Goal: Task Accomplishment & Management: Complete application form

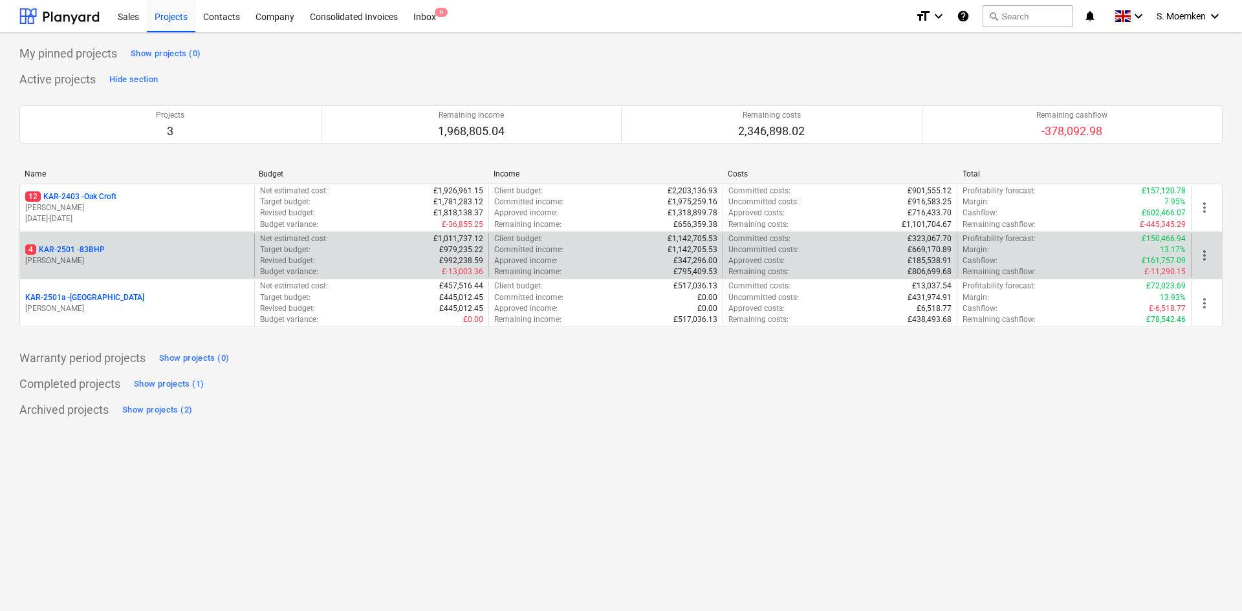
click at [97, 254] on p "4 KAR-2501 - 83BHP" at bounding box center [65, 249] width 80 height 11
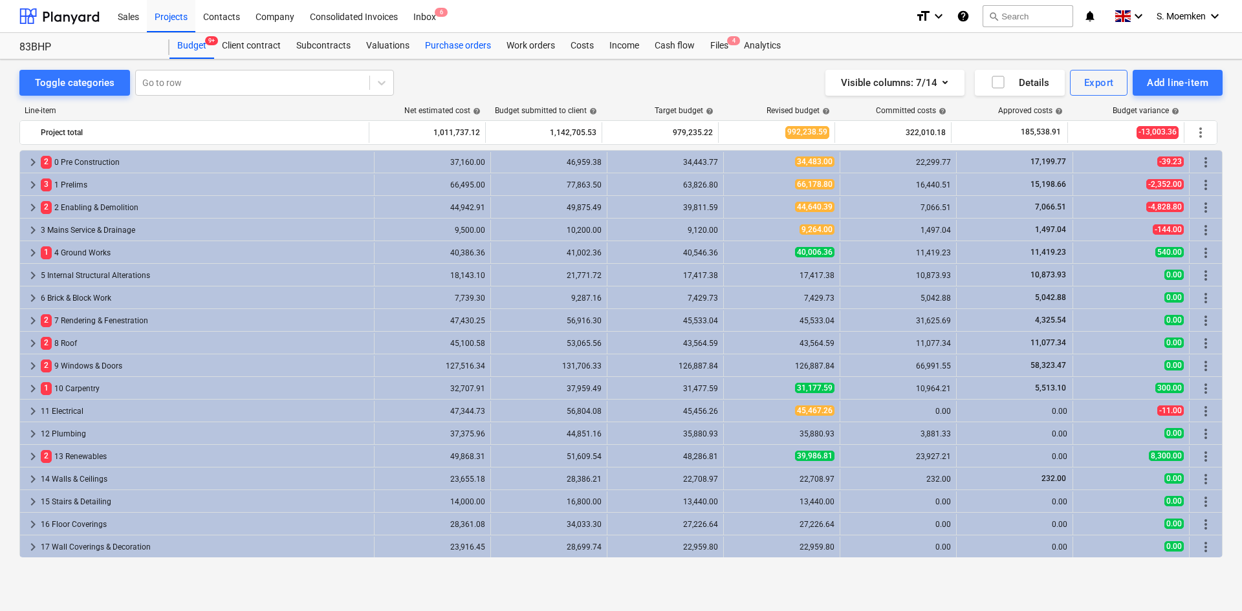
click at [472, 39] on div "Purchase orders" at bounding box center [457, 46] width 81 height 26
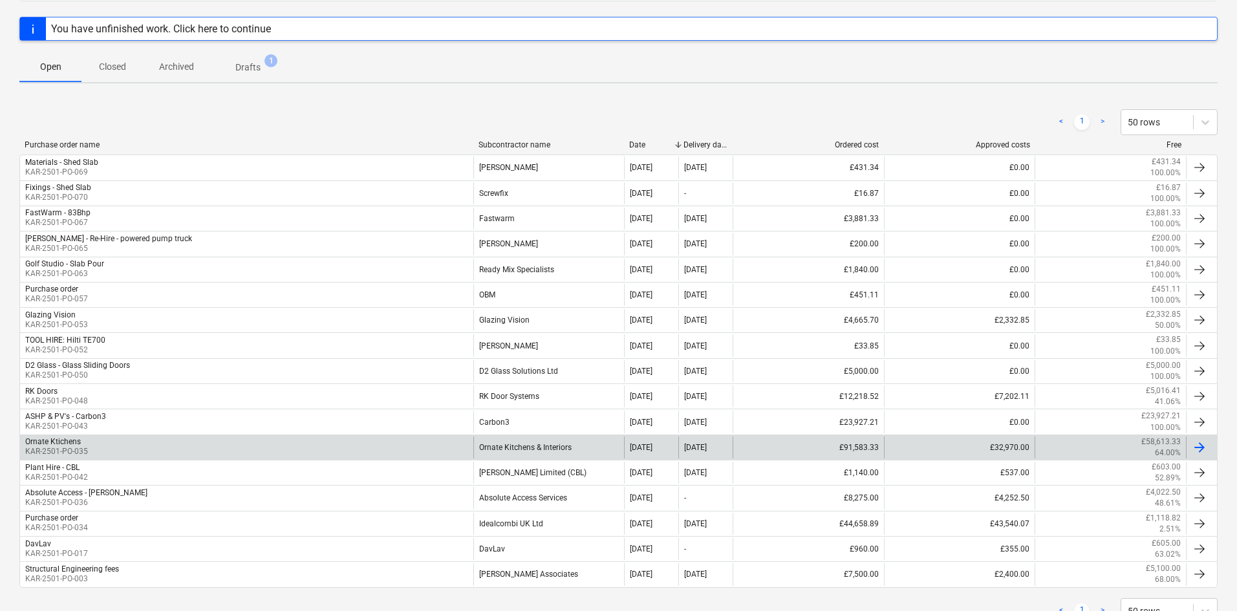
scroll to position [194, 0]
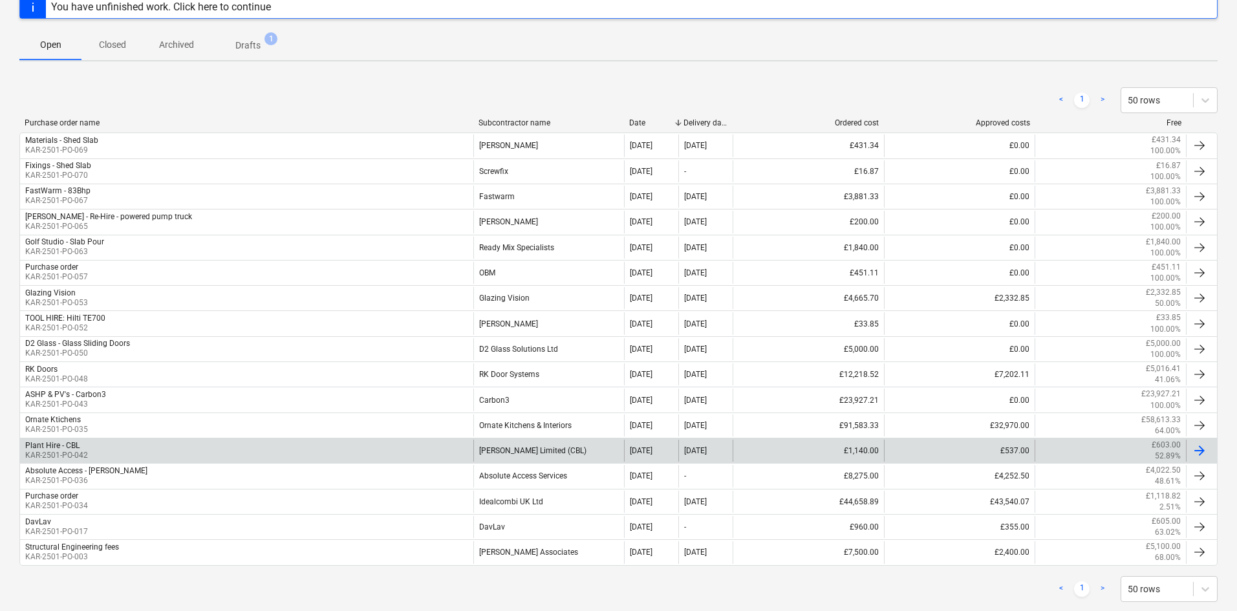
click at [113, 446] on div "Plant Hire - CBL KAR-2501-PO-042" at bounding box center [246, 451] width 453 height 22
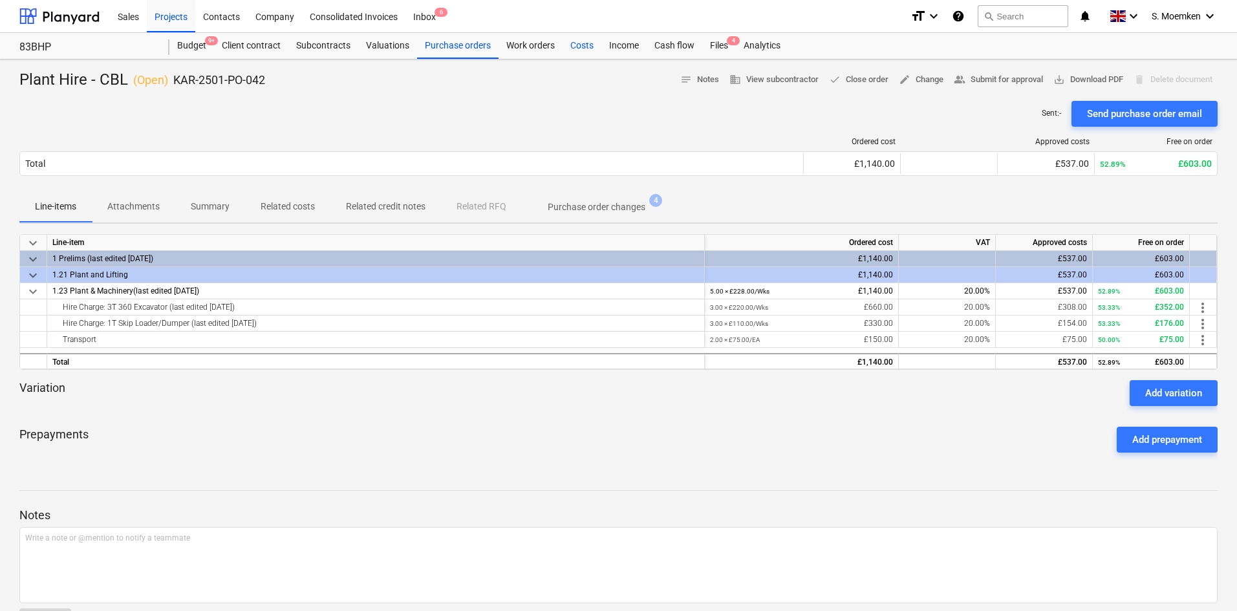
click at [580, 43] on div "Costs" at bounding box center [582, 46] width 39 height 26
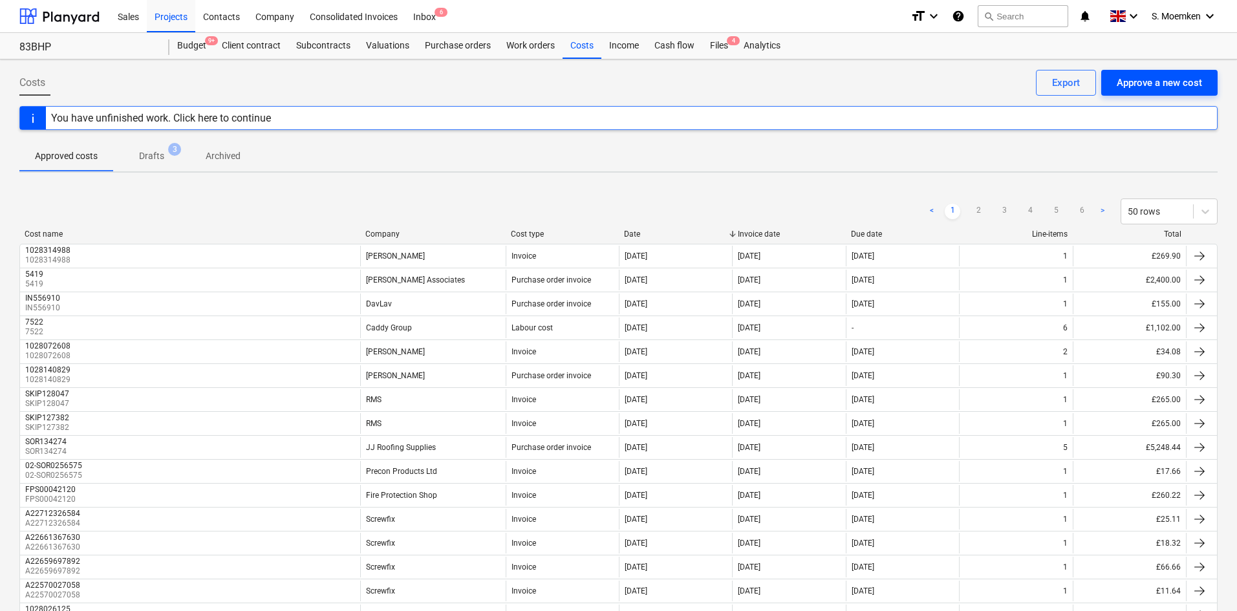
click at [1138, 80] on div "Approve a new cost" at bounding box center [1159, 82] width 85 height 17
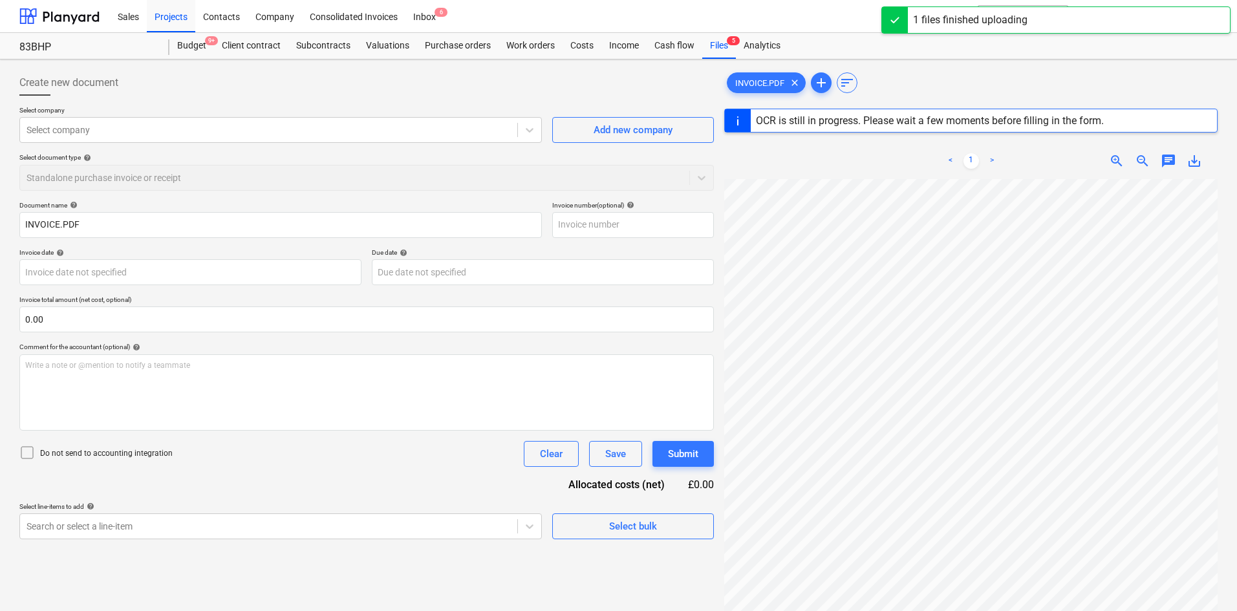
type input "62453"
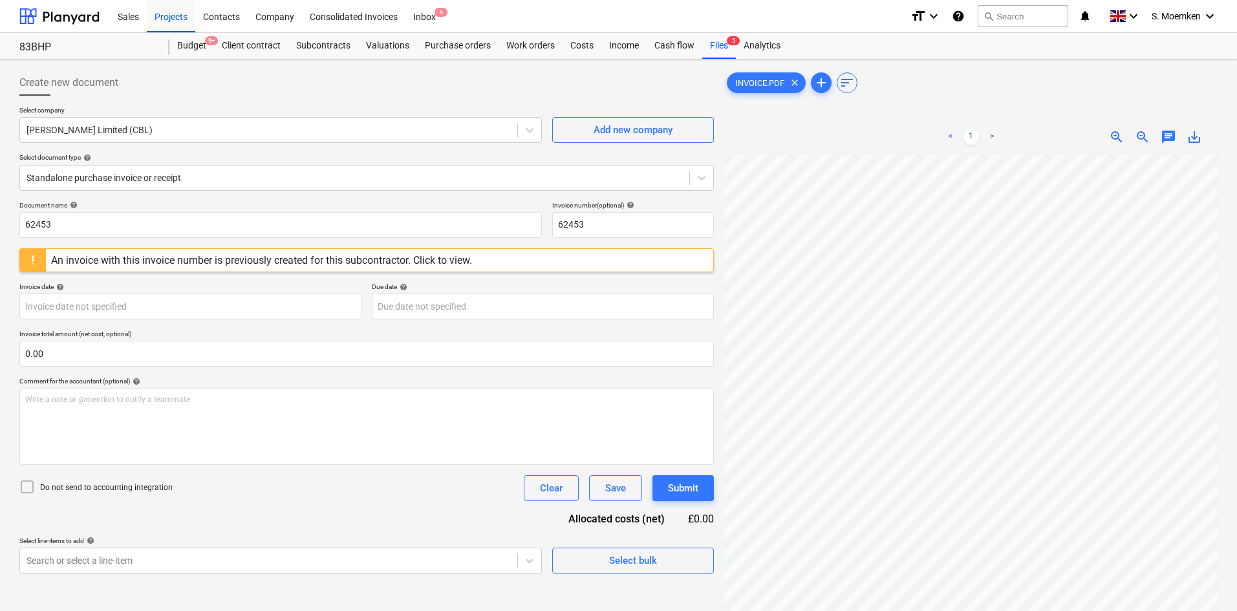
click at [451, 259] on div "An invoice with this invoice number is previously created for this subcontracto…" at bounding box center [261, 260] width 421 height 12
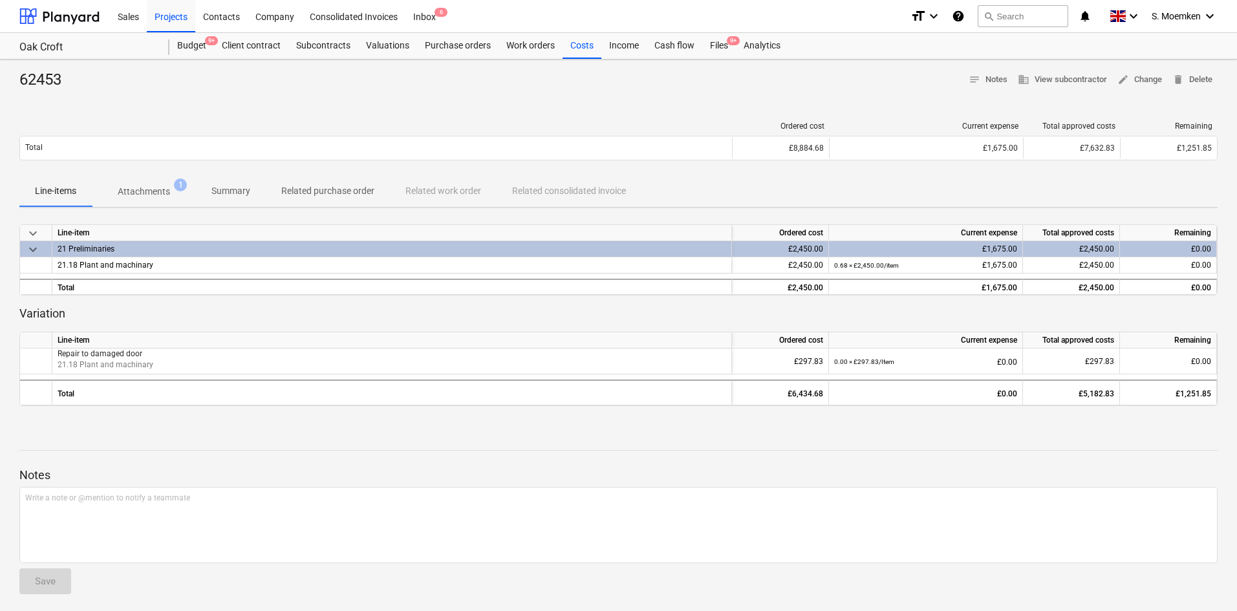
click at [130, 184] on span "Attachments 1" at bounding box center [144, 191] width 104 height 23
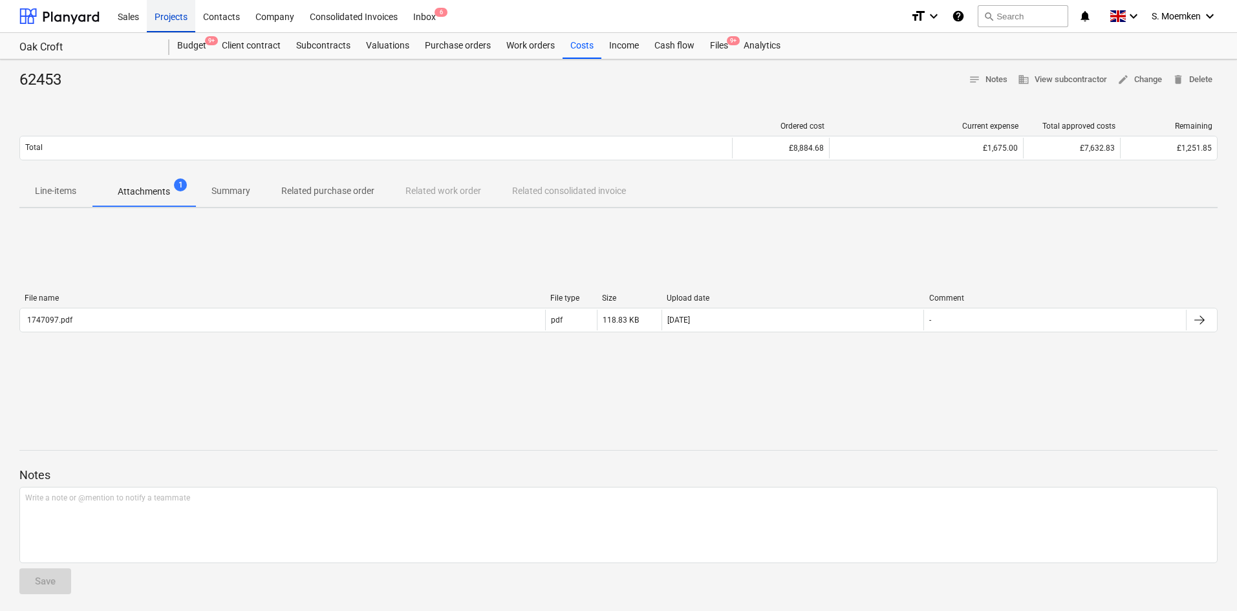
click at [172, 14] on div "Projects" at bounding box center [171, 15] width 49 height 33
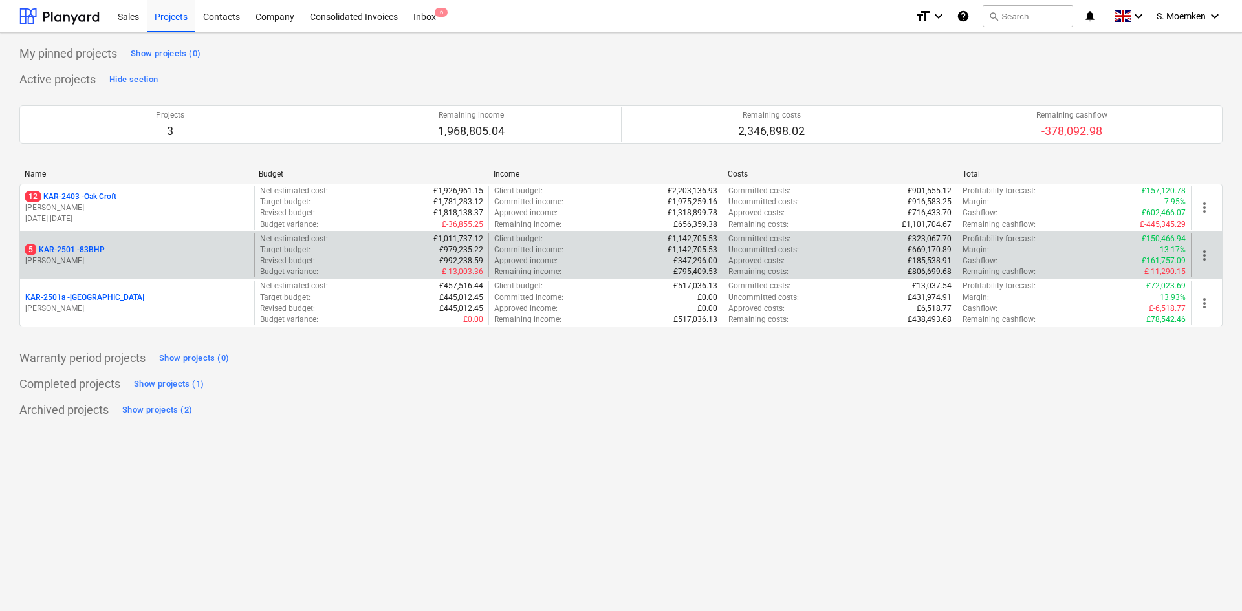
click at [99, 253] on p "5 KAR-2501 - 83BHP" at bounding box center [65, 249] width 80 height 11
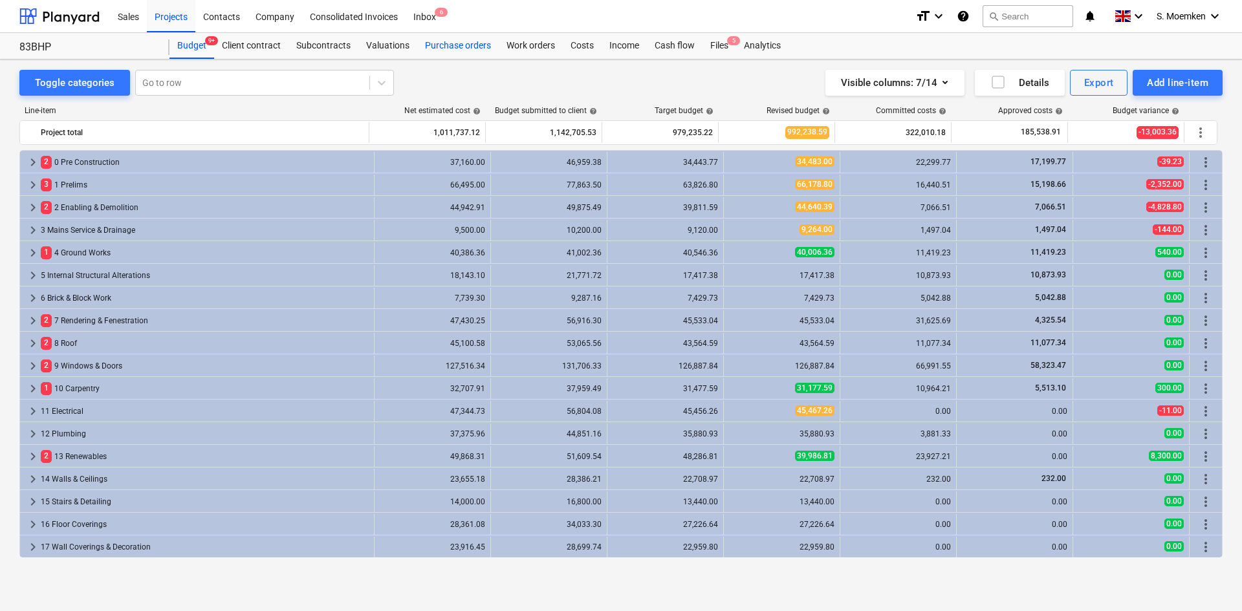
click at [444, 45] on div "Purchase orders" at bounding box center [457, 46] width 81 height 26
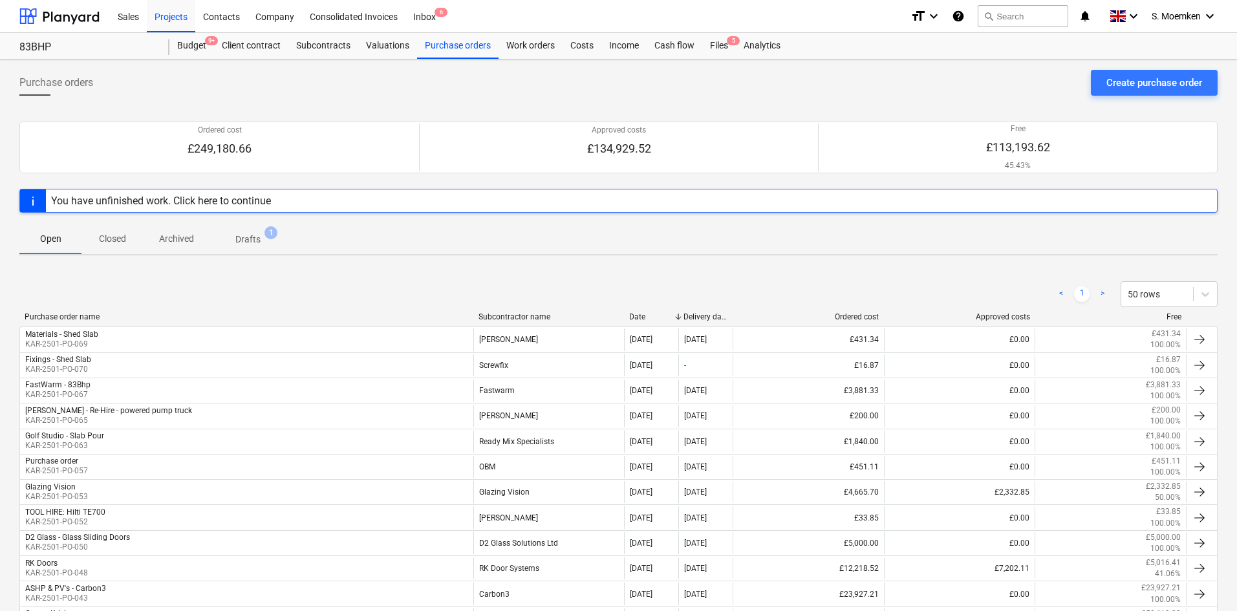
click at [303, 204] on div "You have unfinished work. Click here to continue" at bounding box center [618, 201] width 1198 height 24
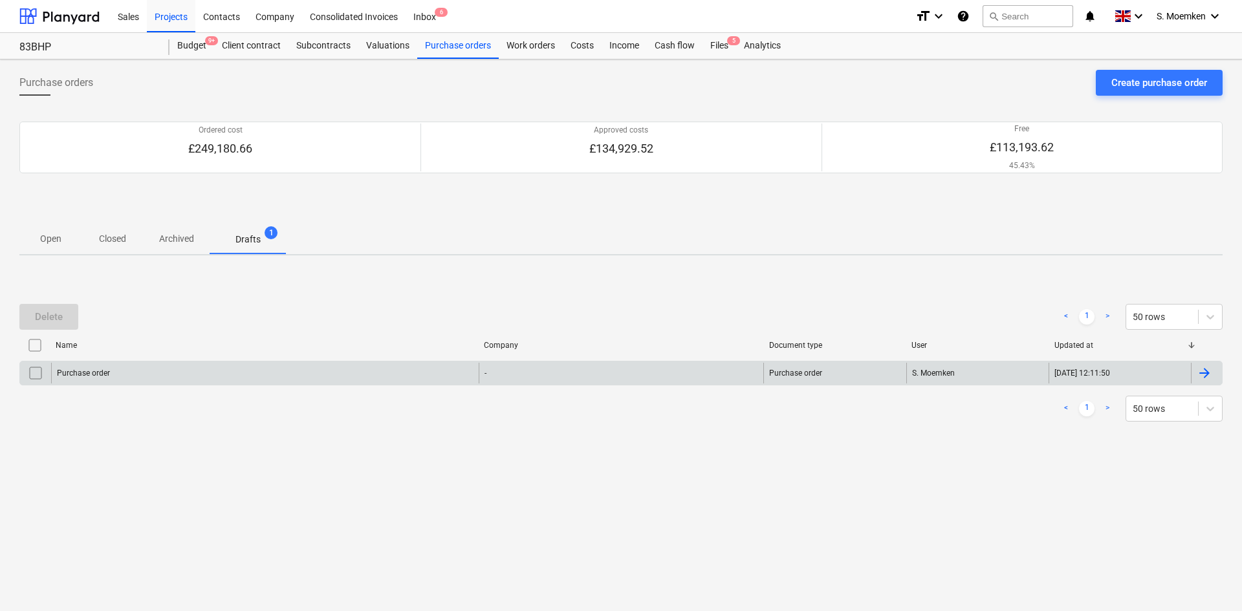
click at [385, 365] on div "Purchase order" at bounding box center [265, 373] width 428 height 21
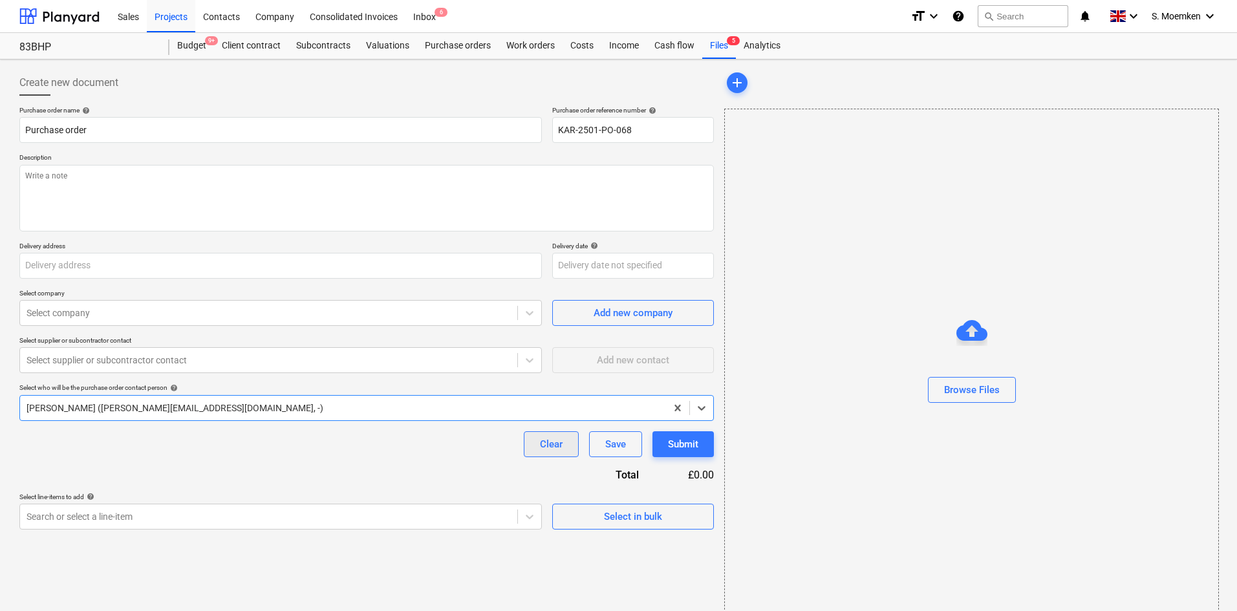
click at [558, 440] on div "Clear" at bounding box center [551, 444] width 23 height 17
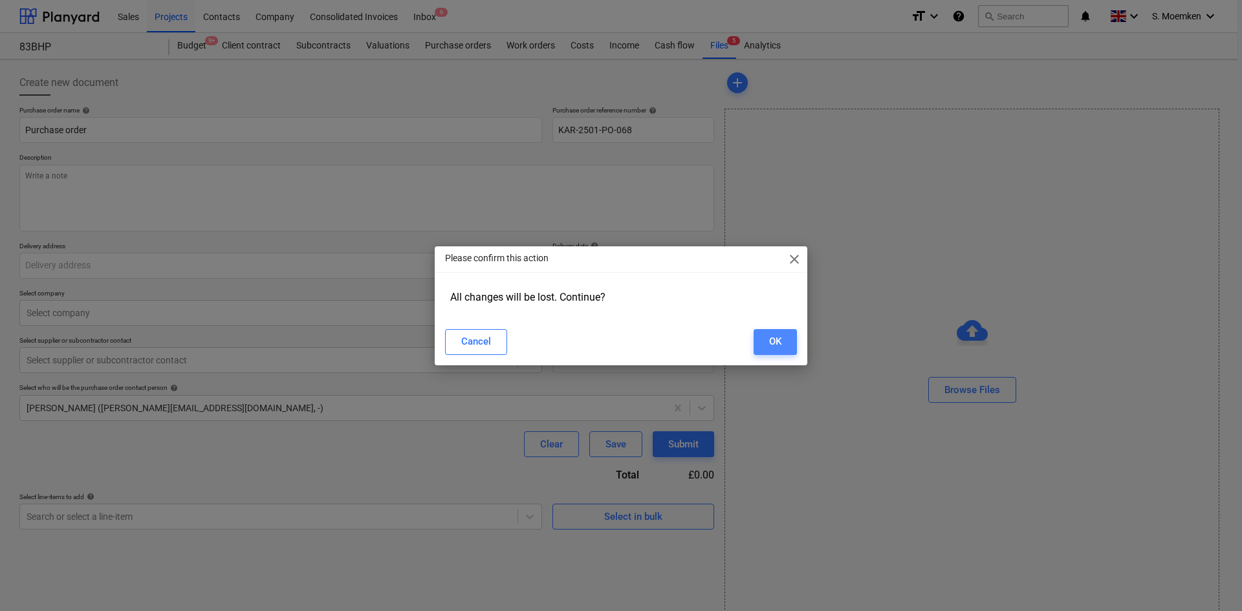
click at [770, 340] on div "OK" at bounding box center [775, 341] width 12 height 17
type textarea "x"
type input "KAR-2501-PO-071"
type textarea "x"
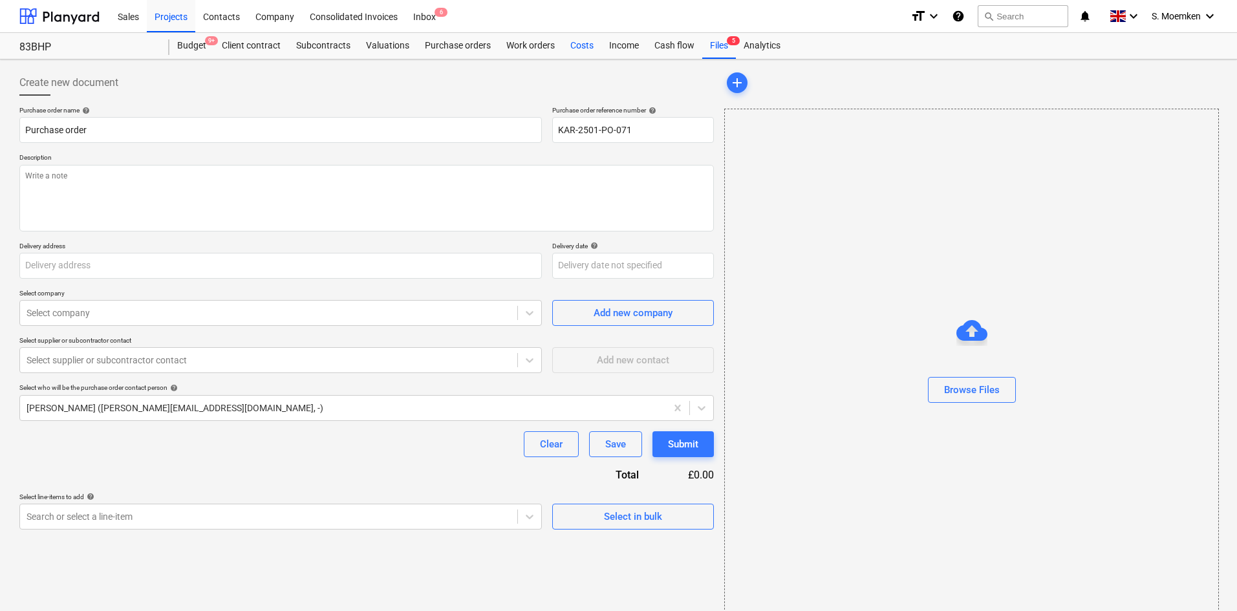
click at [573, 42] on div "Costs" at bounding box center [582, 46] width 39 height 26
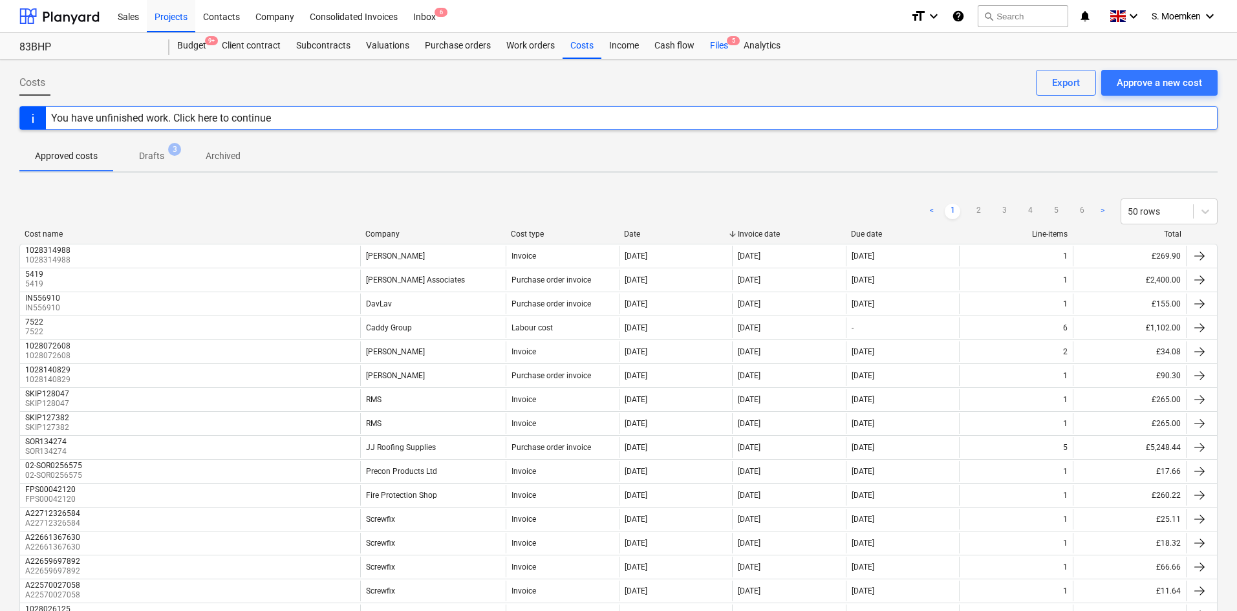
click at [717, 41] on div "Files 5" at bounding box center [719, 46] width 34 height 26
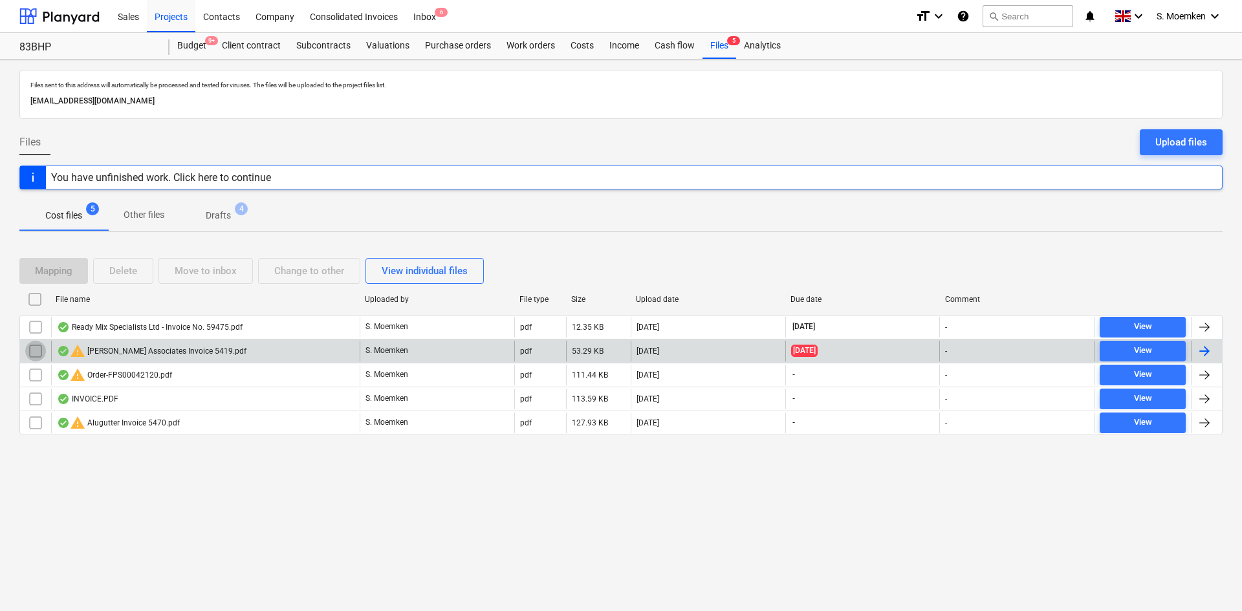
click at [36, 349] on input "checkbox" at bounding box center [35, 351] width 21 height 21
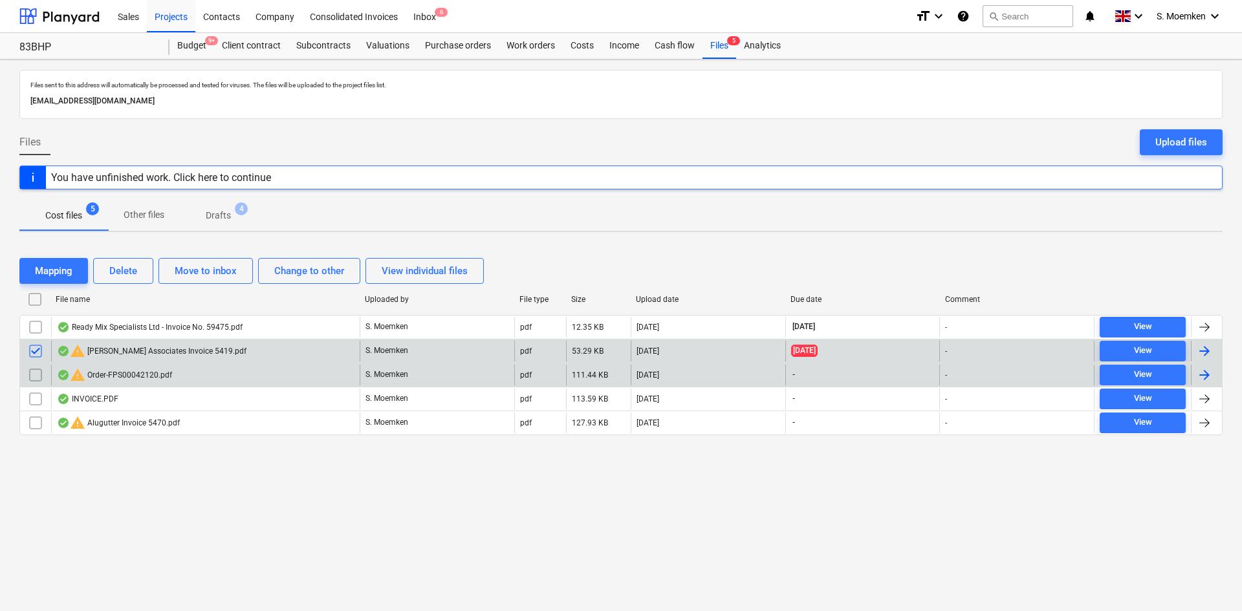
click at [38, 374] on input "checkbox" at bounding box center [35, 375] width 21 height 21
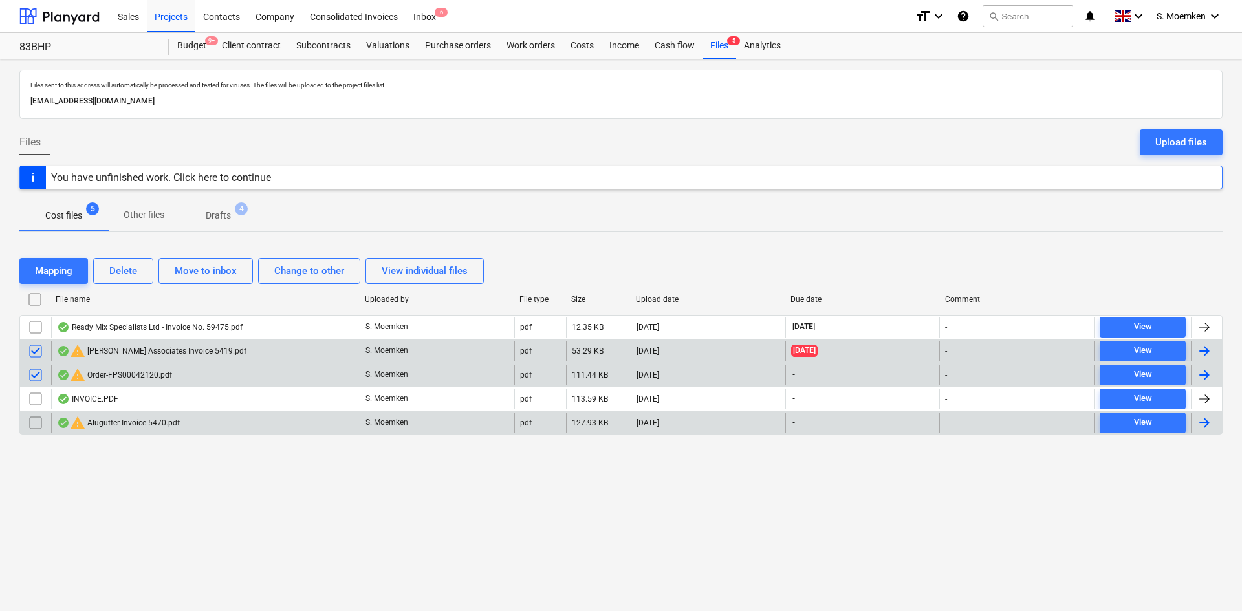
click at [39, 422] on input "checkbox" at bounding box center [35, 423] width 21 height 21
click at [129, 270] on div "Delete" at bounding box center [123, 271] width 28 height 17
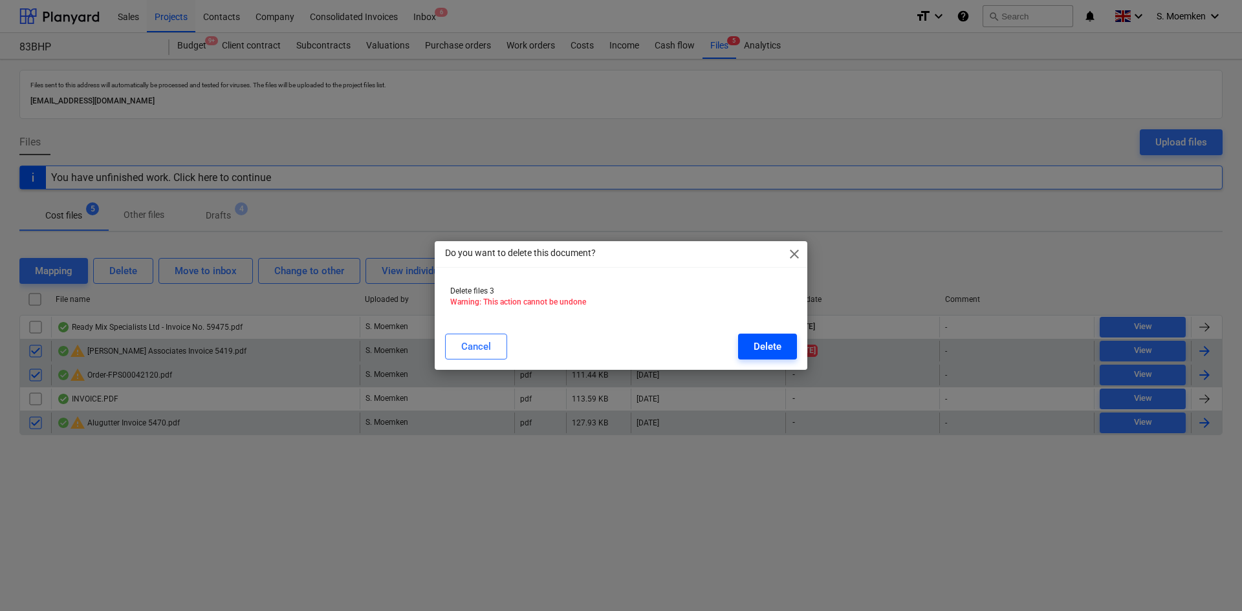
click at [769, 345] on div "Delete" at bounding box center [767, 346] width 28 height 17
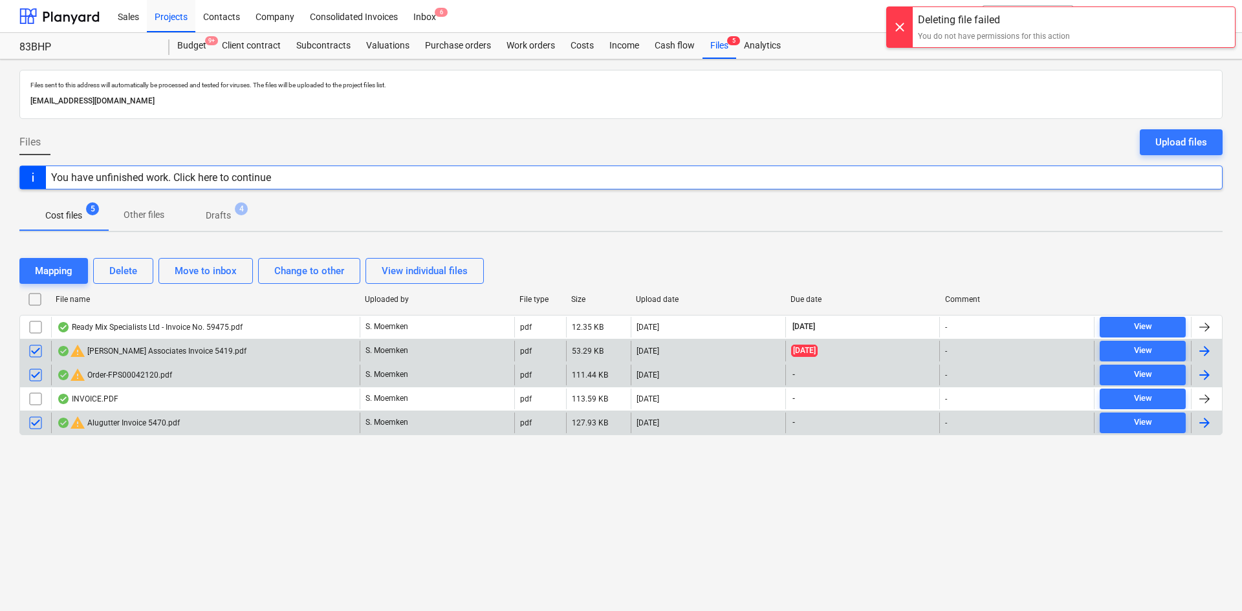
click at [899, 24] on div at bounding box center [900, 27] width 26 height 40
click at [40, 351] on input "checkbox" at bounding box center [35, 351] width 21 height 21
click at [35, 377] on input "checkbox" at bounding box center [35, 375] width 21 height 21
click at [32, 420] on input "checkbox" at bounding box center [35, 423] width 21 height 21
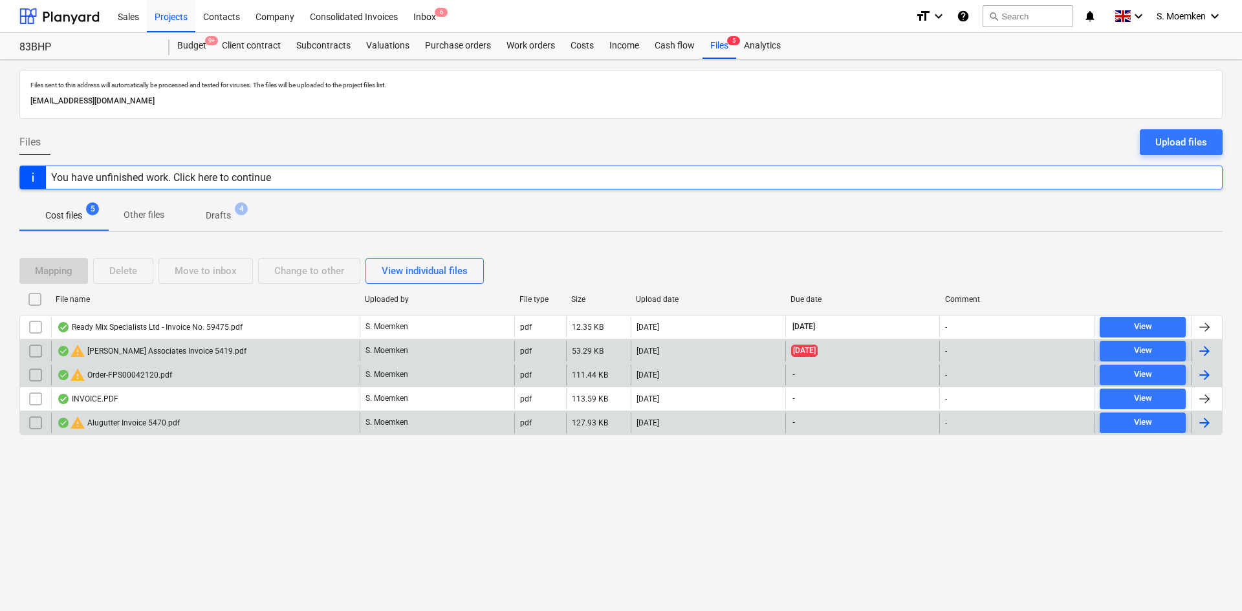
click at [234, 216] on span "Drafts 4" at bounding box center [218, 216] width 46 height 14
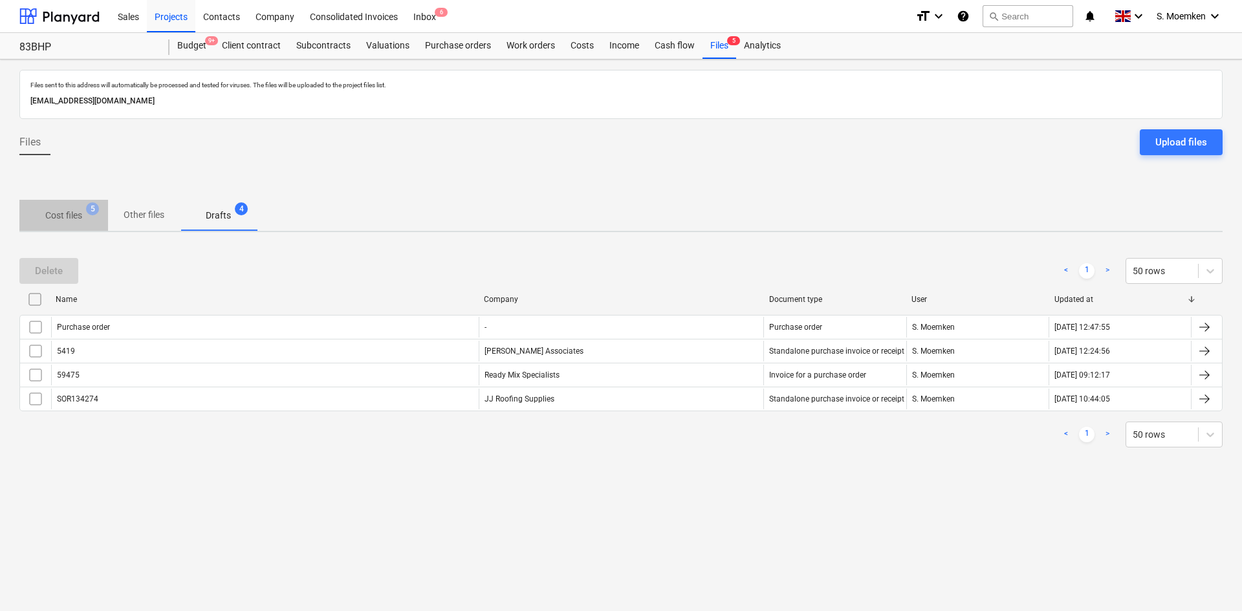
click at [76, 211] on p "Cost files" at bounding box center [63, 216] width 37 height 14
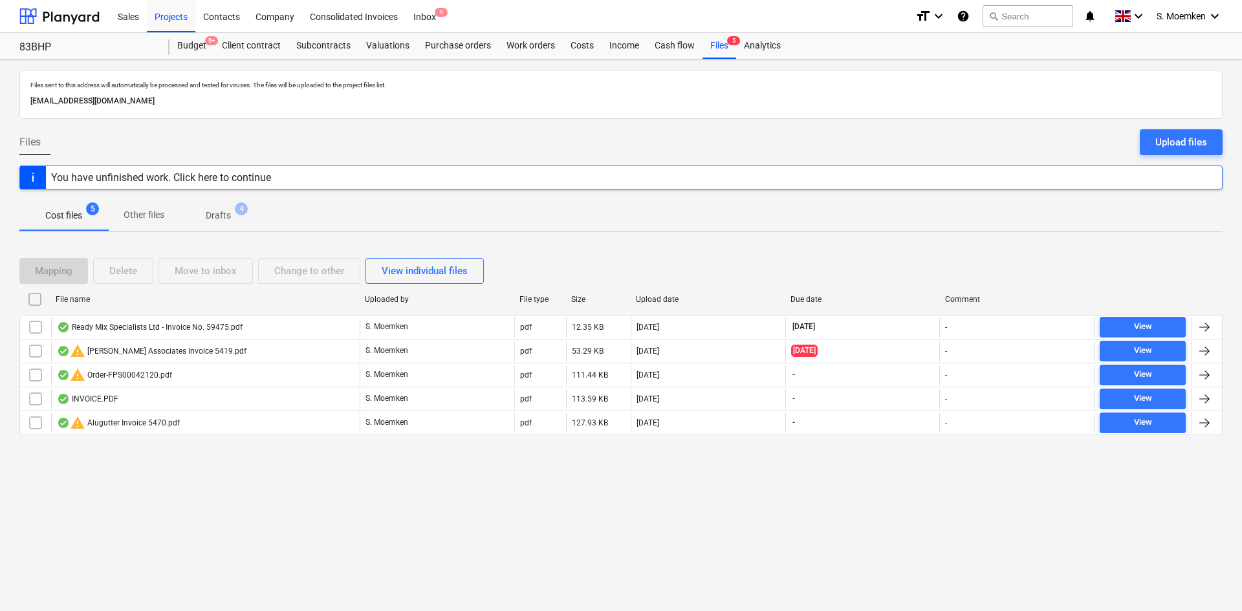
click at [290, 175] on div "You have unfinished work. Click here to continue" at bounding box center [620, 178] width 1203 height 24
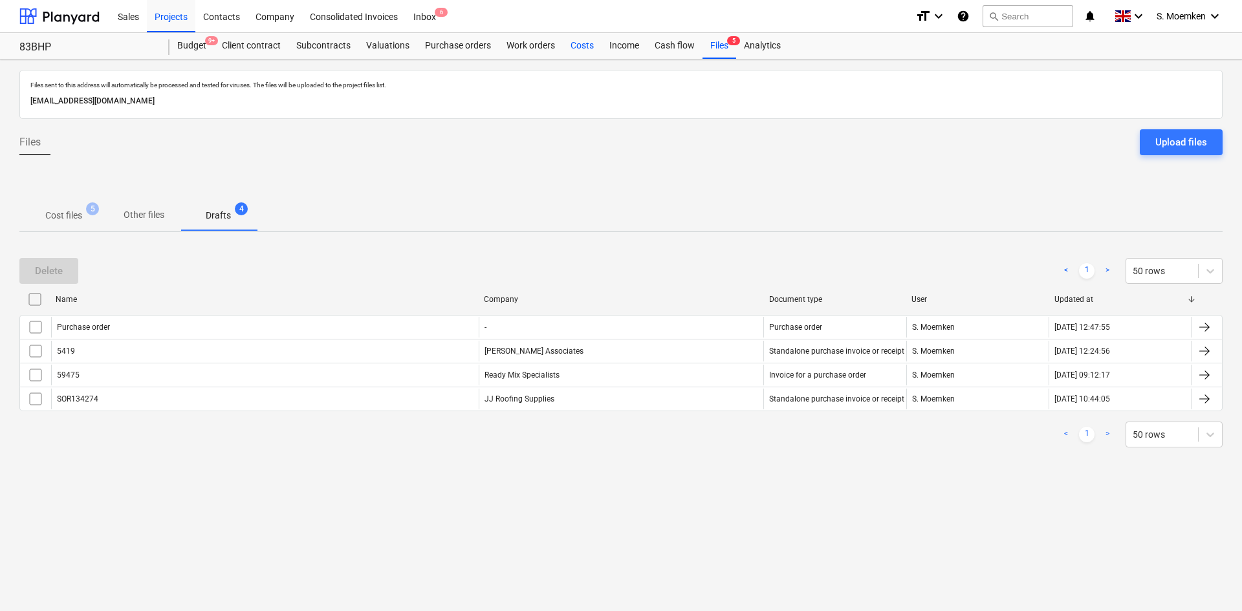
click at [581, 49] on div "Costs" at bounding box center [582, 46] width 39 height 26
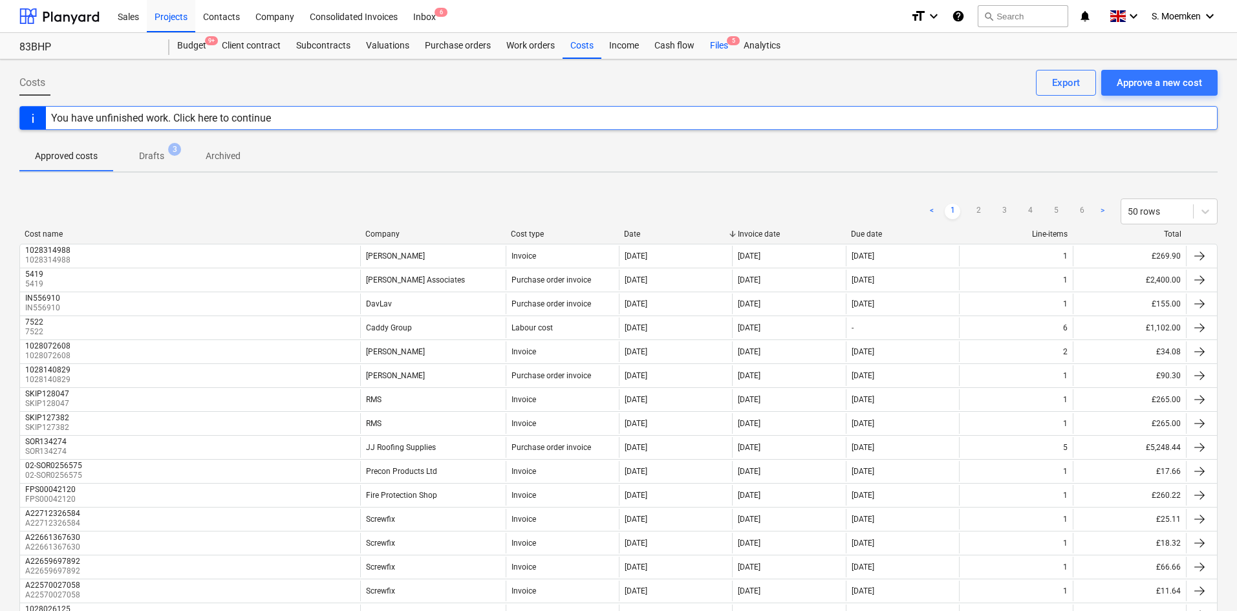
click at [727, 39] on span "5" at bounding box center [733, 40] width 13 height 9
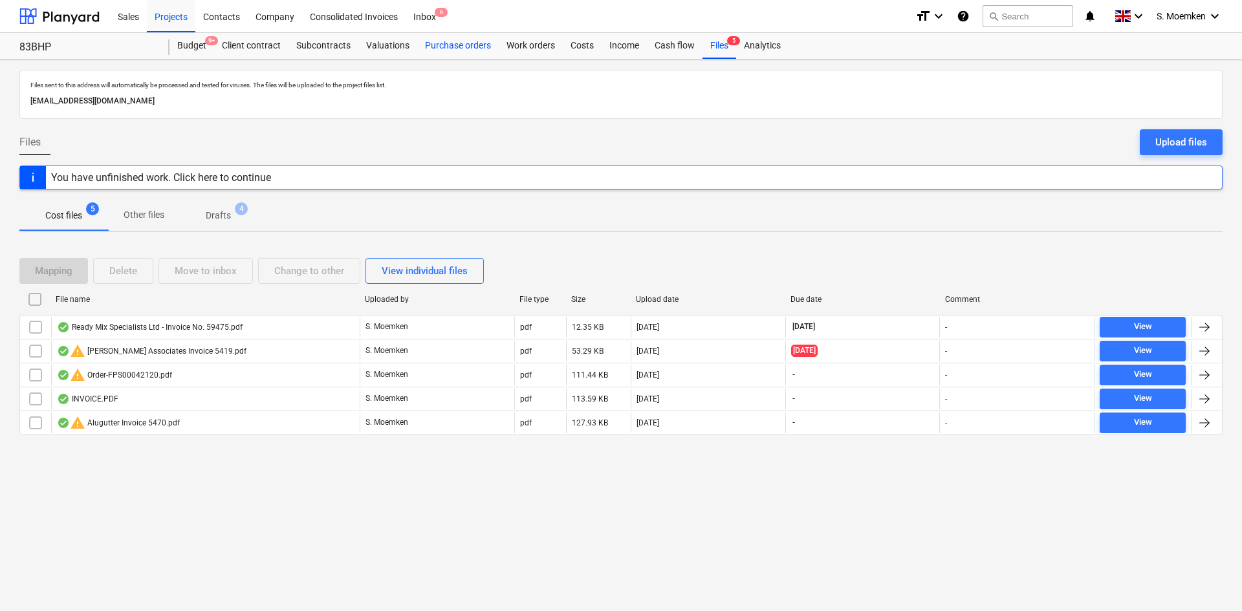
click at [467, 47] on div "Purchase orders" at bounding box center [457, 46] width 81 height 26
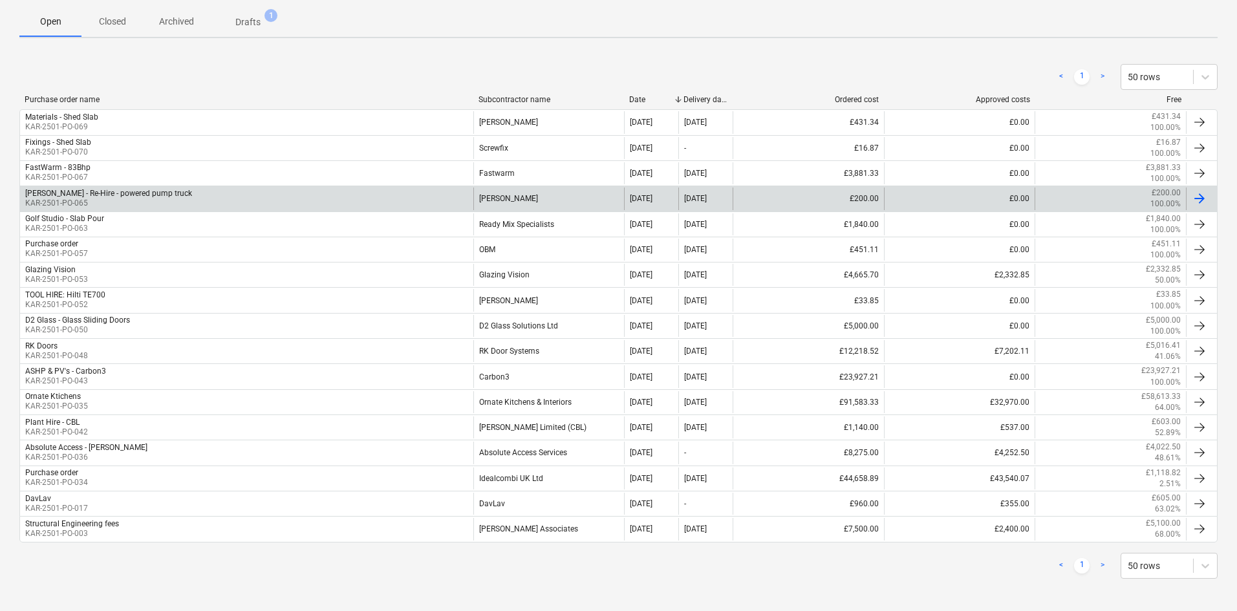
scroll to position [221, 0]
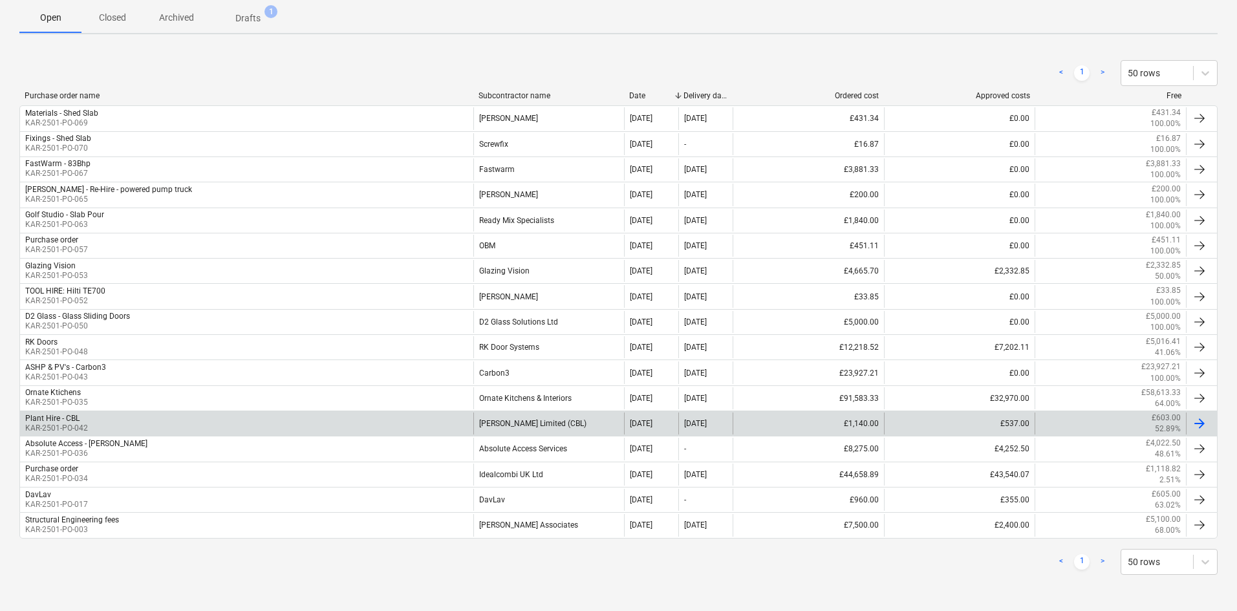
click at [118, 419] on div "Plant Hire - CBL KAR-2501-PO-042" at bounding box center [246, 424] width 453 height 22
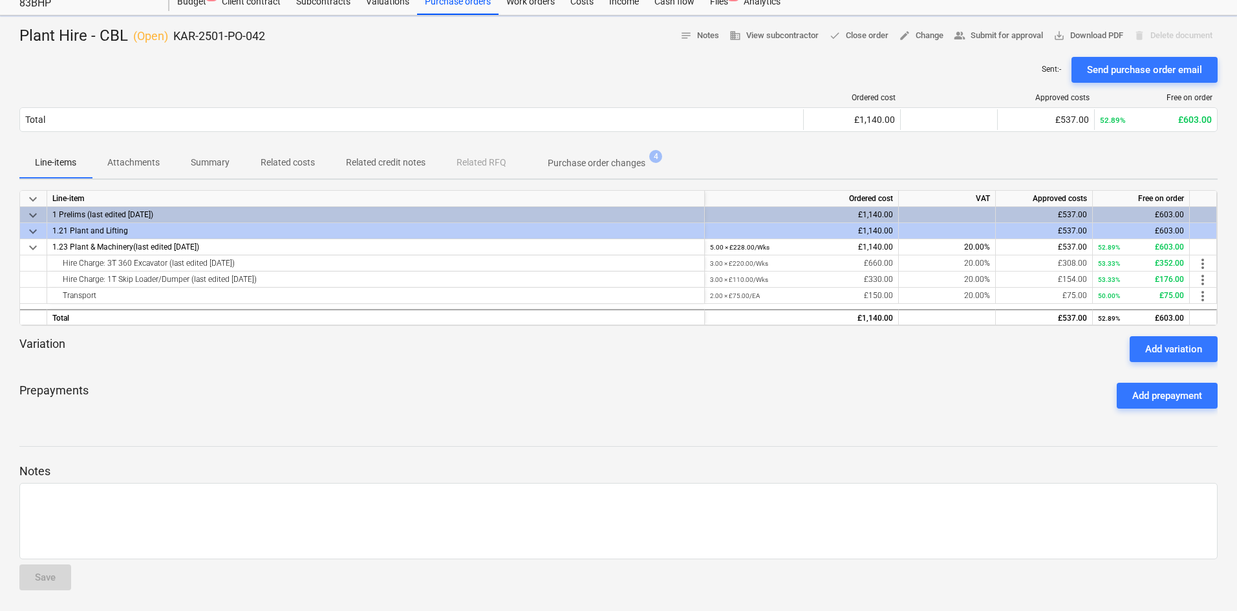
scroll to position [44, 0]
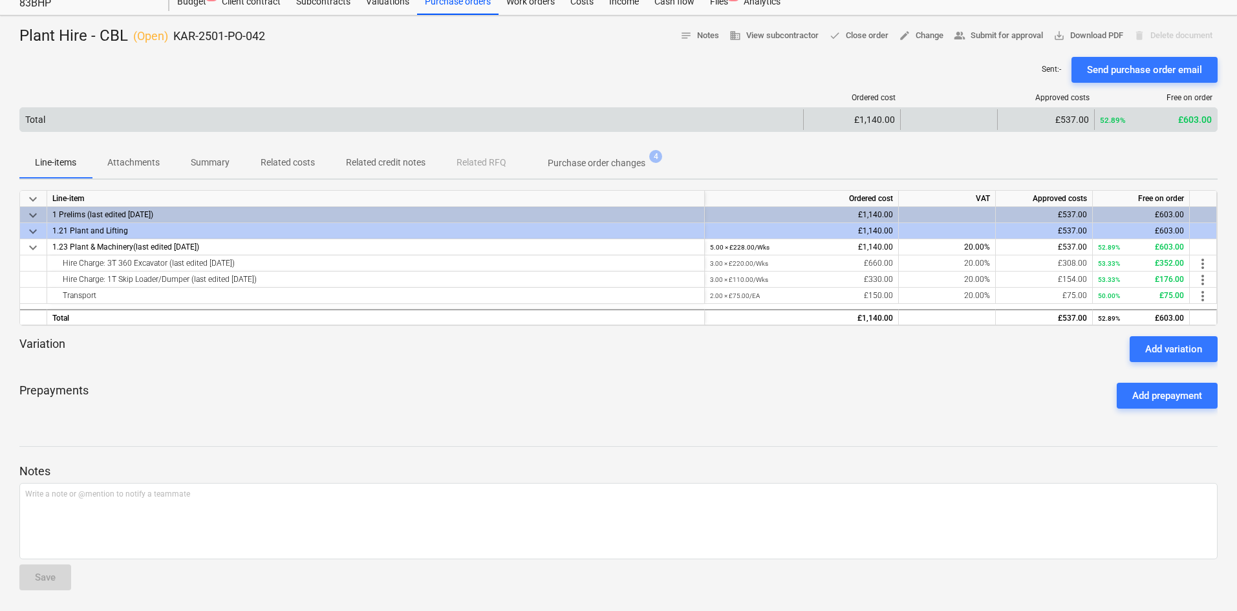
click at [623, 162] on p "Purchase order changes" at bounding box center [597, 164] width 98 height 14
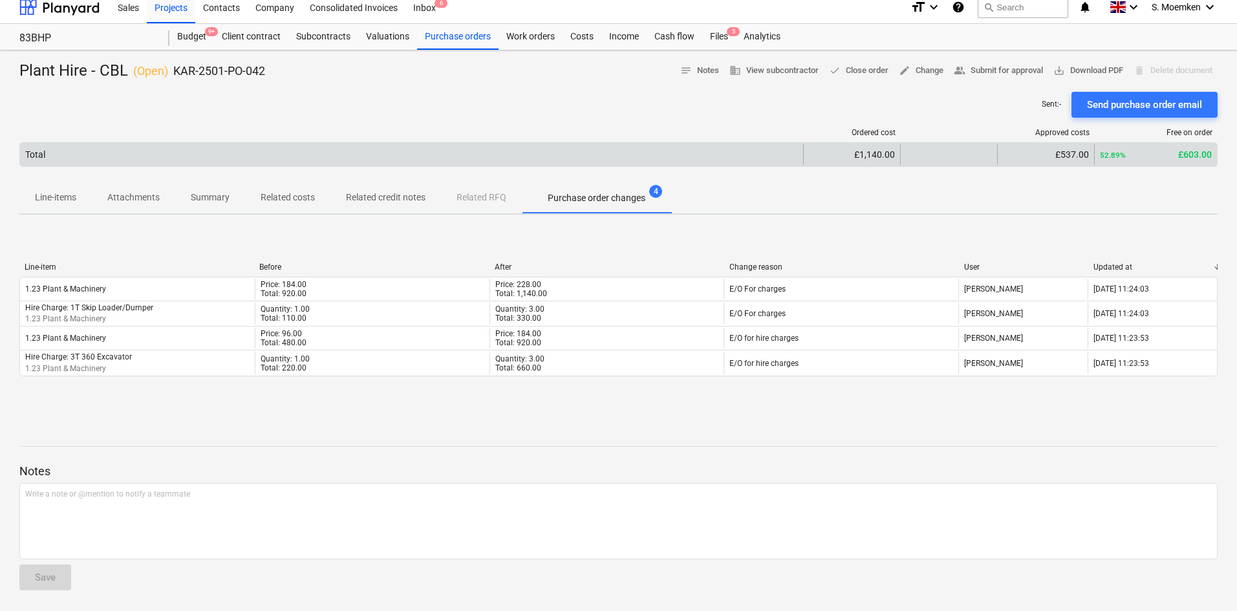
scroll to position [9, 0]
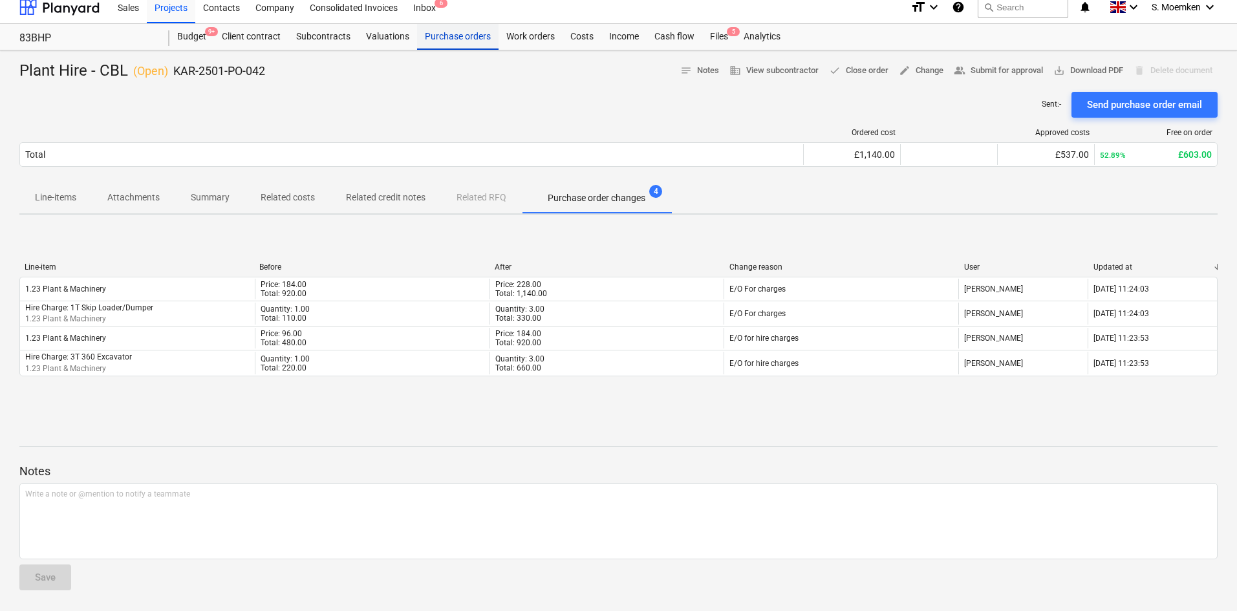
click at [453, 36] on div "Purchase orders" at bounding box center [457, 37] width 81 height 26
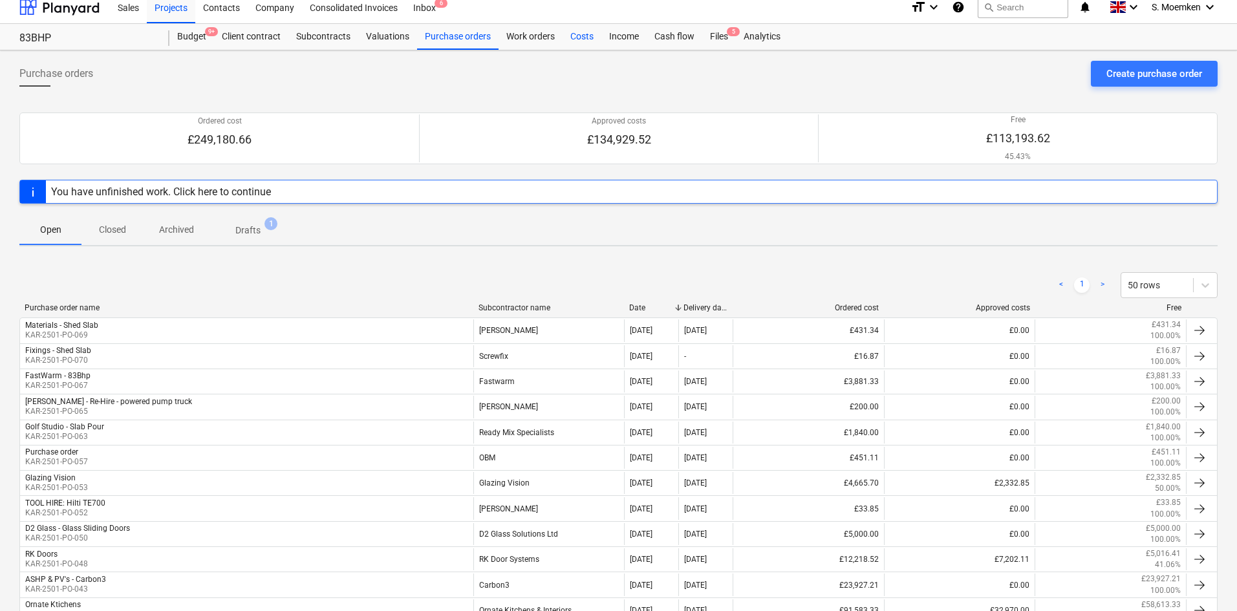
click at [585, 38] on div "Costs" at bounding box center [582, 37] width 39 height 26
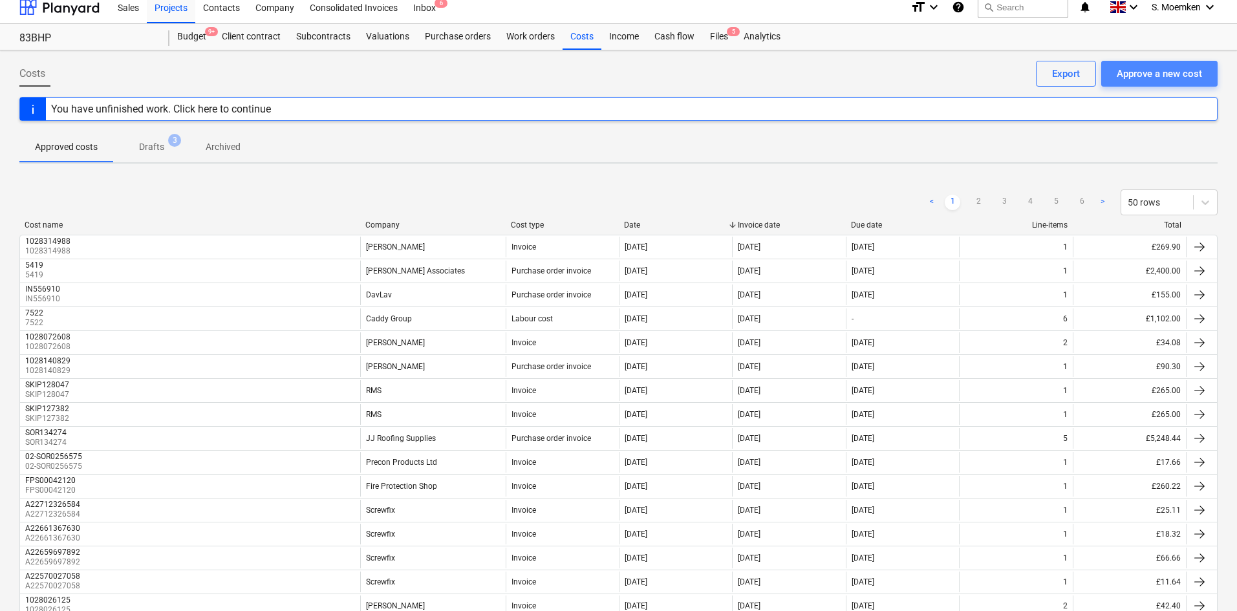
click at [1153, 69] on div "Approve a new cost" at bounding box center [1159, 73] width 85 height 17
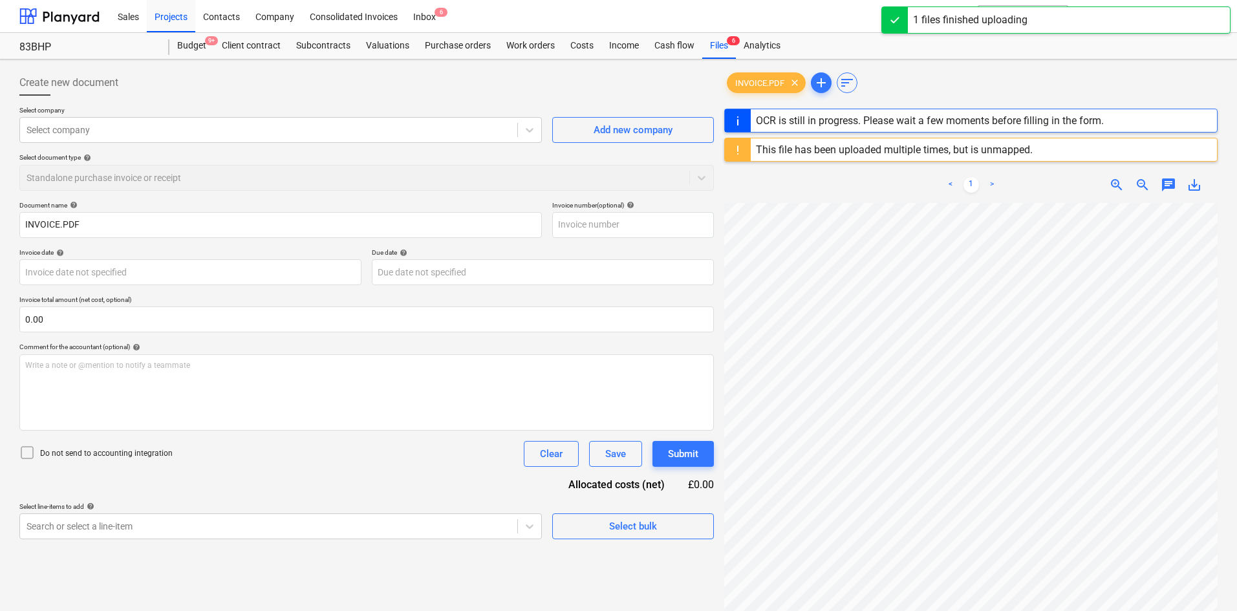
type input "62453"
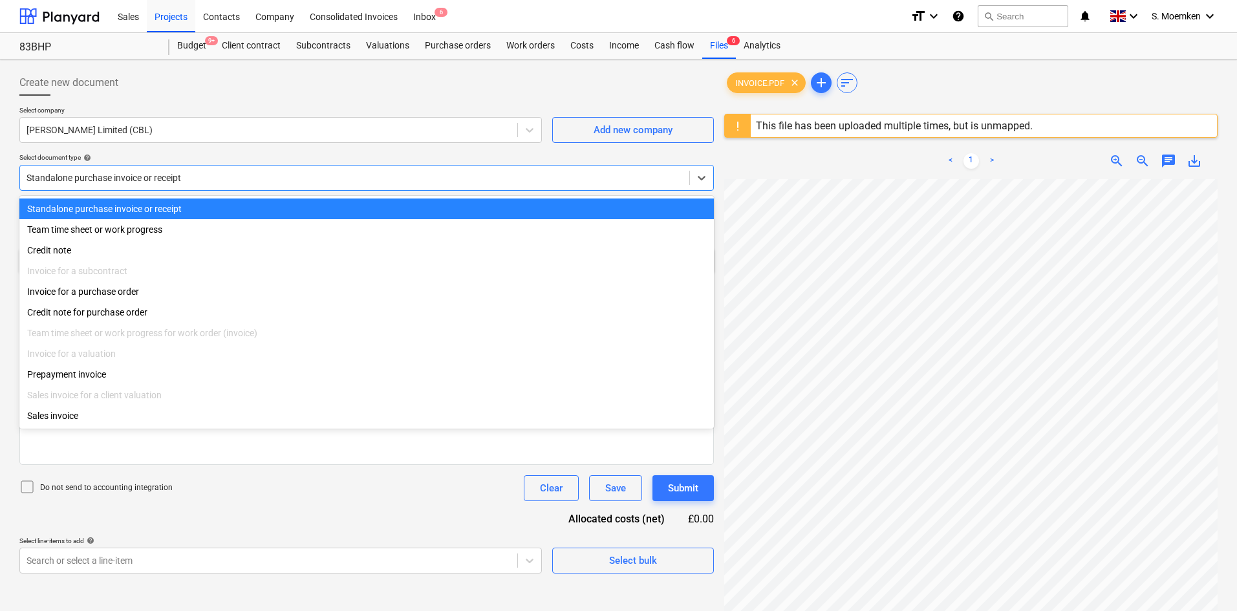
click at [459, 179] on div at bounding box center [355, 177] width 656 height 13
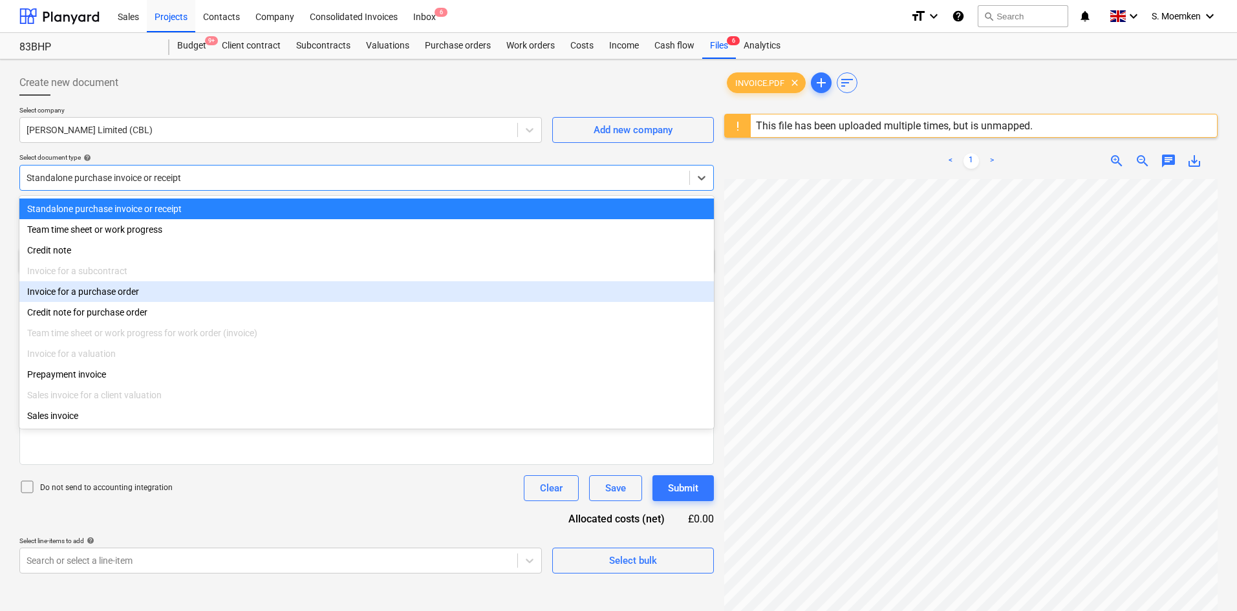
click at [191, 294] on div "Invoice for a purchase order" at bounding box center [366, 291] width 695 height 21
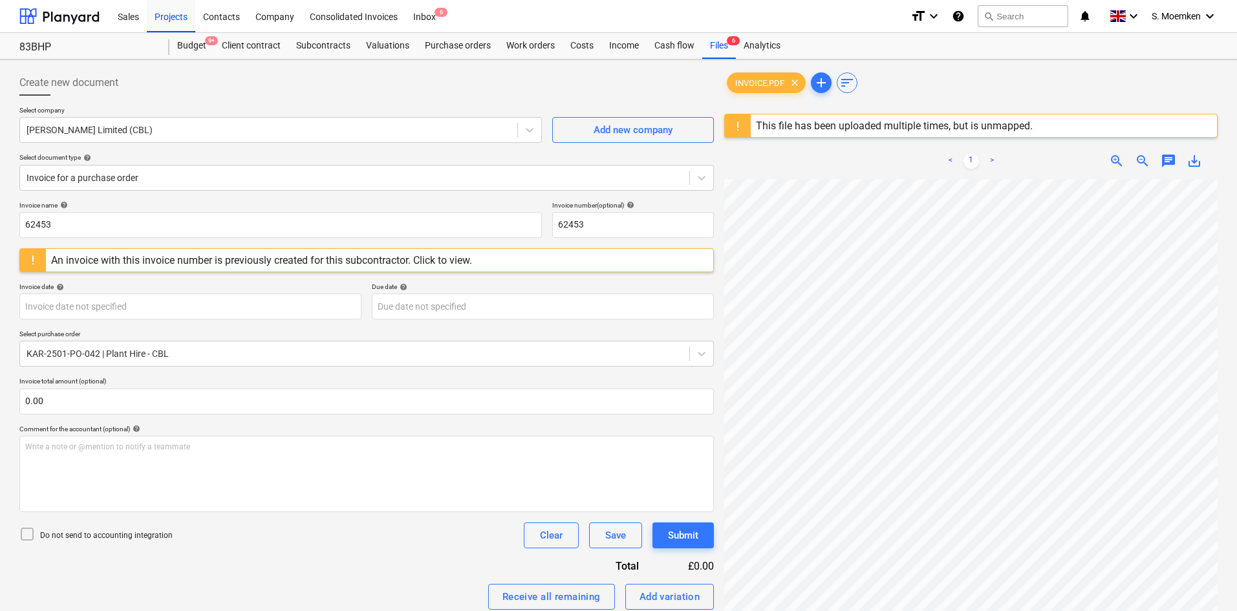
scroll to position [129, 0]
drag, startPoint x: 64, startPoint y: 224, endPoint x: 17, endPoint y: 224, distance: 47.2
click at [17, 224] on div "Create new document Select company [PERSON_NAME] Limited (CBL) Add new company …" at bounding box center [366, 426] width 705 height 723
type input "1788947"
drag, startPoint x: 89, startPoint y: 224, endPoint x: 44, endPoint y: 228, distance: 44.9
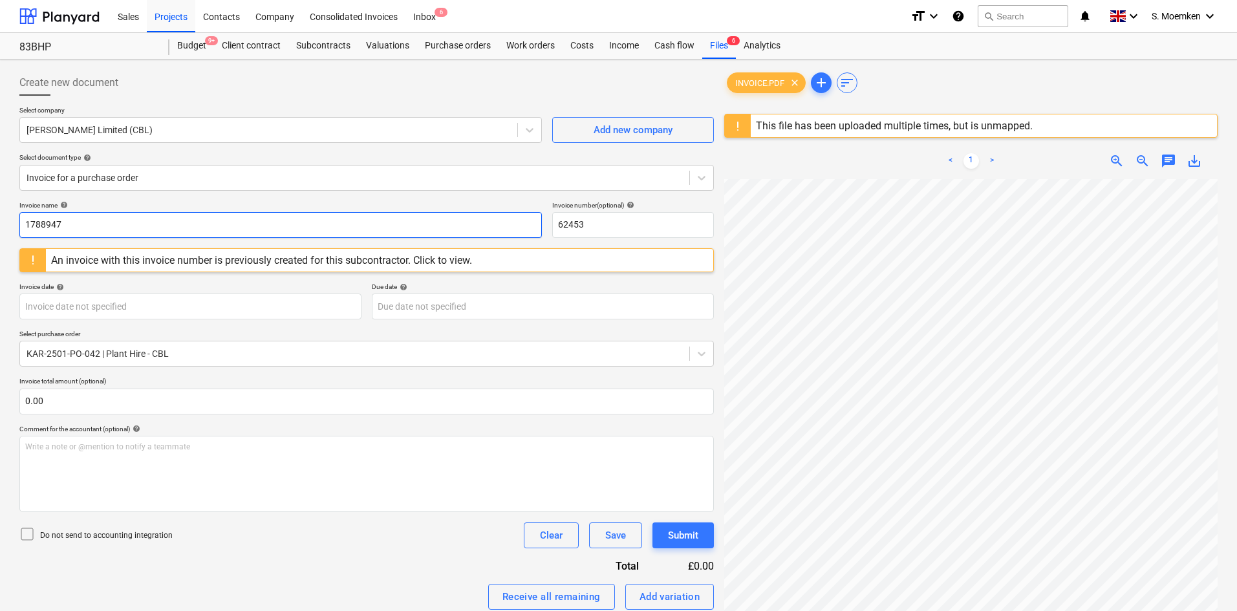
click at [44, 228] on input "1788947" at bounding box center [280, 225] width 523 height 26
click at [43, 228] on input "1788947" at bounding box center [280, 225] width 523 height 26
click at [91, 221] on input "1788947" at bounding box center [280, 225] width 523 height 26
drag, startPoint x: 84, startPoint y: 225, endPoint x: 1, endPoint y: 229, distance: 82.9
click at [1, 229] on div "Create new document Select company [PERSON_NAME] Limited (CBL) Add new company …" at bounding box center [618, 426] width 1237 height 733
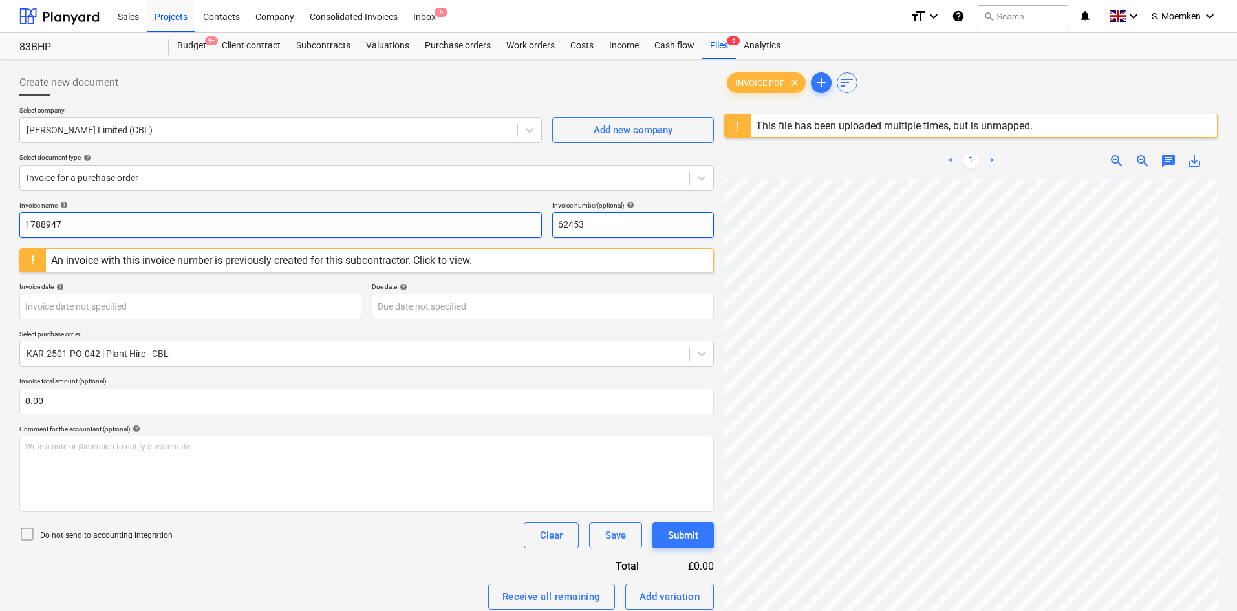
drag, startPoint x: 591, startPoint y: 228, endPoint x: 539, endPoint y: 226, distance: 51.8
click at [539, 226] on div "Invoice name help 1788947 Invoice number (optional) help 62453" at bounding box center [366, 219] width 695 height 37
paste input "1788947"
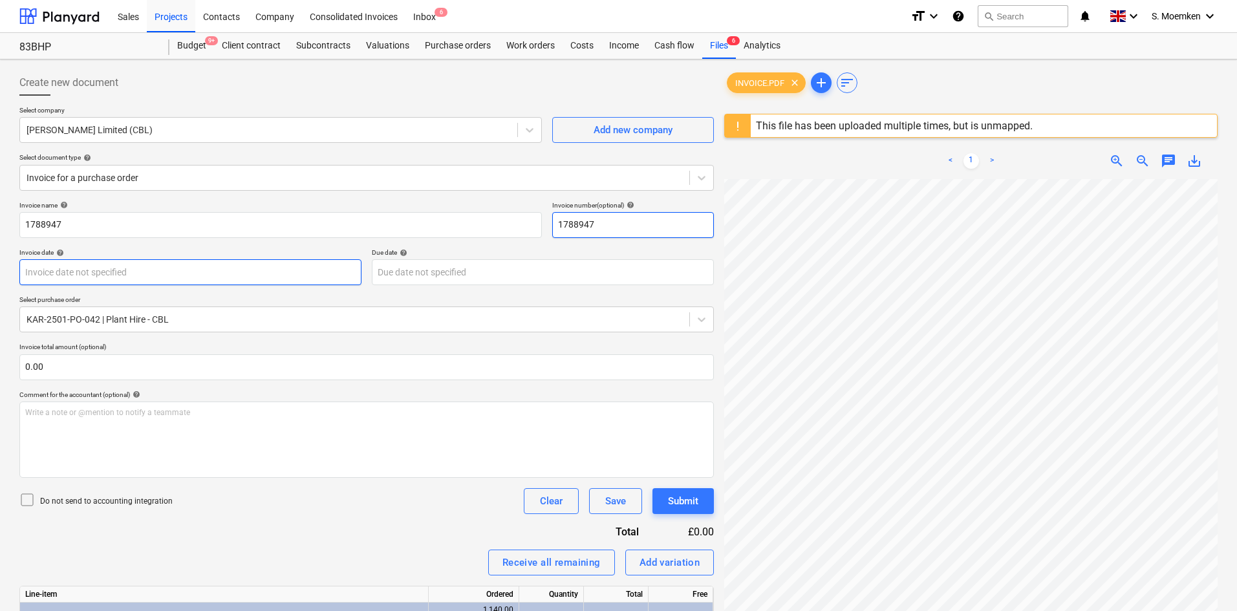
type input "1788947"
click at [128, 266] on body "Sales Projects Contacts Company Consolidated Invoices Inbox 6 format_size keybo…" at bounding box center [618, 305] width 1237 height 611
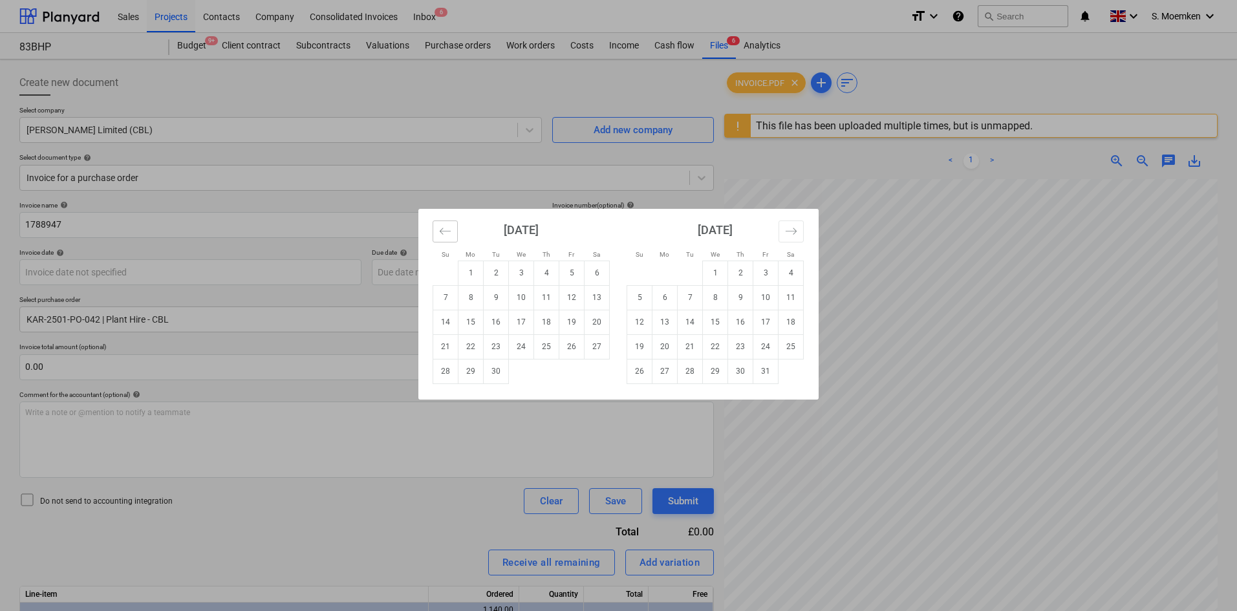
click at [444, 227] on icon "Move backward to switch to the previous month." at bounding box center [445, 231] width 12 height 12
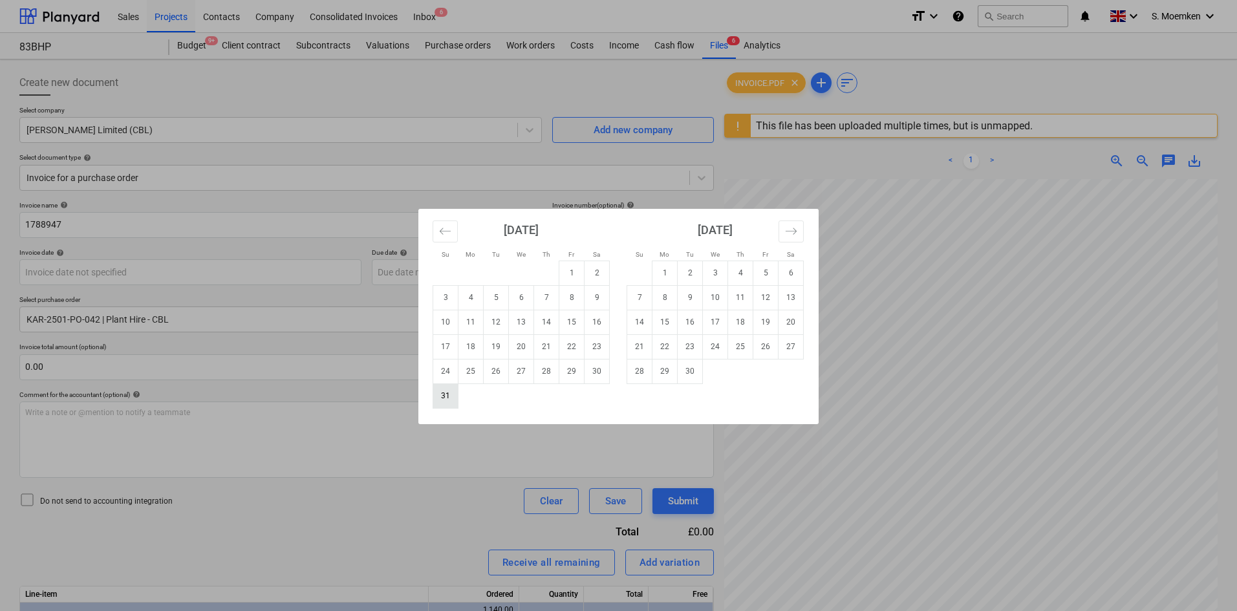
click at [439, 400] on td "31" at bounding box center [445, 396] width 25 height 25
type input "[DATE]"
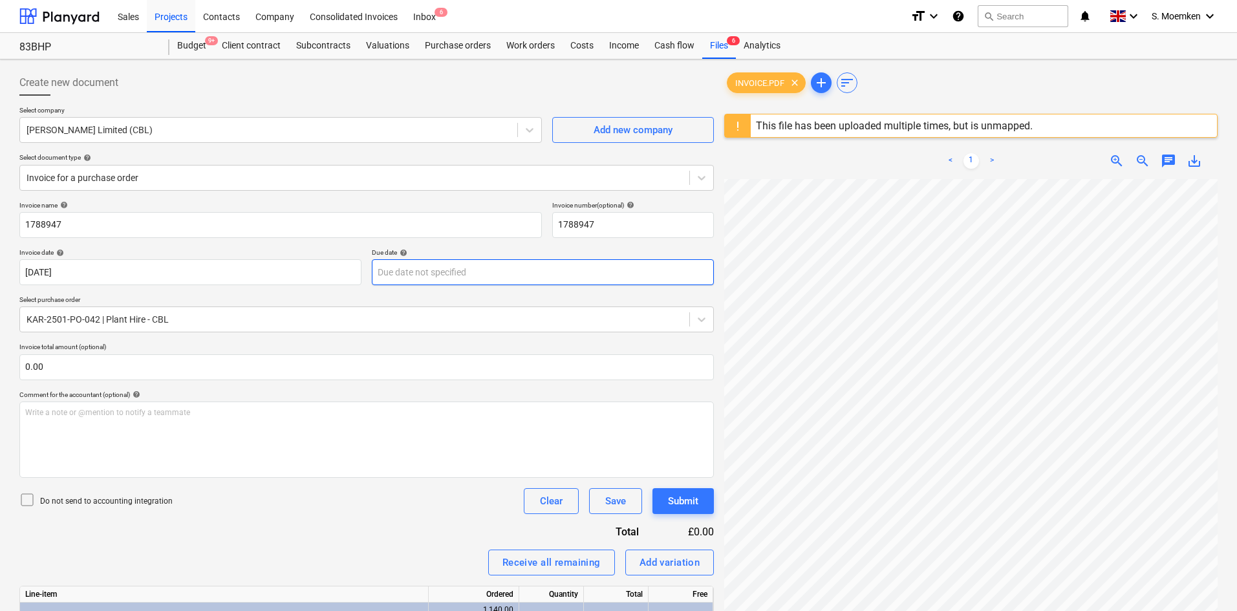
click at [460, 269] on body "Sales Projects Contacts Company Consolidated Invoices Inbox 6 format_size keybo…" at bounding box center [618, 305] width 1237 height 611
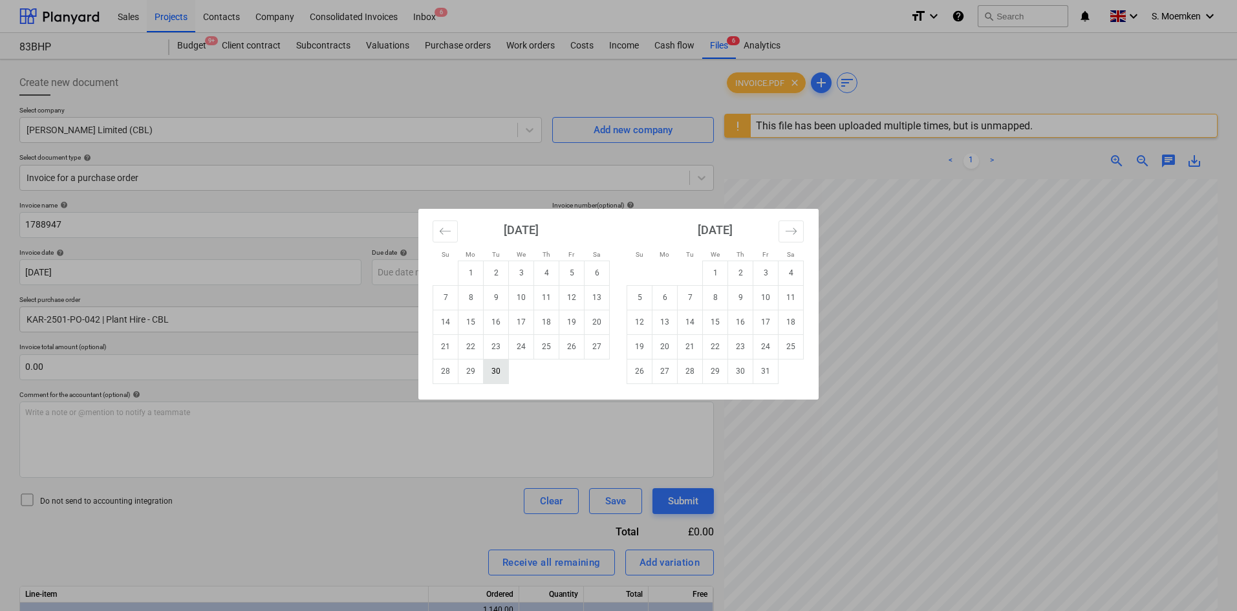
click at [493, 371] on td "30" at bounding box center [496, 371] width 25 height 25
type input "[DATE]"
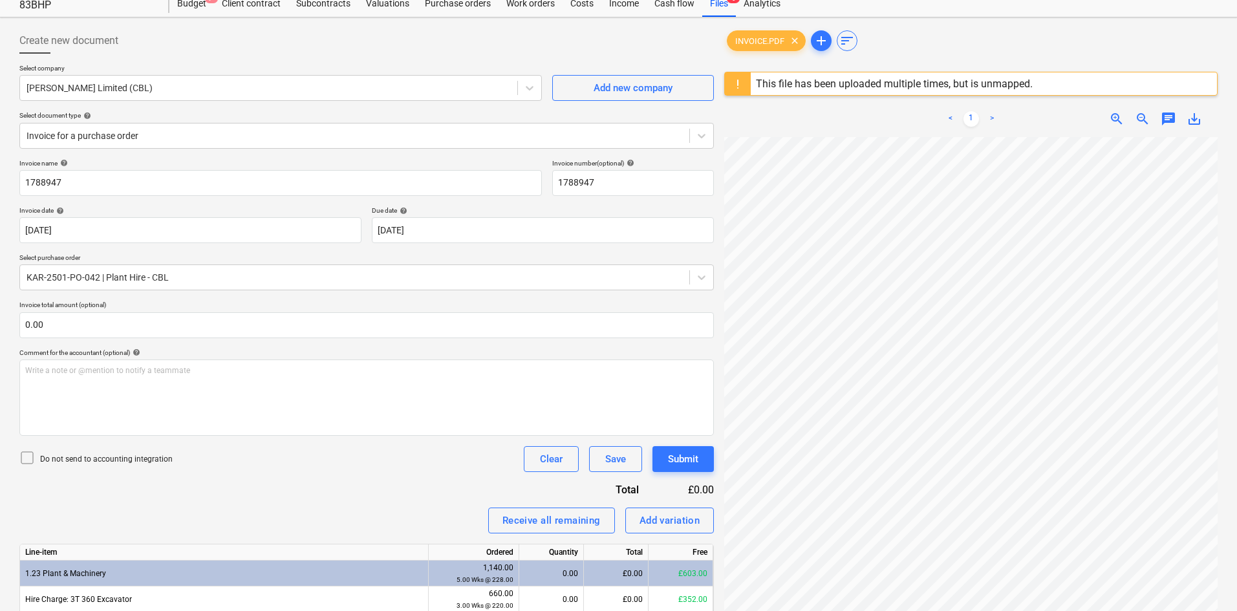
scroll to position [65, 0]
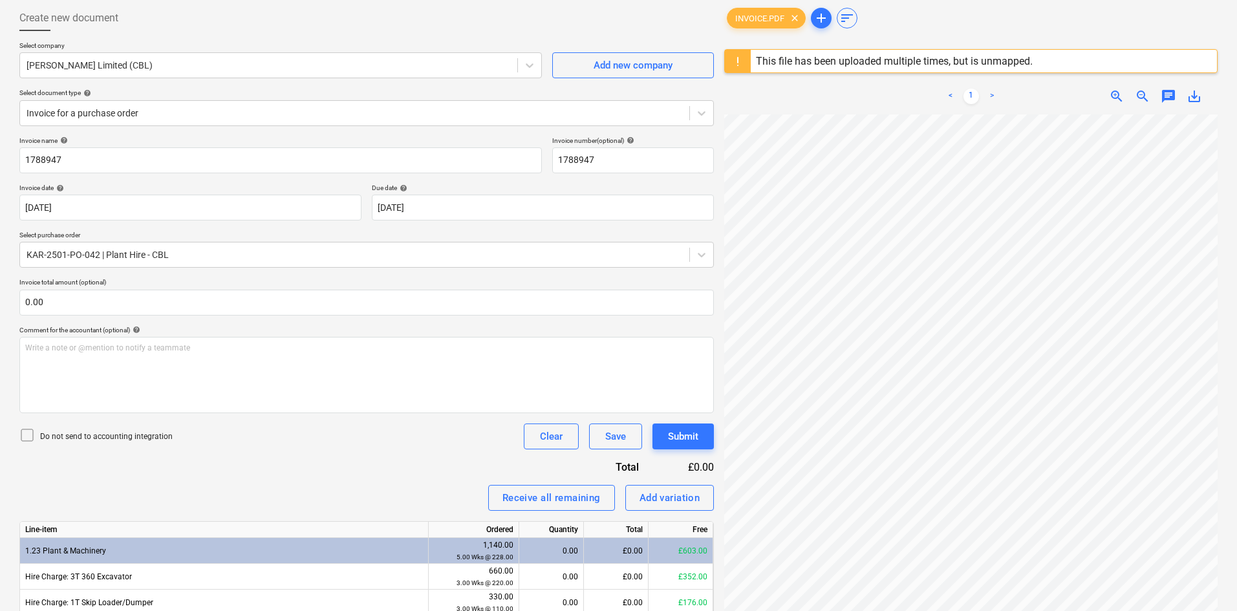
click at [32, 433] on icon at bounding box center [27, 436] width 16 height 16
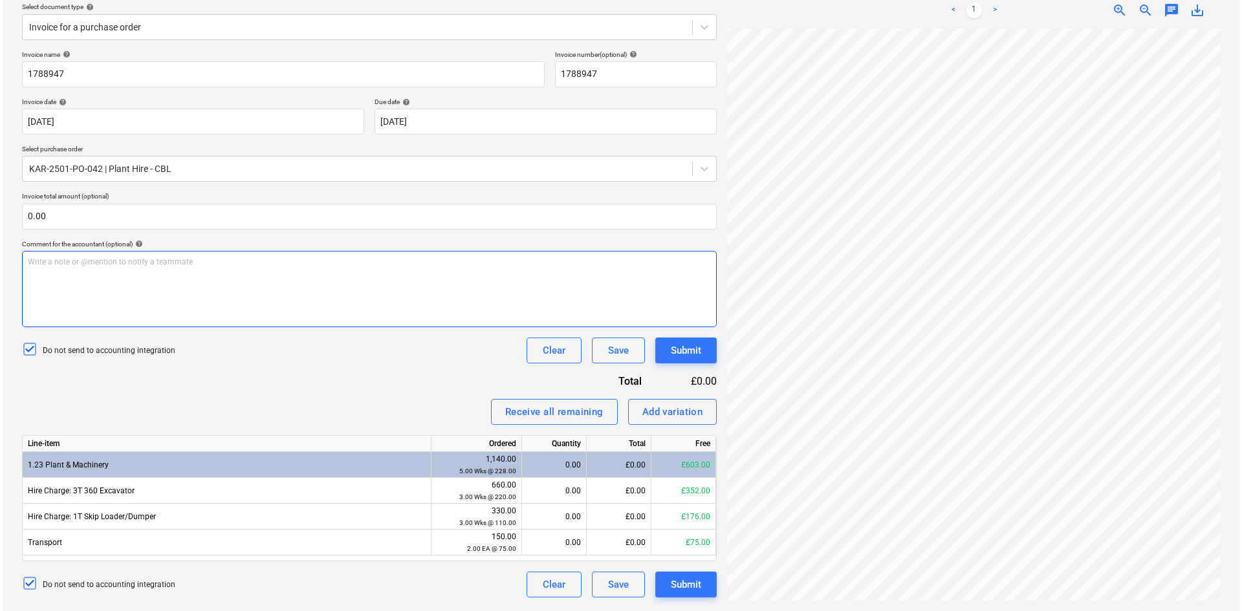
scroll to position [153, 0]
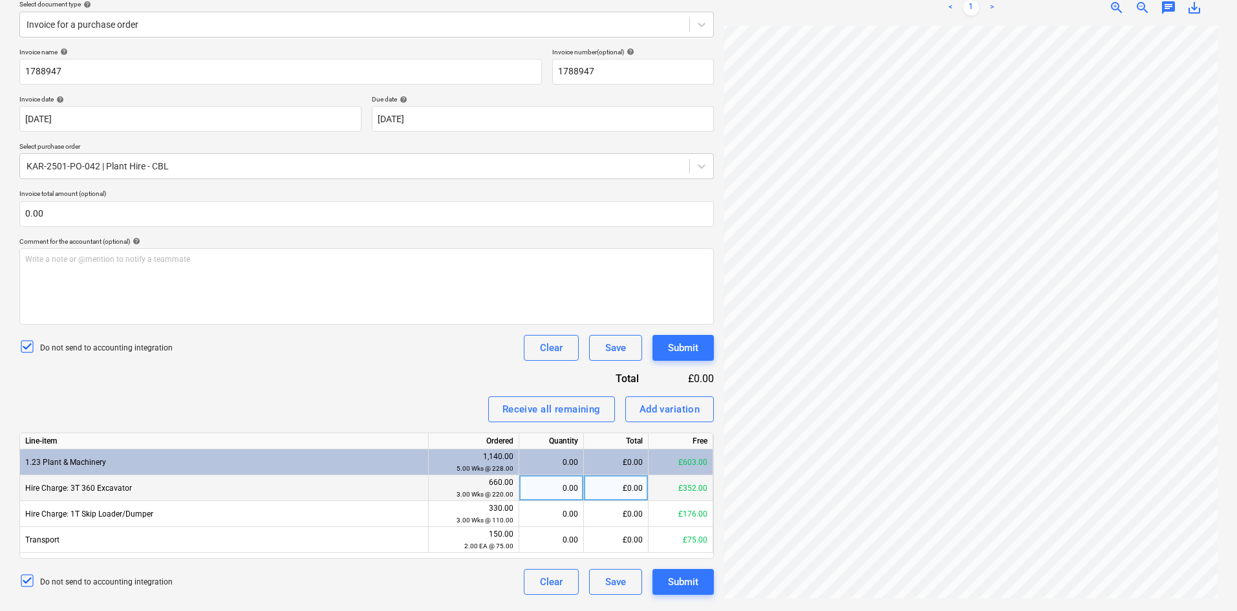
click at [615, 490] on div "£0.00" at bounding box center [616, 488] width 65 height 26
type input "880."
type input "440.00"
click at [686, 581] on div "Submit" at bounding box center [683, 582] width 30 height 17
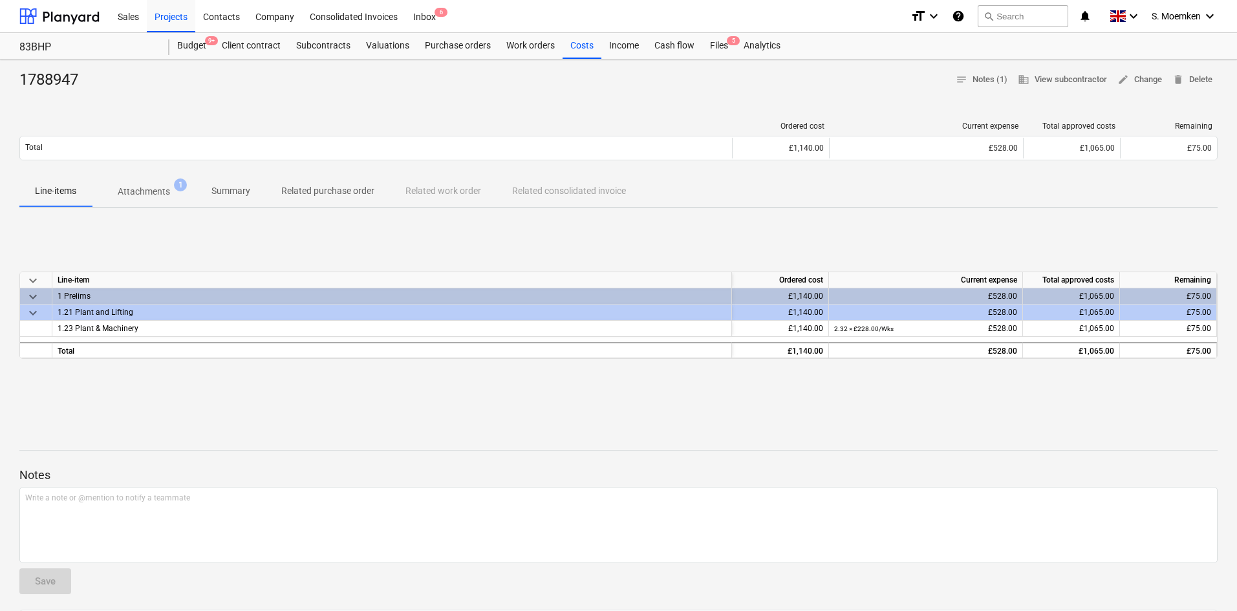
click at [135, 191] on p "Attachments" at bounding box center [144, 192] width 52 height 14
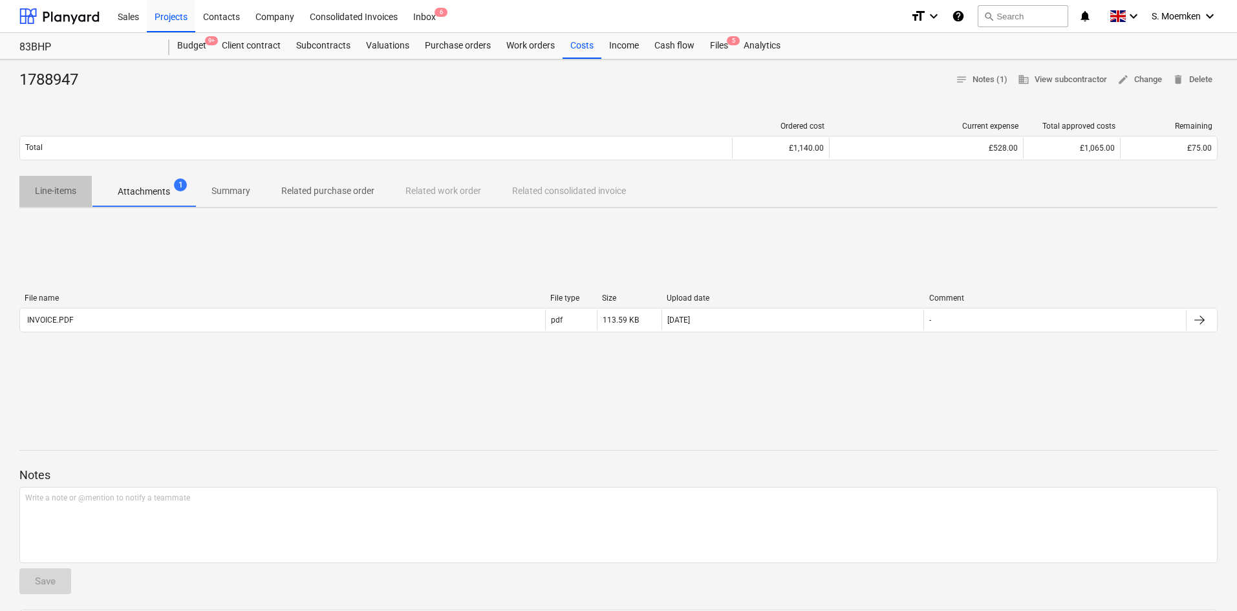
click at [58, 194] on p "Line-items" at bounding box center [55, 191] width 41 height 14
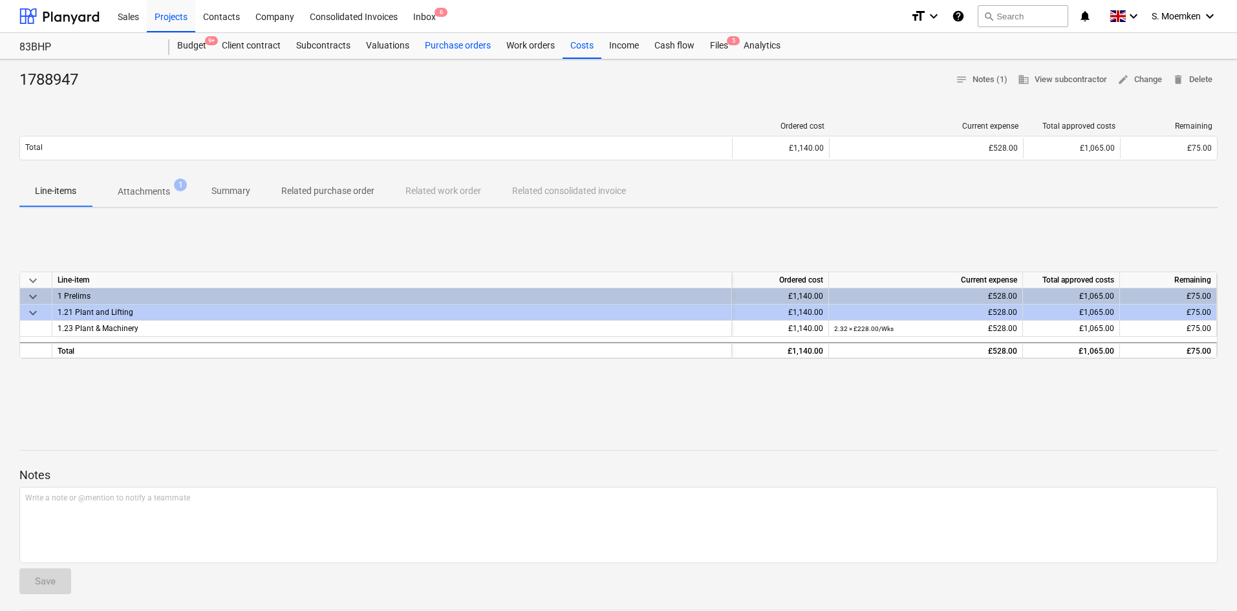
click at [461, 44] on div "Purchase orders" at bounding box center [457, 46] width 81 height 26
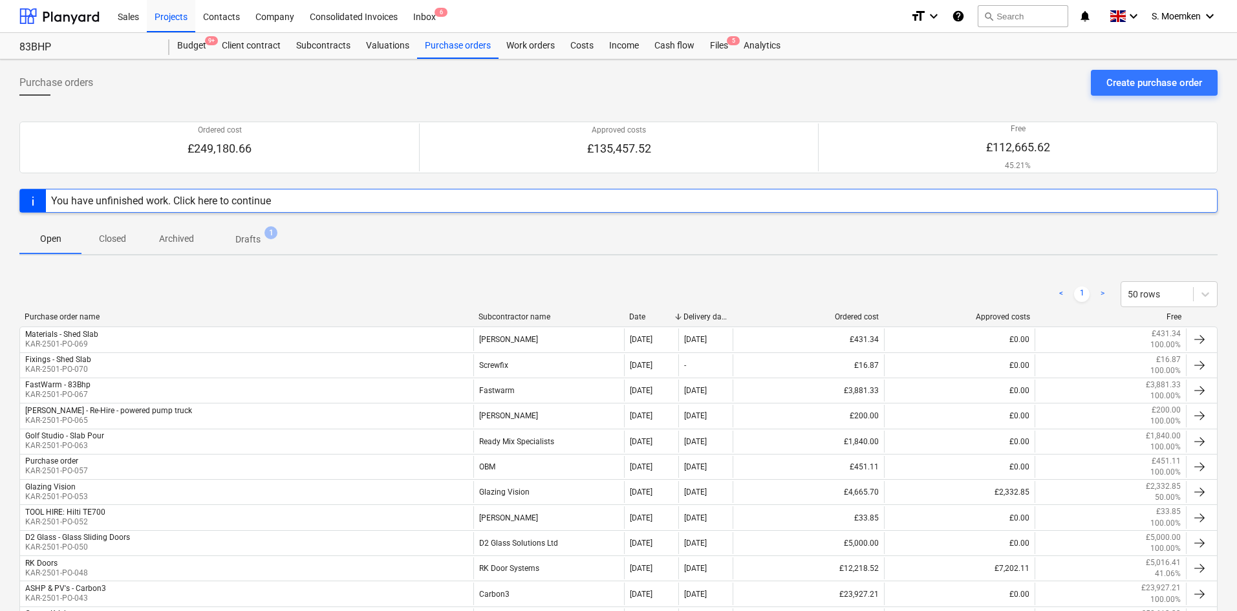
click at [323, 199] on div "You have unfinished work. Click here to continue" at bounding box center [618, 201] width 1198 height 24
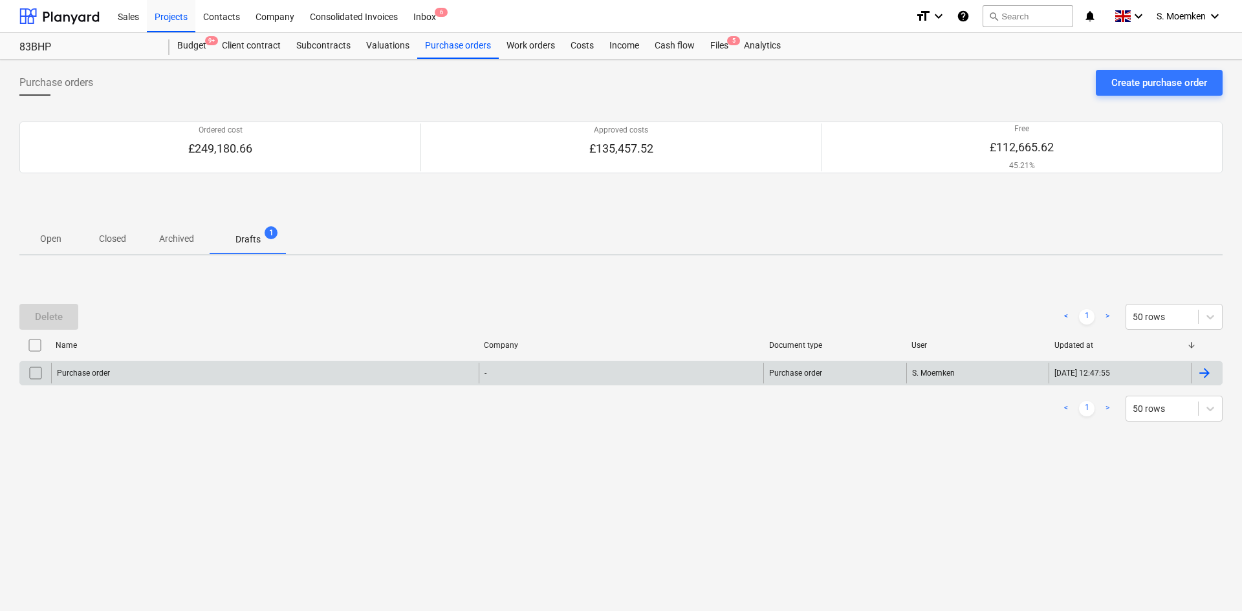
click at [1206, 374] on div at bounding box center [1205, 373] width 16 height 16
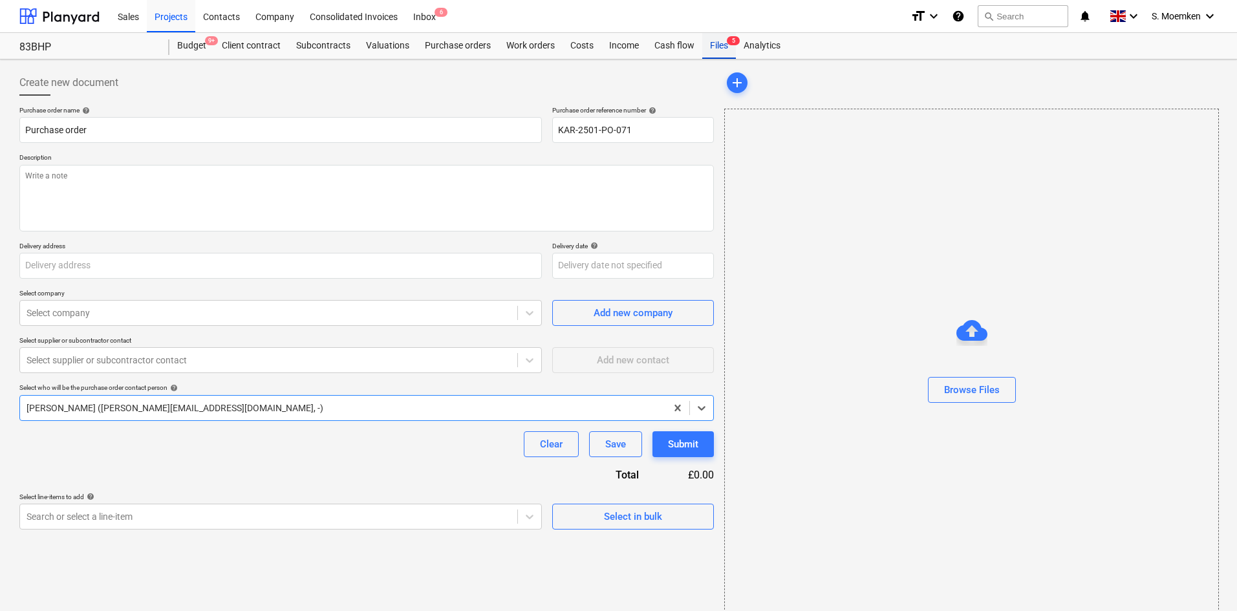
click at [718, 45] on div "Files 5" at bounding box center [719, 46] width 34 height 26
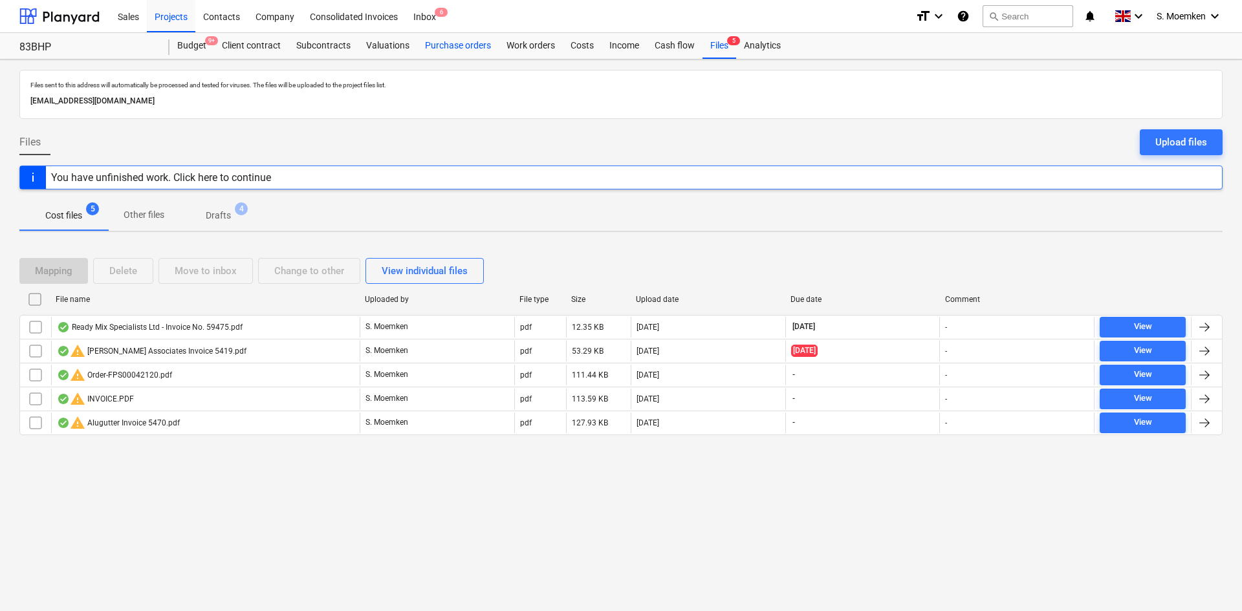
click at [435, 46] on div "Purchase orders" at bounding box center [457, 46] width 81 height 26
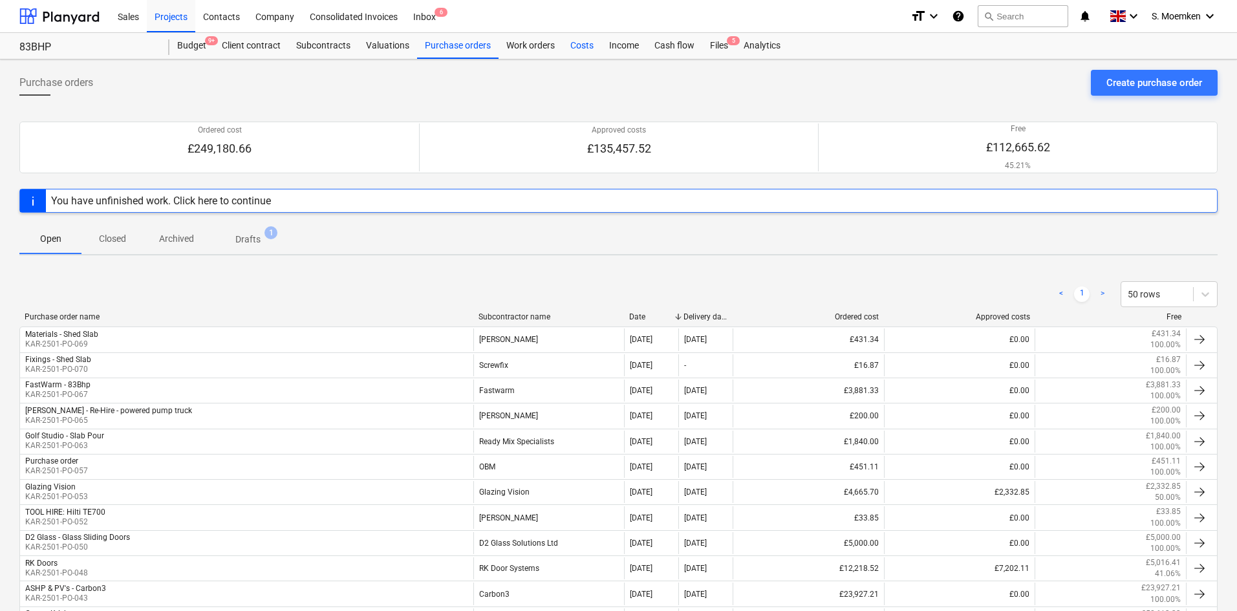
click at [578, 41] on div "Costs" at bounding box center [582, 46] width 39 height 26
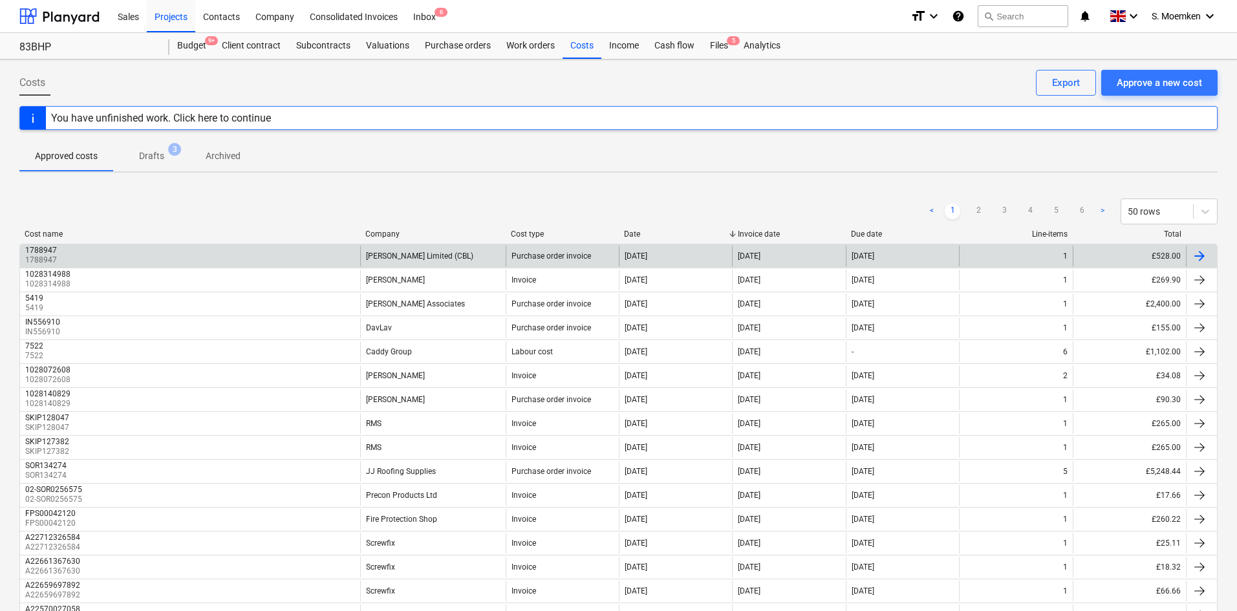
click at [1196, 255] on div at bounding box center [1200, 256] width 16 height 16
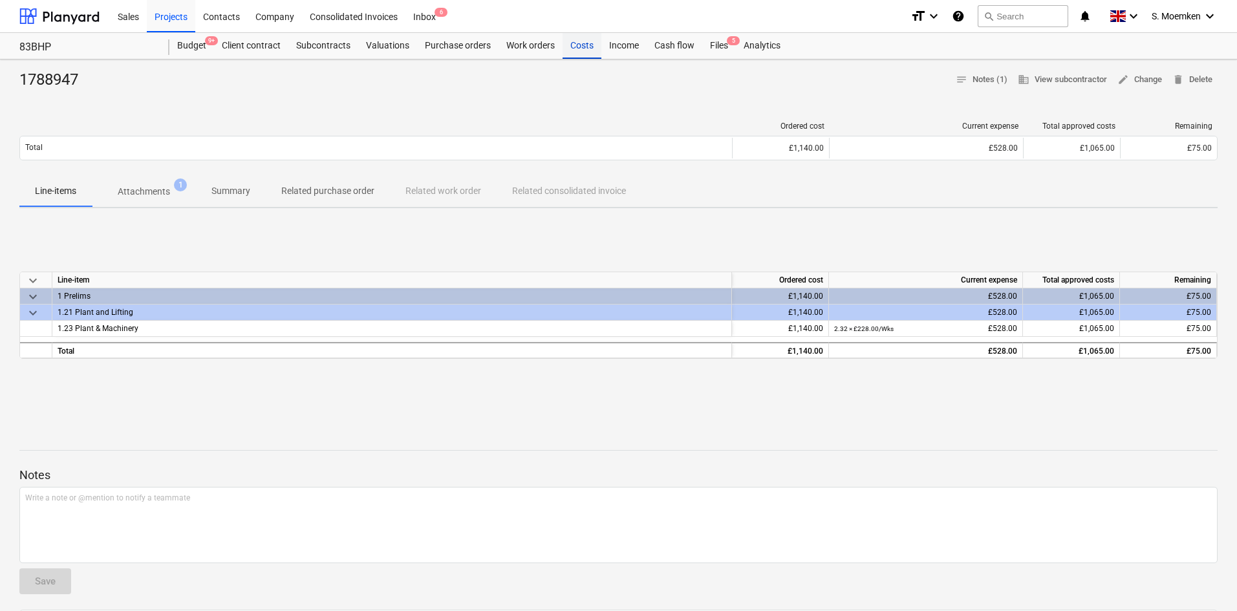
click at [580, 45] on div "Costs" at bounding box center [582, 46] width 39 height 26
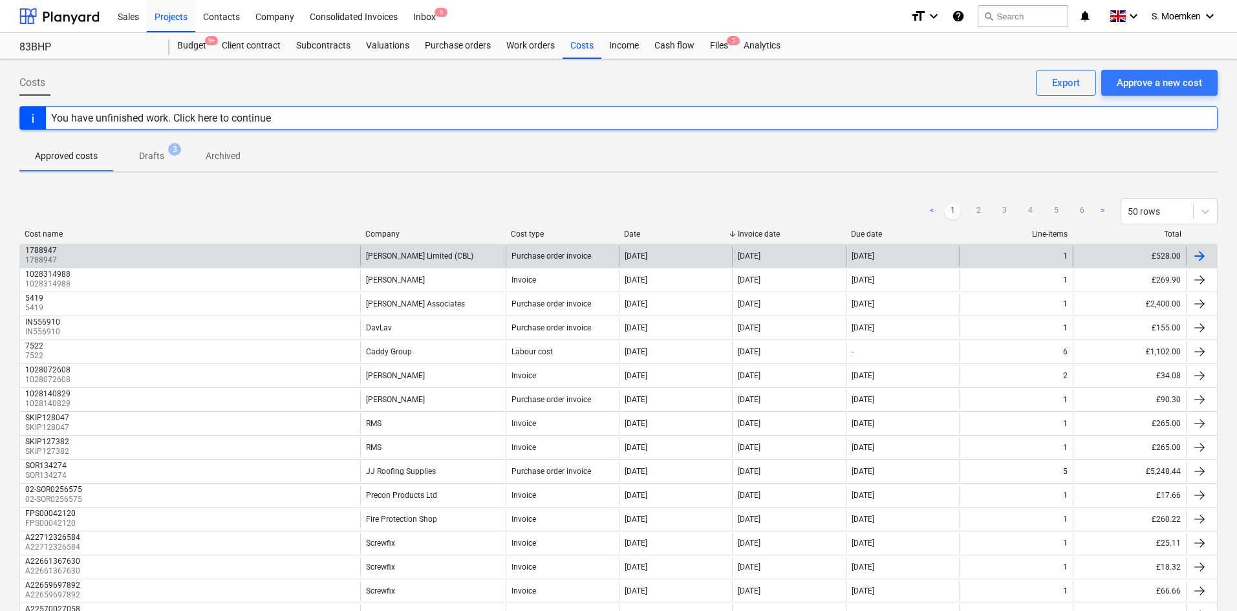
click at [39, 256] on p "1788947" at bounding box center [42, 260] width 34 height 11
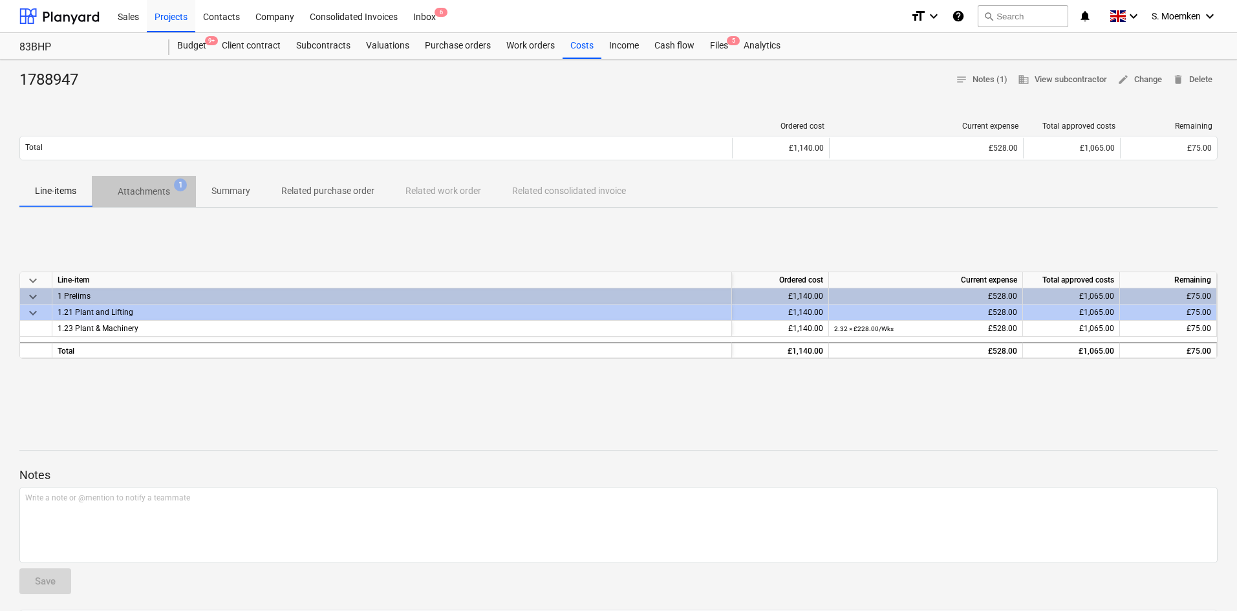
click at [161, 194] on p "Attachments" at bounding box center [144, 192] width 52 height 14
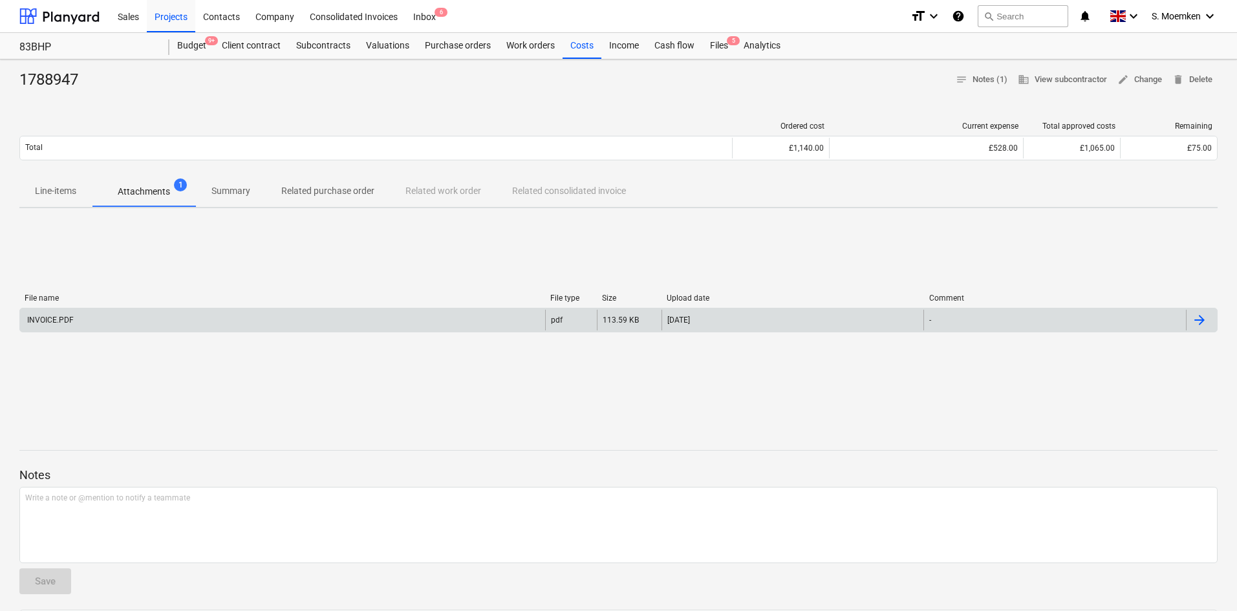
click at [63, 314] on div "INVOICE.PDF" at bounding box center [282, 320] width 525 height 21
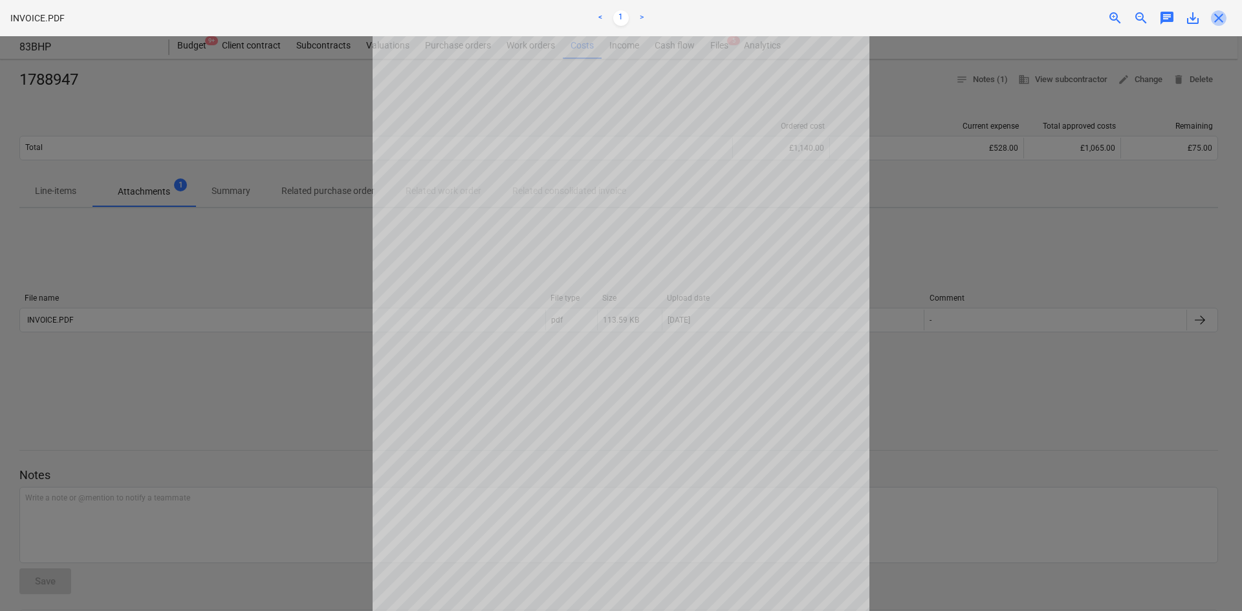
click at [1220, 14] on span "close" at bounding box center [1219, 18] width 16 height 16
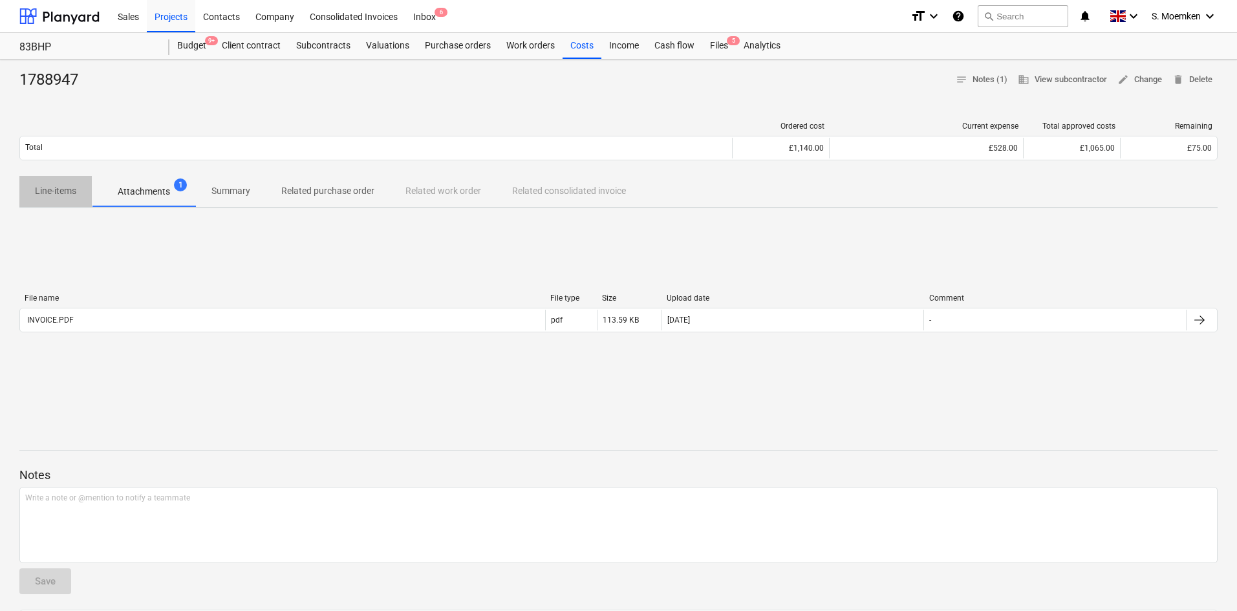
click at [56, 192] on p "Line-items" at bounding box center [55, 191] width 41 height 14
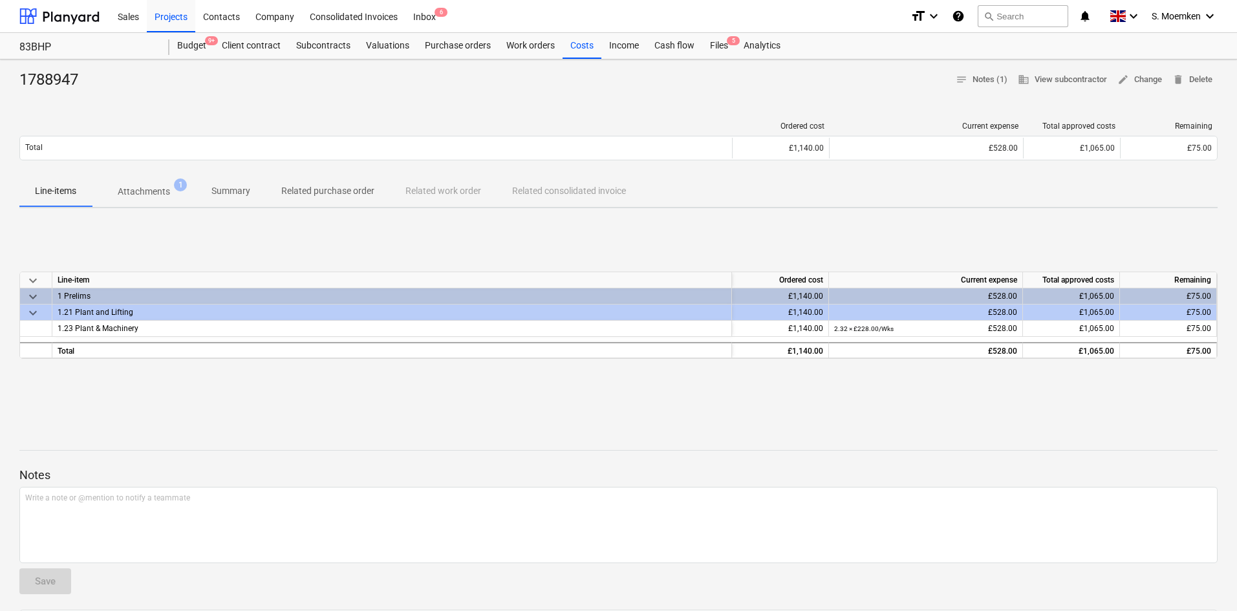
click at [331, 193] on p "Related purchase order" at bounding box center [327, 191] width 93 height 14
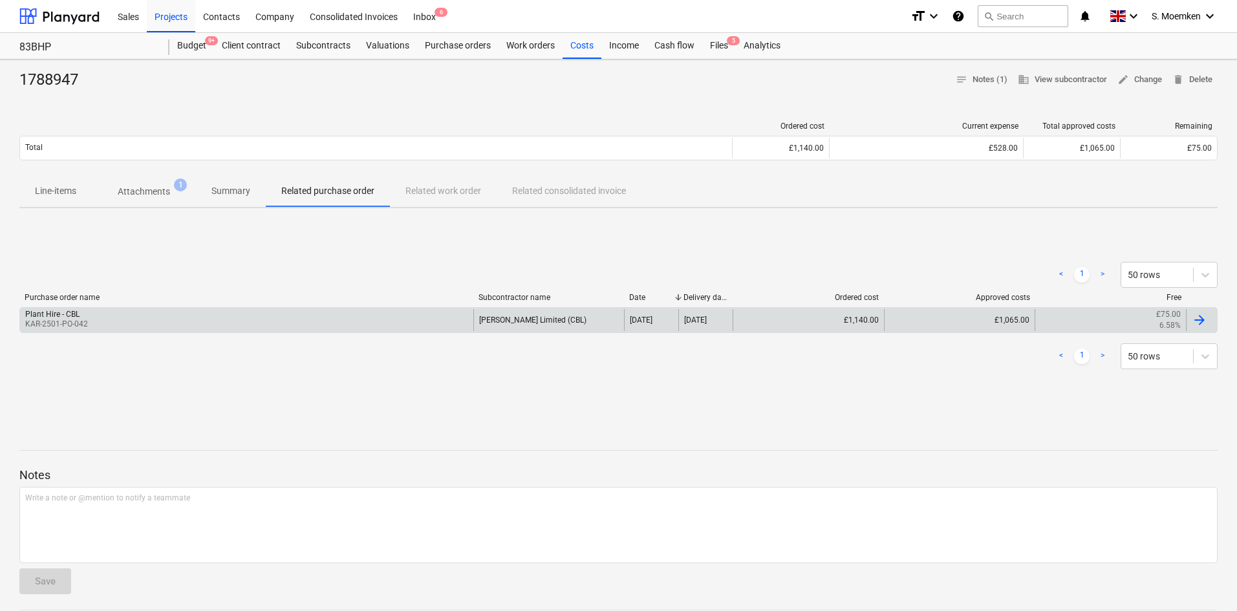
click at [747, 326] on div "£1,140.00" at bounding box center [808, 320] width 151 height 22
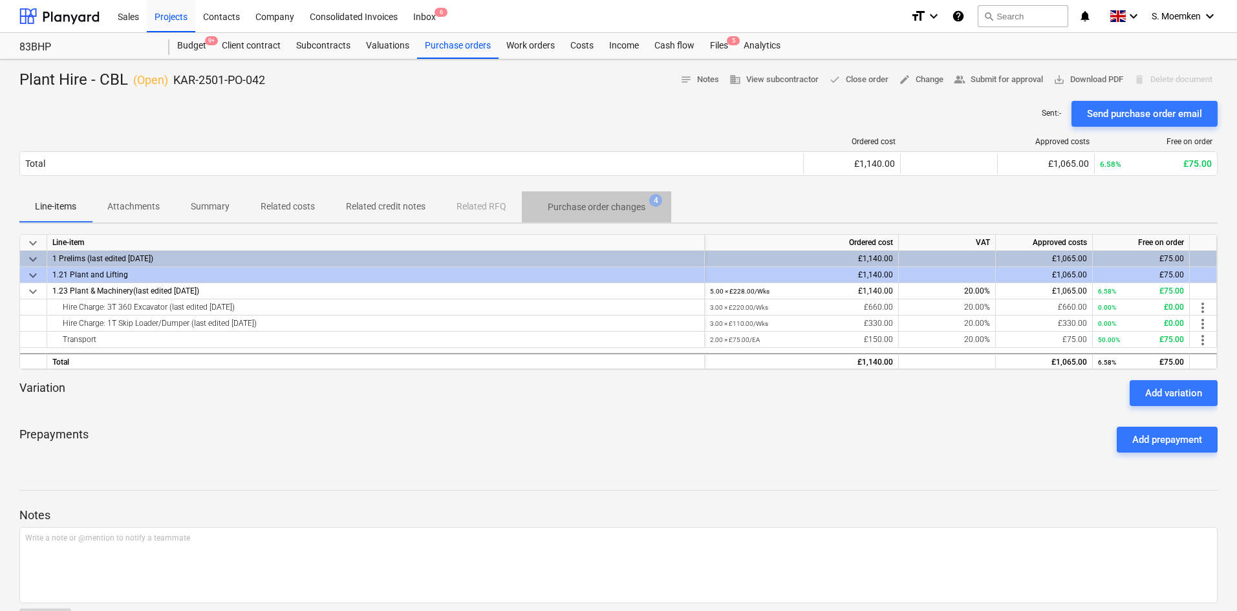
click at [614, 206] on p "Purchase order changes" at bounding box center [597, 208] width 98 height 14
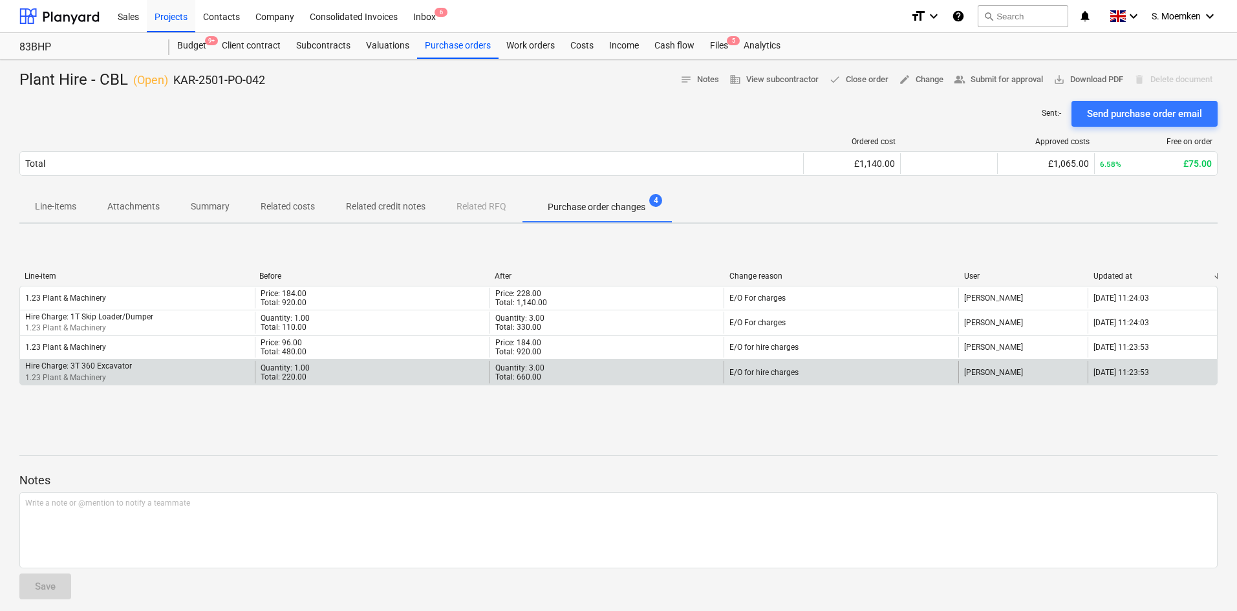
click at [327, 373] on div "Quantity: 1.00 Total: 220.00" at bounding box center [372, 372] width 235 height 22
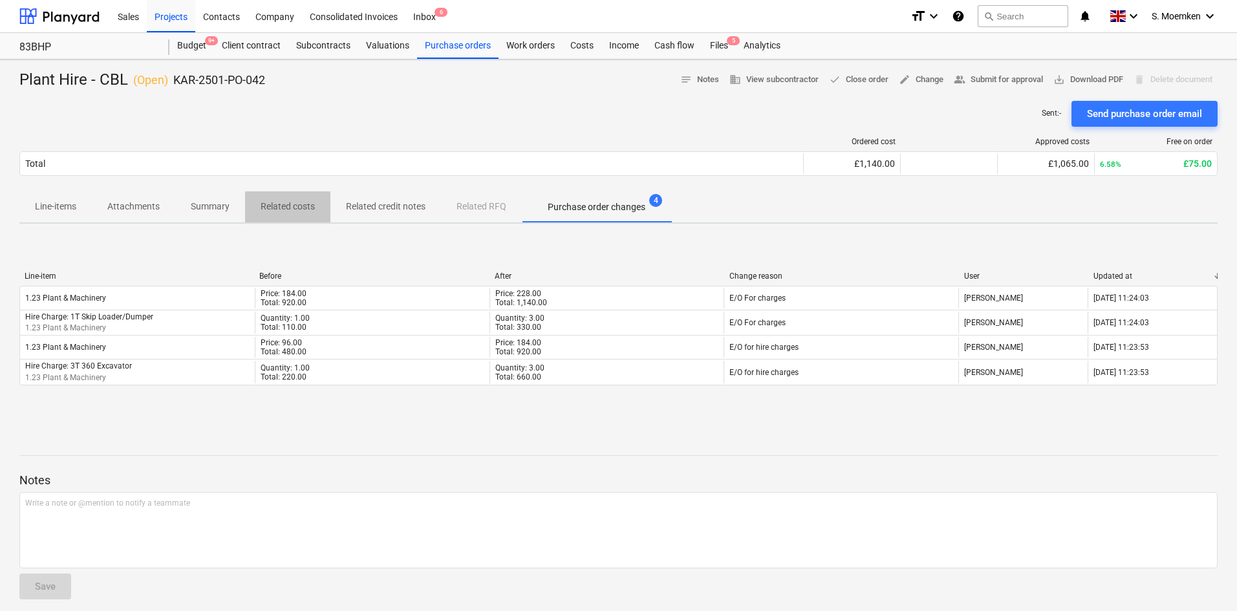
click at [274, 202] on p "Related costs" at bounding box center [288, 207] width 54 height 14
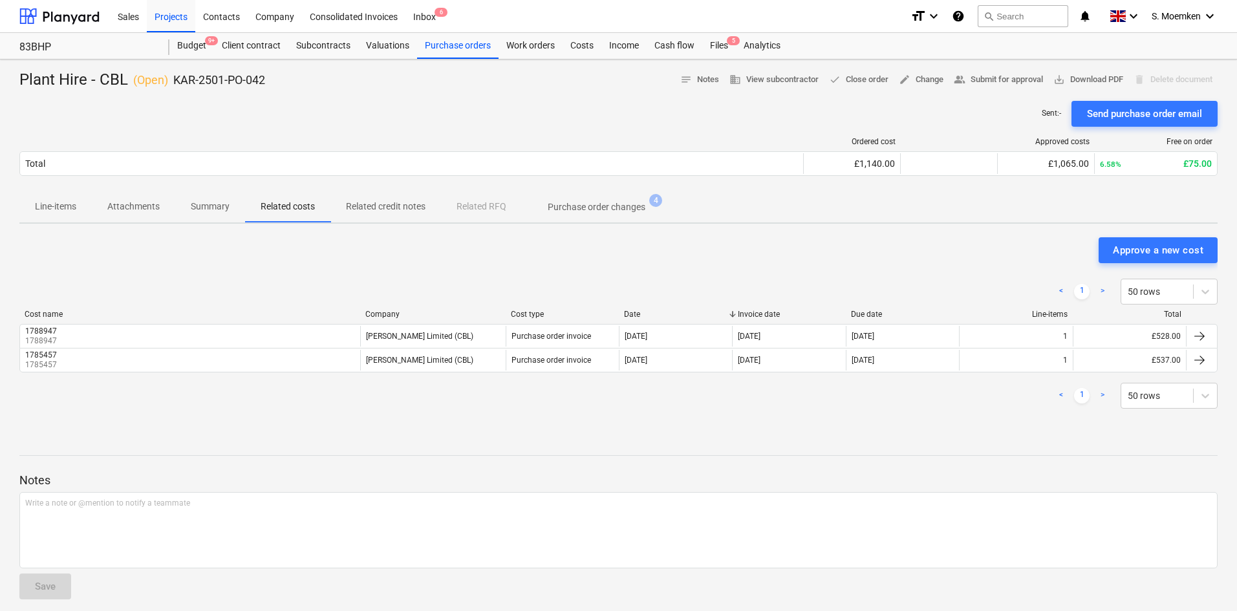
click at [118, 199] on span "Attachments" at bounding box center [133, 206] width 83 height 21
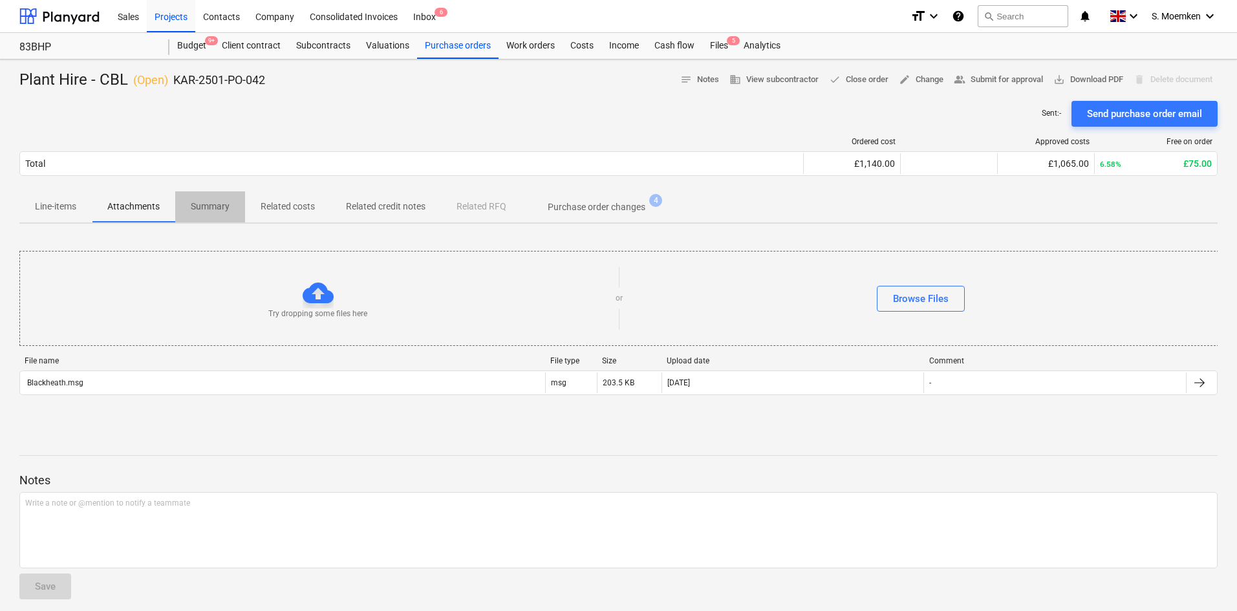
click at [210, 201] on p "Summary" at bounding box center [210, 207] width 39 height 14
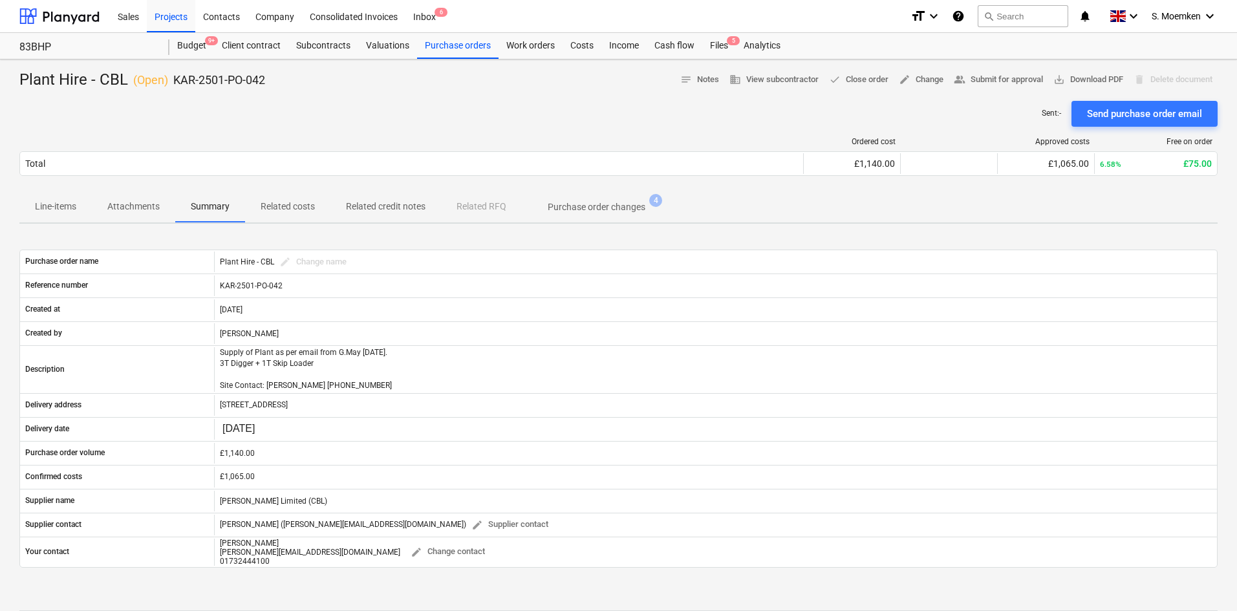
click at [70, 208] on p "Line-items" at bounding box center [55, 207] width 41 height 14
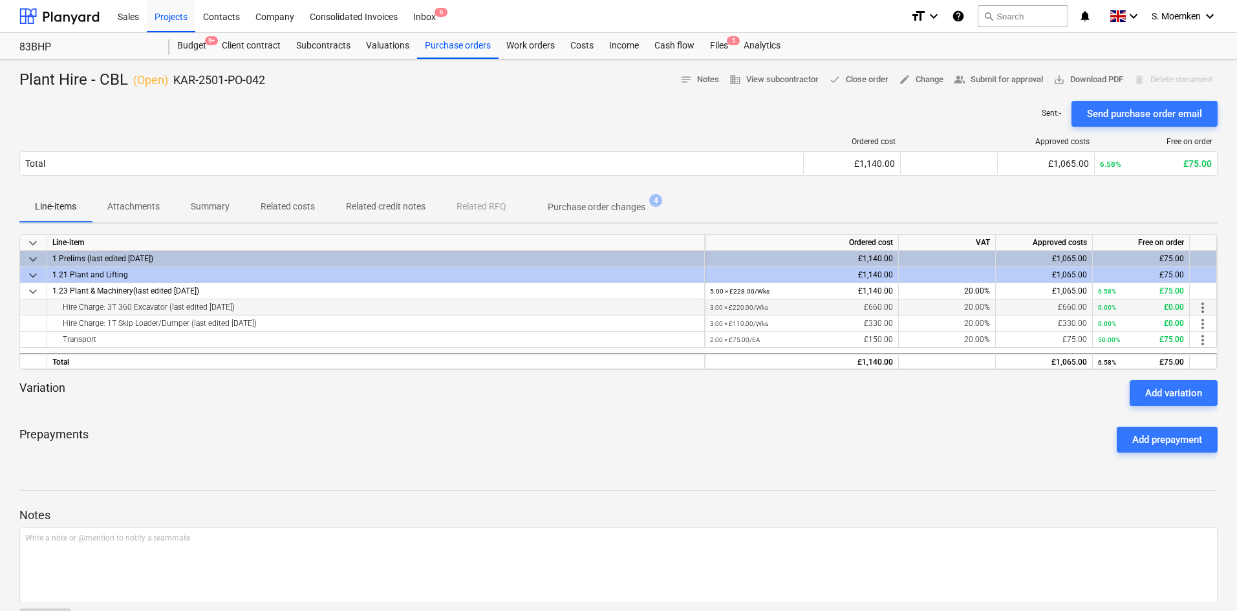
click at [1200, 305] on span "more_vert" at bounding box center [1203, 308] width 16 height 16
click at [1215, 305] on li "Edit" at bounding box center [1212, 308] width 38 height 30
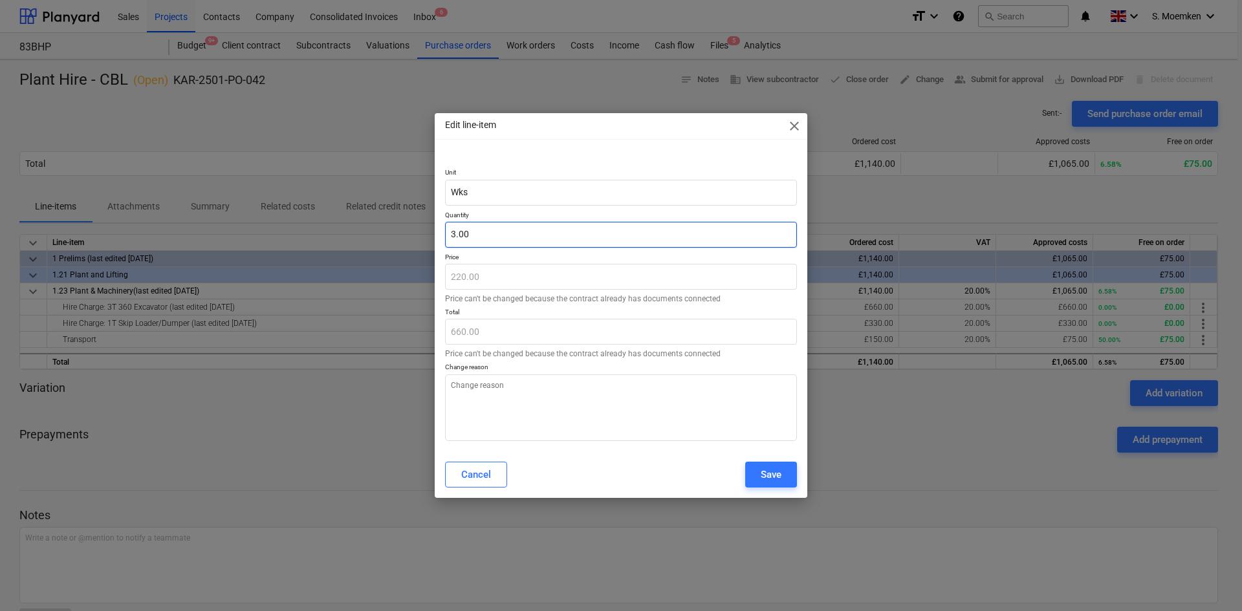
type input "3"
click at [454, 231] on input "3" at bounding box center [621, 235] width 352 height 26
type input "0.00"
type input "4"
type input "880.00"
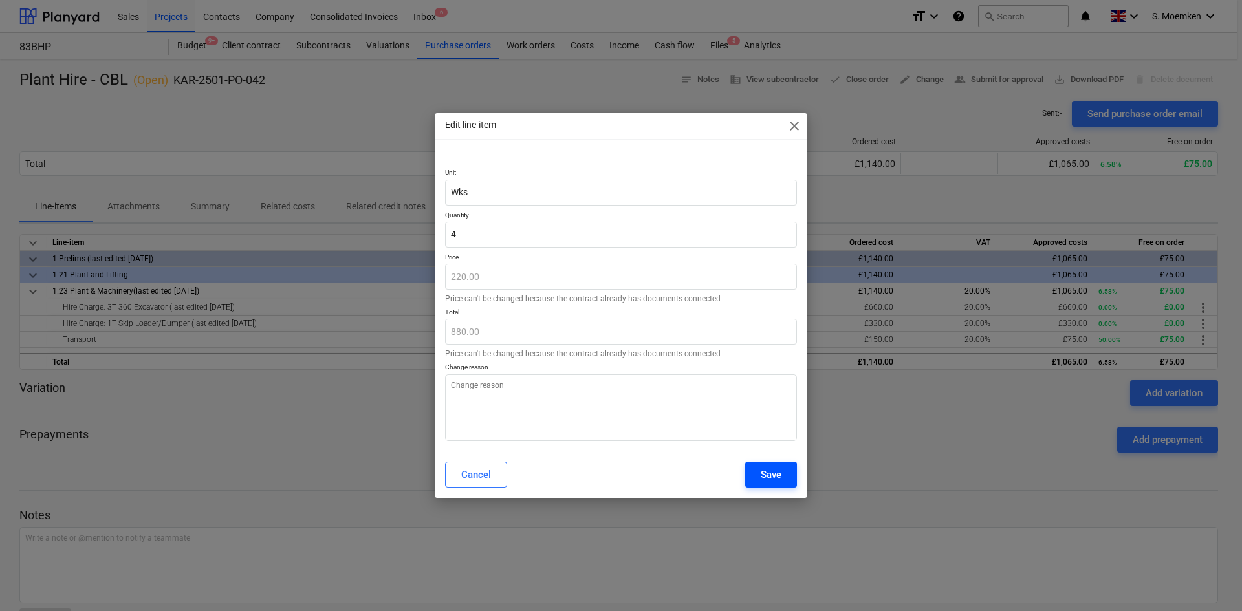
type input "4.00"
click at [771, 470] on div "Save" at bounding box center [771, 474] width 21 height 17
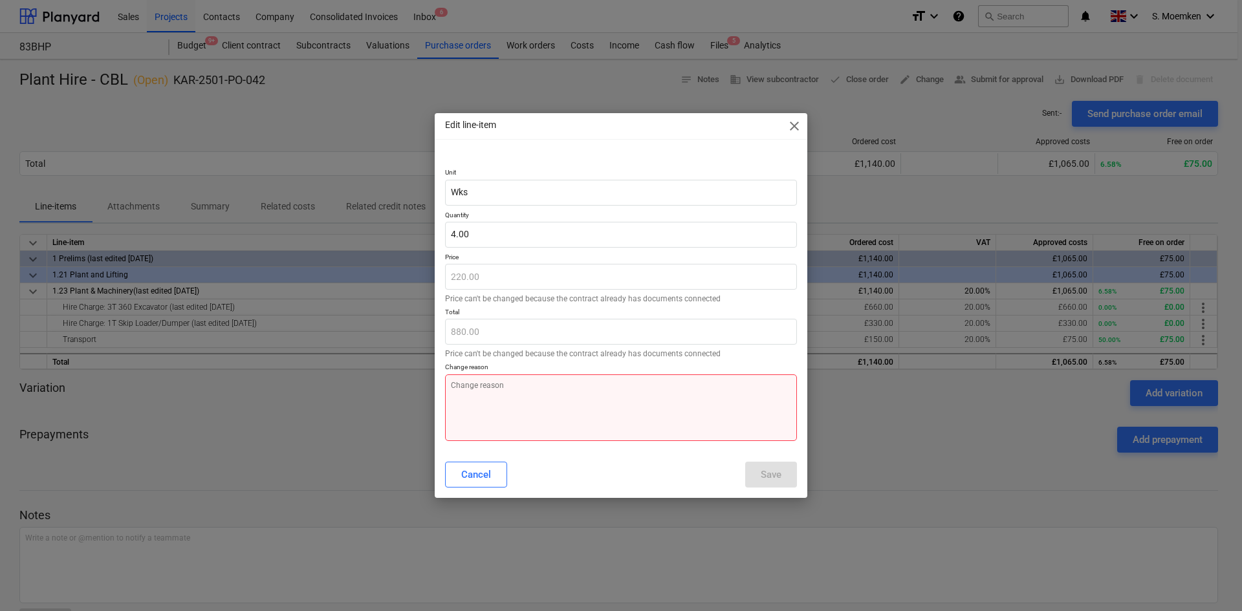
click at [510, 407] on textarea at bounding box center [621, 407] width 352 height 67
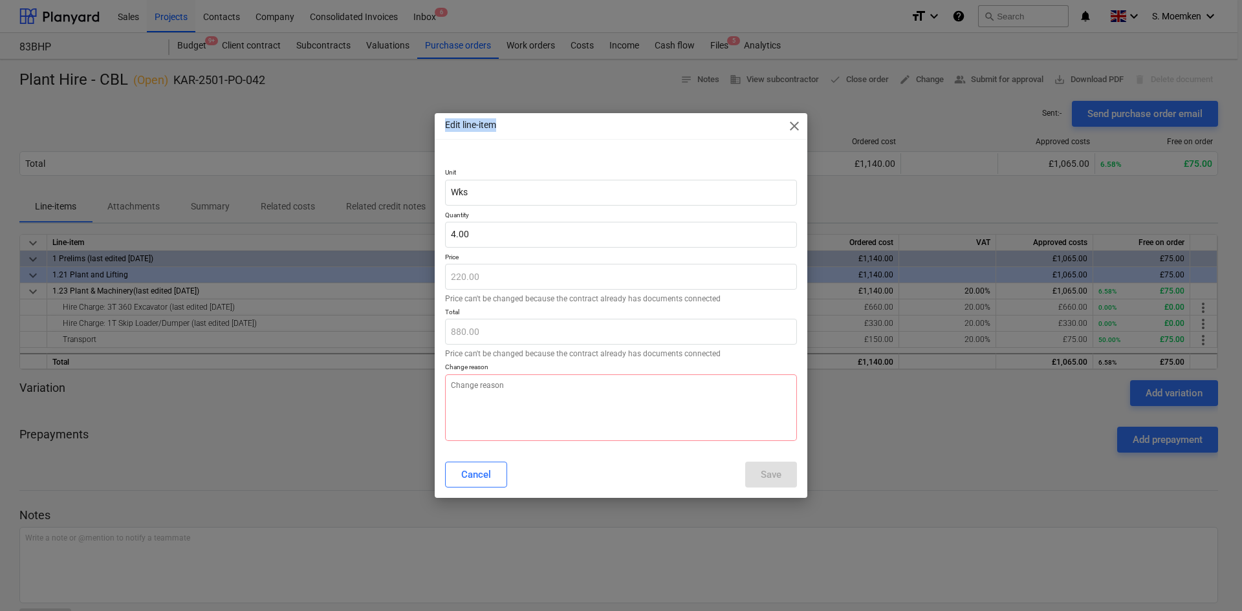
drag, startPoint x: 534, startPoint y: 124, endPoint x: 366, endPoint y: 125, distance: 168.2
click at [366, 125] on div "Edit line-item close Unit Wks Quantity 4.00 Price 220.00 Price can't be changed…" at bounding box center [621, 305] width 1242 height 611
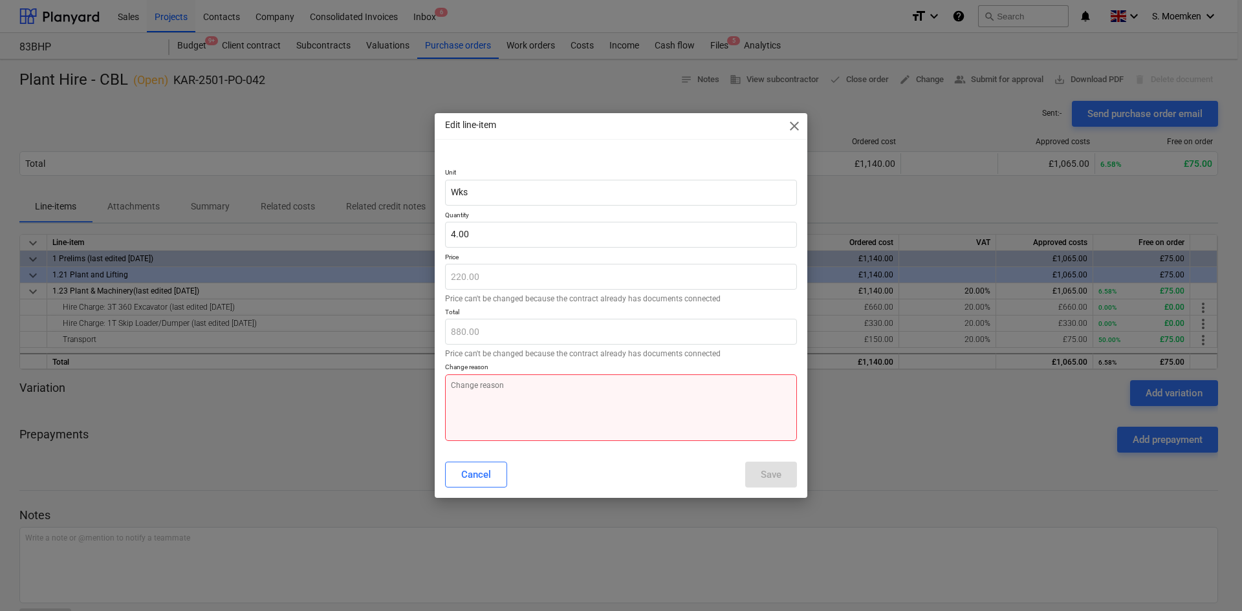
click at [522, 400] on textarea at bounding box center [621, 407] width 352 height 67
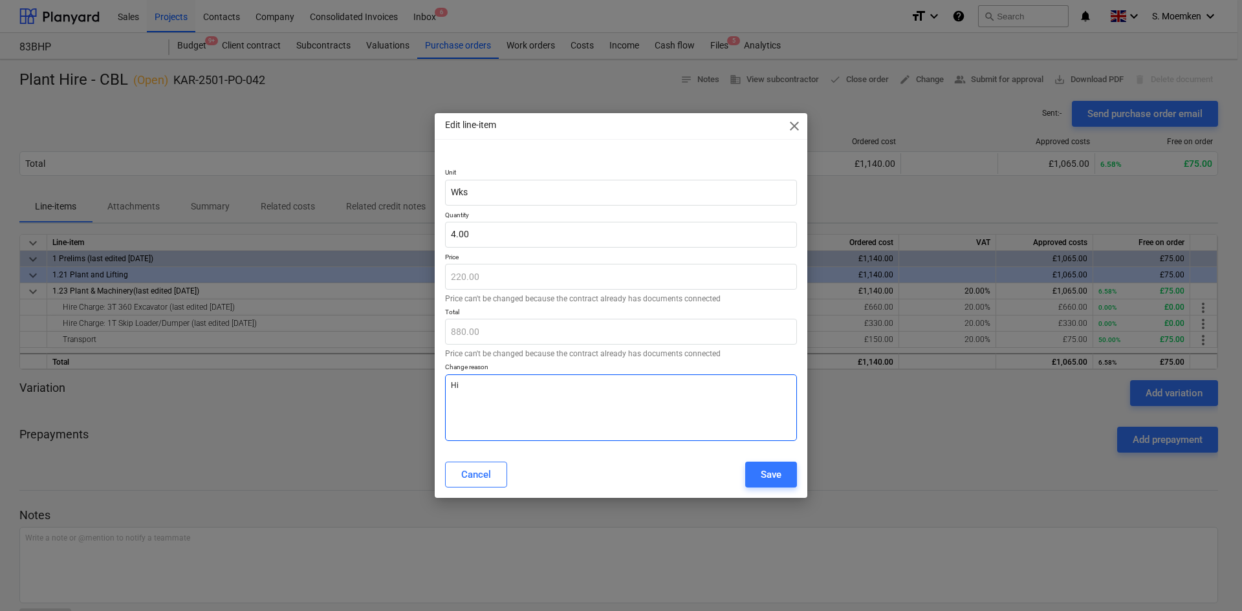
type textarea "H"
drag, startPoint x: 513, startPoint y: 379, endPoint x: 373, endPoint y: 384, distance: 140.4
click at [373, 384] on div "Edit line-item close Unit Wks Quantity 4.00 Price 220.00 Price can't be changed…" at bounding box center [621, 305] width 1242 height 611
type textarea "Extended Hire"
click at [789, 473] on button "Save" at bounding box center [771, 475] width 52 height 26
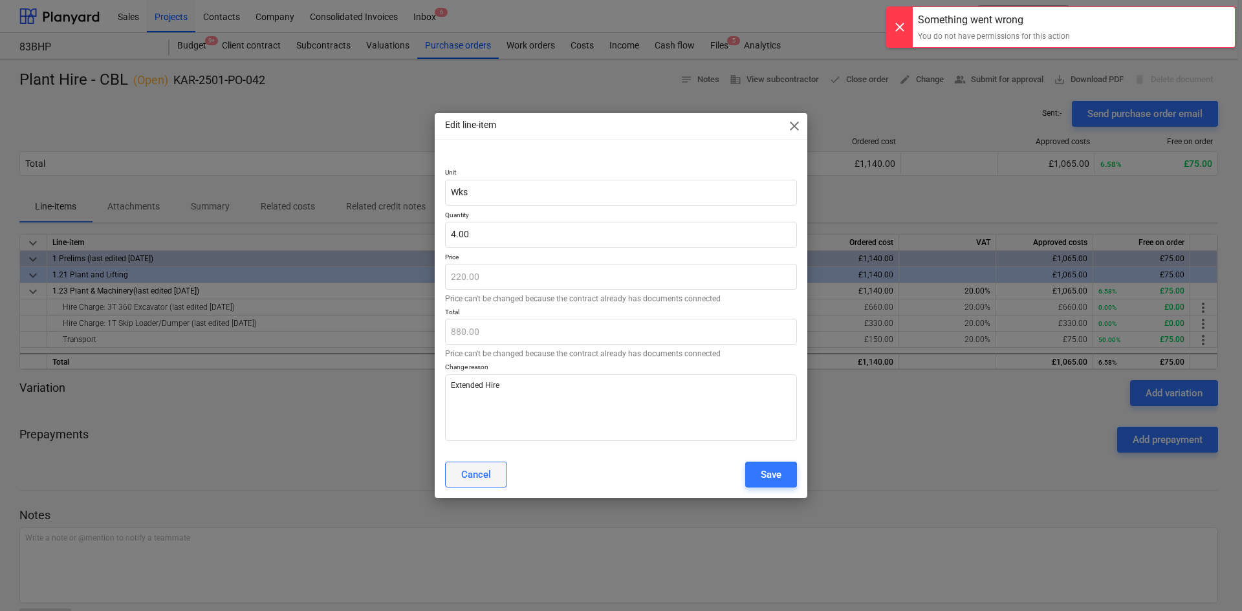
click at [480, 481] on div "Cancel" at bounding box center [476, 474] width 30 height 17
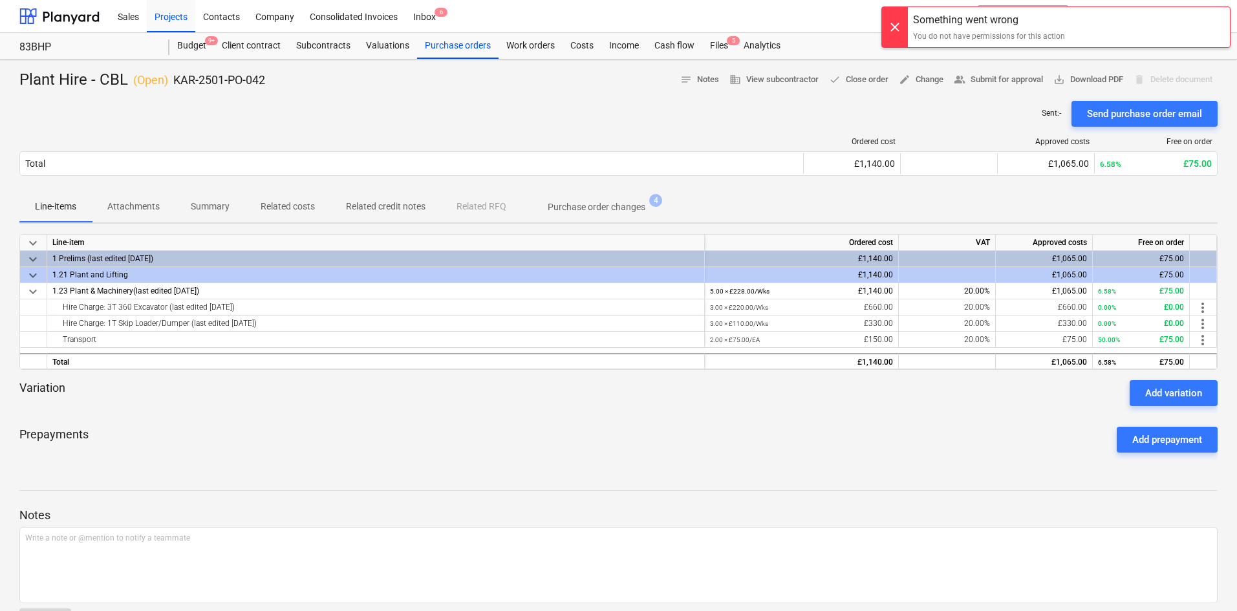
click at [897, 26] on div at bounding box center [895, 27] width 26 height 40
click at [583, 43] on div "Costs" at bounding box center [582, 46] width 39 height 26
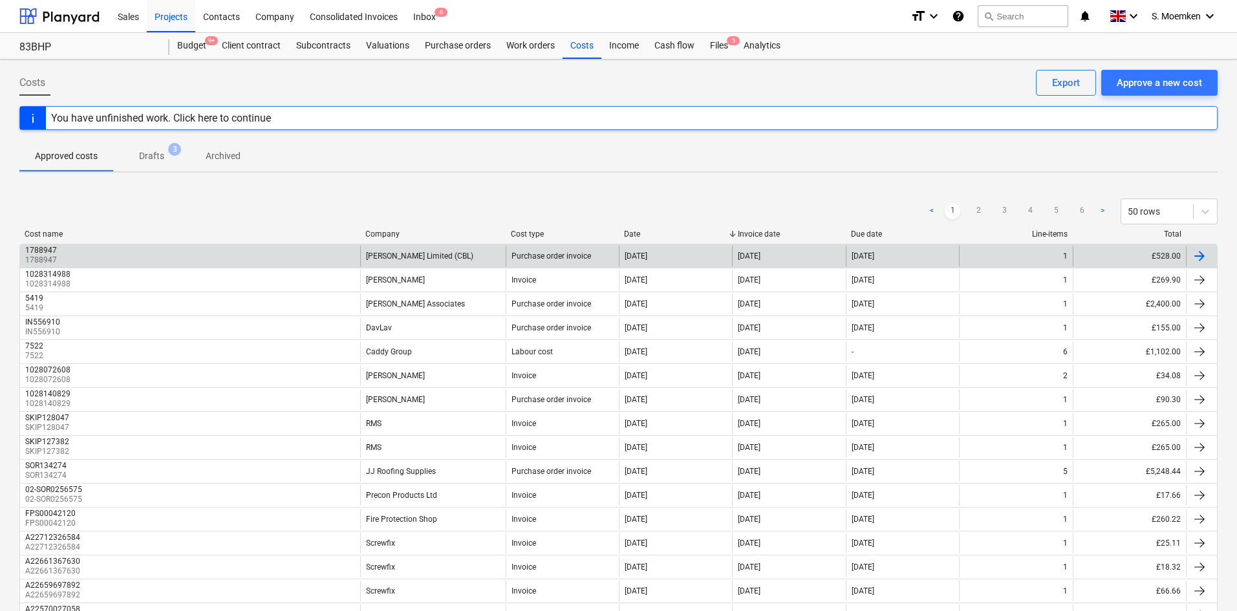
click at [1202, 255] on div at bounding box center [1200, 256] width 16 height 16
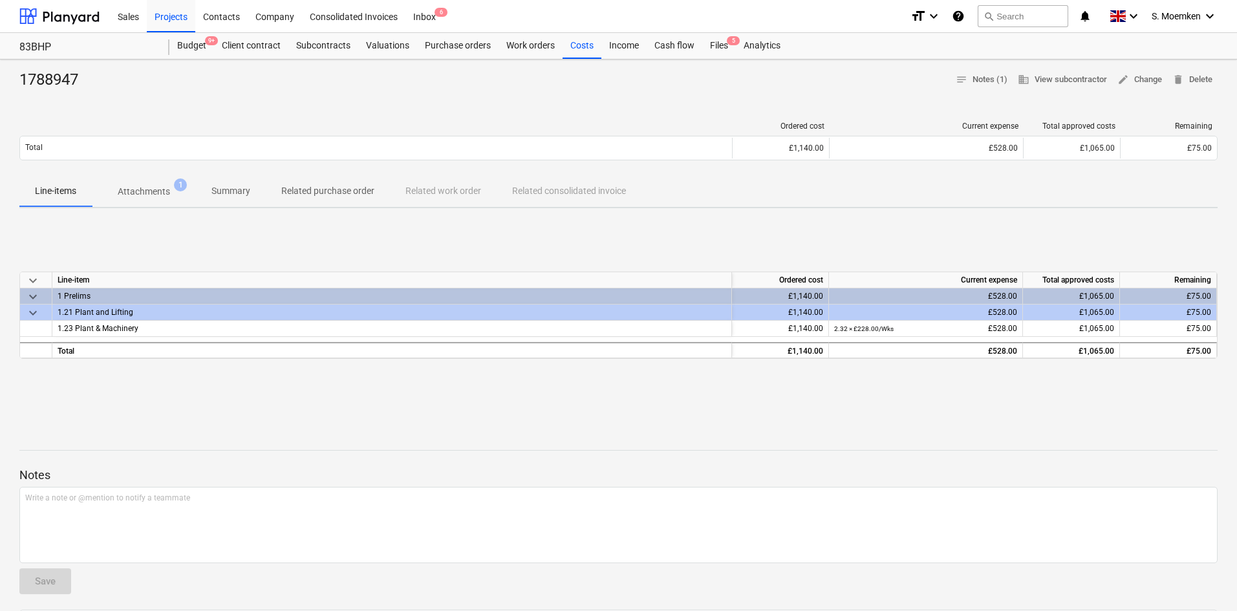
click at [341, 113] on div "Ordered cost Current expense Total approved costs Remaining Total £1,140.00 £52…" at bounding box center [618, 143] width 1198 height 65
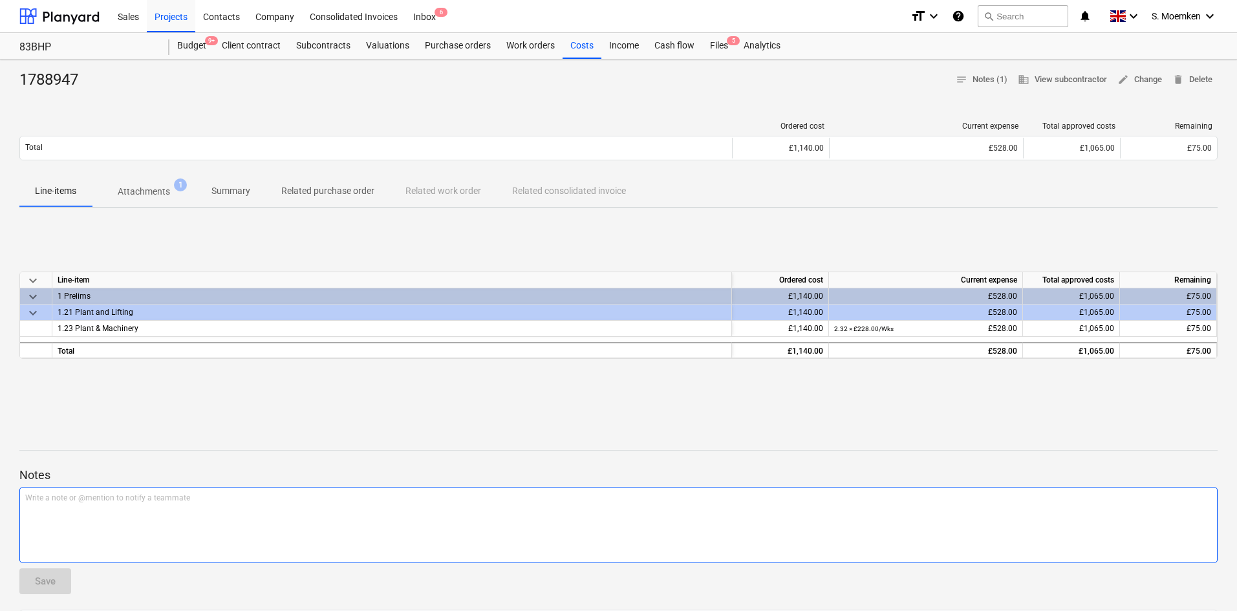
drag, startPoint x: 528, startPoint y: 589, endPoint x: 547, endPoint y: 642, distance: 55.9
click at [547, 611] on html "Sales Projects Contacts Company Consolidated Invoices Inbox 6 format_size keybo…" at bounding box center [618, 305] width 1237 height 611
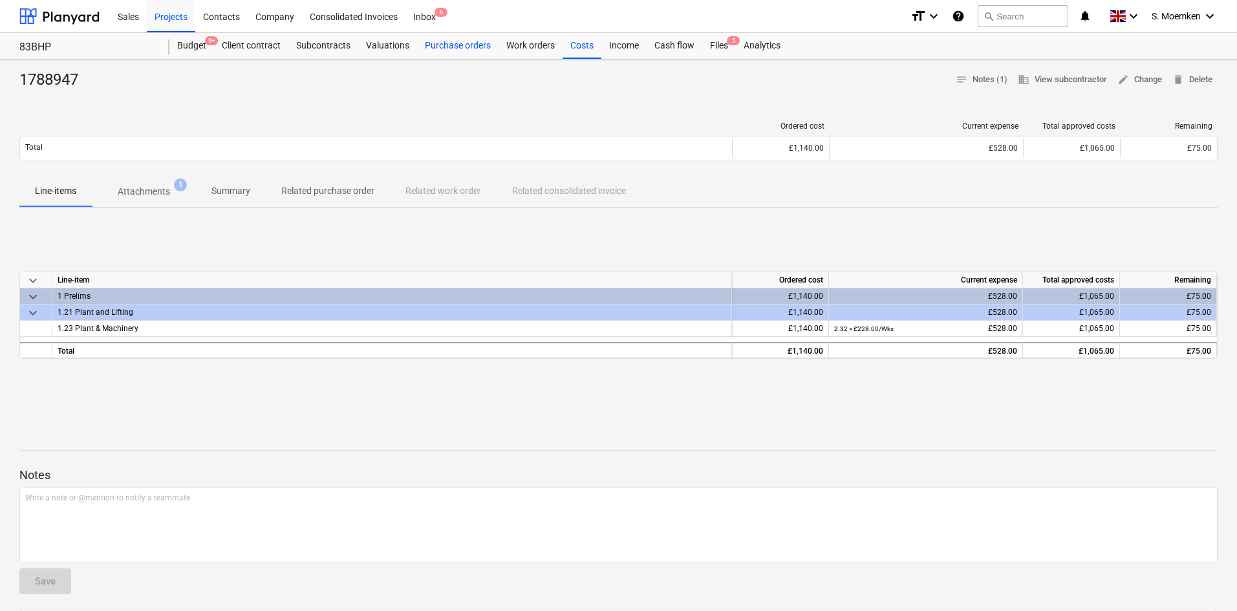
click at [463, 40] on div "Purchase orders" at bounding box center [457, 46] width 81 height 26
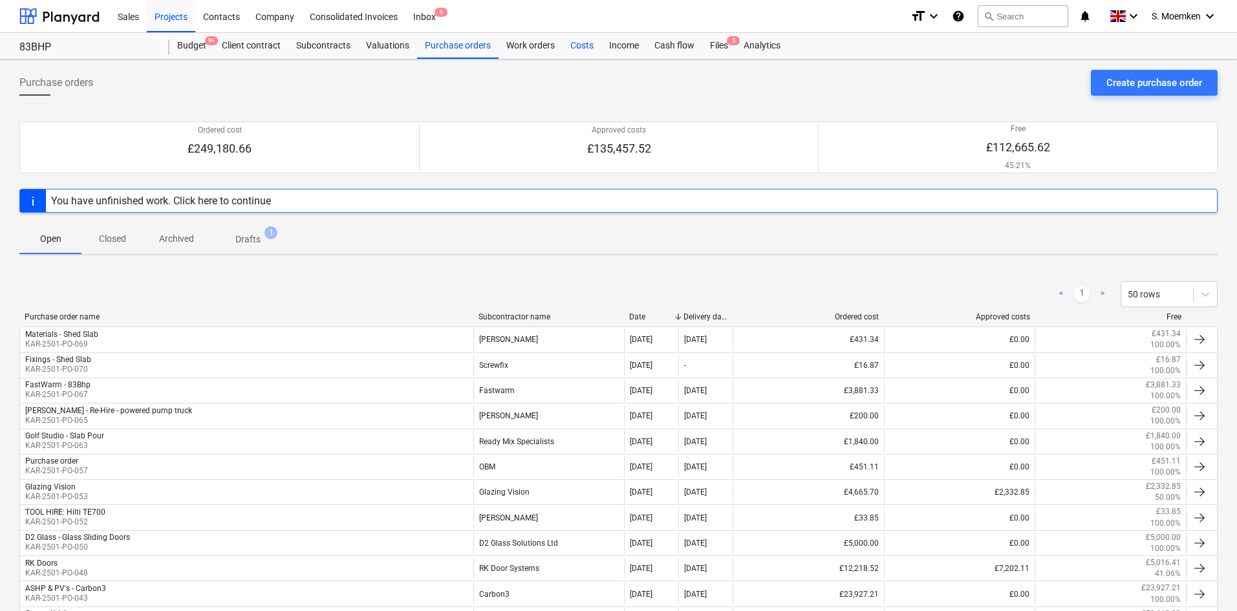
click at [576, 43] on div "Costs" at bounding box center [582, 46] width 39 height 26
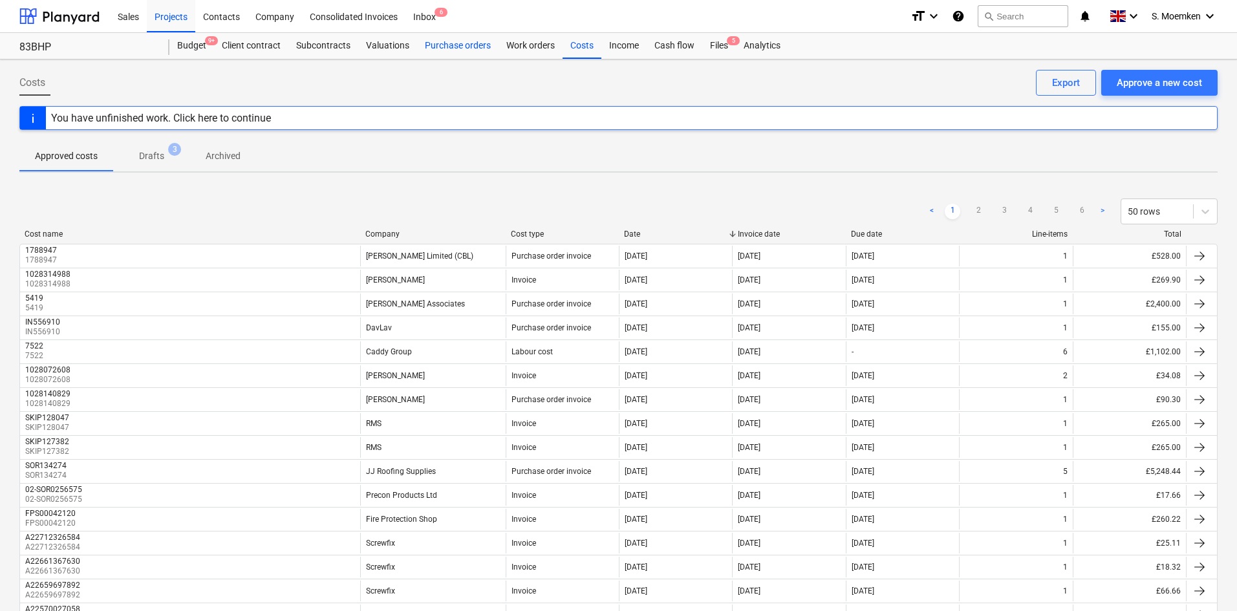
click at [455, 44] on div "Purchase orders" at bounding box center [457, 46] width 81 height 26
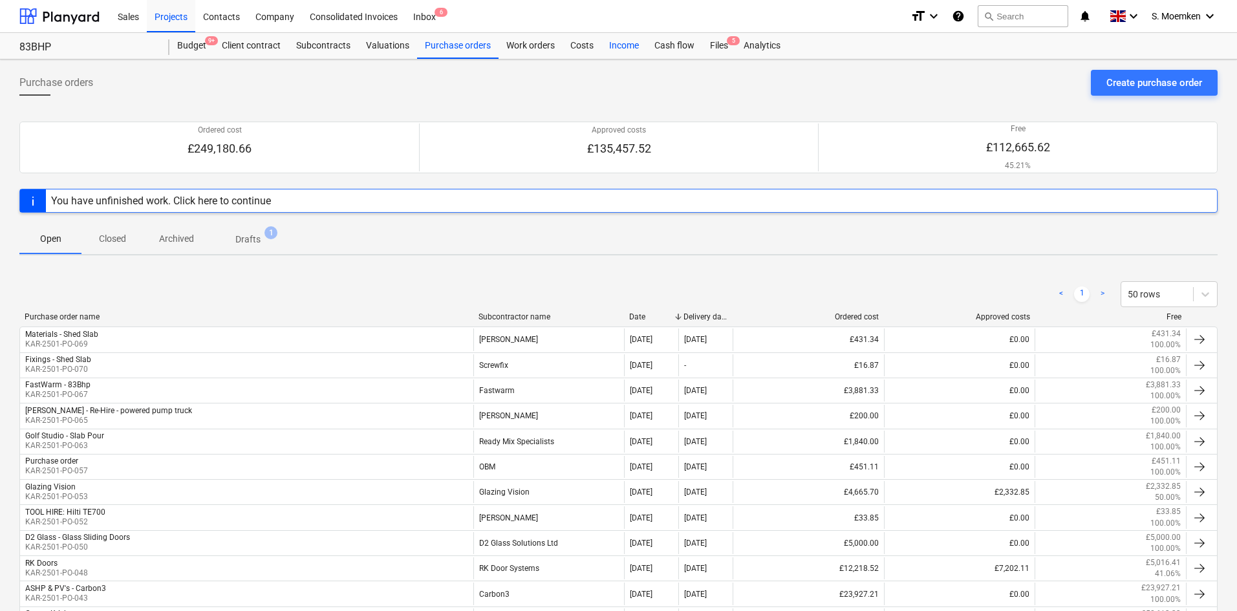
click at [625, 38] on div "Income" at bounding box center [624, 46] width 45 height 26
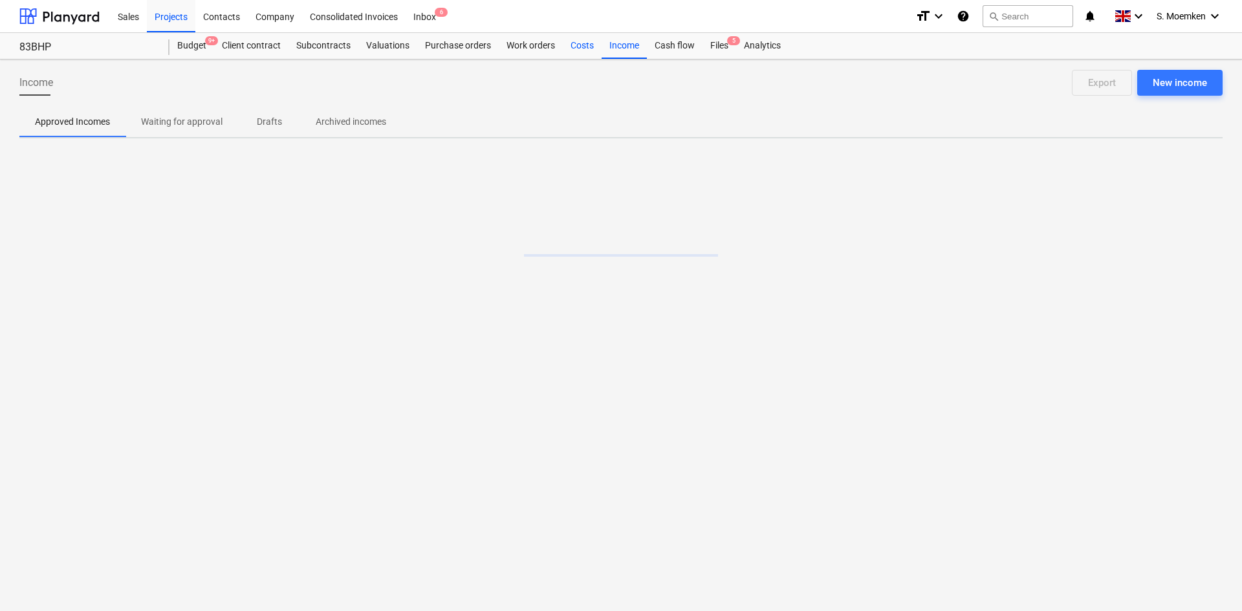
click at [578, 43] on div "Costs" at bounding box center [582, 46] width 39 height 26
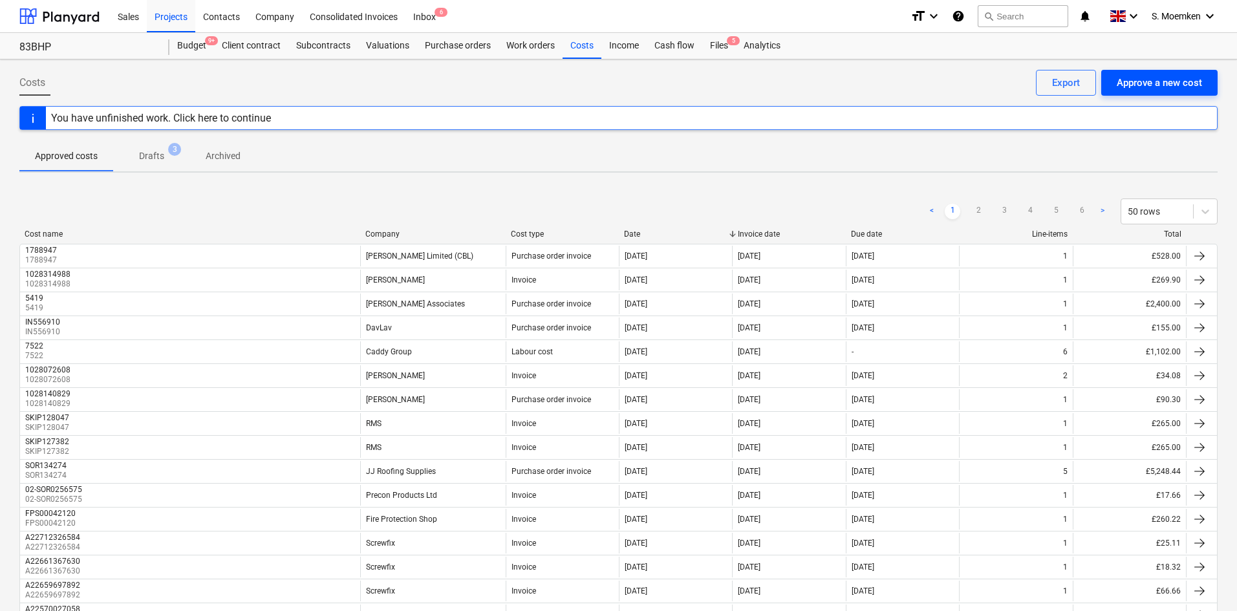
click at [1158, 84] on div "Approve a new cost" at bounding box center [1159, 82] width 85 height 17
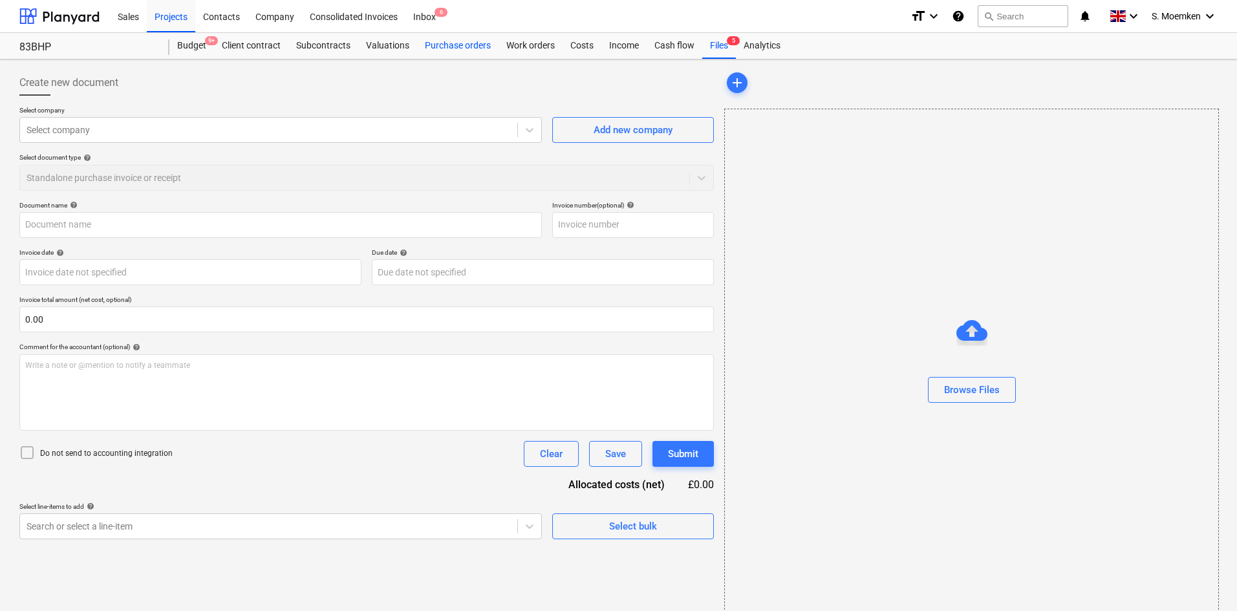
click at [461, 45] on div "Purchase orders" at bounding box center [457, 46] width 81 height 26
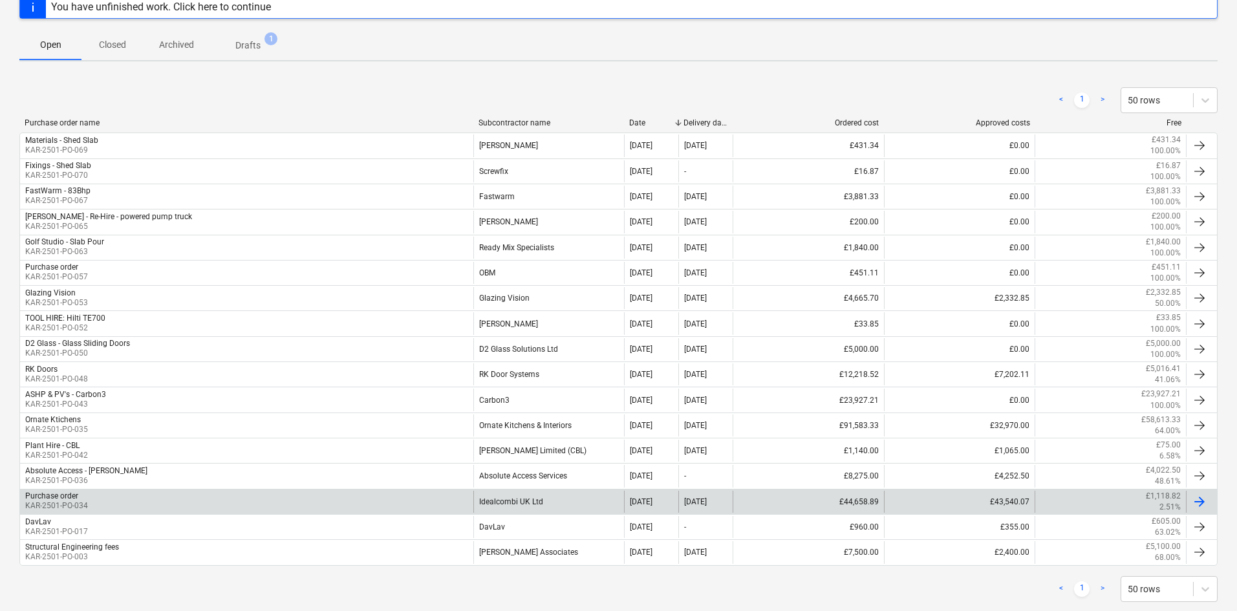
scroll to position [129, 0]
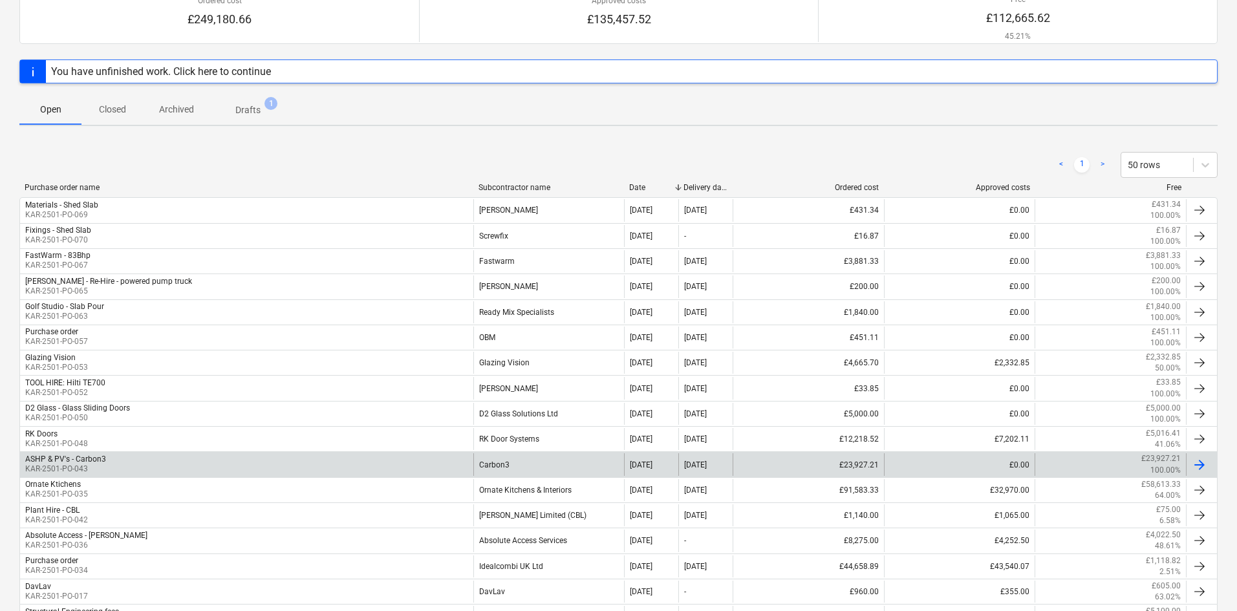
click at [514, 468] on div "Carbon3" at bounding box center [548, 464] width 151 height 22
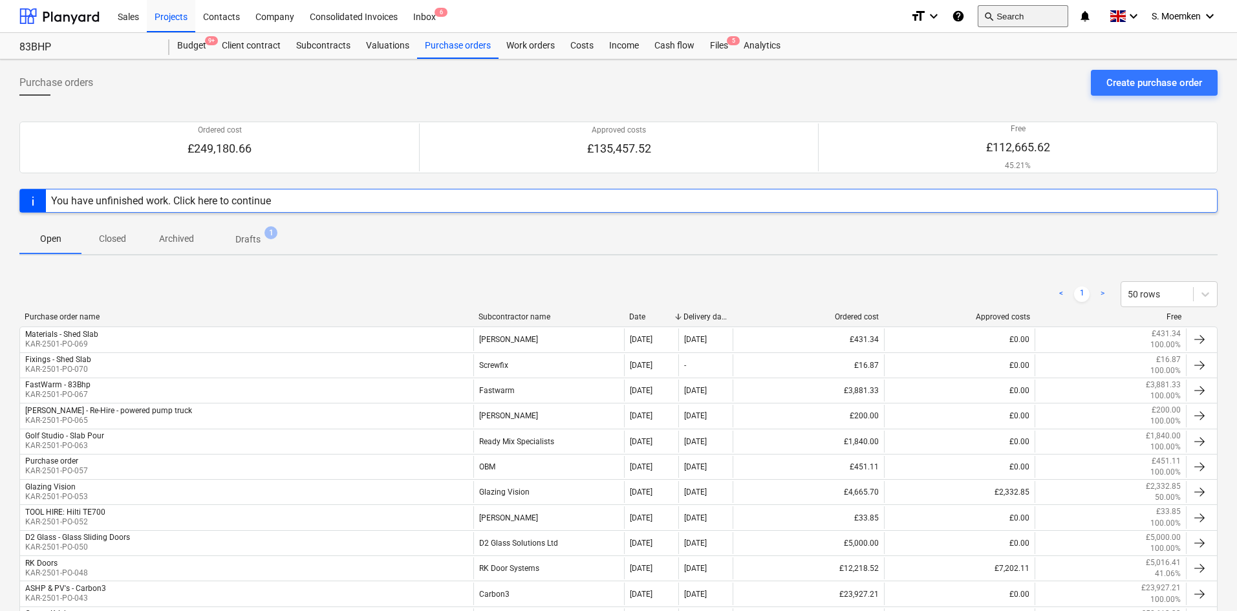
click at [1014, 10] on button "search Search" at bounding box center [1023, 16] width 91 height 22
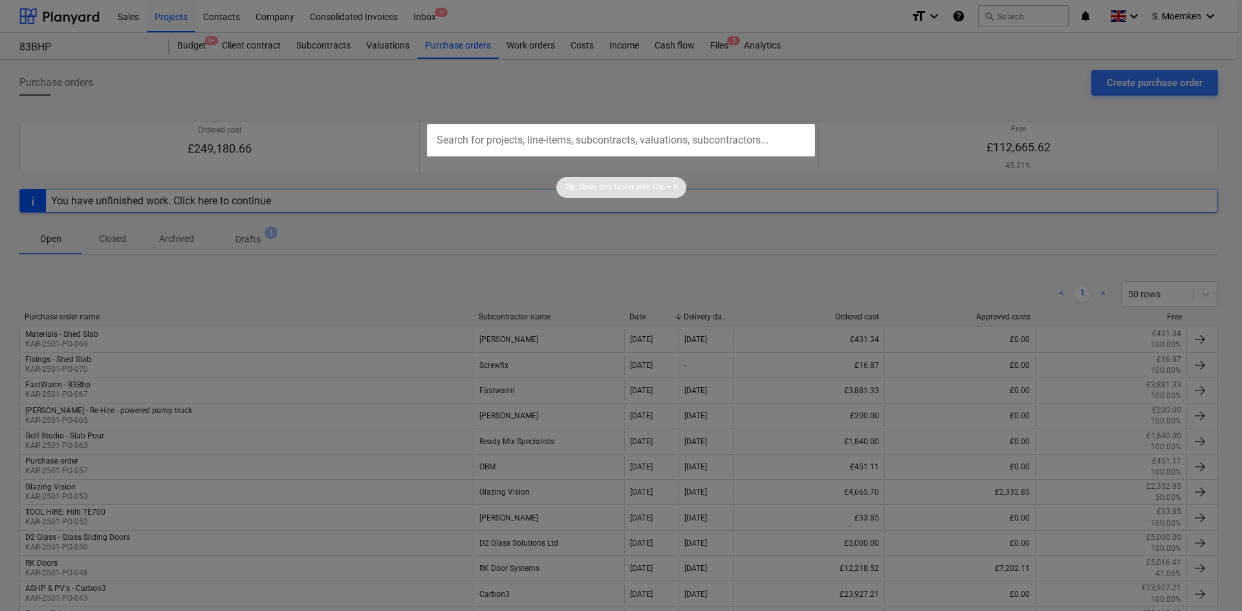
click at [645, 137] on input "text" at bounding box center [621, 140] width 388 height 32
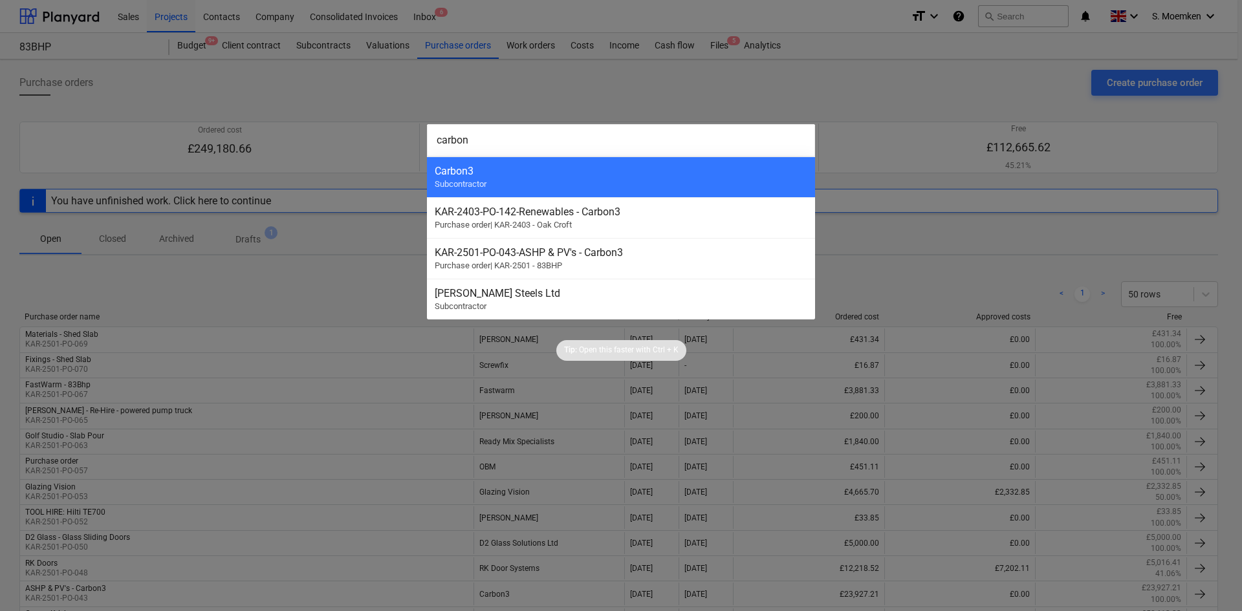
type input "carbon"
click at [947, 90] on div at bounding box center [621, 305] width 1242 height 611
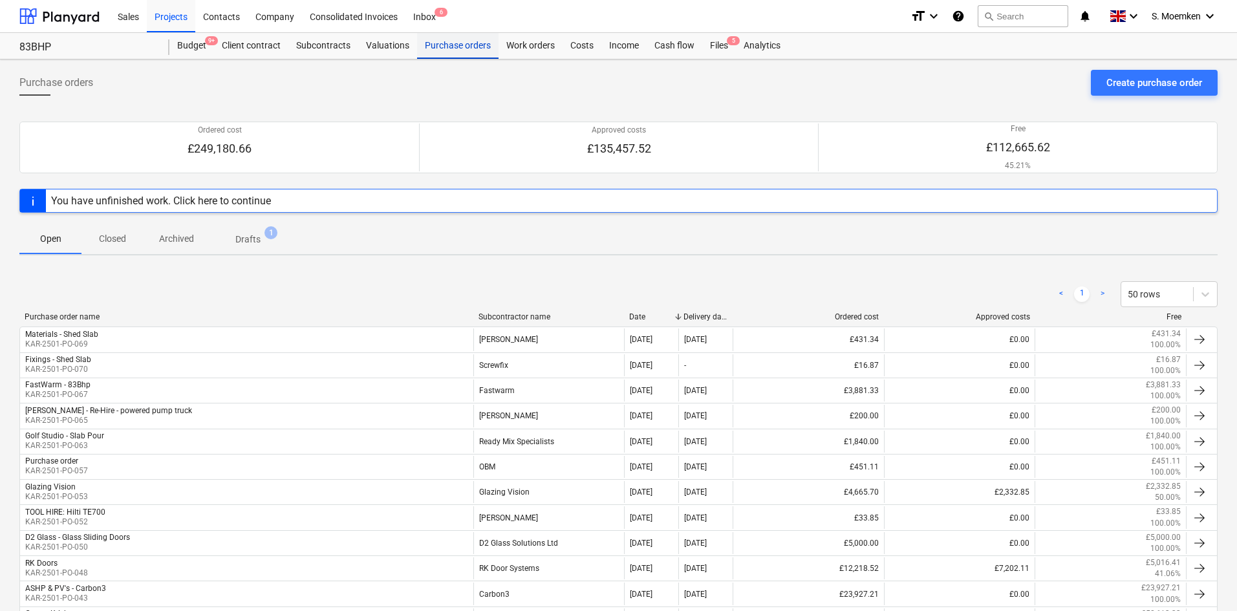
click at [458, 43] on div "Purchase orders" at bounding box center [457, 46] width 81 height 26
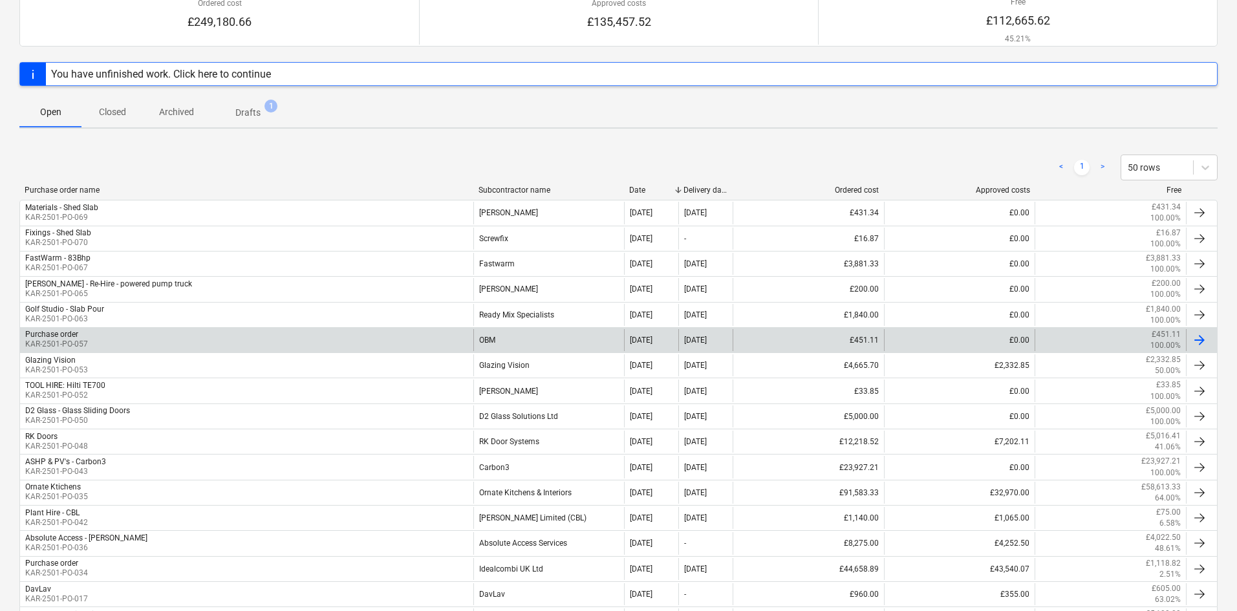
scroll to position [129, 0]
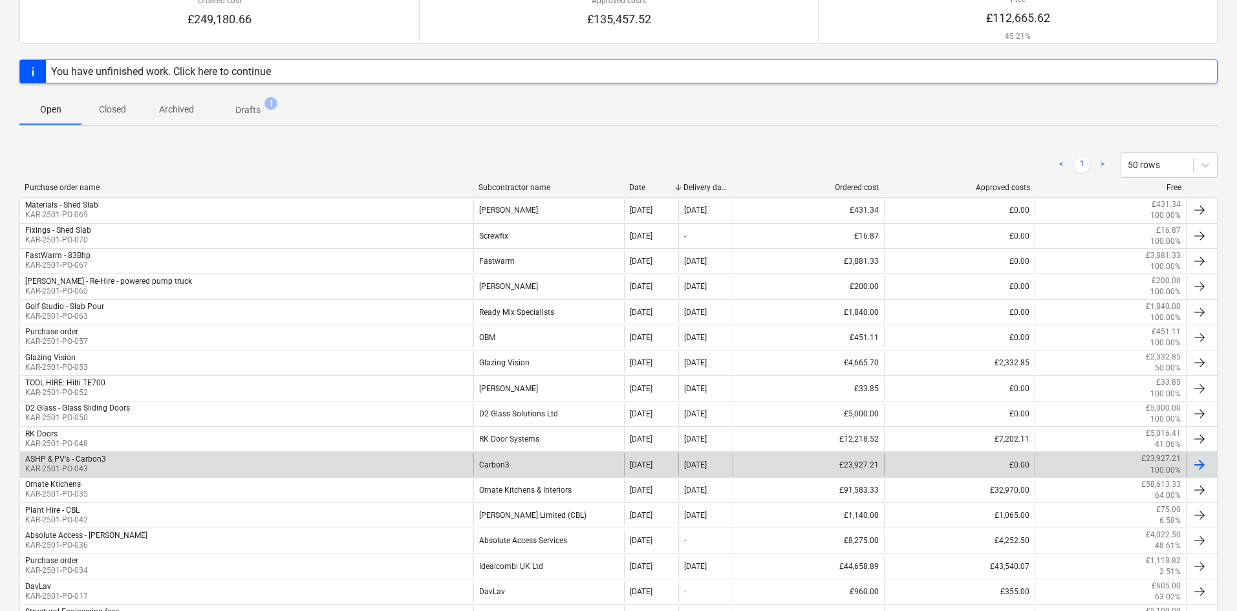
click at [214, 452] on div "ASHP & PV's - Carbon3 KAR-2501-PO-043 Carbon3 [DATE] [DATE] £23,927.21 £0.00 £2…" at bounding box center [618, 463] width 1198 height 25
click at [244, 458] on div "ASHP & PV's - Carbon3 KAR-2501-PO-043" at bounding box center [246, 464] width 453 height 22
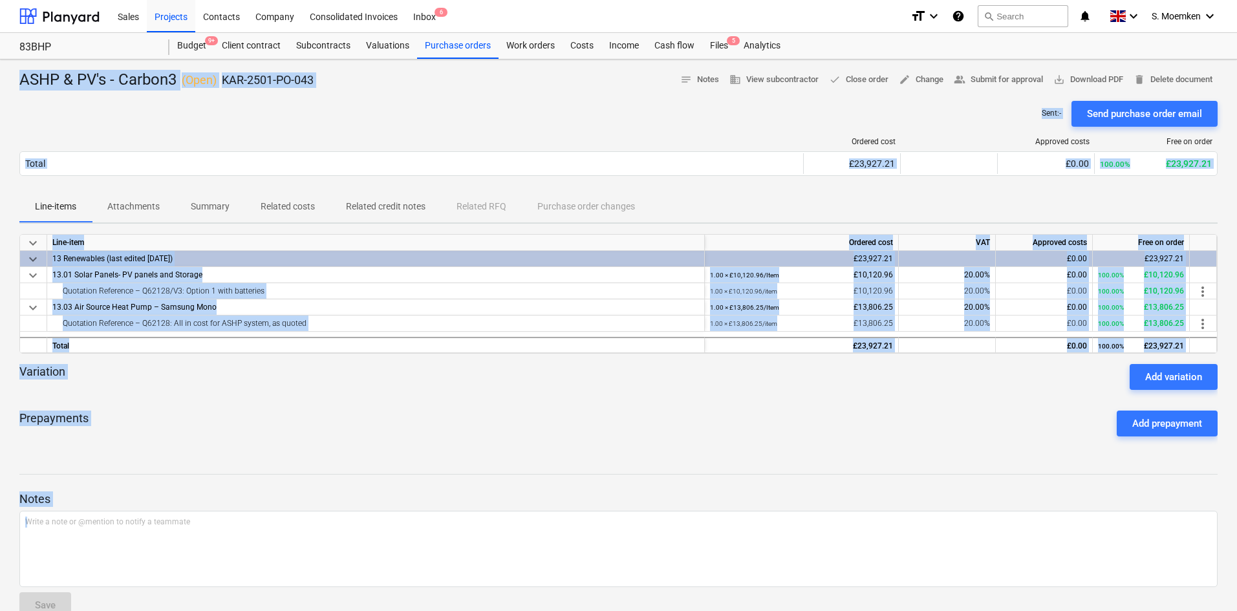
click at [549, 376] on div "Variation Add variation" at bounding box center [618, 377] width 1198 height 26
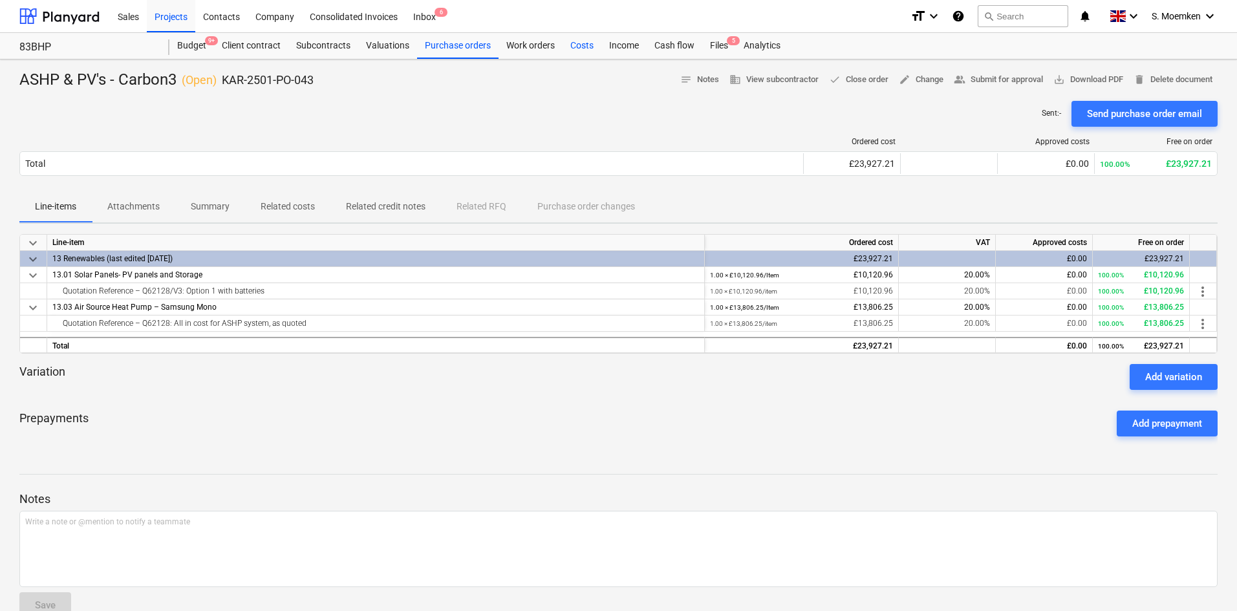
click at [583, 45] on div "Costs" at bounding box center [582, 46] width 39 height 26
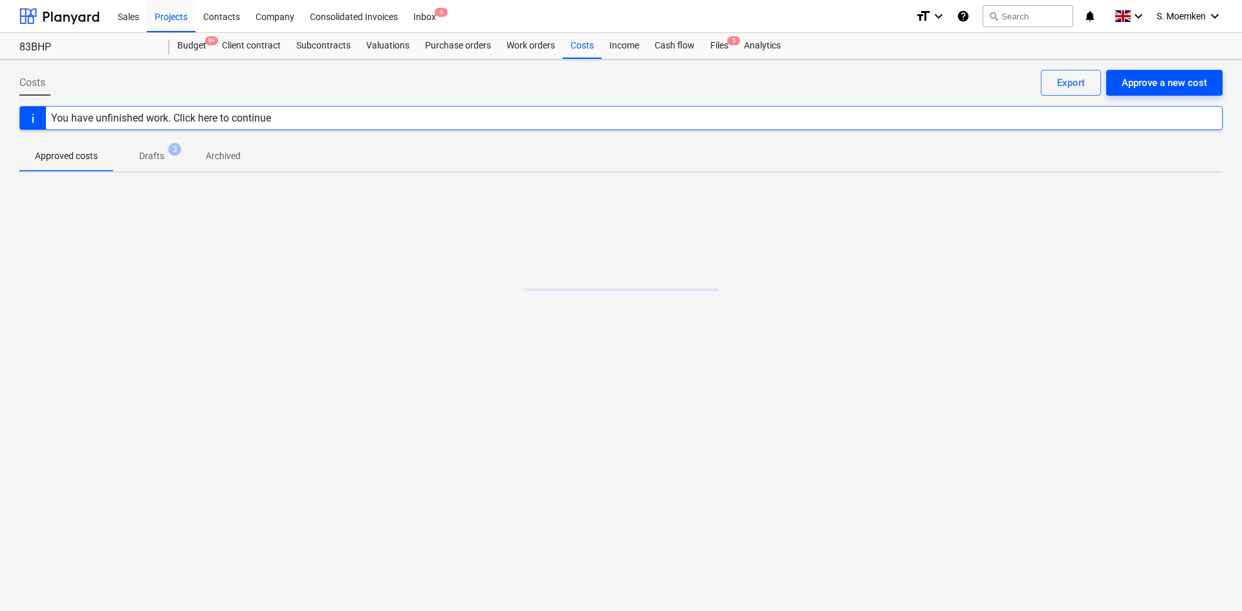
click at [1148, 80] on div "Approve a new cost" at bounding box center [1164, 82] width 85 height 17
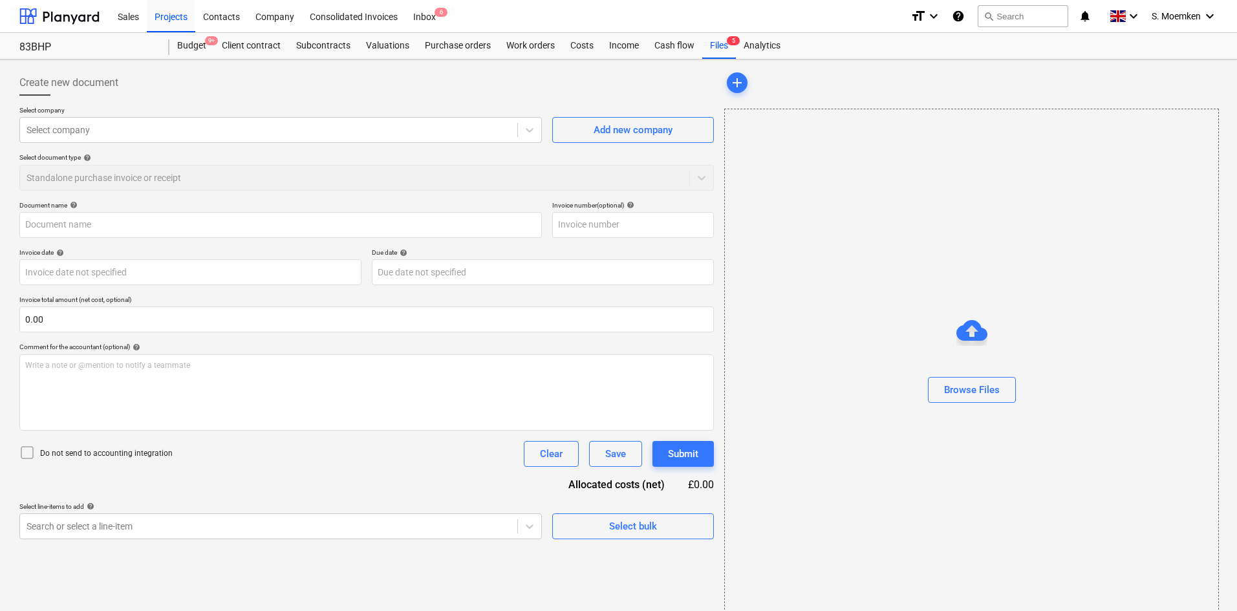
click at [450, 70] on div "Create new document" at bounding box center [366, 83] width 695 height 26
click at [451, 46] on div "Purchase orders" at bounding box center [457, 46] width 81 height 26
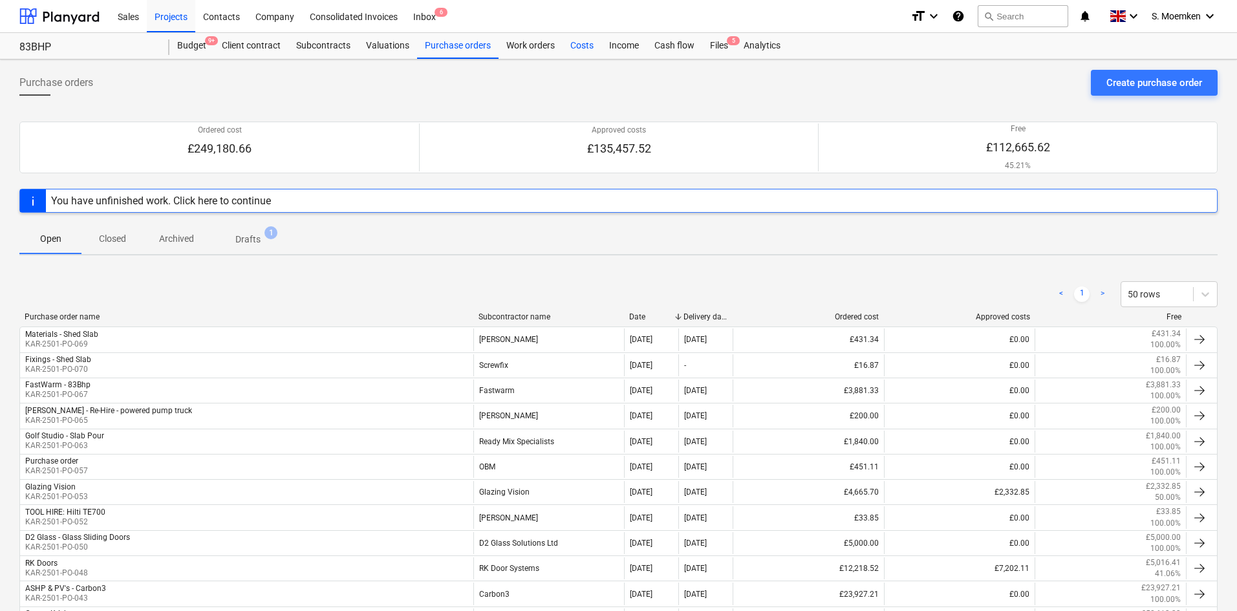
click at [591, 40] on div "Costs" at bounding box center [582, 46] width 39 height 26
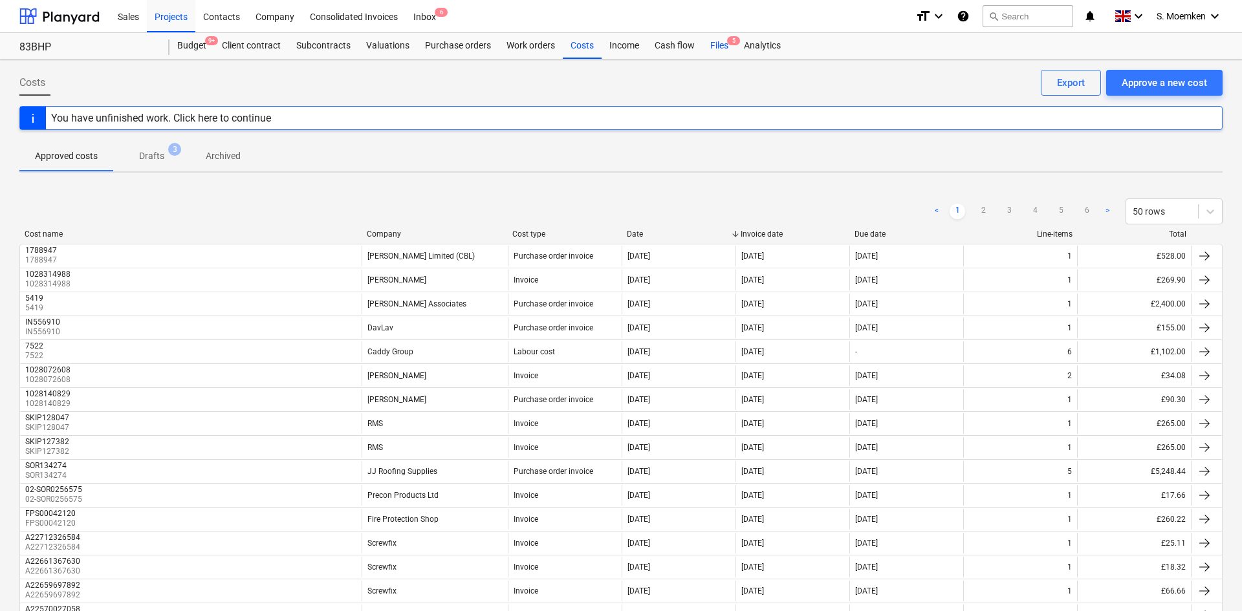
click at [716, 42] on div "Files 5" at bounding box center [719, 46] width 34 height 26
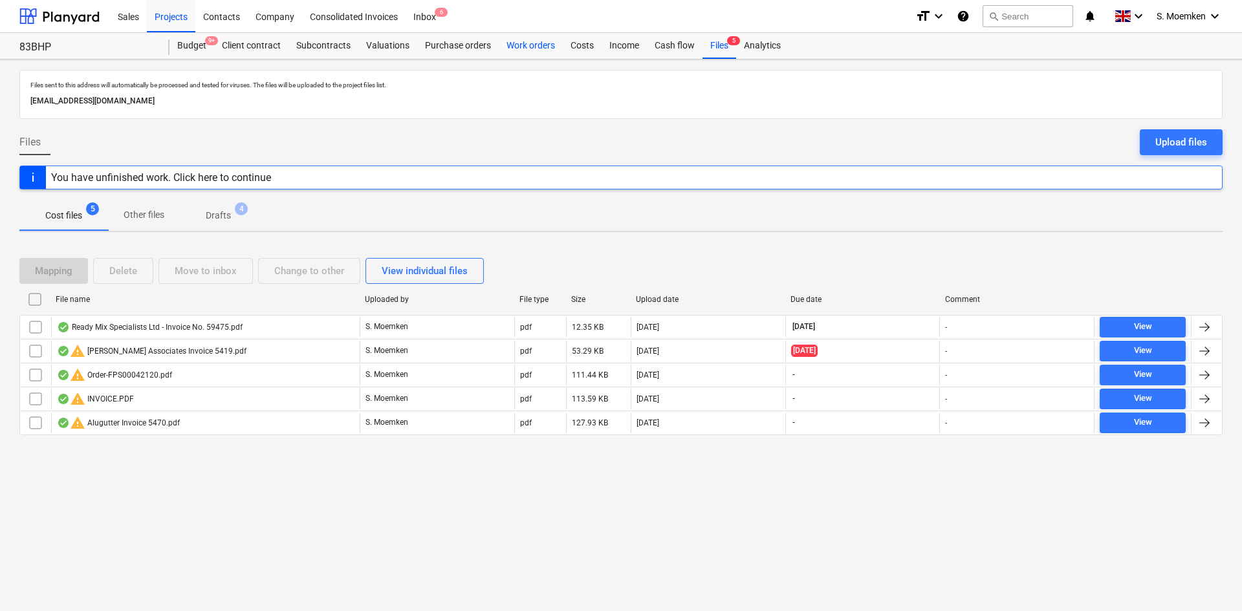
click at [514, 45] on div "Work orders" at bounding box center [531, 46] width 64 height 26
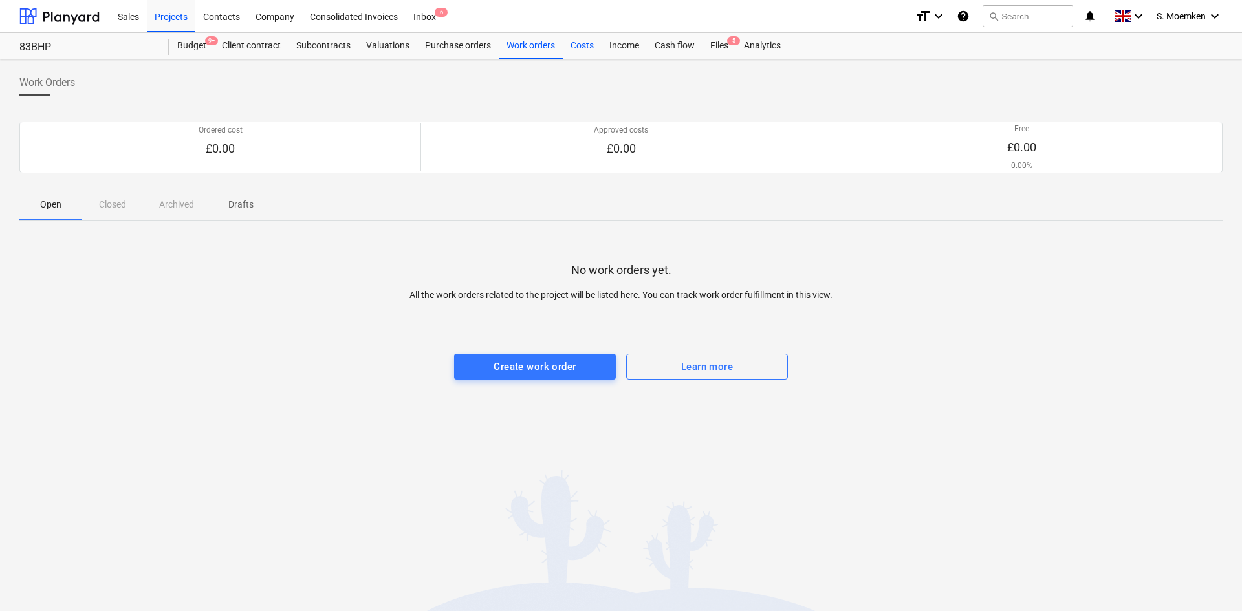
click at [586, 46] on div "Costs" at bounding box center [582, 46] width 39 height 26
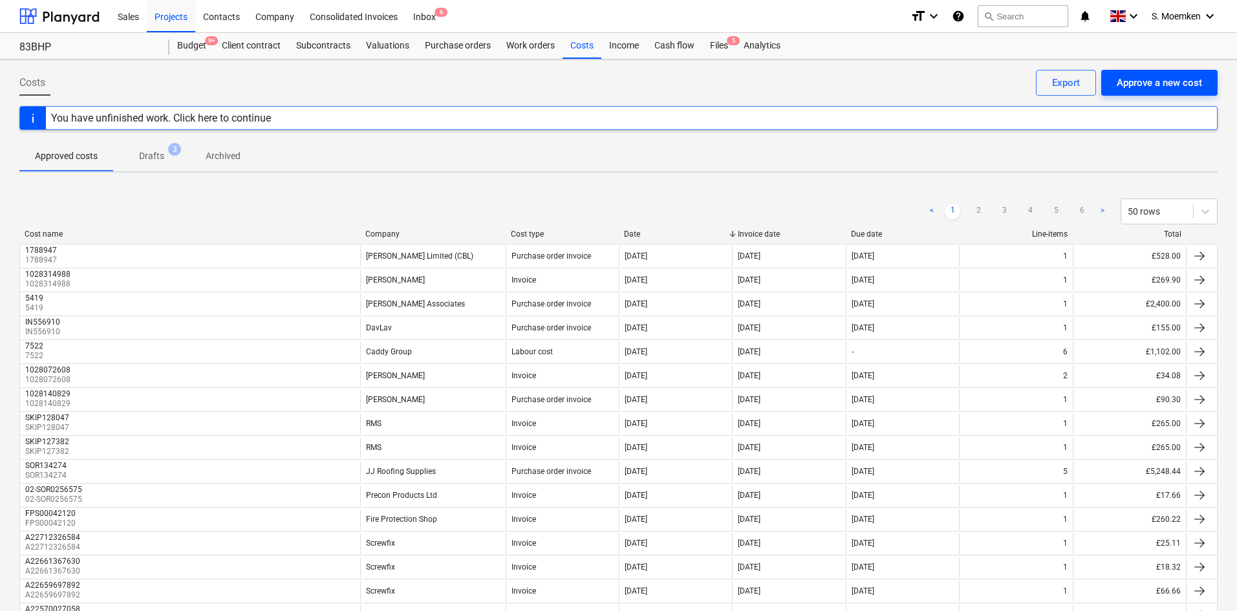
click at [1171, 83] on div "Approve a new cost" at bounding box center [1159, 82] width 85 height 17
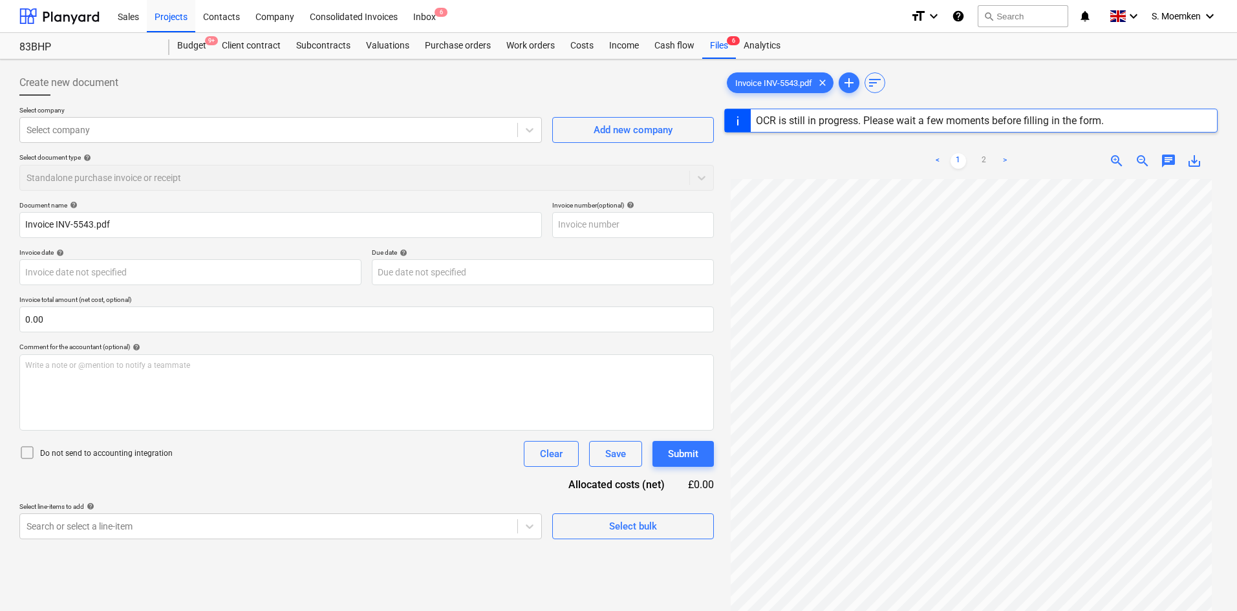
type input "INV-5543"
type input "[DATE]"
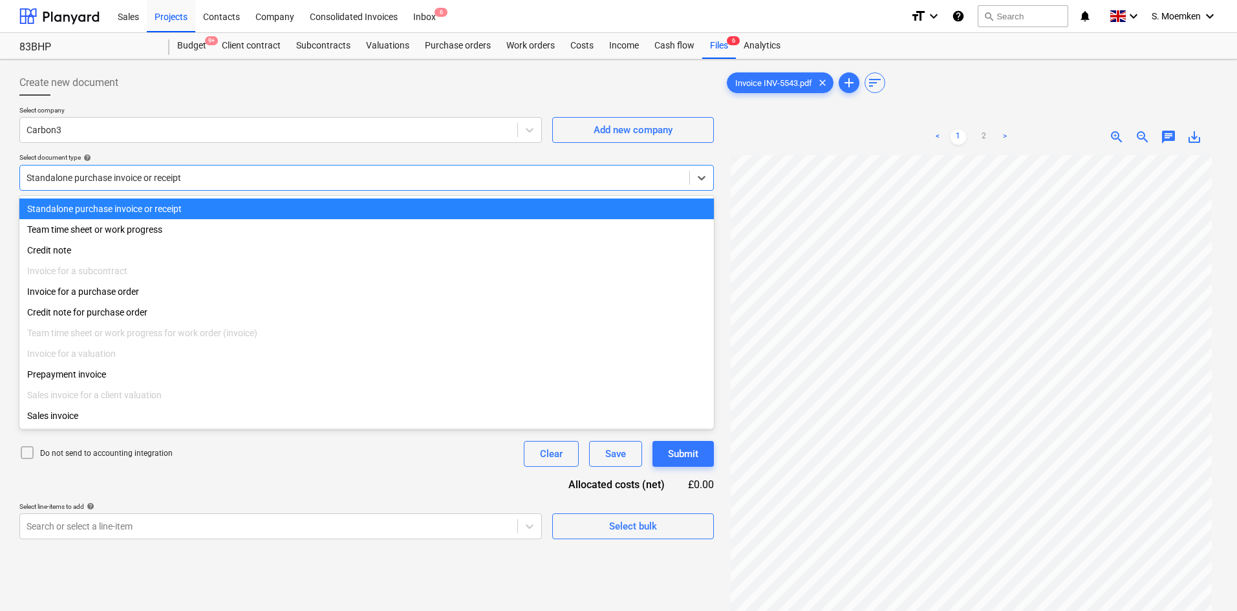
click at [254, 185] on div "Standalone purchase invoice or receipt" at bounding box center [354, 178] width 669 height 18
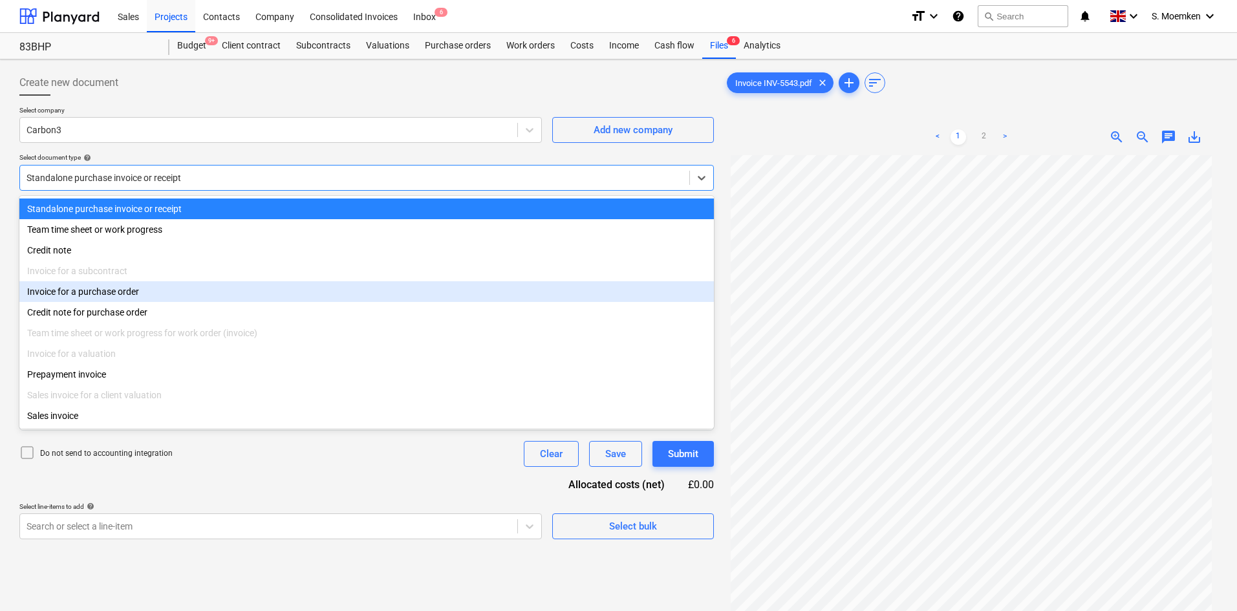
click at [152, 294] on div "Invoice for a purchase order" at bounding box center [366, 291] width 695 height 21
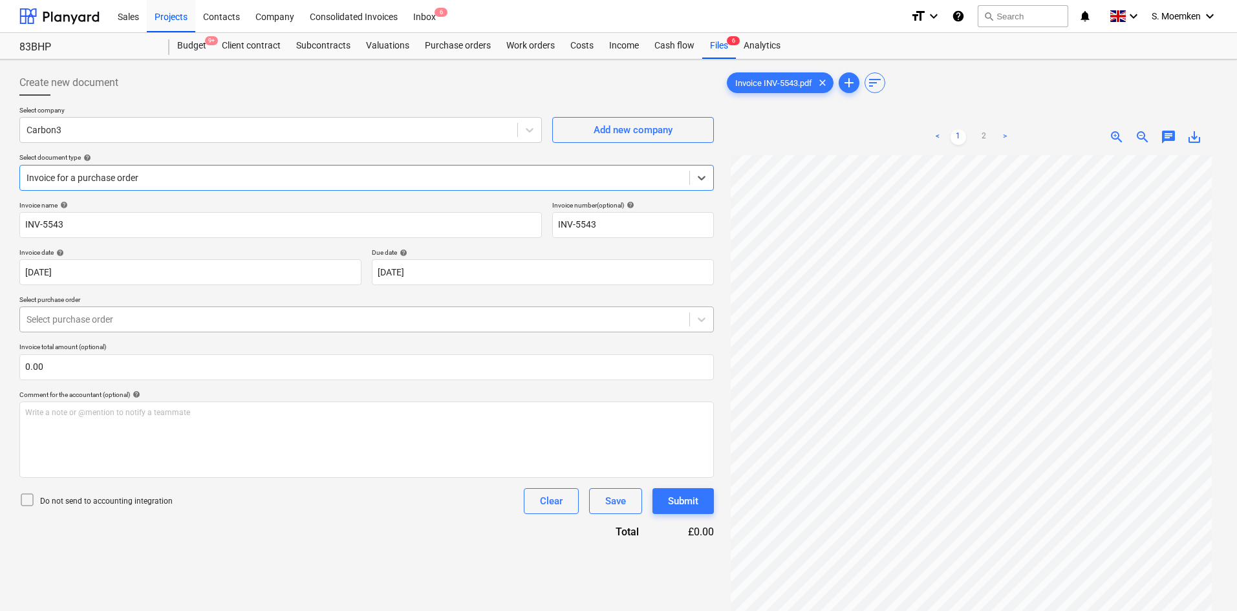
click at [210, 317] on div at bounding box center [355, 319] width 656 height 13
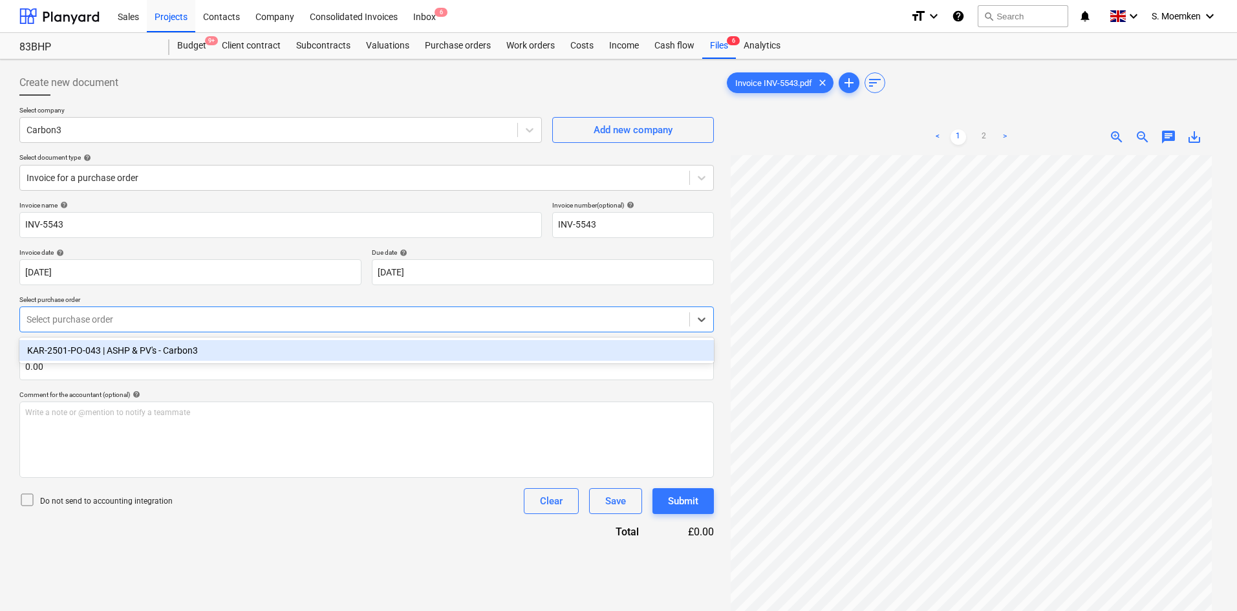
click at [193, 354] on div "KAR-2501-PO-043 | ASHP & PV's - Carbon3" at bounding box center [366, 350] width 695 height 21
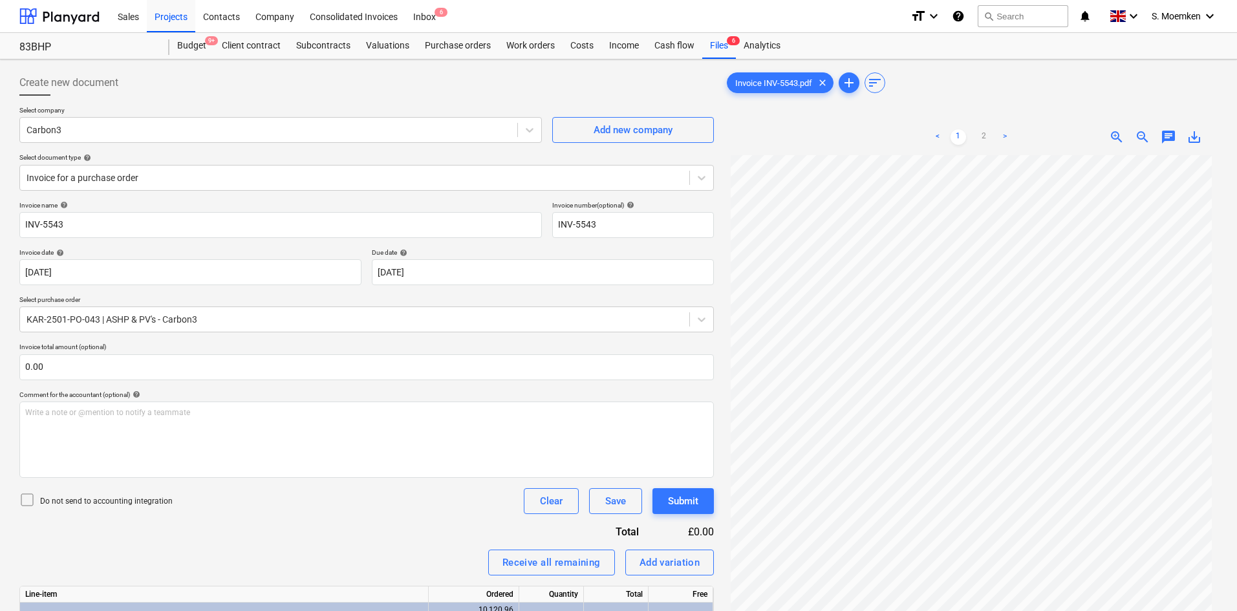
click at [22, 500] on icon at bounding box center [27, 500] width 16 height 16
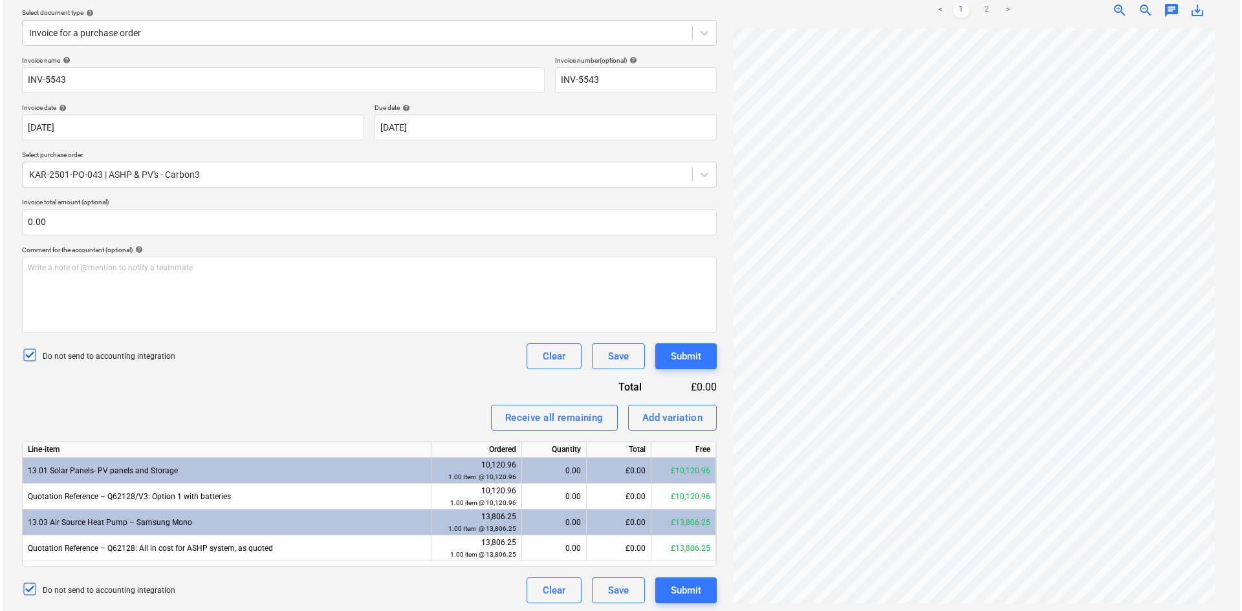
scroll to position [147, 0]
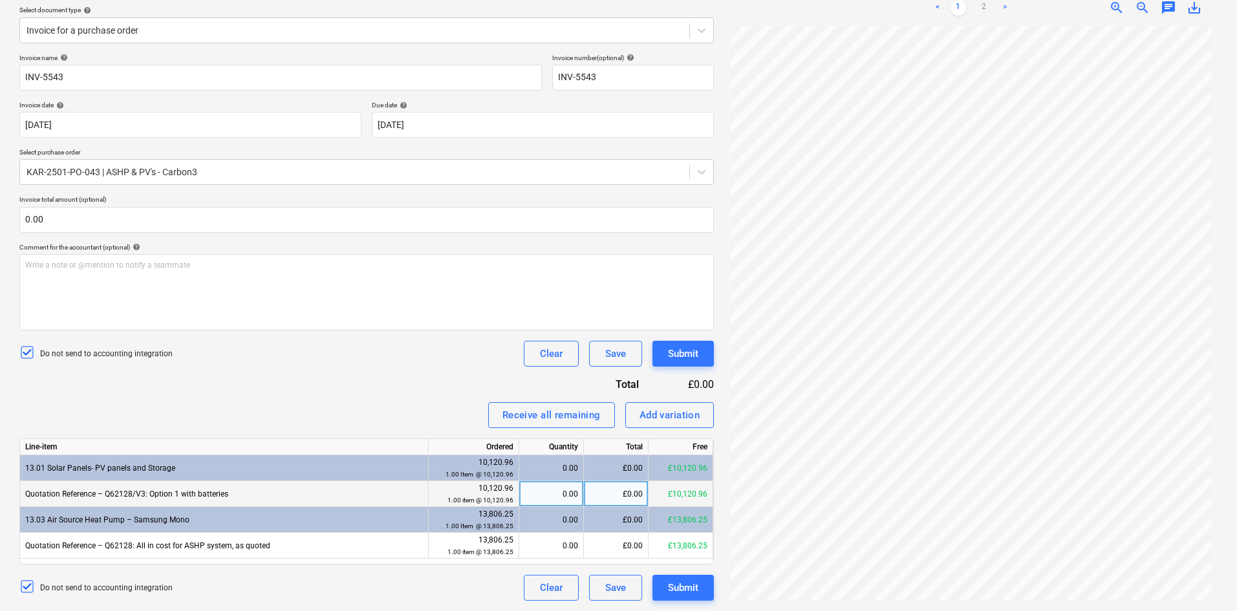
click at [621, 490] on div "£0.00" at bounding box center [616, 494] width 65 height 26
type input "7151.42"
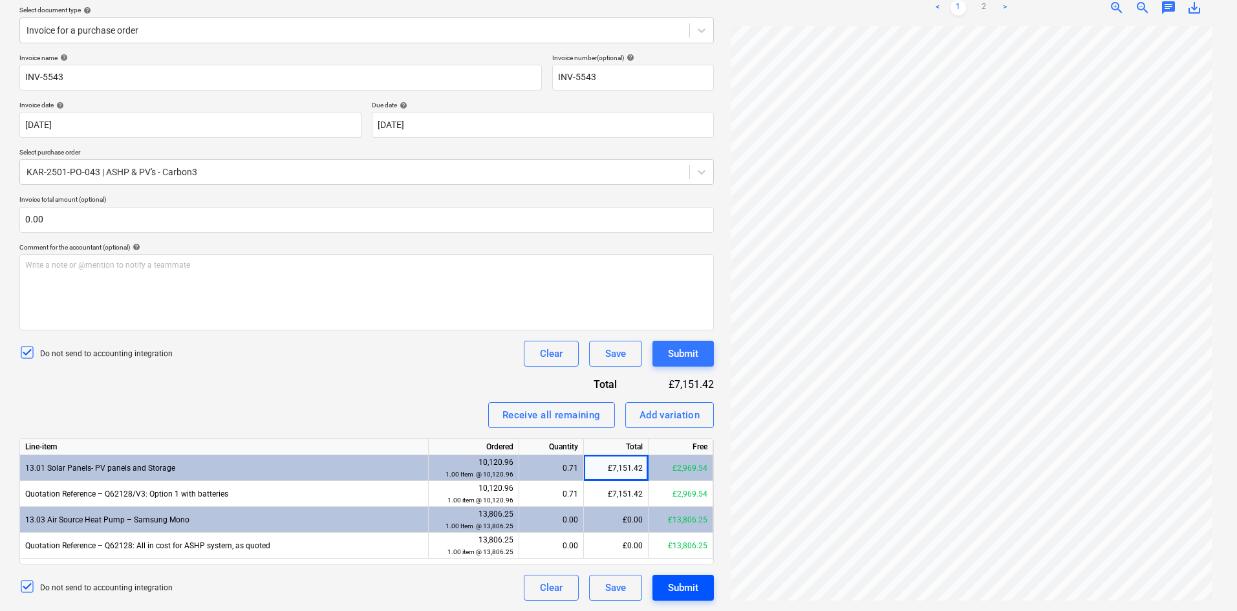
click at [675, 591] on div "Submit" at bounding box center [683, 588] width 30 height 17
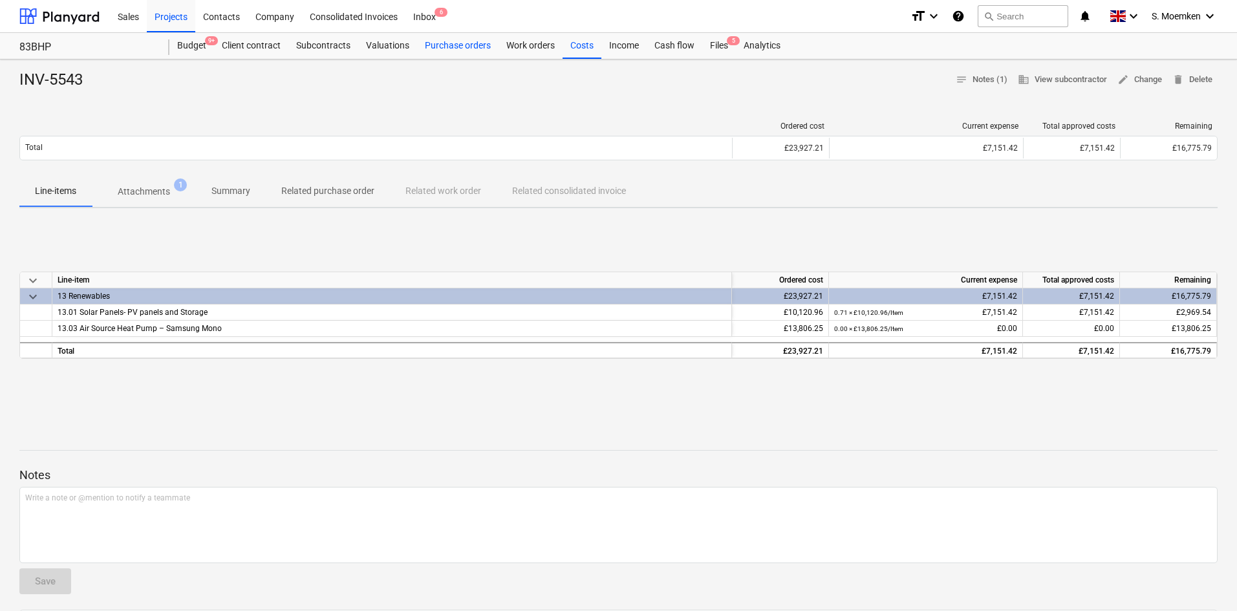
click at [455, 43] on div "Purchase orders" at bounding box center [457, 46] width 81 height 26
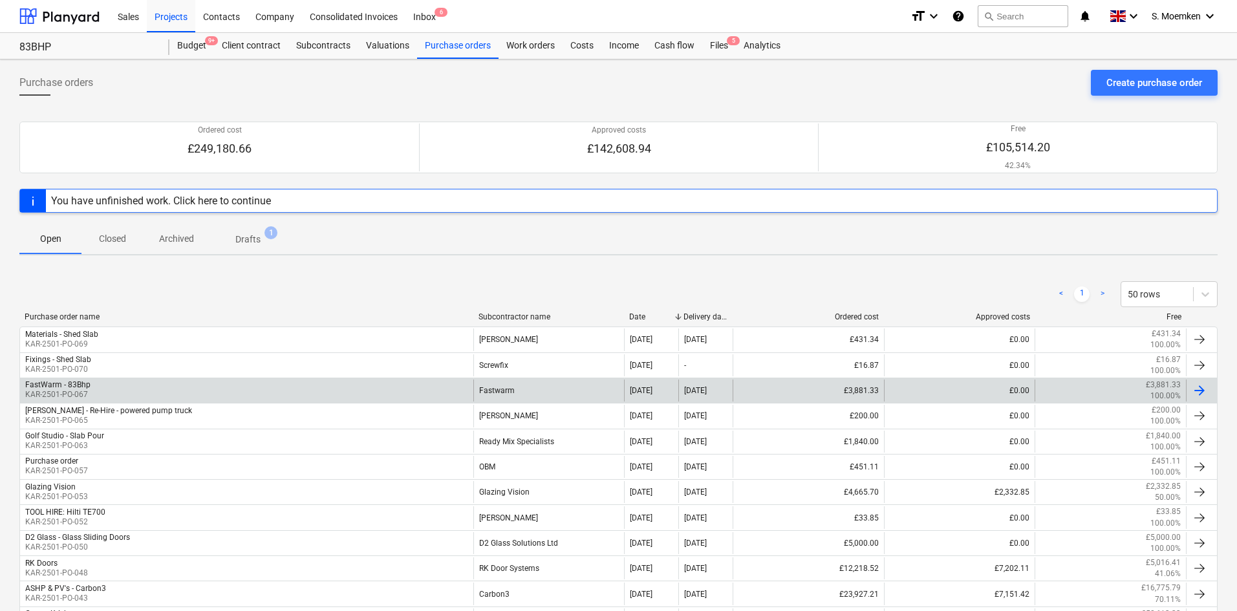
click at [108, 388] on div "FastWarm - 83Bhp KAR-2501-PO-067" at bounding box center [246, 391] width 453 height 22
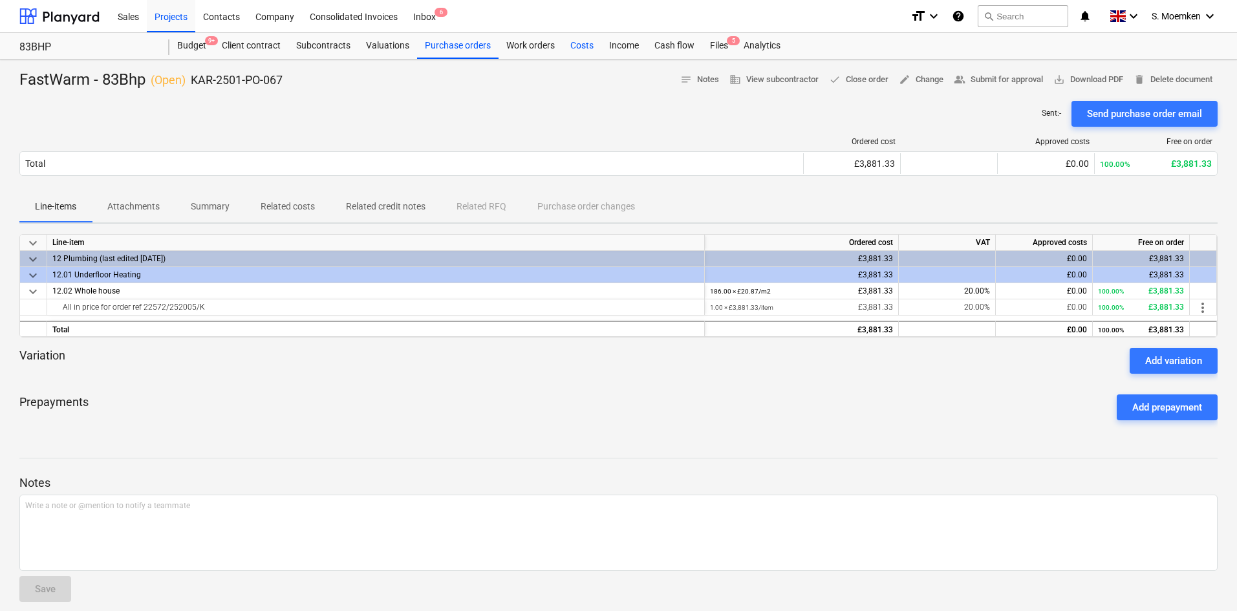
click at [585, 41] on div "Costs" at bounding box center [582, 46] width 39 height 26
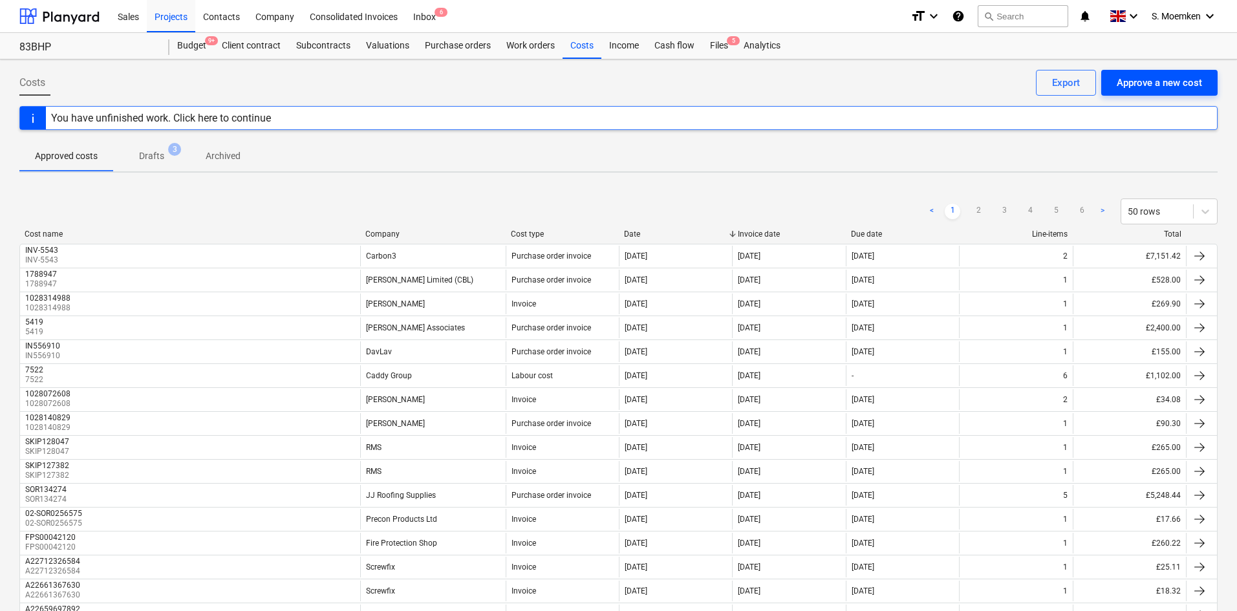
click at [1148, 80] on div "Approve a new cost" at bounding box center [1159, 82] width 85 height 17
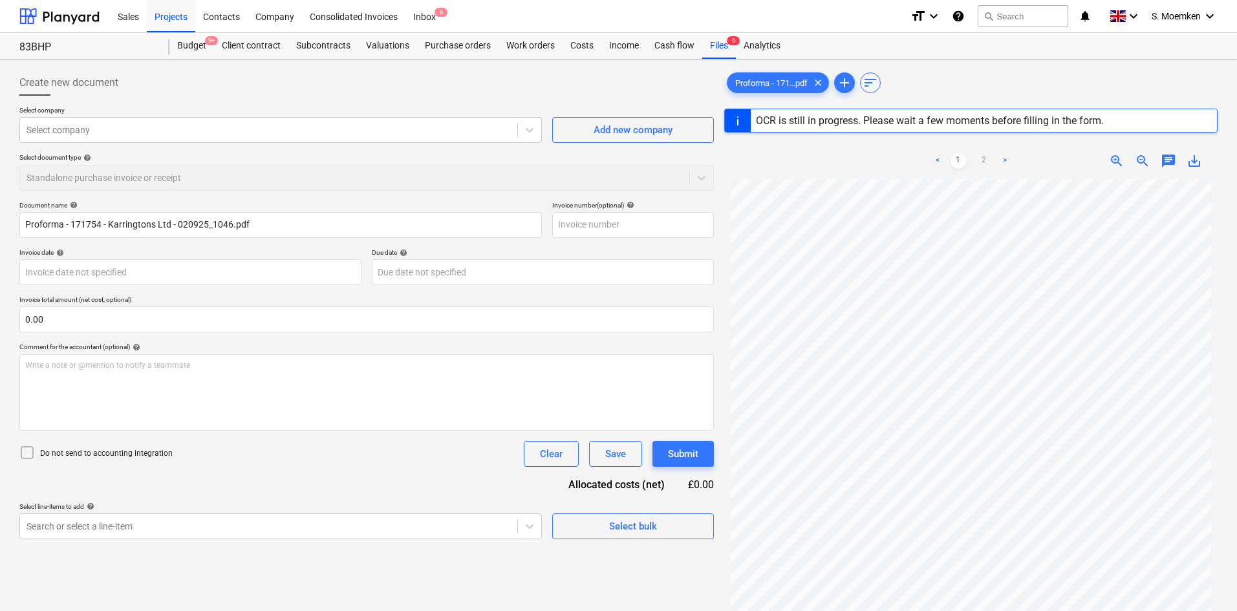
type input "171754"
type input "[DATE]"
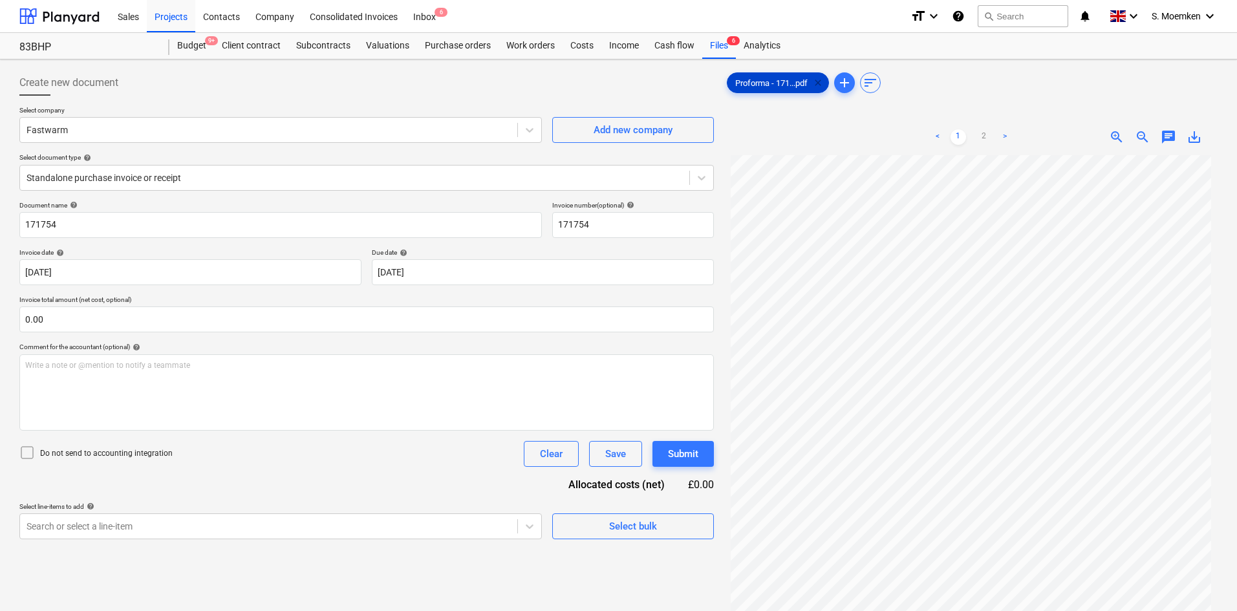
click at [823, 81] on span "clear" at bounding box center [818, 83] width 16 height 16
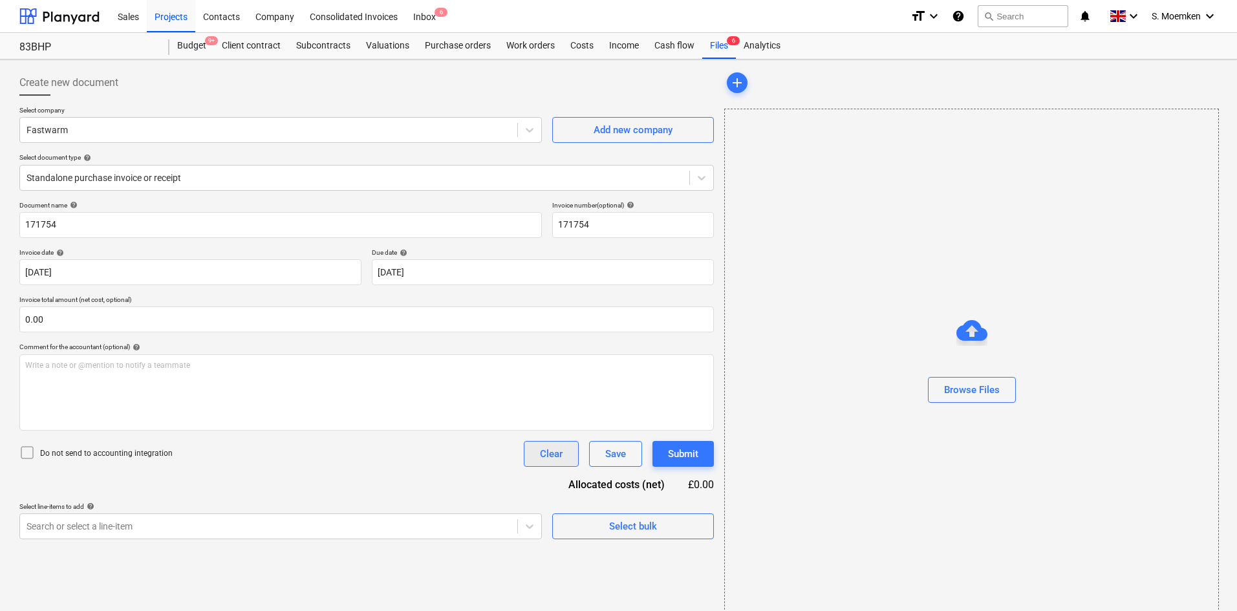
click at [551, 455] on div "Clear" at bounding box center [551, 454] width 23 height 17
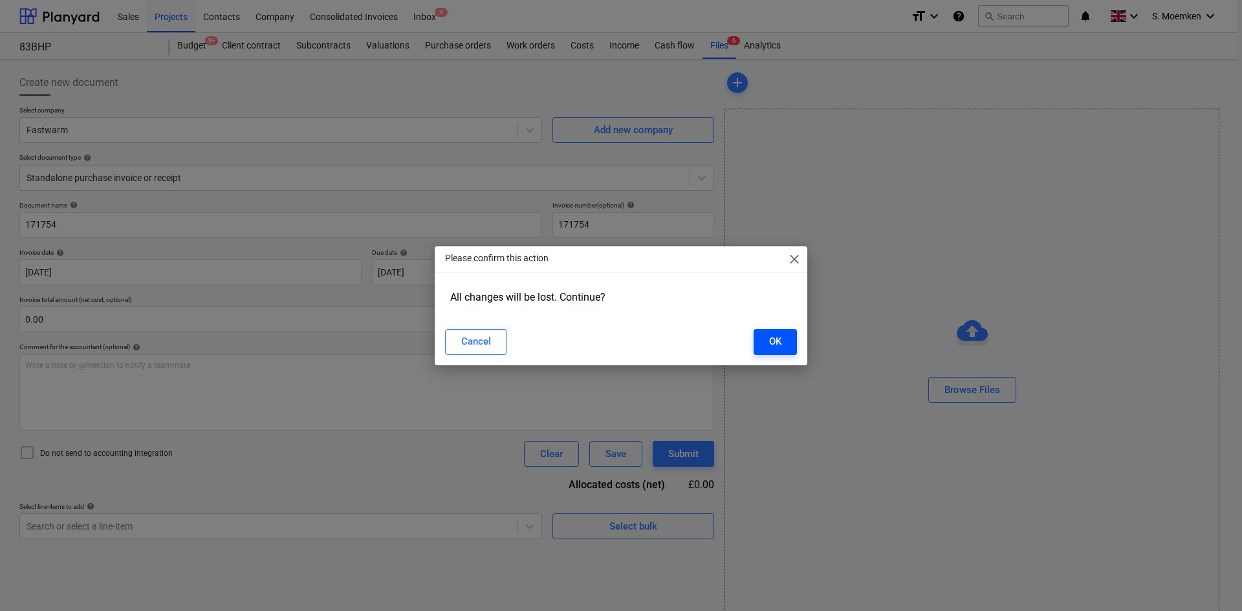
click at [782, 339] on button "OK" at bounding box center [774, 342] width 43 height 26
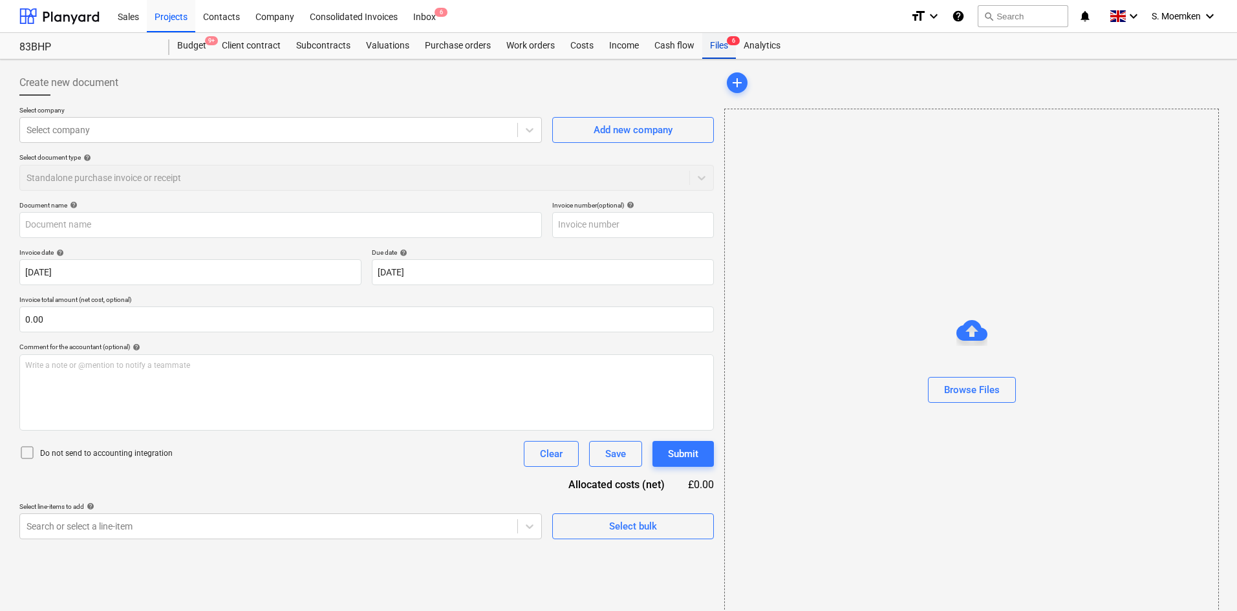
click at [719, 45] on div "Files 6" at bounding box center [719, 46] width 34 height 26
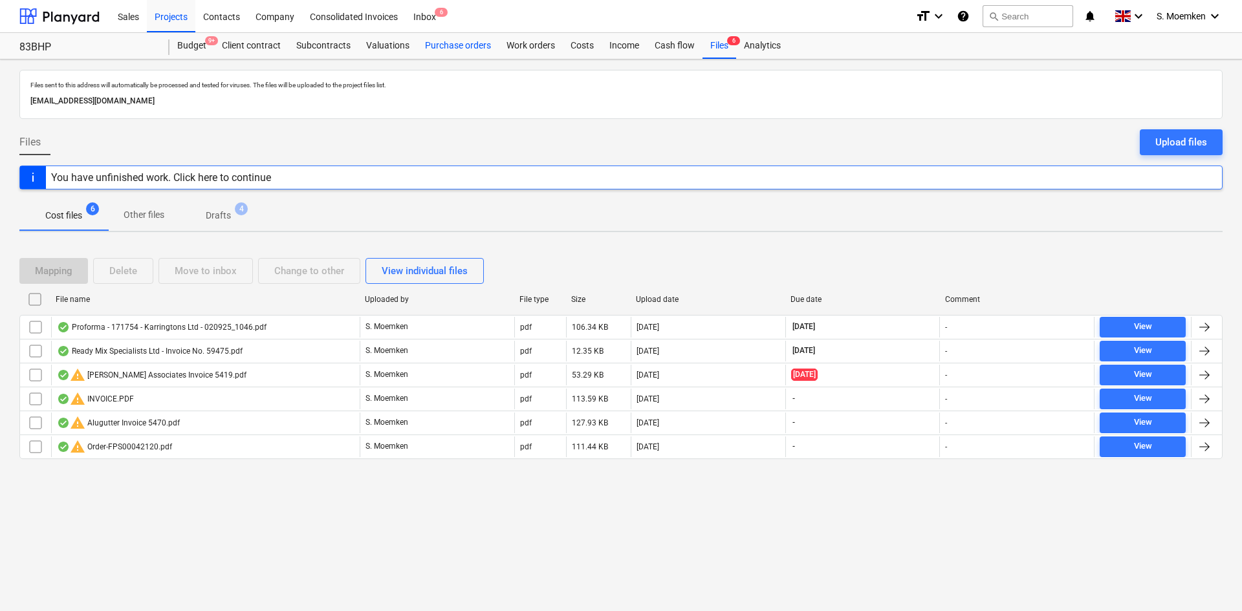
click at [470, 44] on div "Purchase orders" at bounding box center [457, 46] width 81 height 26
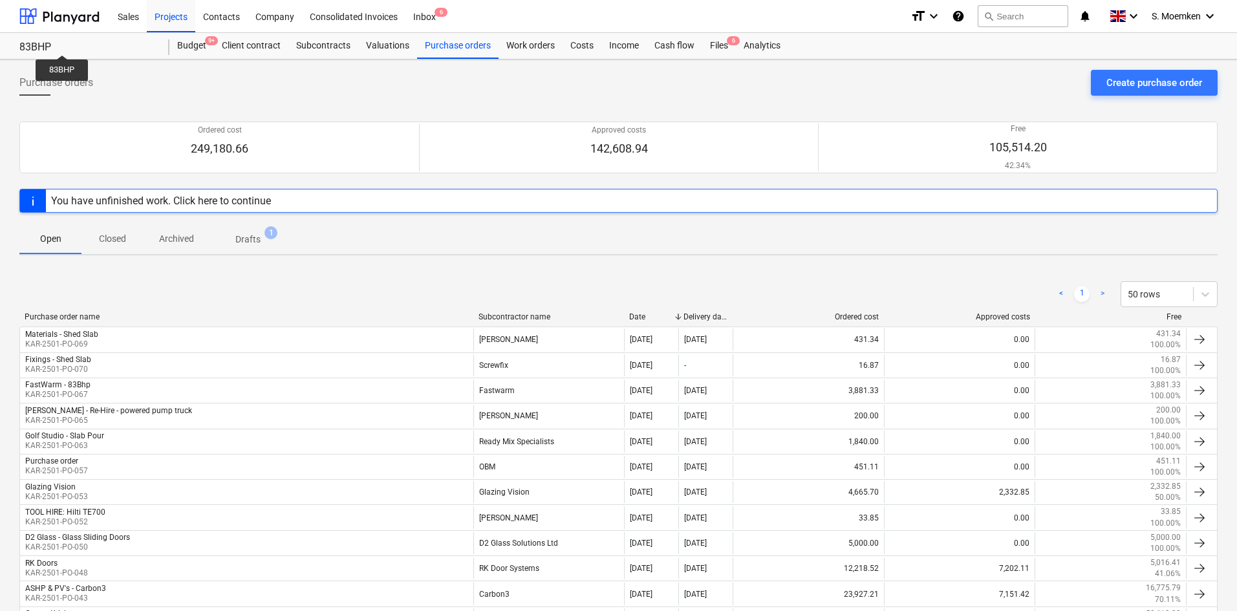
click at [62, 43] on div "83BHP" at bounding box center [86, 48] width 135 height 14
click at [121, 43] on div "83BHP" at bounding box center [86, 48] width 135 height 14
click at [183, 20] on div "Projects" at bounding box center [171, 15] width 49 height 33
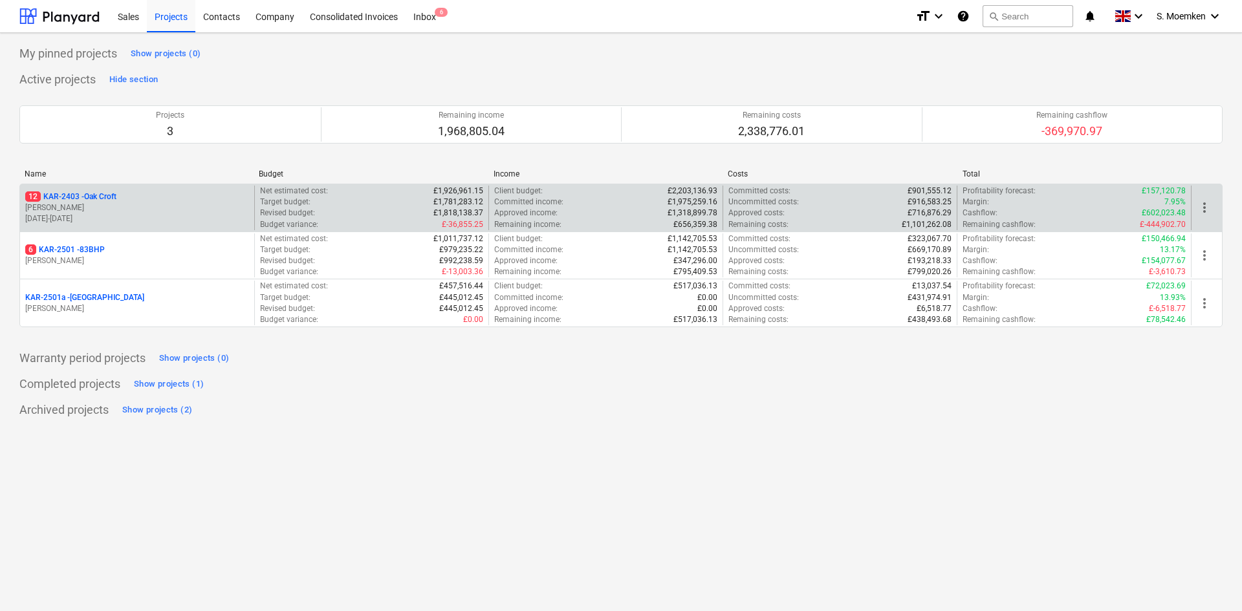
click at [140, 193] on div "12 KAR-2403 - Oak Croft" at bounding box center [137, 196] width 224 height 11
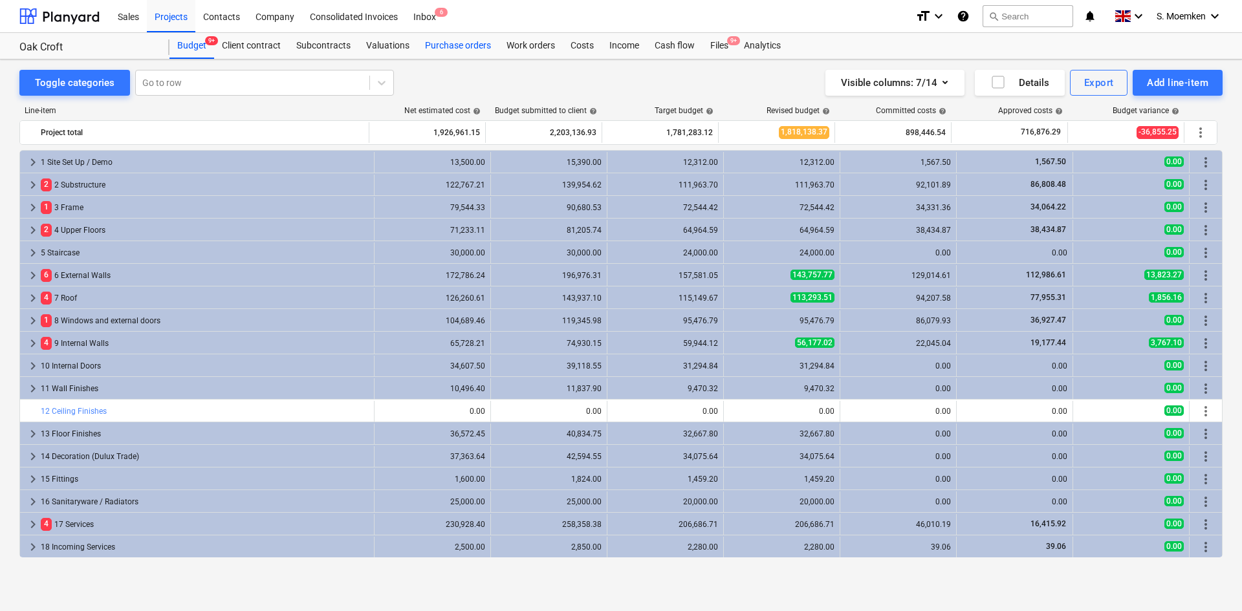
click at [442, 41] on div "Purchase orders" at bounding box center [457, 46] width 81 height 26
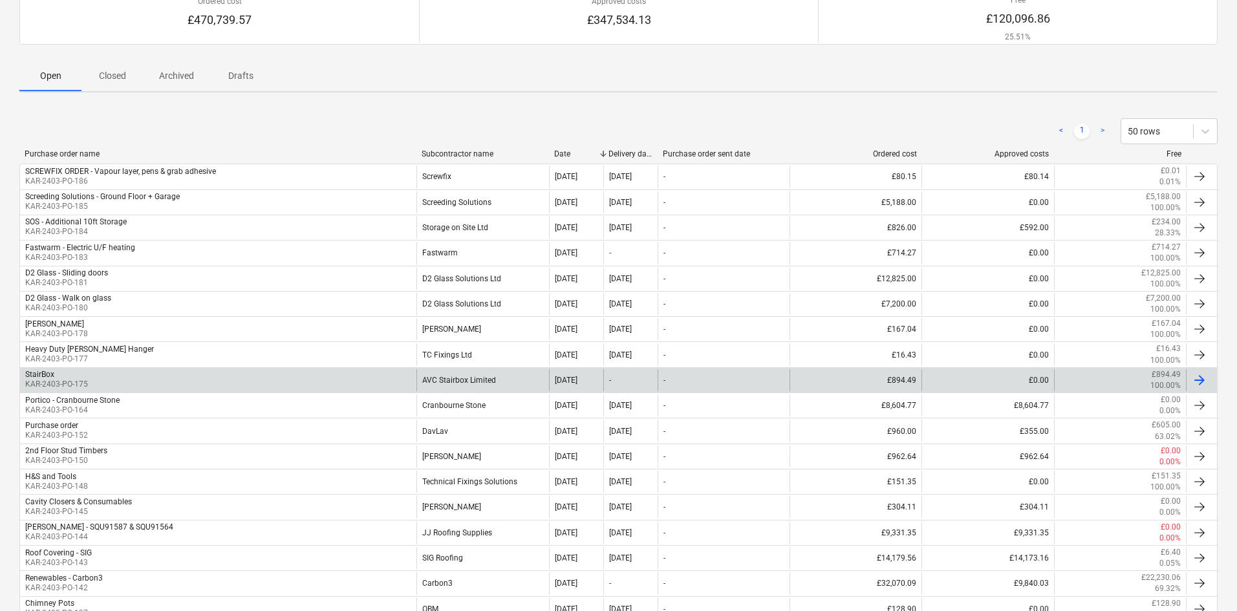
scroll to position [129, 0]
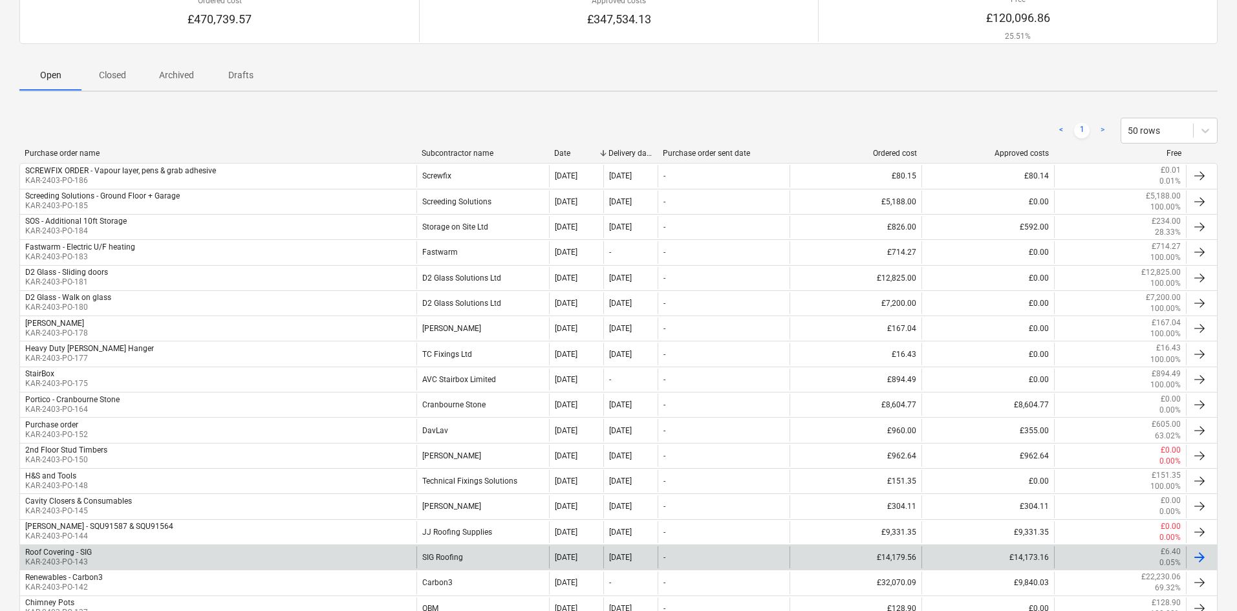
click at [139, 555] on div "Roof Covering - SIG KAR-2403-PO-143" at bounding box center [218, 558] width 396 height 22
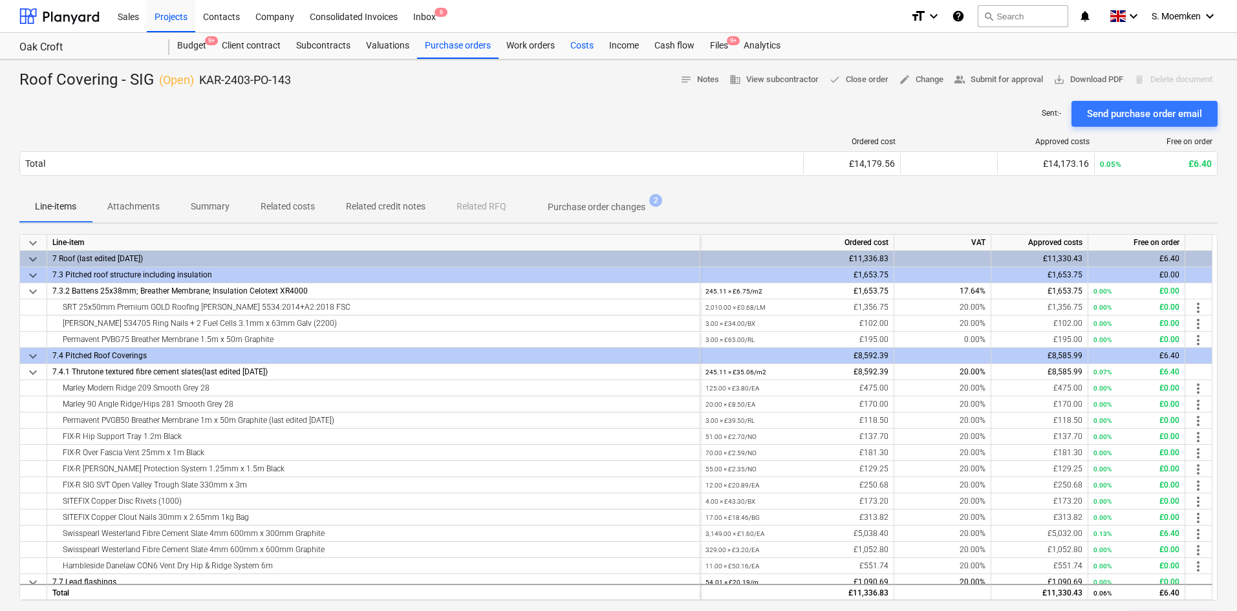
click at [581, 43] on div "Costs" at bounding box center [582, 46] width 39 height 26
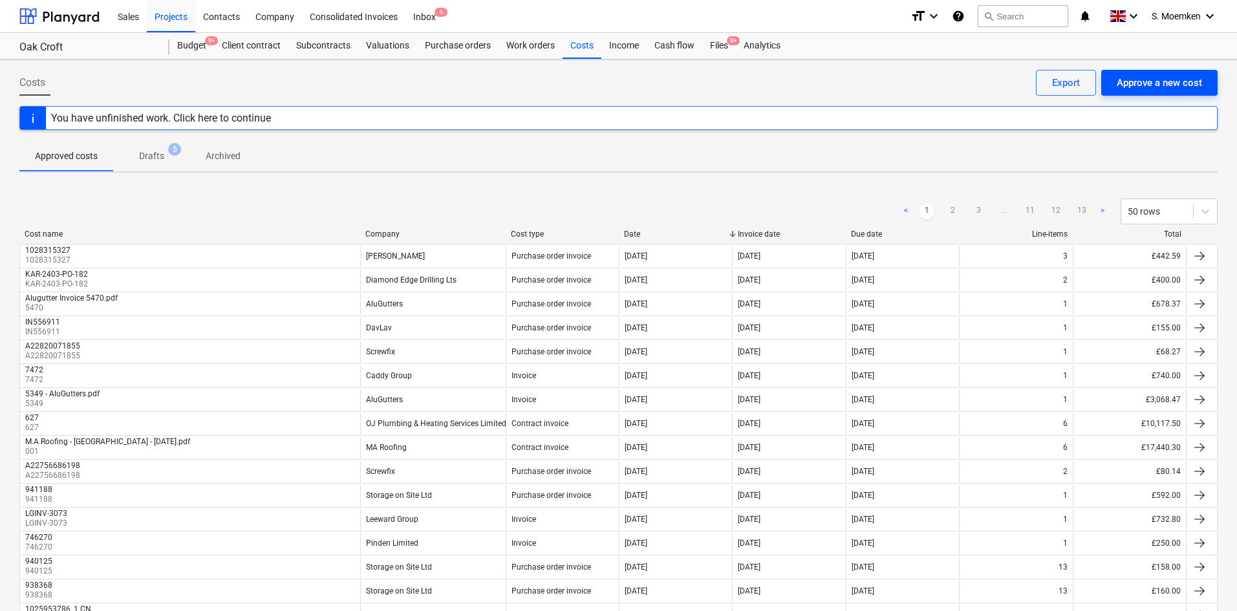
click at [1158, 84] on div "Approve a new cost" at bounding box center [1159, 82] width 85 height 17
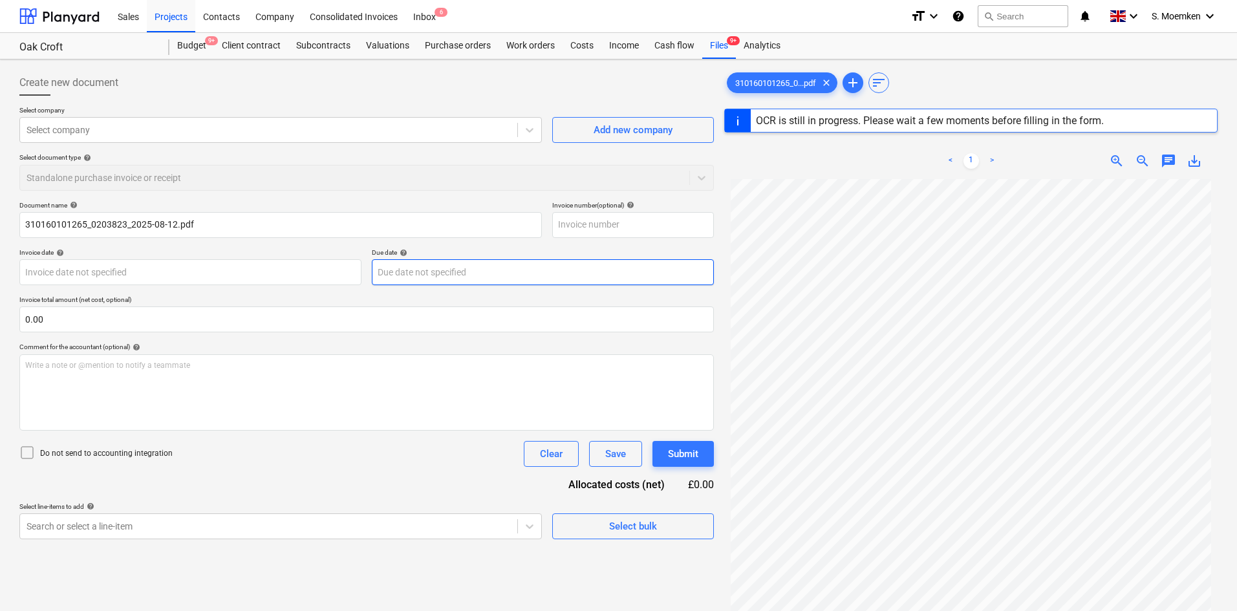
type input "310160101265"
type input "[DATE]"
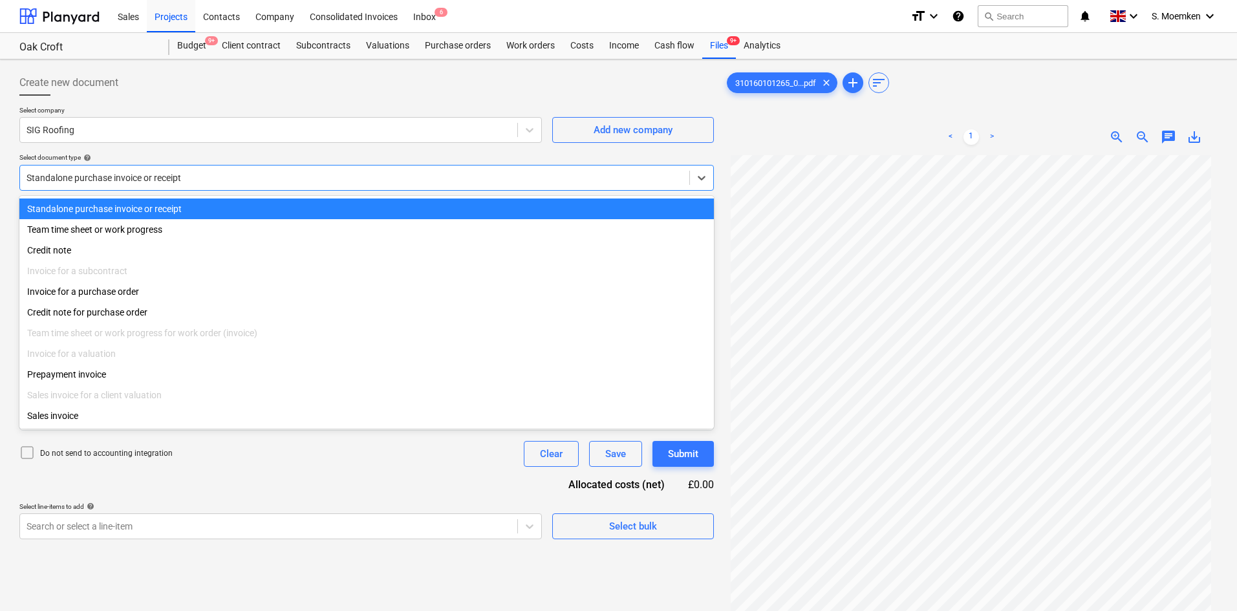
click at [203, 173] on div at bounding box center [355, 177] width 656 height 13
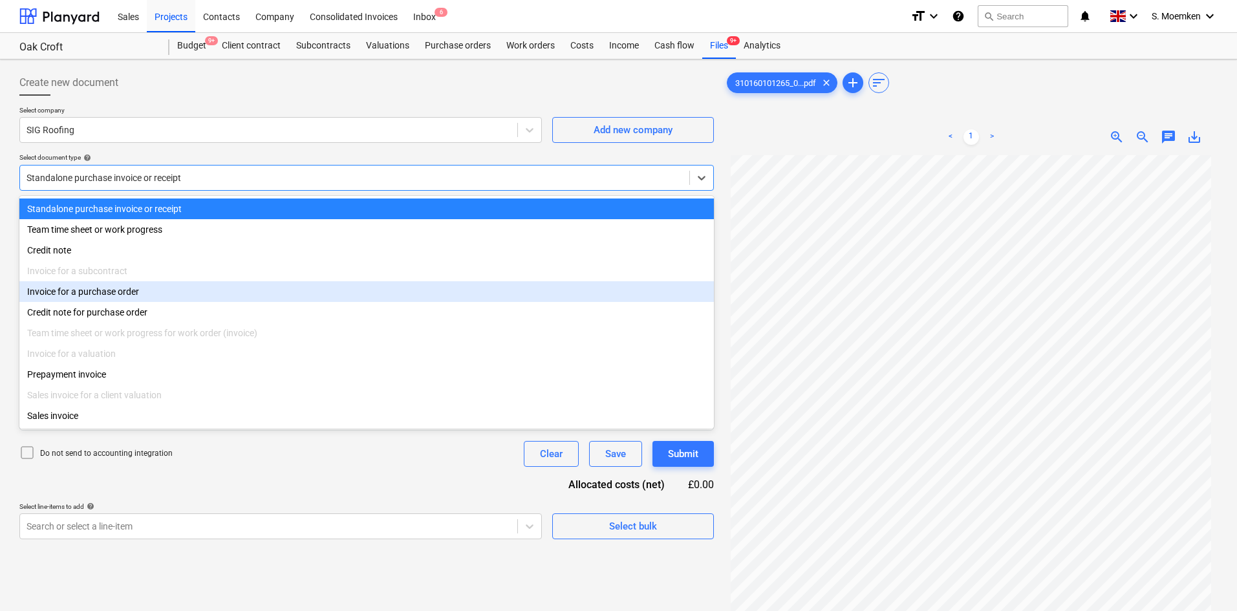
click at [199, 298] on div "Invoice for a purchase order" at bounding box center [366, 291] width 695 height 21
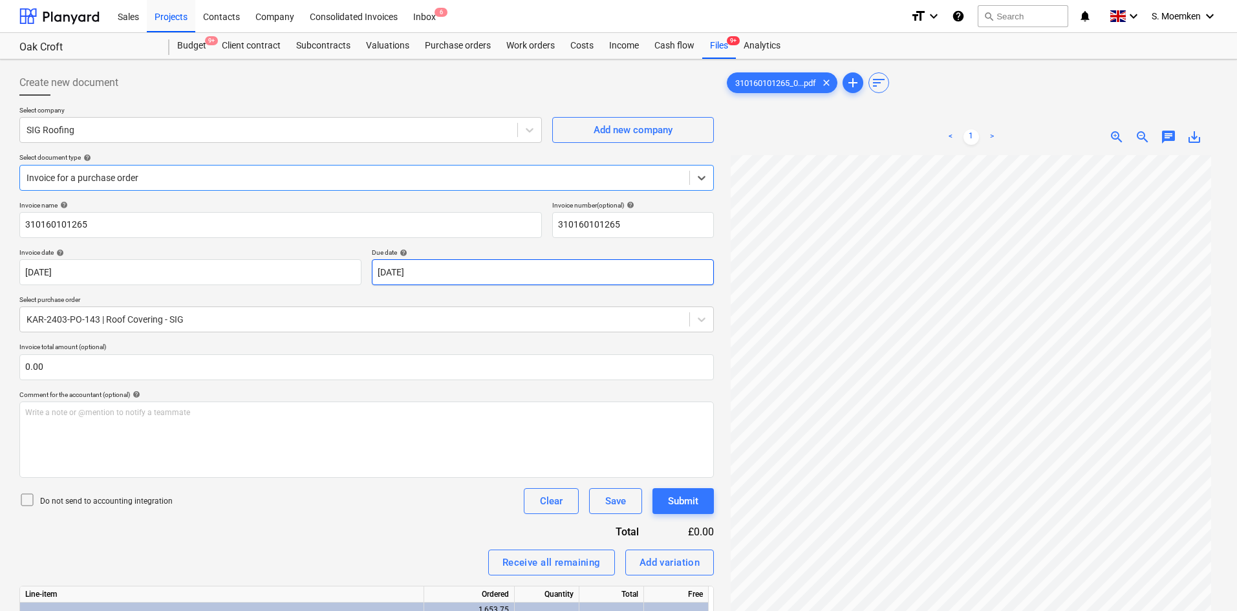
click at [520, 272] on body "Sales Projects Contacts Company Consolidated Invoices Inbox 6 format_size keybo…" at bounding box center [618, 305] width 1237 height 611
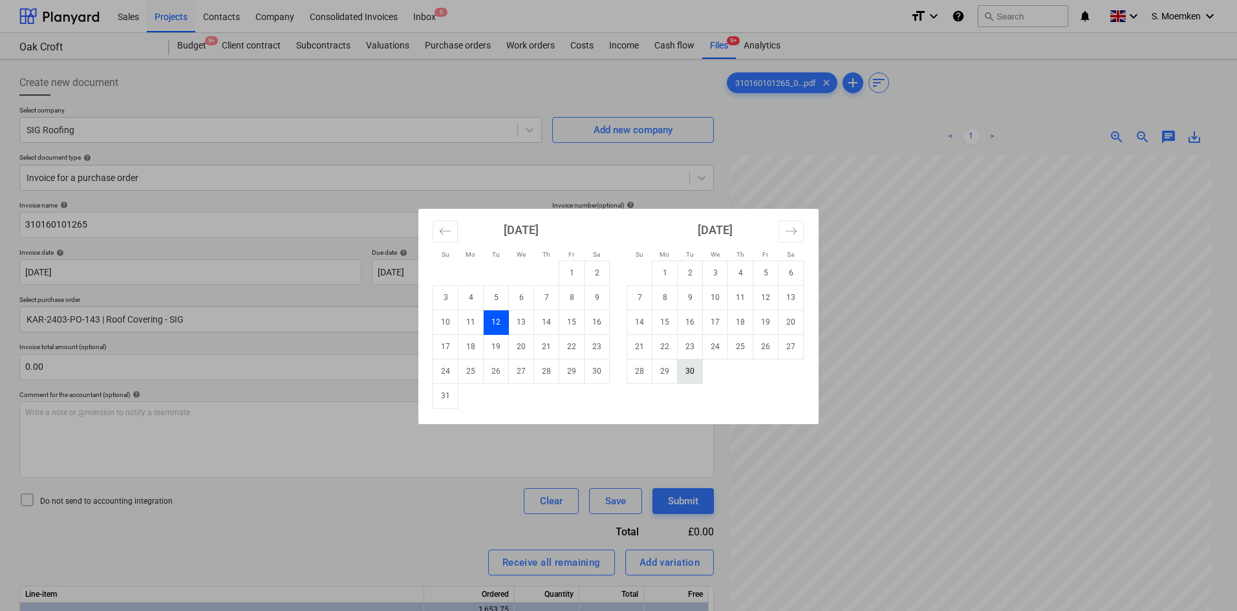
click at [681, 374] on td "30" at bounding box center [690, 371] width 25 height 25
type input "[DATE]"
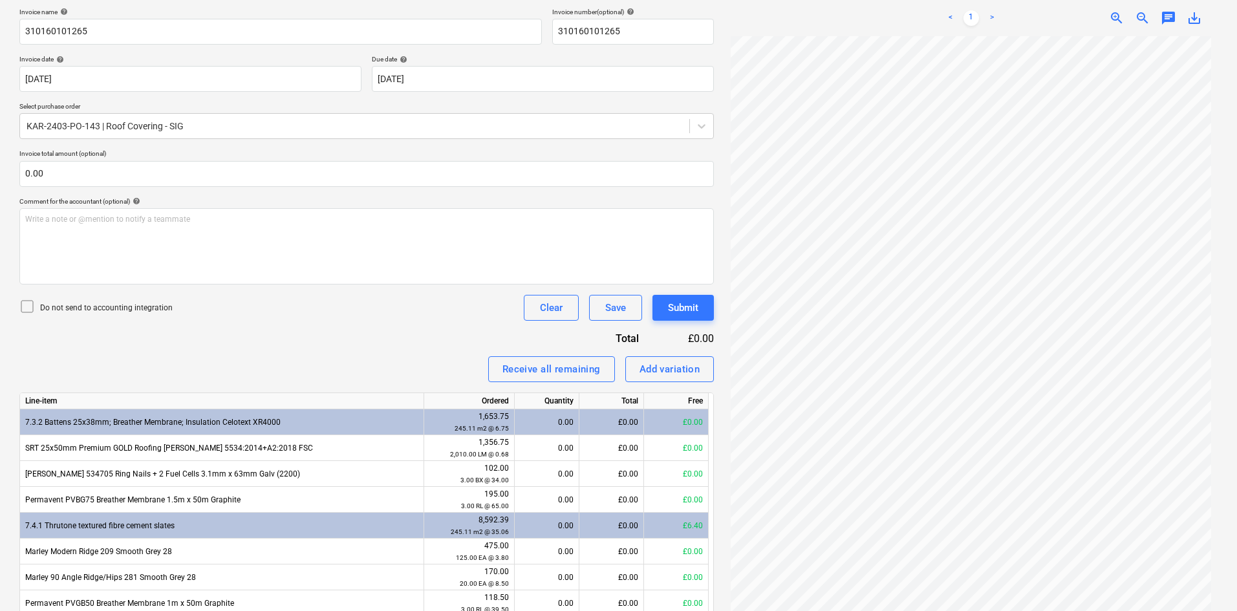
scroll to position [194, 0]
click at [24, 305] on icon at bounding box center [27, 306] width 16 height 16
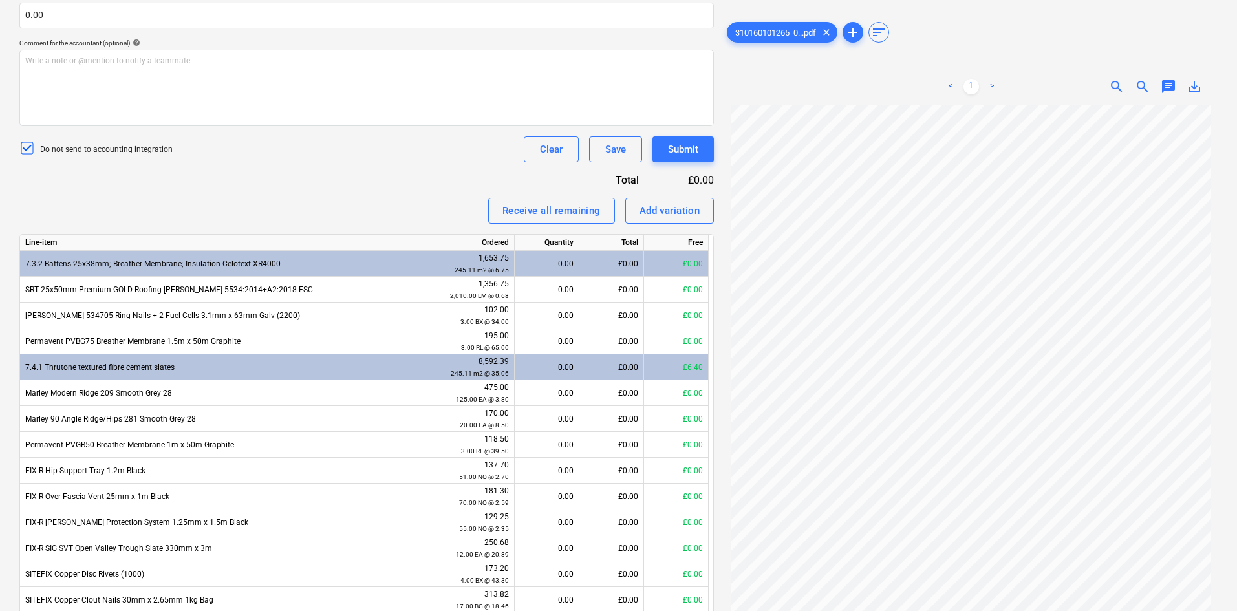
scroll to position [316, 0]
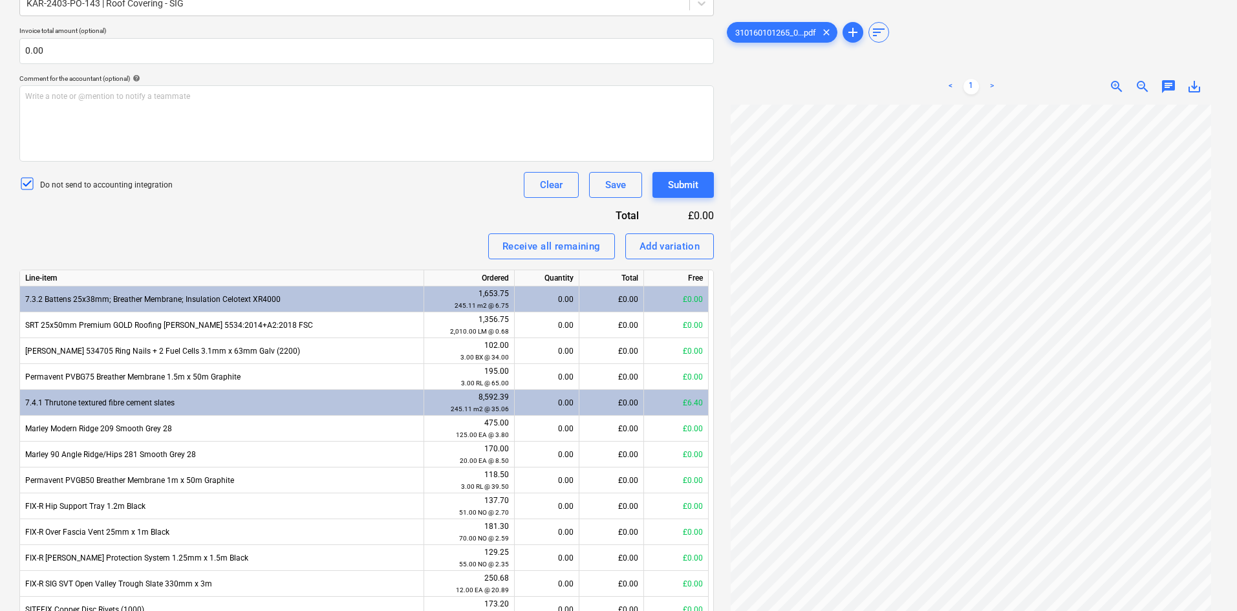
click at [615, 403] on div "£0.00" at bounding box center [612, 403] width 65 height 26
click at [634, 405] on div "£0.00" at bounding box center [612, 403] width 65 height 26
drag, startPoint x: 635, startPoint y: 399, endPoint x: 613, endPoint y: 400, distance: 22.6
click at [613, 400] on div "£0.00" at bounding box center [612, 403] width 65 height 26
click at [550, 402] on div "0.00" at bounding box center [547, 403] width 54 height 26
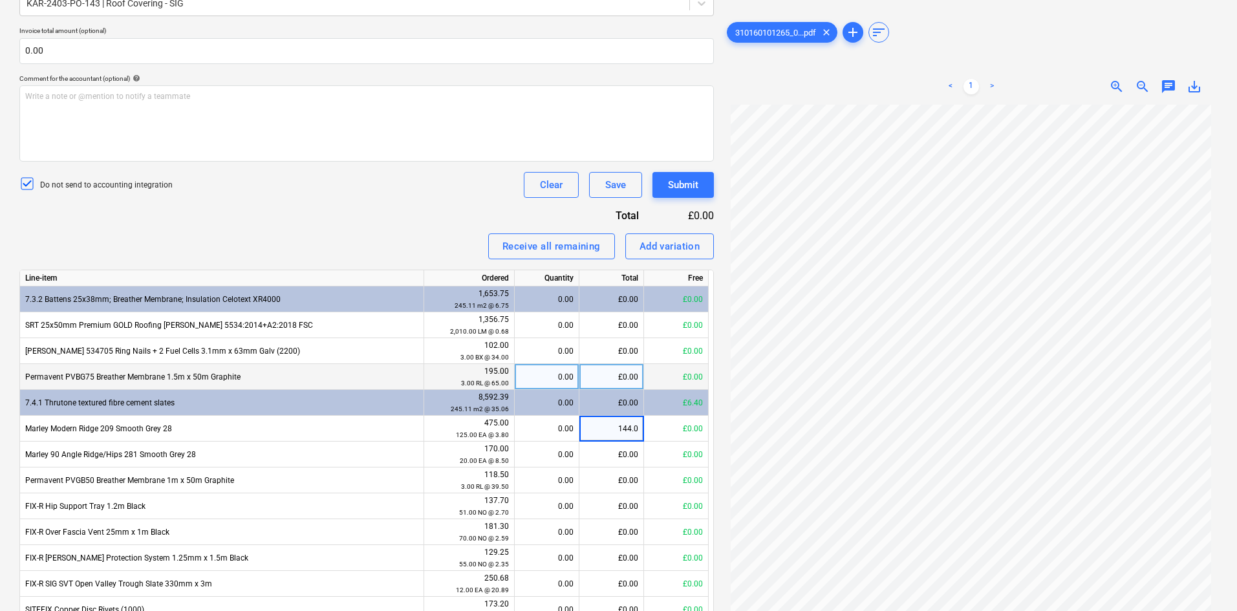
type input "144.00"
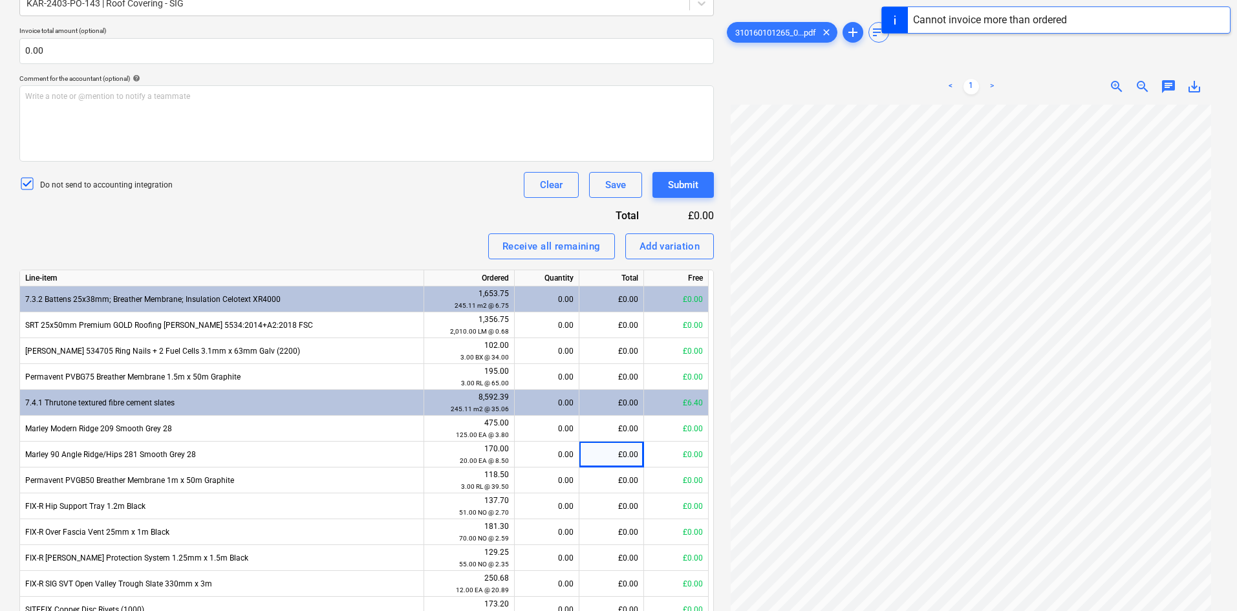
click at [981, 21] on div "Cannot invoice more than ordered" at bounding box center [990, 20] width 154 height 16
click at [984, 18] on div "Cannot invoice more than ordered" at bounding box center [990, 20] width 154 height 16
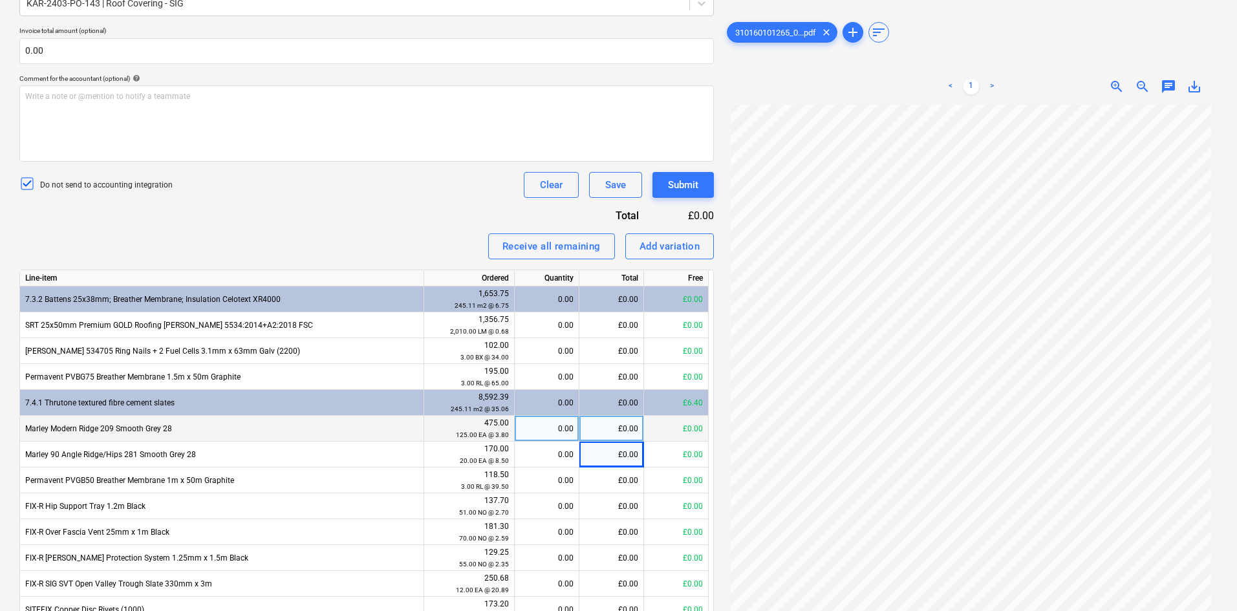
click at [616, 429] on div "£0.00" at bounding box center [612, 429] width 65 height 26
type input "144"
click at [569, 433] on div "0.00" at bounding box center [547, 429] width 54 height 26
type input "3"
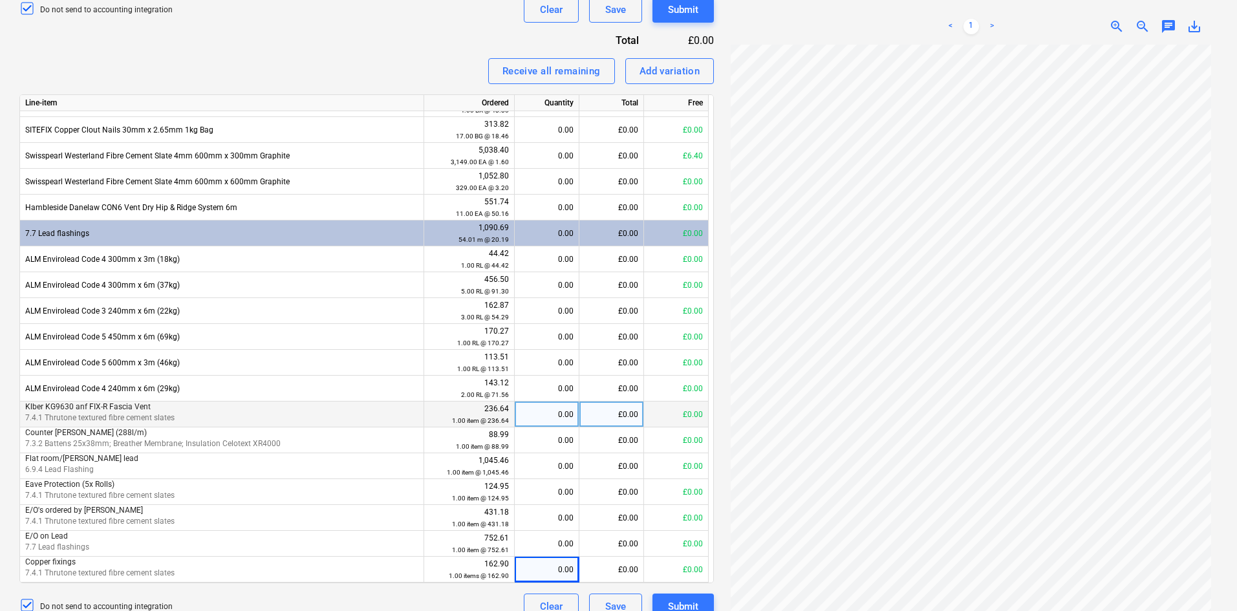
scroll to position [510, 0]
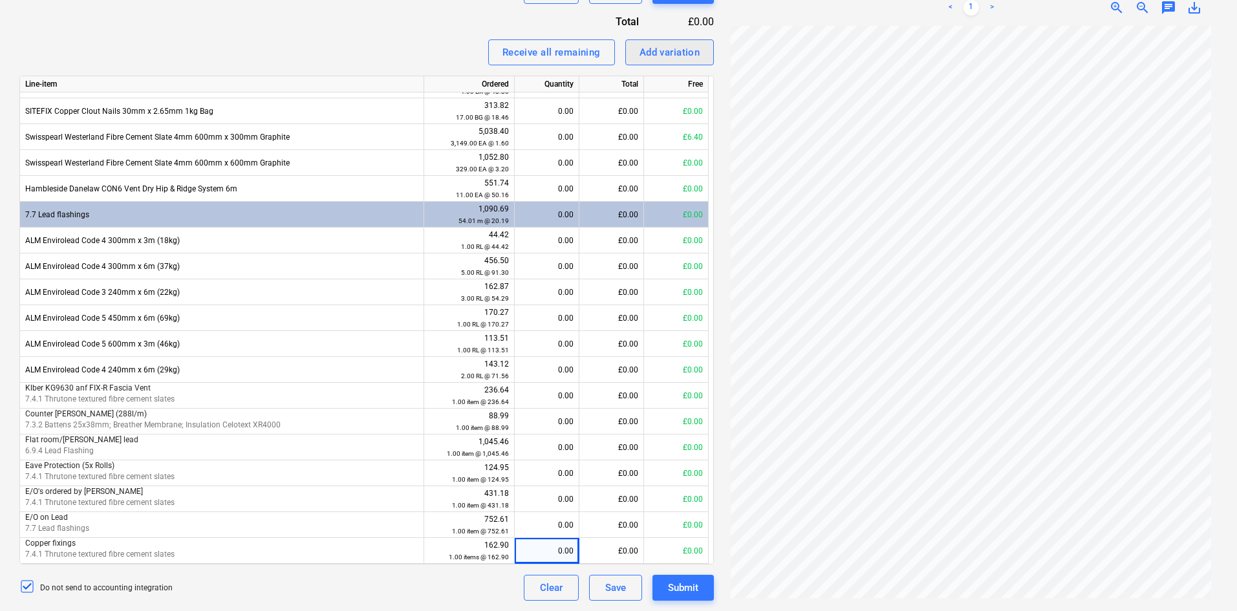
click at [691, 49] on div "Add variation" at bounding box center [670, 52] width 61 height 17
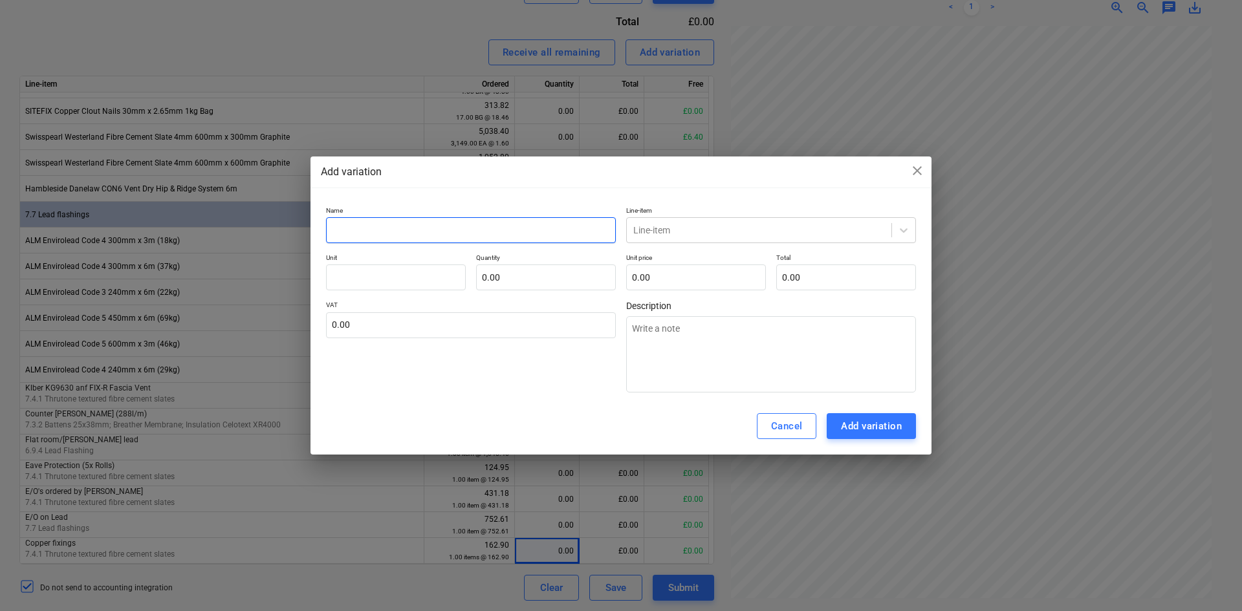
click at [407, 227] on input "text" at bounding box center [471, 230] width 290 height 26
click at [331, 228] on input "Hip & Ridge System" at bounding box center [471, 230] width 290 height 26
type input "E/O Hip & Ridge System"
drag, startPoint x: 617, startPoint y: 173, endPoint x: 580, endPoint y: 172, distance: 37.5
click at [580, 172] on div "Add variation close" at bounding box center [621, 172] width 600 height 16
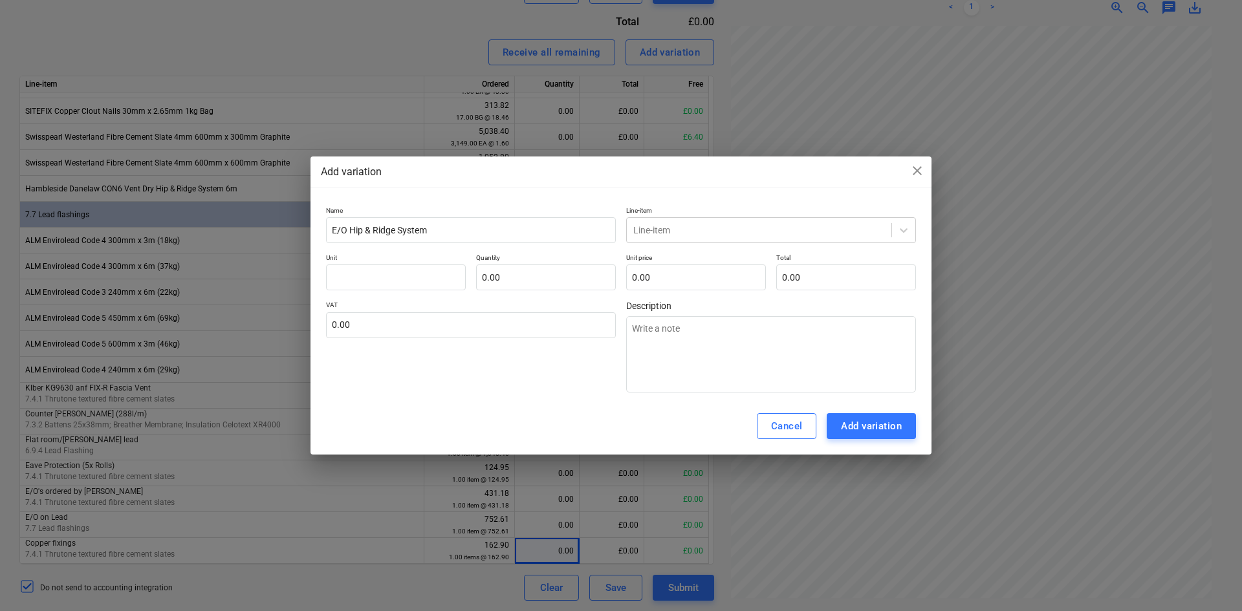
drag, startPoint x: 702, startPoint y: 163, endPoint x: 627, endPoint y: 162, distance: 74.4
click at [627, 162] on div "Add variation close Name E/O Hip & Ridge System Line-item Line-item Unit Quanti…" at bounding box center [620, 306] width 621 height 299
drag, startPoint x: 692, startPoint y: 164, endPoint x: 620, endPoint y: 165, distance: 72.4
click at [620, 165] on div "Add variation close" at bounding box center [621, 172] width 600 height 16
drag, startPoint x: 712, startPoint y: 168, endPoint x: 629, endPoint y: 168, distance: 82.8
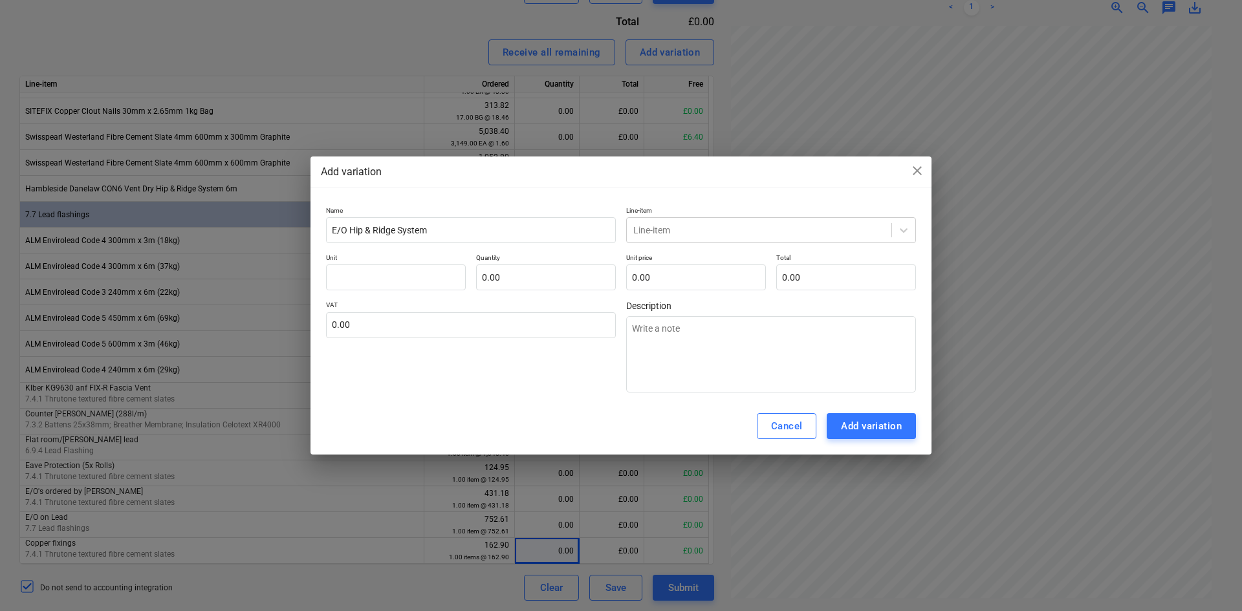
click at [629, 168] on div "Add variation close" at bounding box center [621, 172] width 600 height 16
click at [416, 279] on input "text" at bounding box center [396, 278] width 140 height 26
type input "1"
type input "288.00"
type input "288"
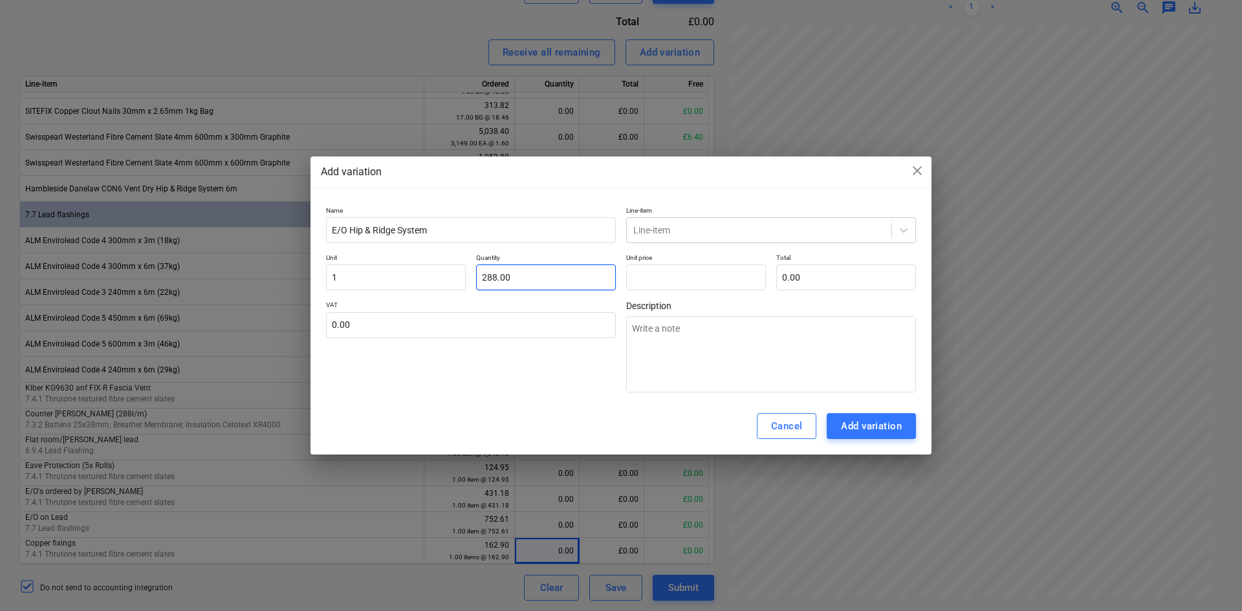
type input "0.00"
drag, startPoint x: 539, startPoint y: 276, endPoint x: 464, endPoint y: 277, distance: 74.4
click at [464, 277] on div "Unit 1 Quantity 288 Unit price 0.00 Total 0.00" at bounding box center [621, 272] width 590 height 37
type input "0.00"
type input "288.00"
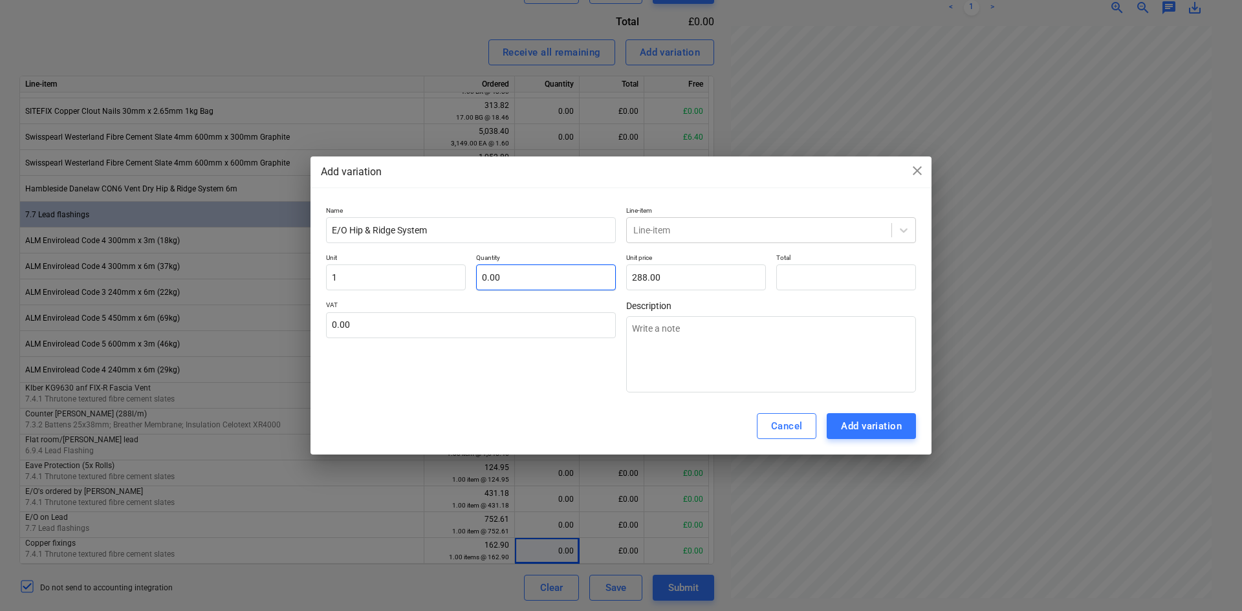
type input "0.00"
click at [508, 271] on input "text" at bounding box center [546, 278] width 140 height 26
drag, startPoint x: 512, startPoint y: 271, endPoint x: 477, endPoint y: 274, distance: 35.0
click at [477, 274] on input "text" at bounding box center [546, 278] width 140 height 26
type input "1"
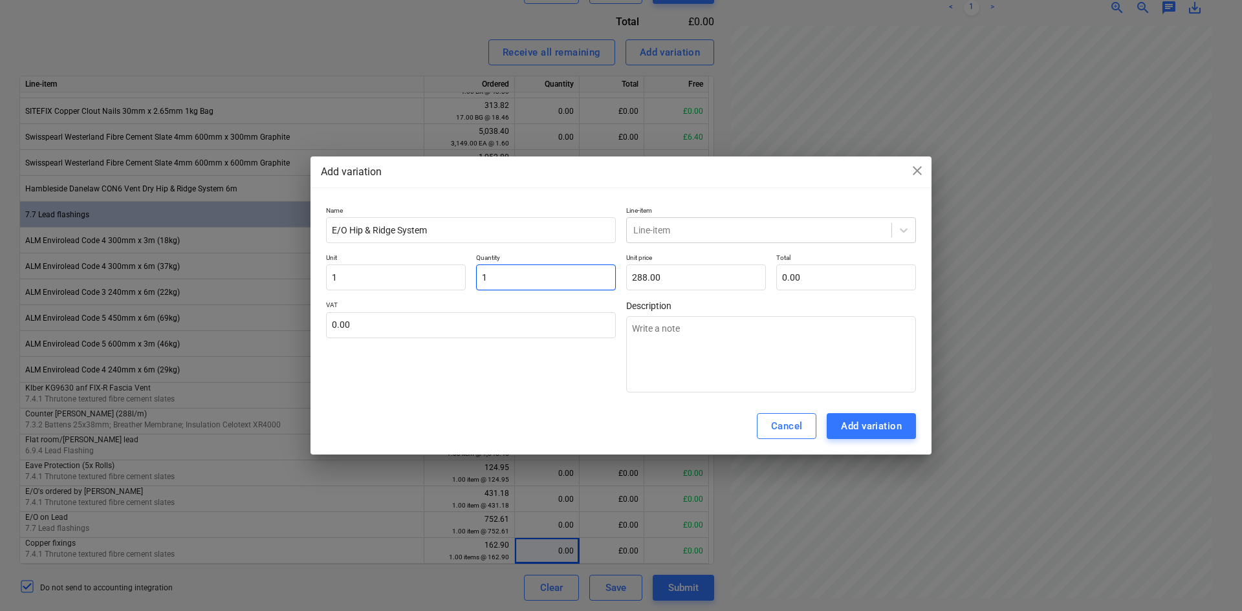
type input "288.00"
type input "1.00"
click at [353, 273] on input "1" at bounding box center [396, 278] width 140 height 26
type input "Item"
click at [505, 330] on input "text" at bounding box center [471, 325] width 290 height 26
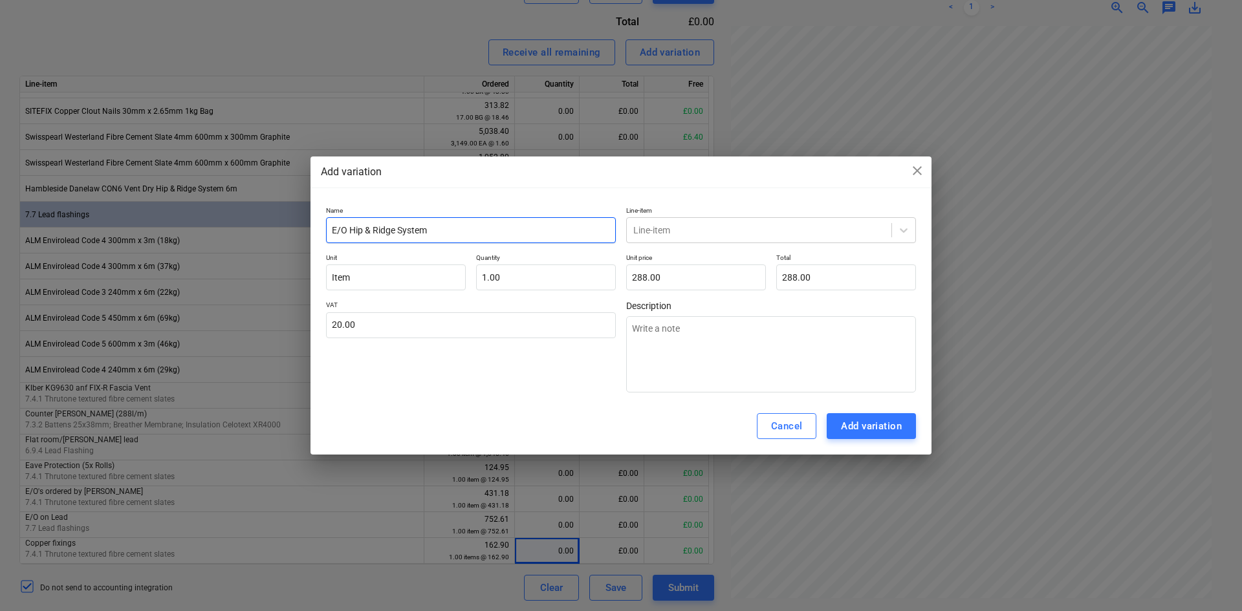
click at [581, 225] on input "E/O Hip & Ridge System" at bounding box center [471, 230] width 290 height 26
drag, startPoint x: 389, startPoint y: 326, endPoint x: 358, endPoint y: 329, distance: 31.2
click at [360, 329] on input "20" at bounding box center [471, 325] width 290 height 26
type input "2"
type input "20.00"
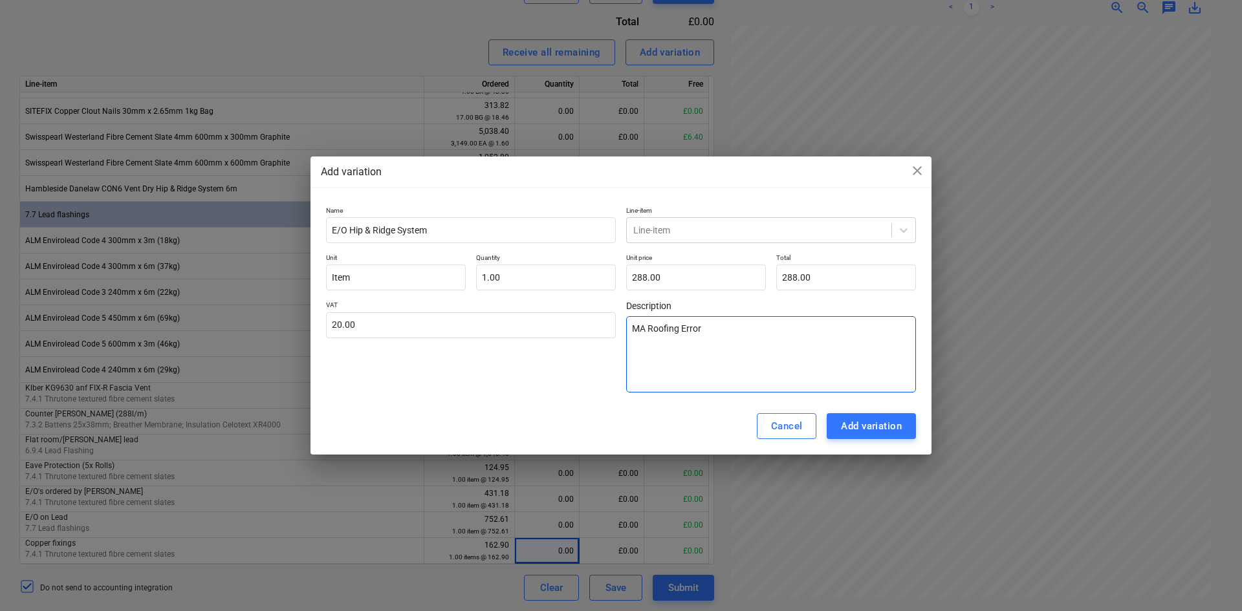
type textarea "MA Roofing Error"
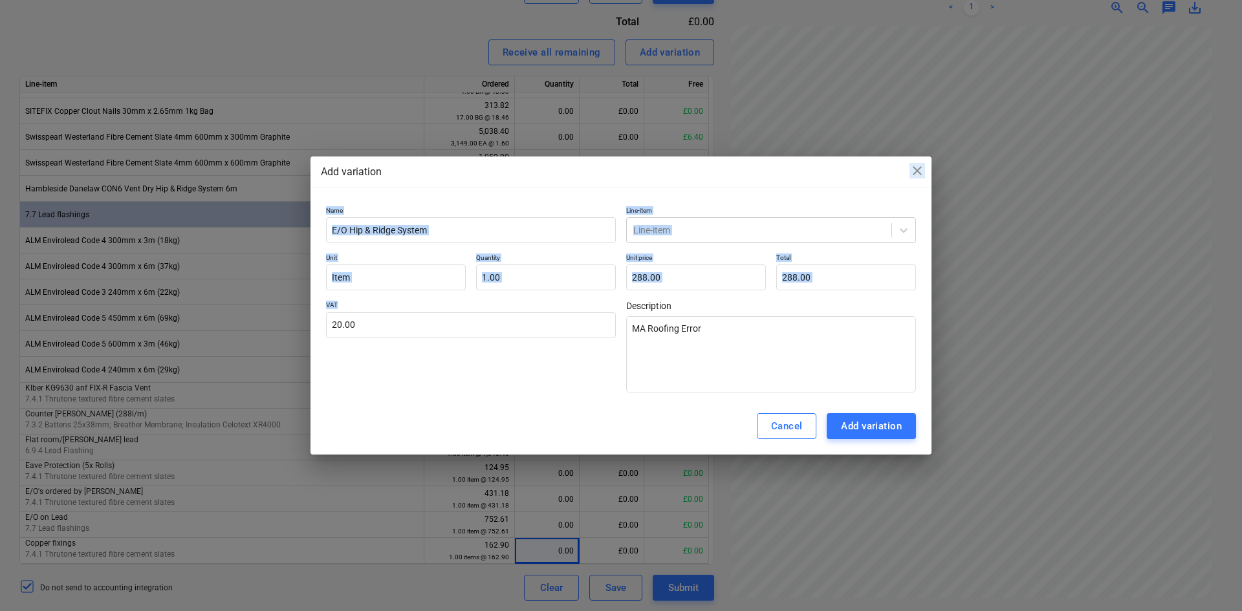
drag, startPoint x: 429, startPoint y: 176, endPoint x: 289, endPoint y: 320, distance: 200.8
click at [293, 357] on div "Add variation close Name E/O Hip & Ridge System Line-item Line-item Unit Item Q…" at bounding box center [621, 305] width 1242 height 611
click at [662, 226] on div at bounding box center [759, 230] width 252 height 13
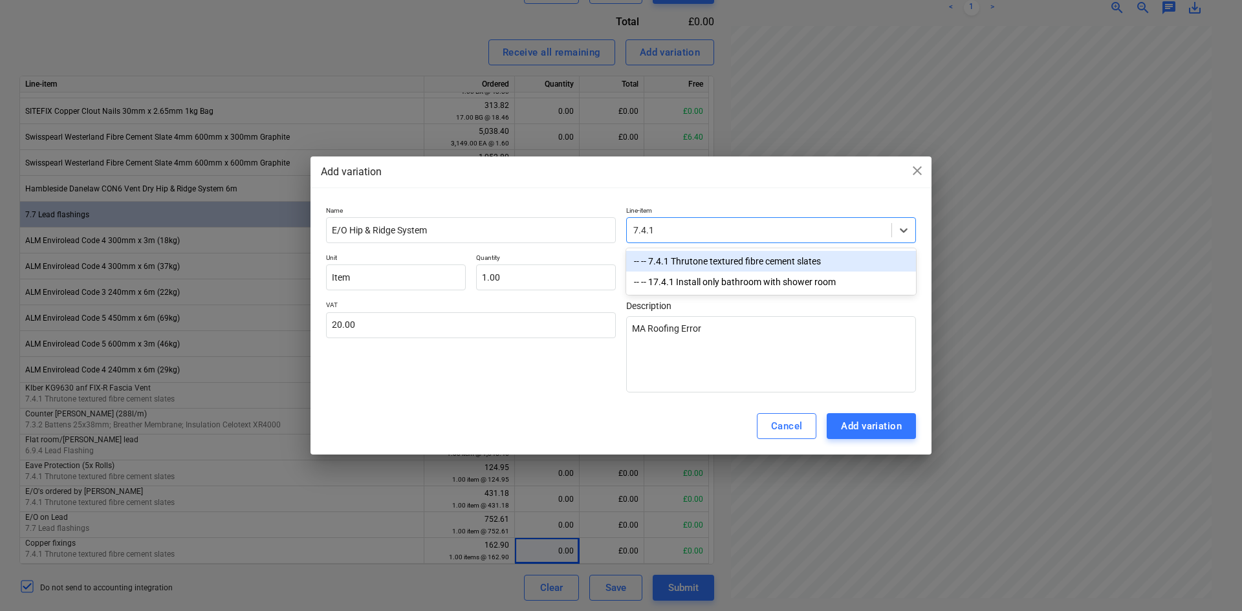
type input "7.4.1"
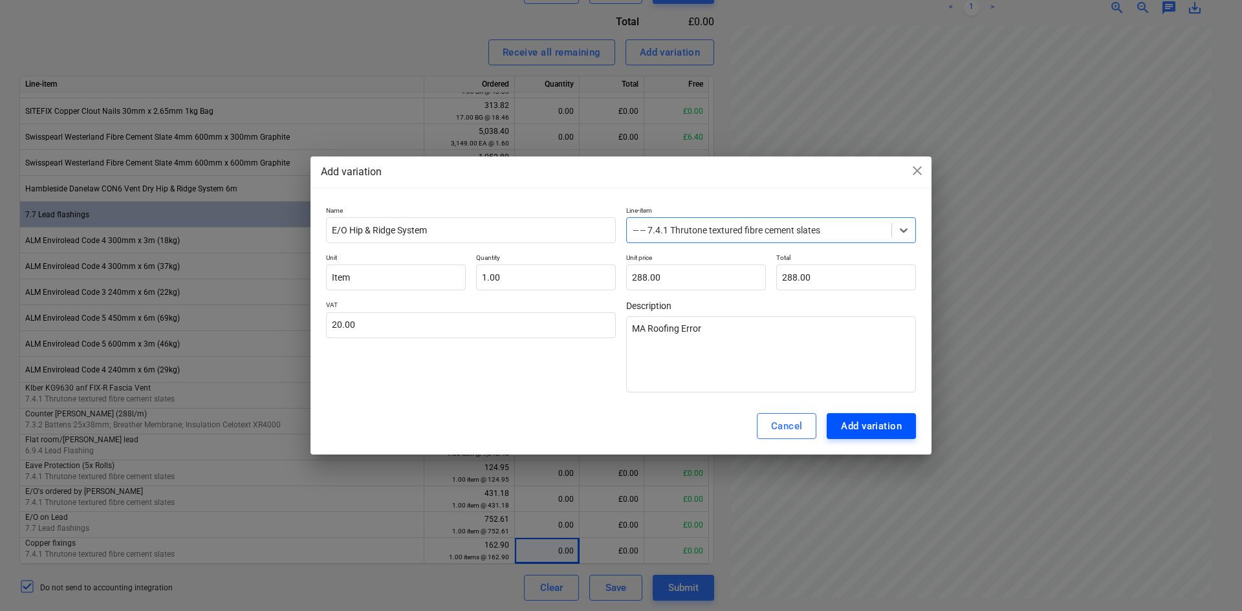
click at [863, 418] on div "Add variation" at bounding box center [871, 426] width 61 height 17
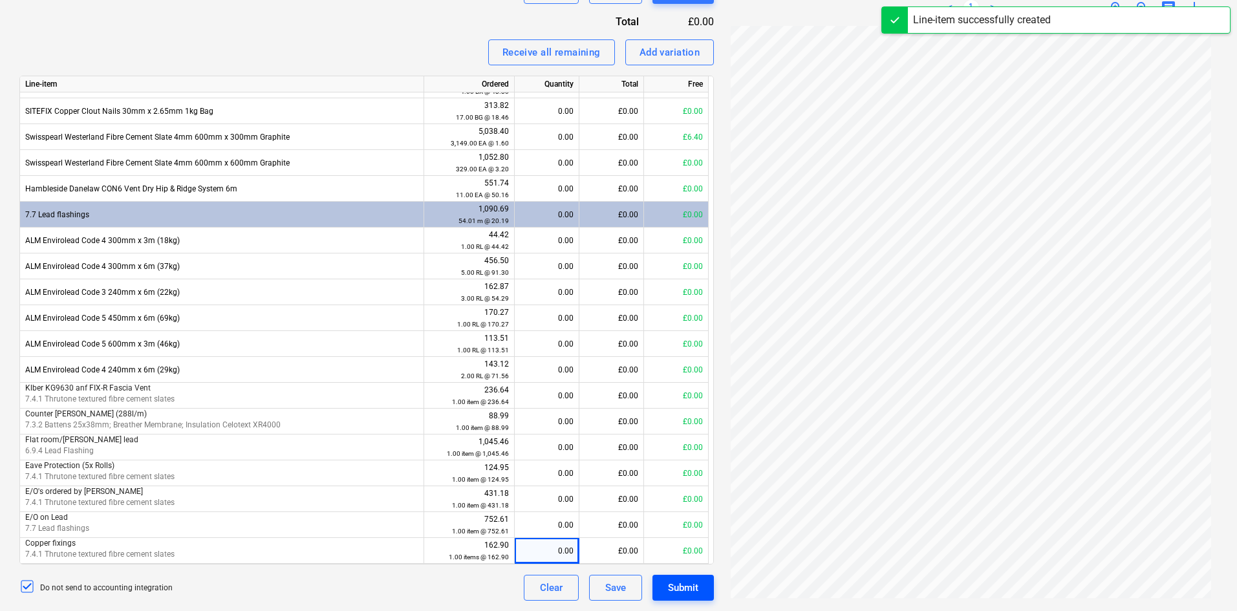
click at [692, 585] on div "Submit" at bounding box center [683, 588] width 30 height 17
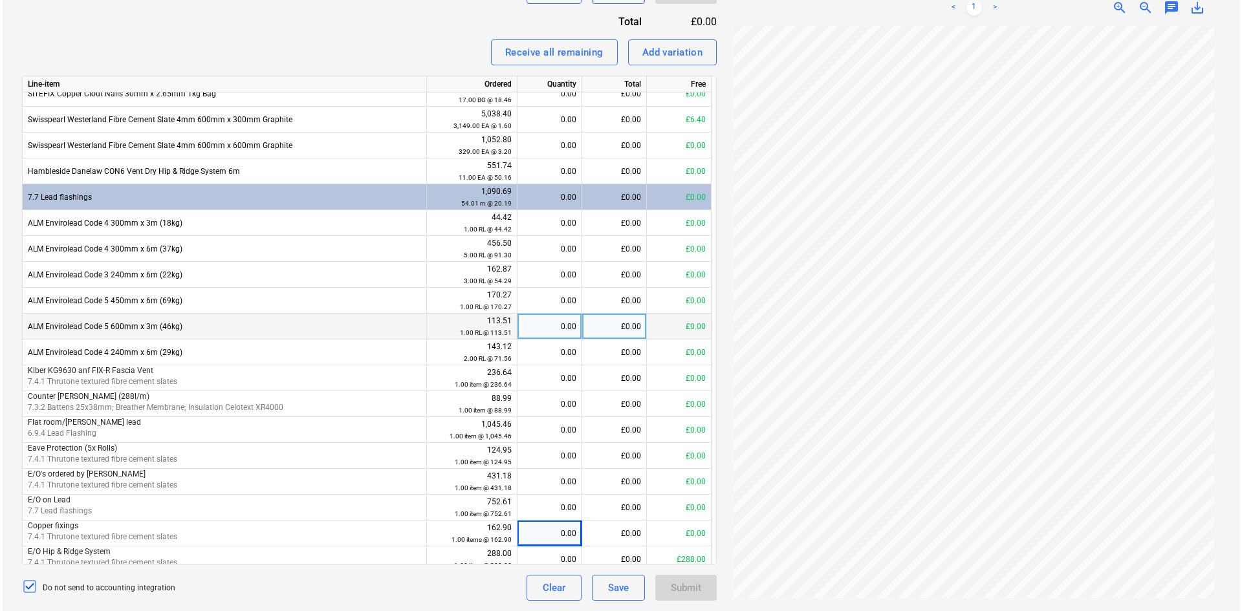
scroll to position [356, 0]
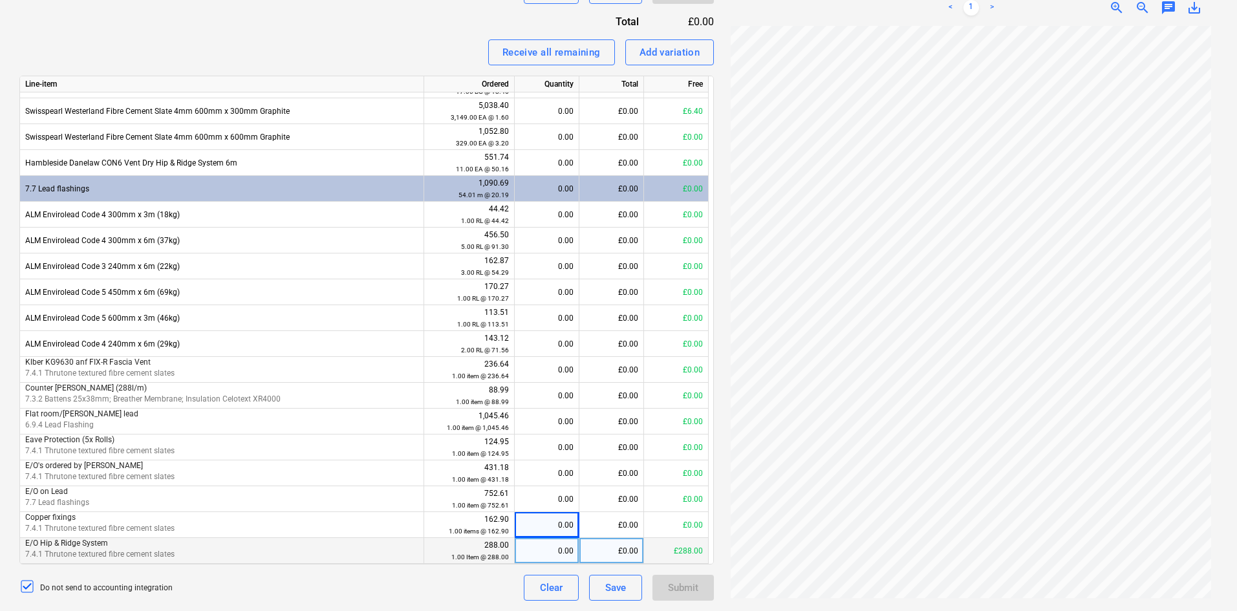
click at [523, 548] on div "0.00" at bounding box center [547, 551] width 54 height 26
type input "1"
click at [704, 592] on button "Submit" at bounding box center [683, 588] width 61 height 26
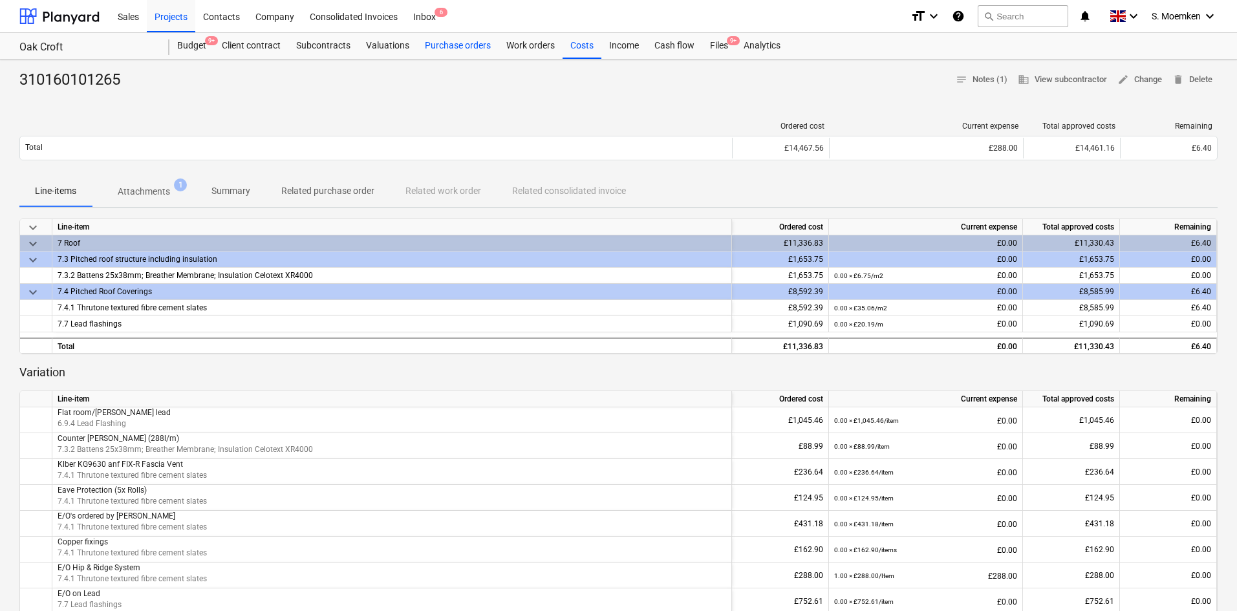
click at [453, 45] on div "Purchase orders" at bounding box center [457, 46] width 81 height 26
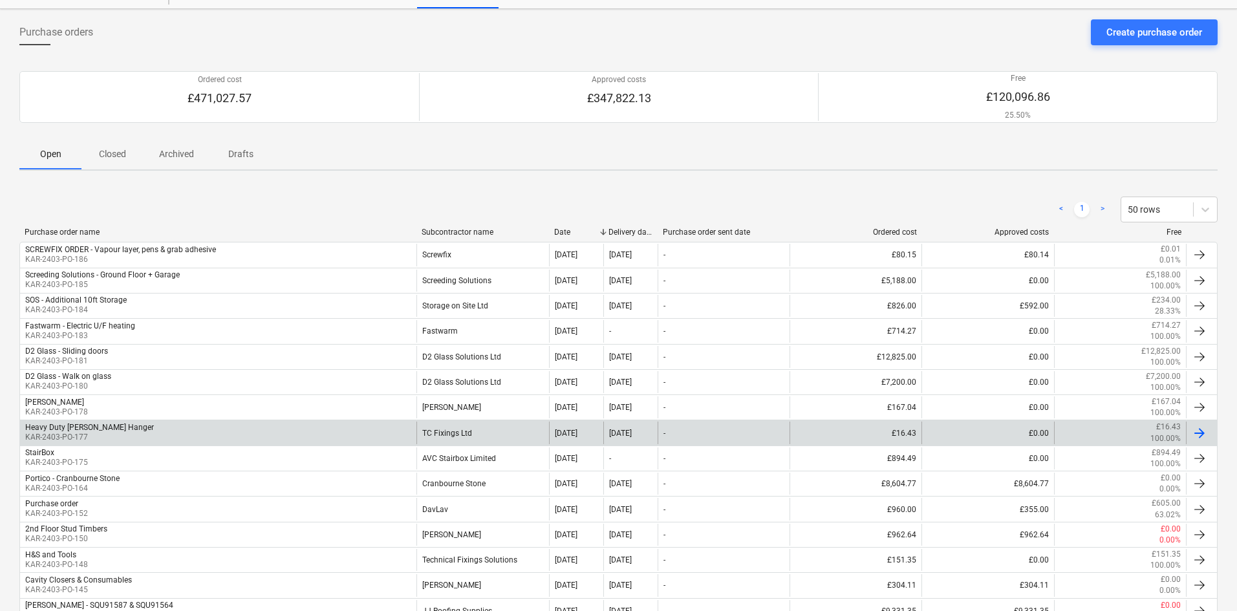
scroll to position [259, 0]
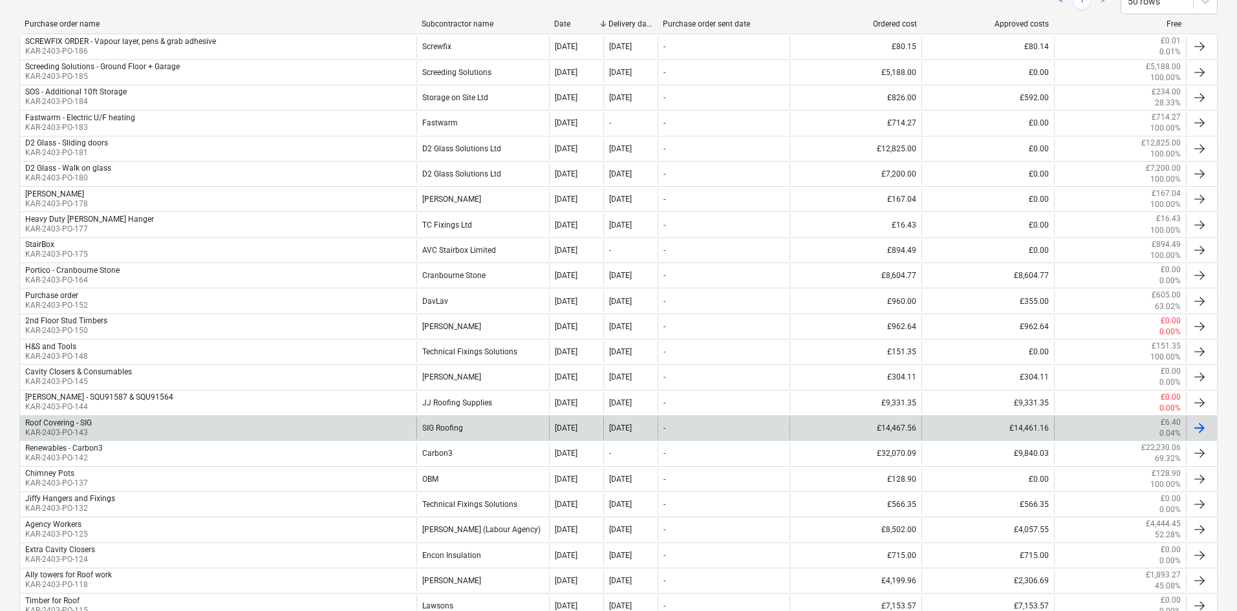
click at [110, 422] on div "Roof Covering - SIG KAR-2403-PO-143" at bounding box center [218, 428] width 396 height 22
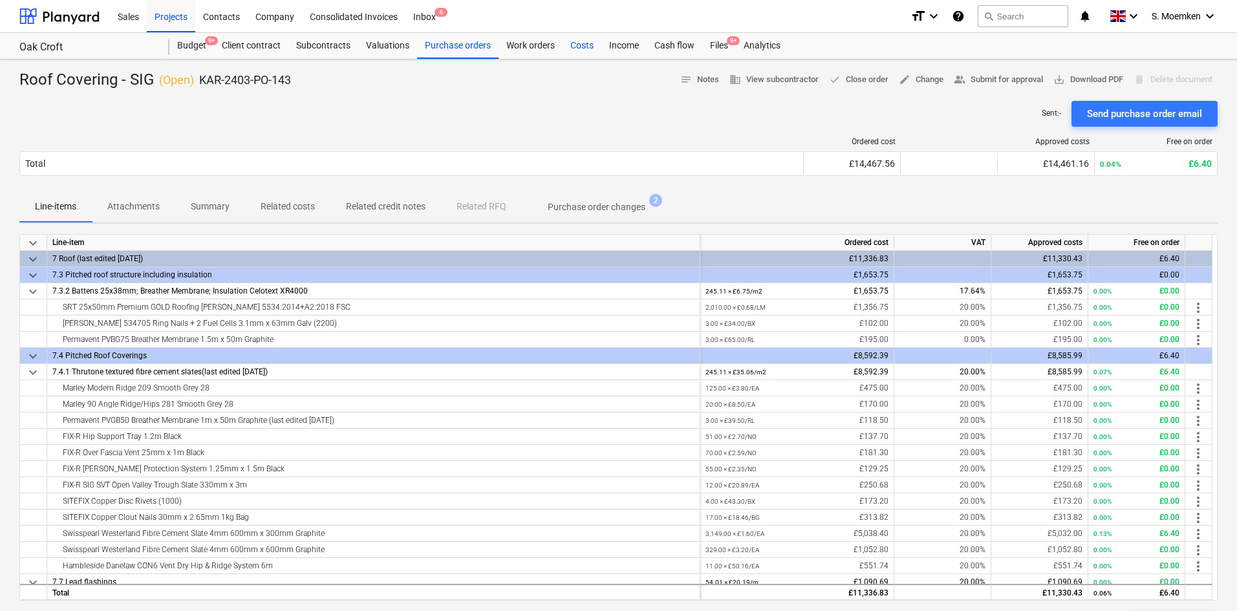
click at [581, 41] on div "Costs" at bounding box center [582, 46] width 39 height 26
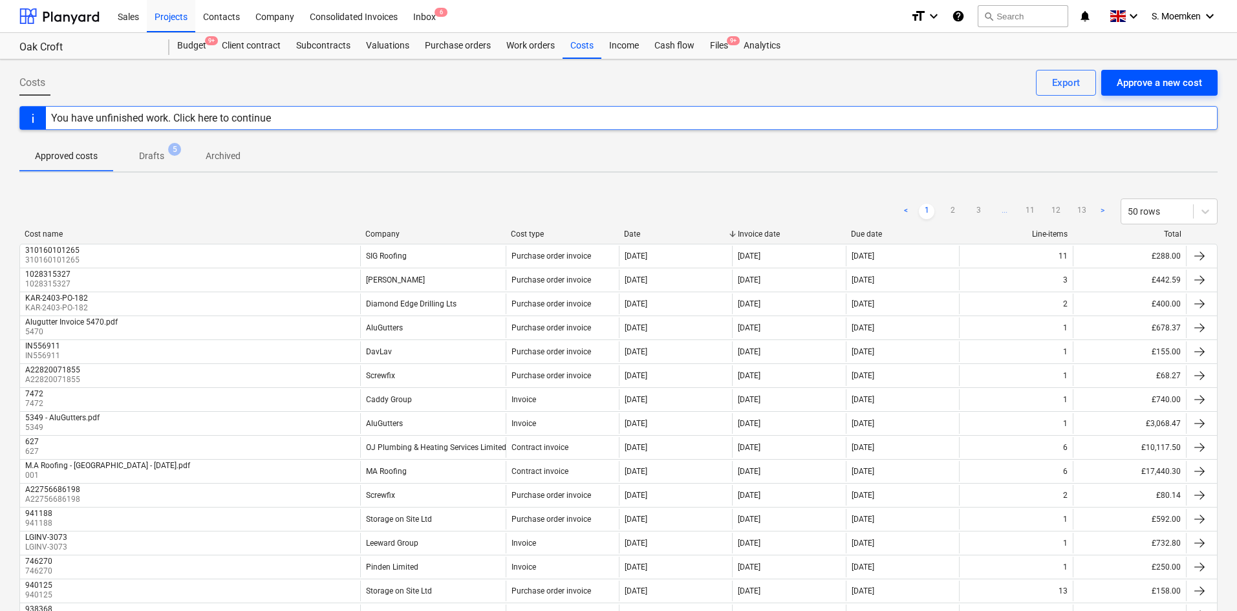
click at [1160, 80] on div "Approve a new cost" at bounding box center [1159, 82] width 85 height 17
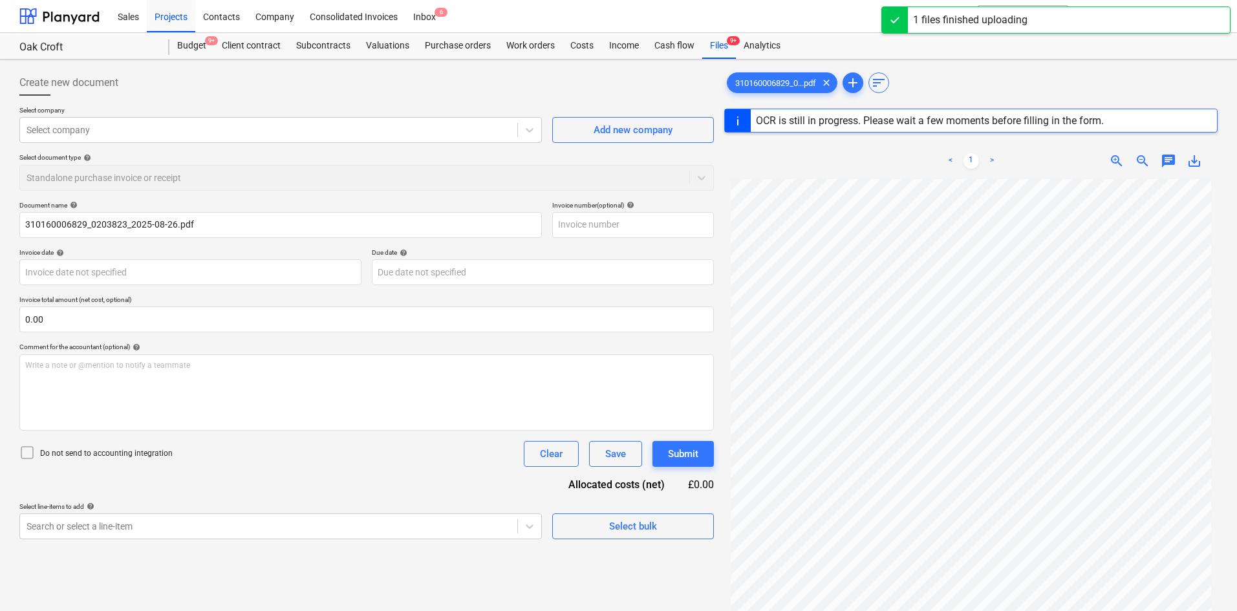
type input "0203823"
type input "[DATE]"
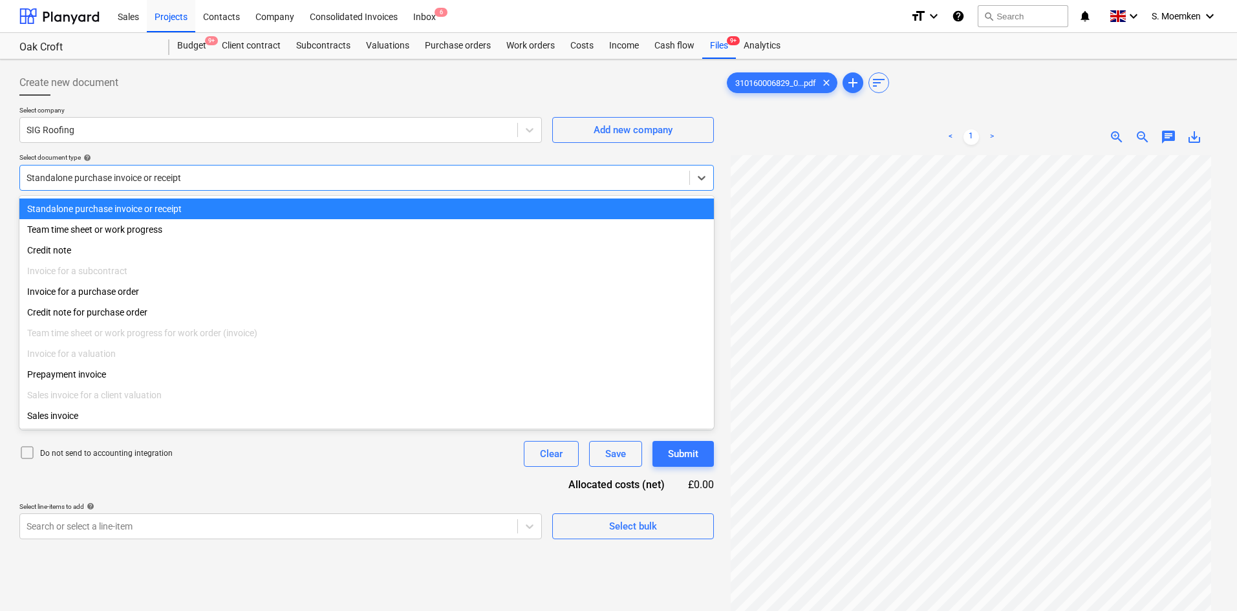
click at [182, 179] on div at bounding box center [355, 177] width 656 height 13
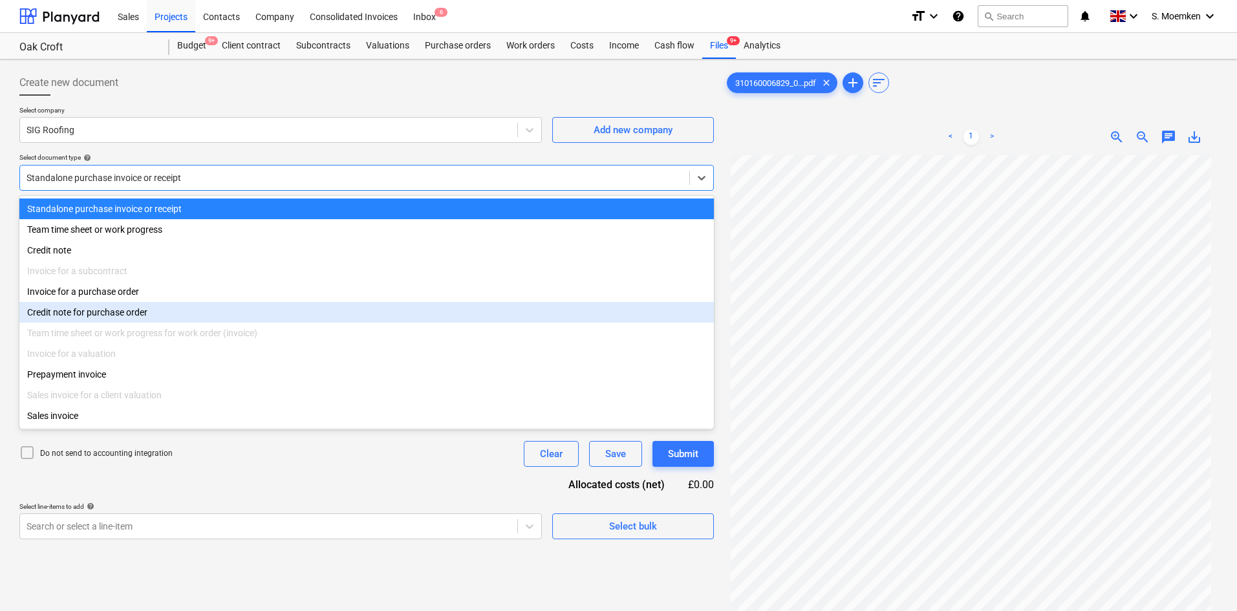
click at [116, 321] on div "Credit note for purchase order" at bounding box center [366, 312] width 695 height 21
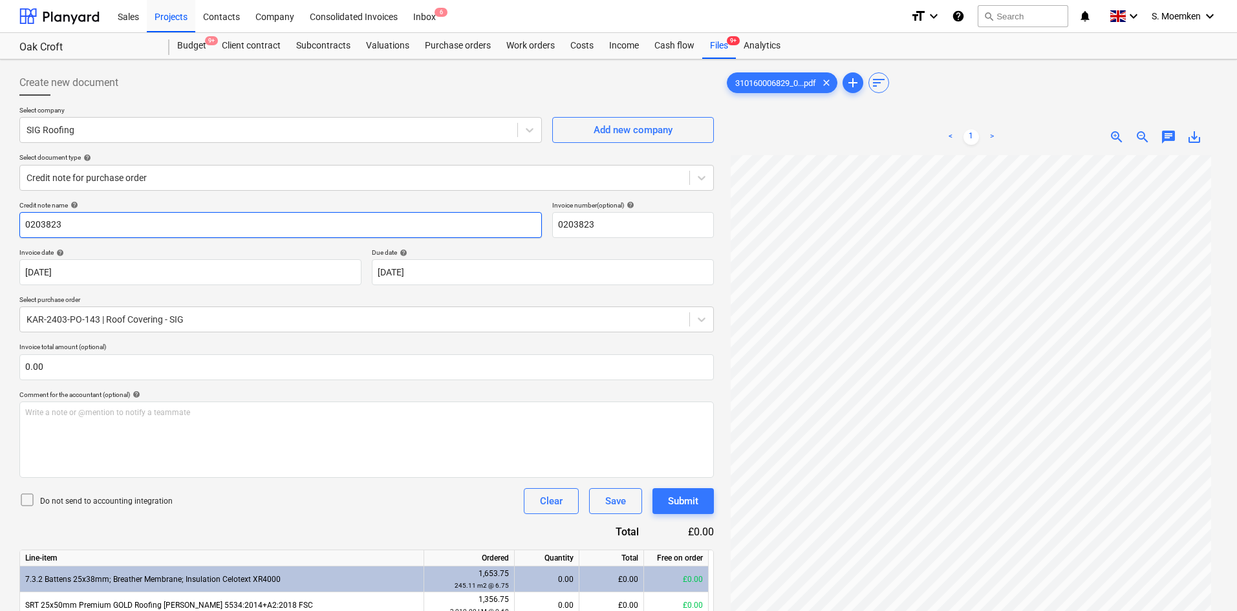
drag, startPoint x: 43, startPoint y: 227, endPoint x: 4, endPoint y: 224, distance: 38.9
click at [4, 224] on div "Create new document Select company SIG Roofing Add new company Select document …" at bounding box center [618, 573] width 1237 height 1026
drag, startPoint x: 118, startPoint y: 224, endPoint x: 17, endPoint y: 226, distance: 100.9
click at [17, 226] on div "Create new document Select company SIG Roofing Add new company Select document …" at bounding box center [366, 572] width 705 height 1015
type input "3101600068259"
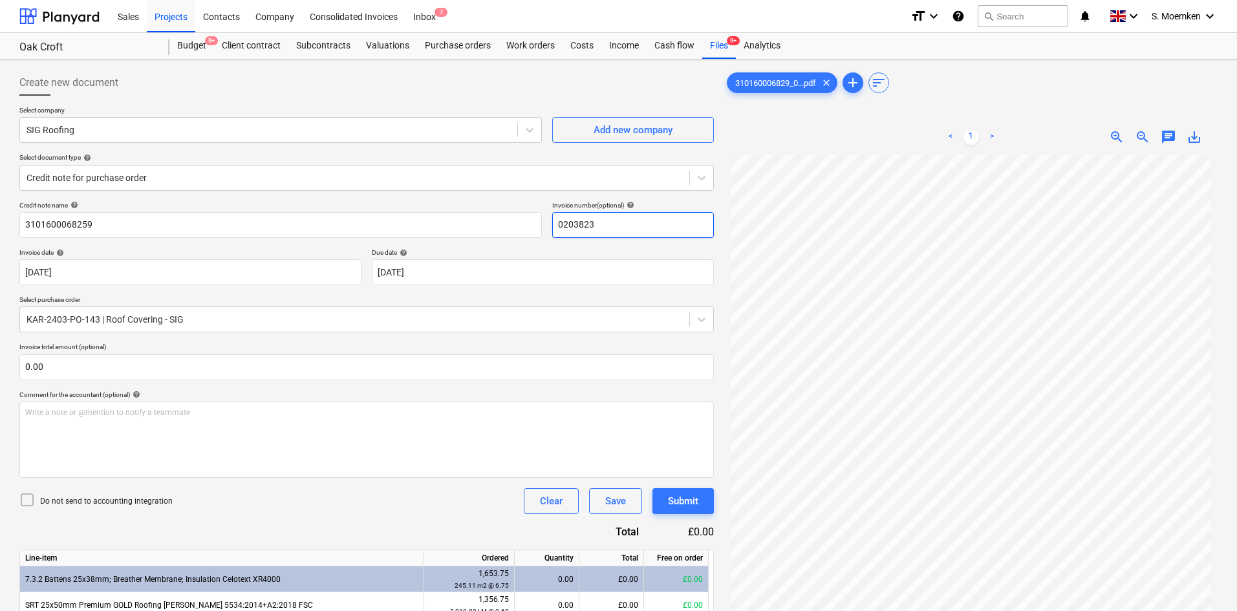
drag, startPoint x: 599, startPoint y: 228, endPoint x: 550, endPoint y: 227, distance: 49.2
click at [550, 227] on div "Credit note name help 3101600068259 Invoice number (optional) help 0203823" at bounding box center [366, 219] width 695 height 37
paste input "3101600068259"
type input "3101600068259"
click at [244, 271] on body "Sales Projects Contacts Company Consolidated Invoices Inbox 7 format_size keybo…" at bounding box center [618, 305] width 1237 height 611
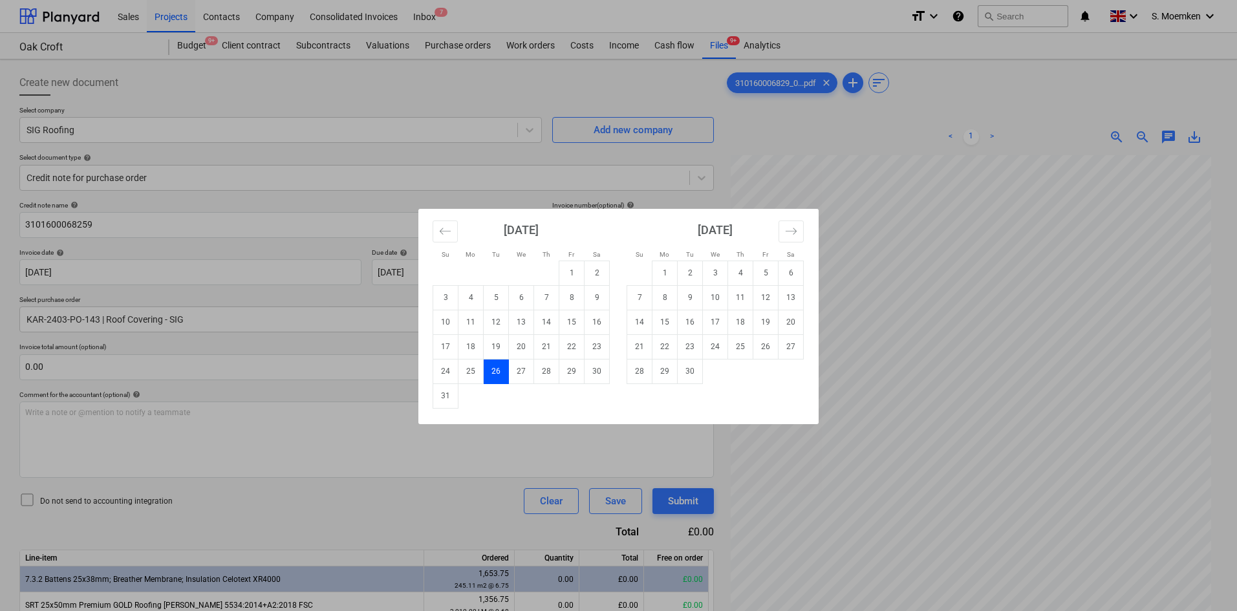
click at [487, 375] on td "26" at bounding box center [496, 371] width 25 height 25
click at [543, 264] on body "Sales Projects Contacts Company Consolidated Invoices Inbox 7 format_size keybo…" at bounding box center [618, 305] width 1237 height 611
click at [688, 378] on td "30" at bounding box center [690, 371] width 25 height 25
type input "[DATE]"
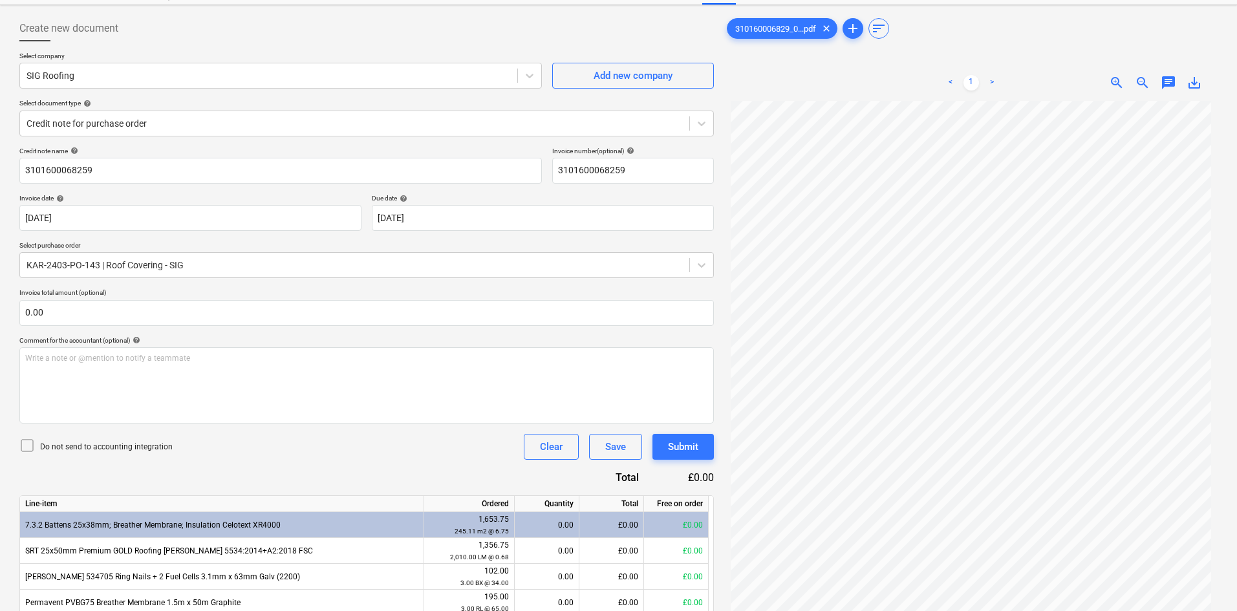
scroll to position [194, 0]
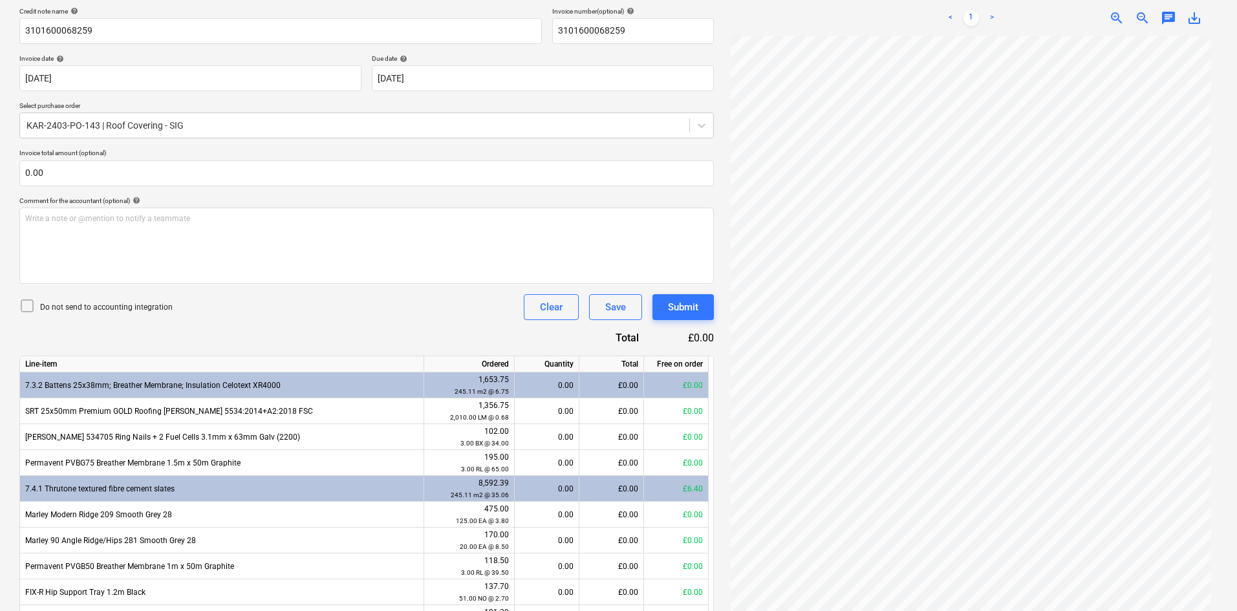
click at [26, 310] on icon at bounding box center [27, 306] width 16 height 16
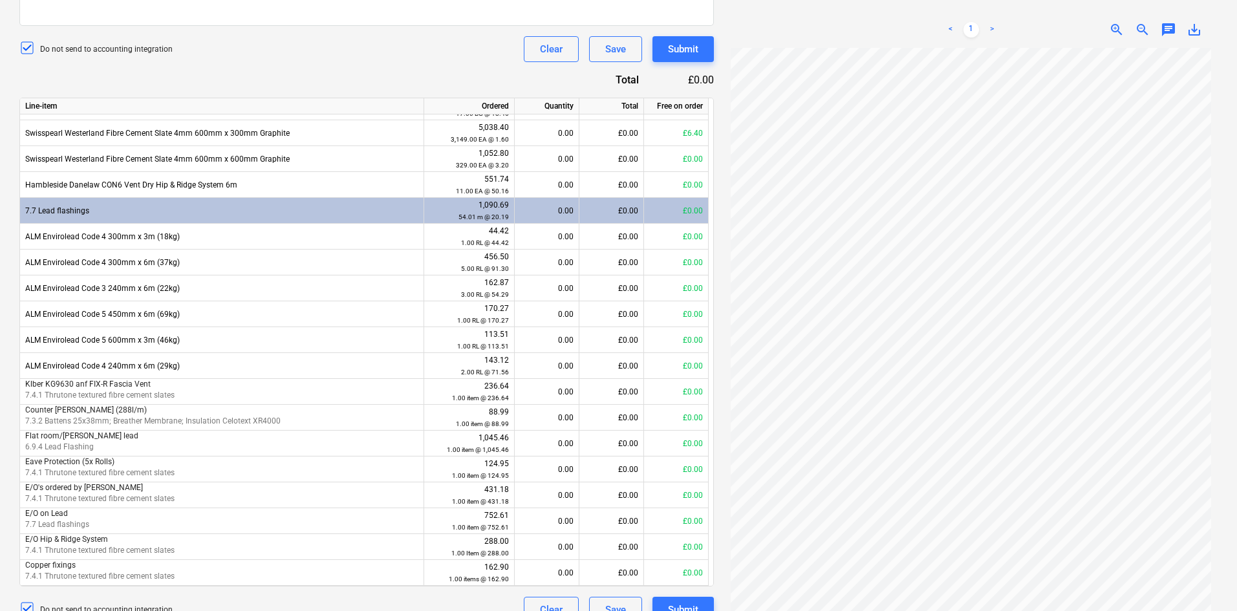
scroll to position [474, 0]
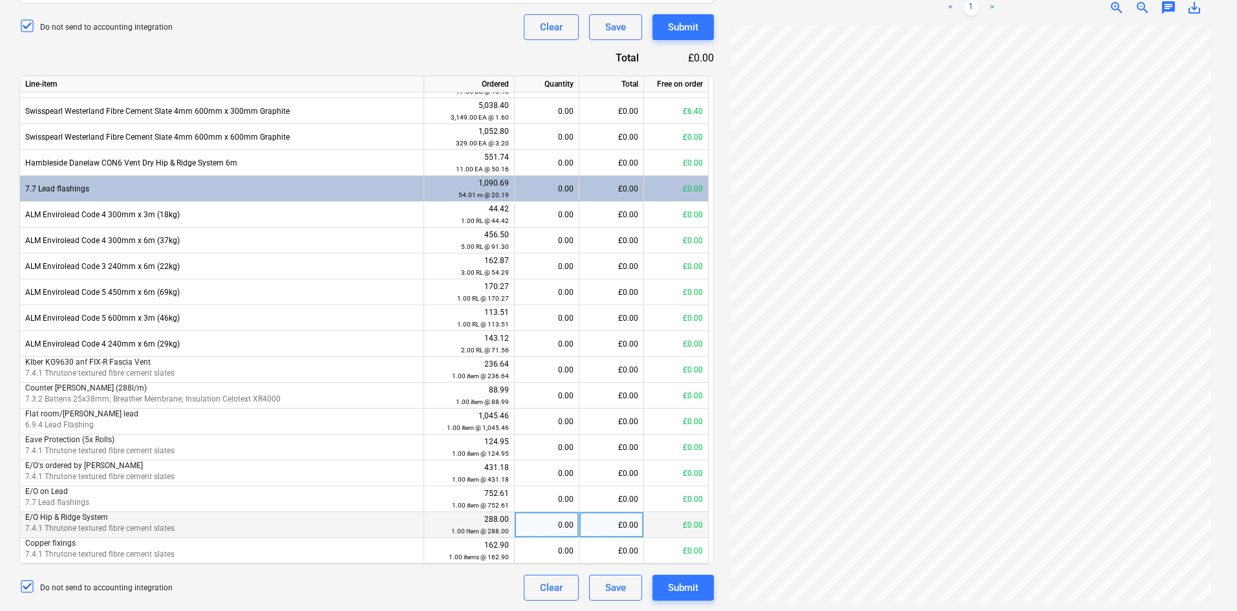
click at [546, 525] on div "0.00" at bounding box center [547, 525] width 54 height 26
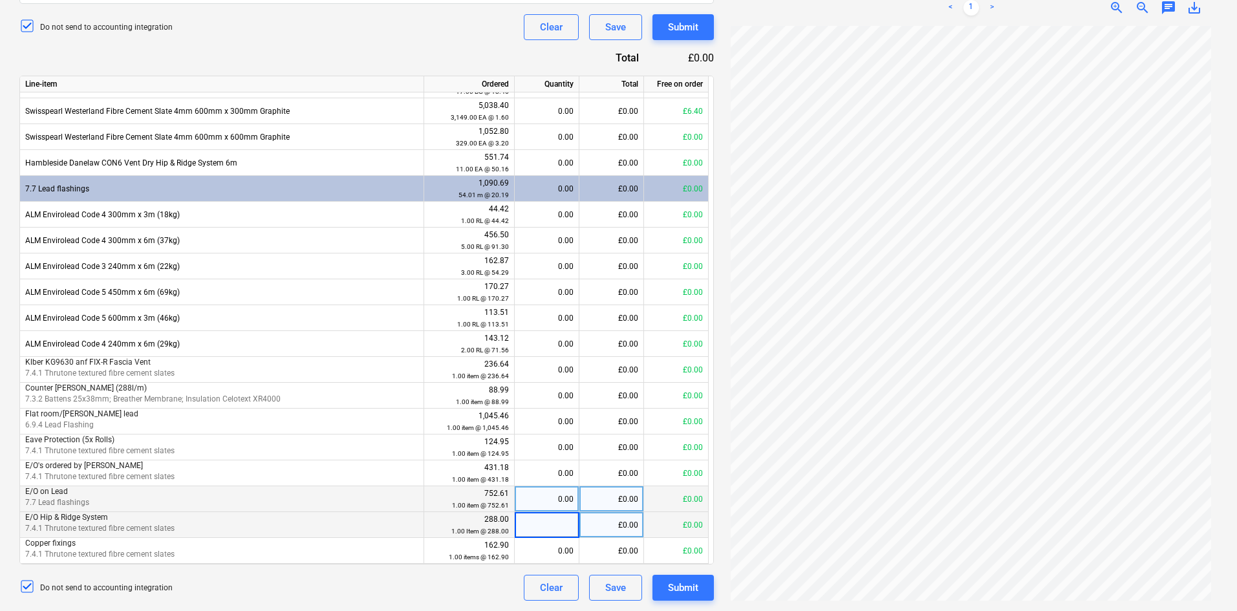
scroll to position [109, 0]
type input "1"
type input "150.47"
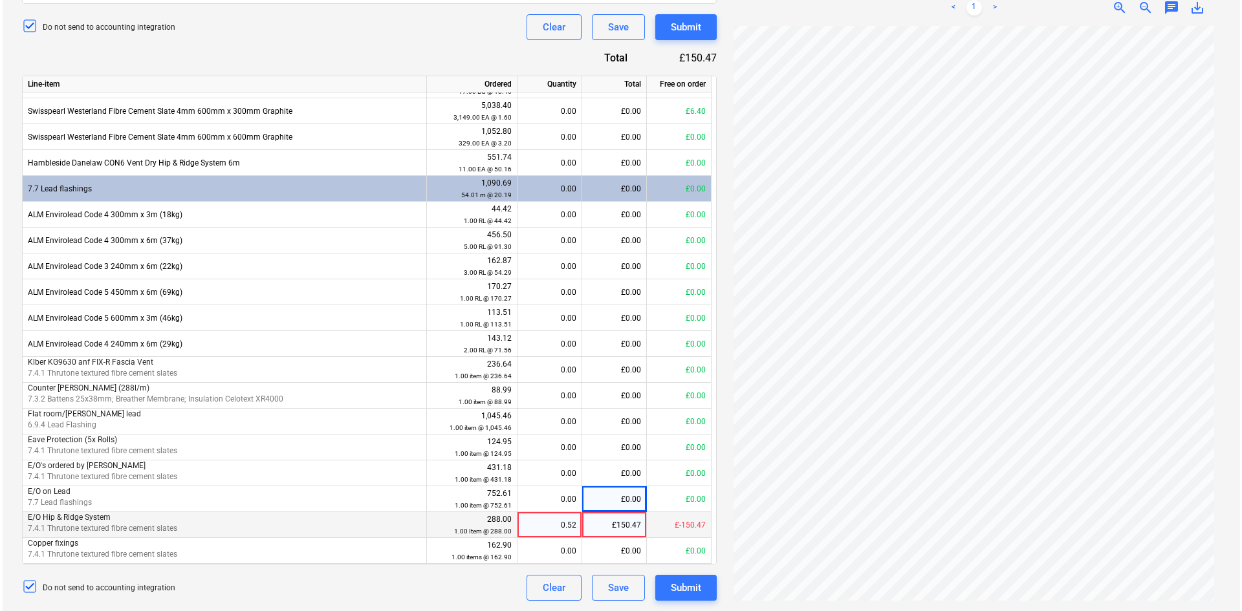
scroll to position [27, 0]
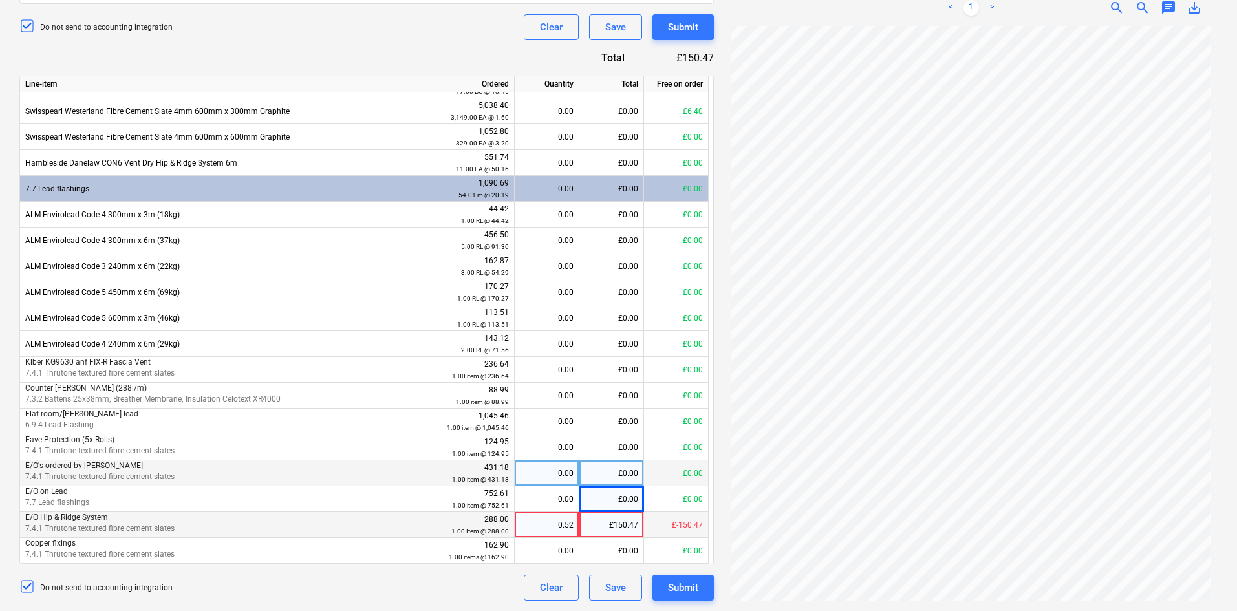
click at [548, 468] on div "0.00" at bounding box center [547, 474] width 54 height 26
click at [613, 528] on div "£150.47" at bounding box center [612, 525] width 65 height 26
click at [613, 484] on div "£0.00" at bounding box center [612, 474] width 65 height 26
drag, startPoint x: 554, startPoint y: 524, endPoint x: 581, endPoint y: 523, distance: 27.2
click at [0, 0] on div "E/O Hip & Ridge System 7.4.1 Thrutone textured fibre cement slates 288.00 1.00 …" at bounding box center [0, 0] width 0 height 0
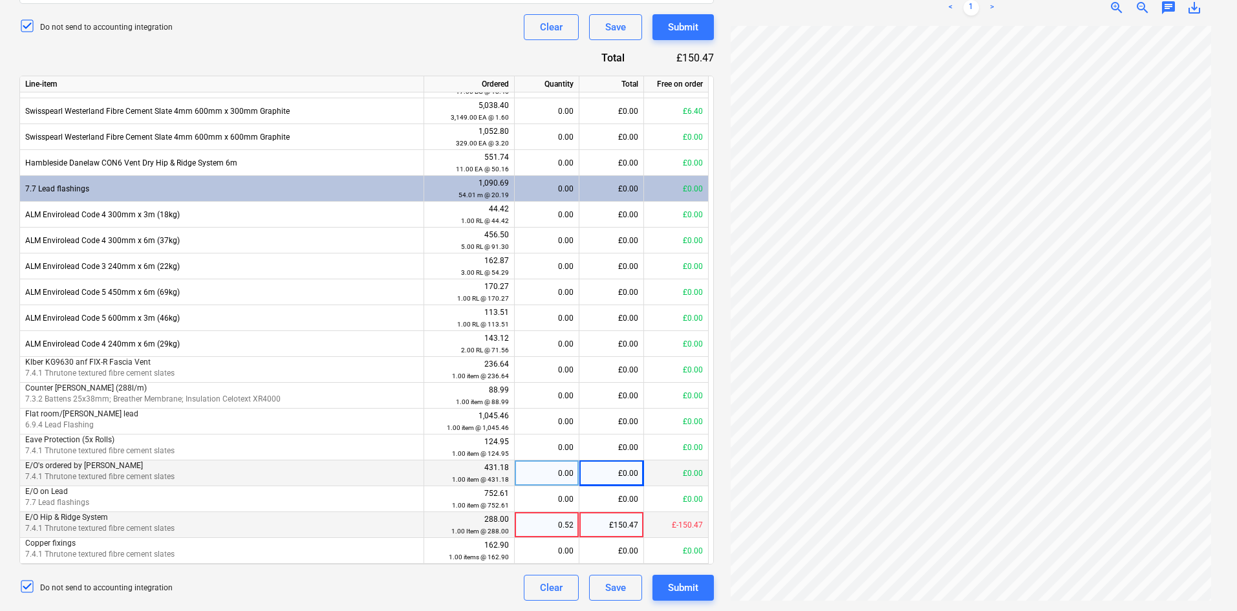
click at [566, 523] on div "0.52" at bounding box center [547, 525] width 54 height 26
click at [566, 523] on input "0.5225" at bounding box center [547, 524] width 64 height 25
type input "-.52"
click at [625, 522] on div "£-149.76" at bounding box center [612, 525] width 65 height 26
type input "-150.47"
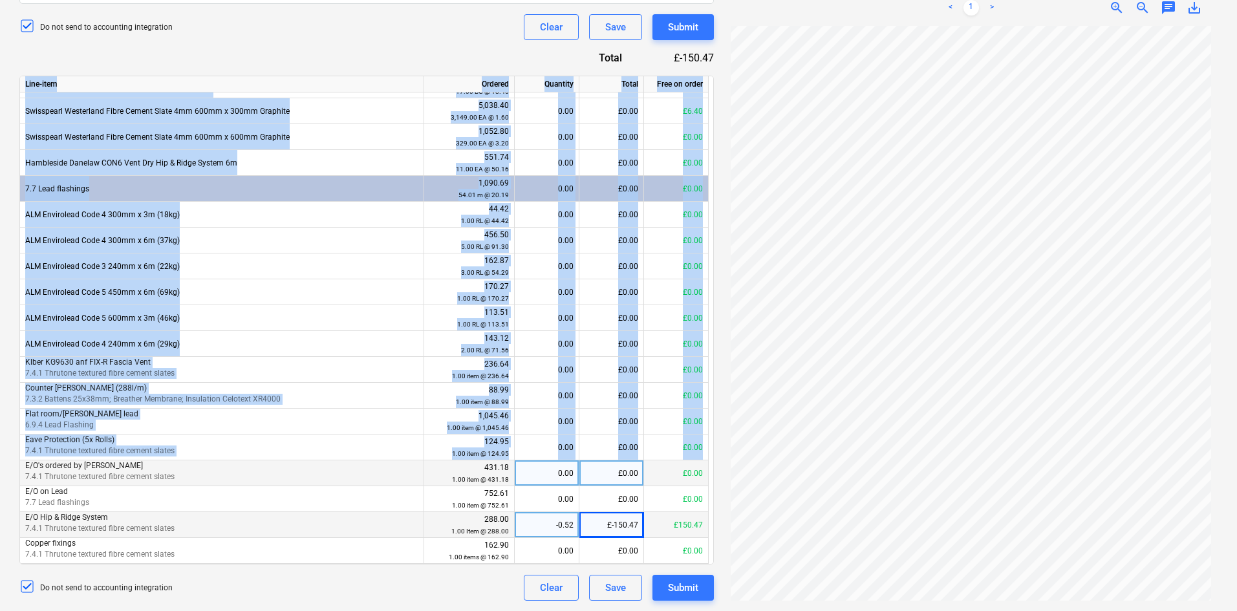
drag, startPoint x: 708, startPoint y: 442, endPoint x: 709, endPoint y: 407, distance: 34.3
click at [709, 407] on div "Line-item Ordered Quantity Total Free on order FIX-R Over Fascia Vent 25mm x 1m…" at bounding box center [366, 320] width 695 height 489
click at [506, 399] on small "1.00 item @ 88.99" at bounding box center [482, 401] width 53 height 7
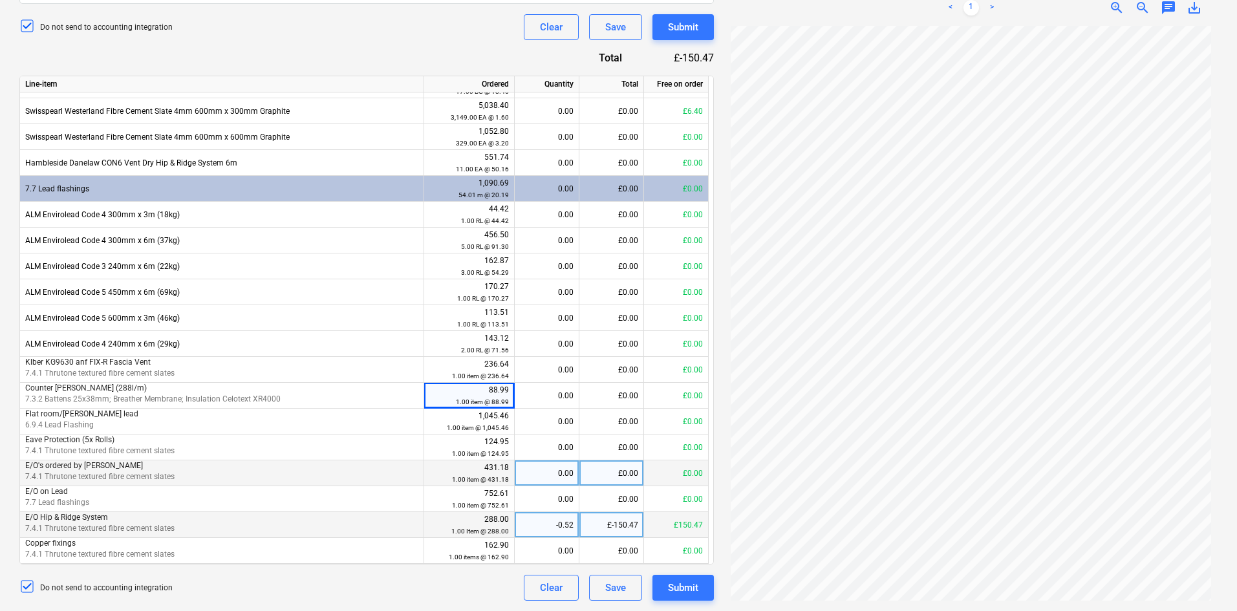
click at [530, 466] on div "0.00" at bounding box center [547, 474] width 54 height 26
click at [682, 585] on div "Submit" at bounding box center [683, 588] width 30 height 17
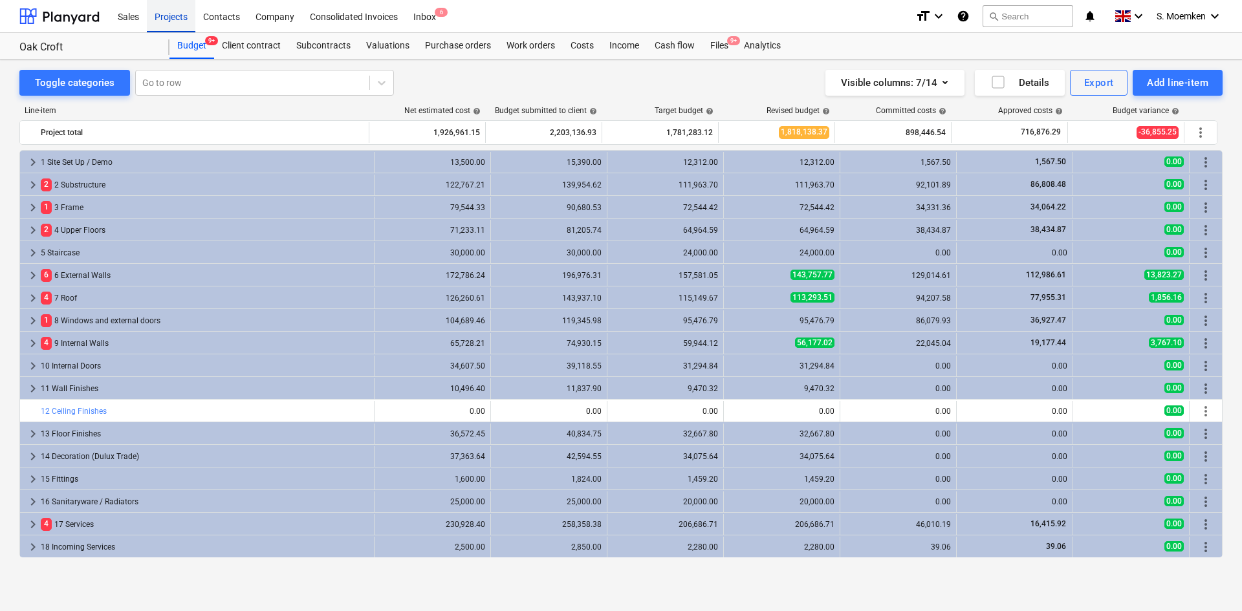
click at [162, 15] on div "Projects" at bounding box center [171, 15] width 49 height 33
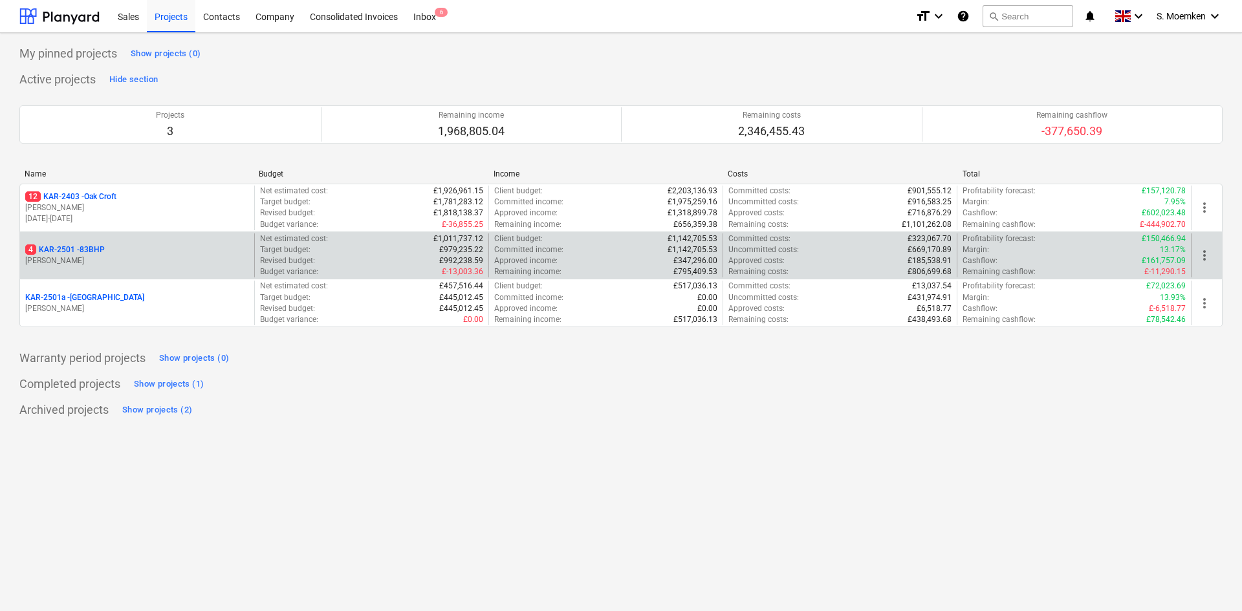
click at [93, 263] on p "[PERSON_NAME]" at bounding box center [137, 260] width 224 height 11
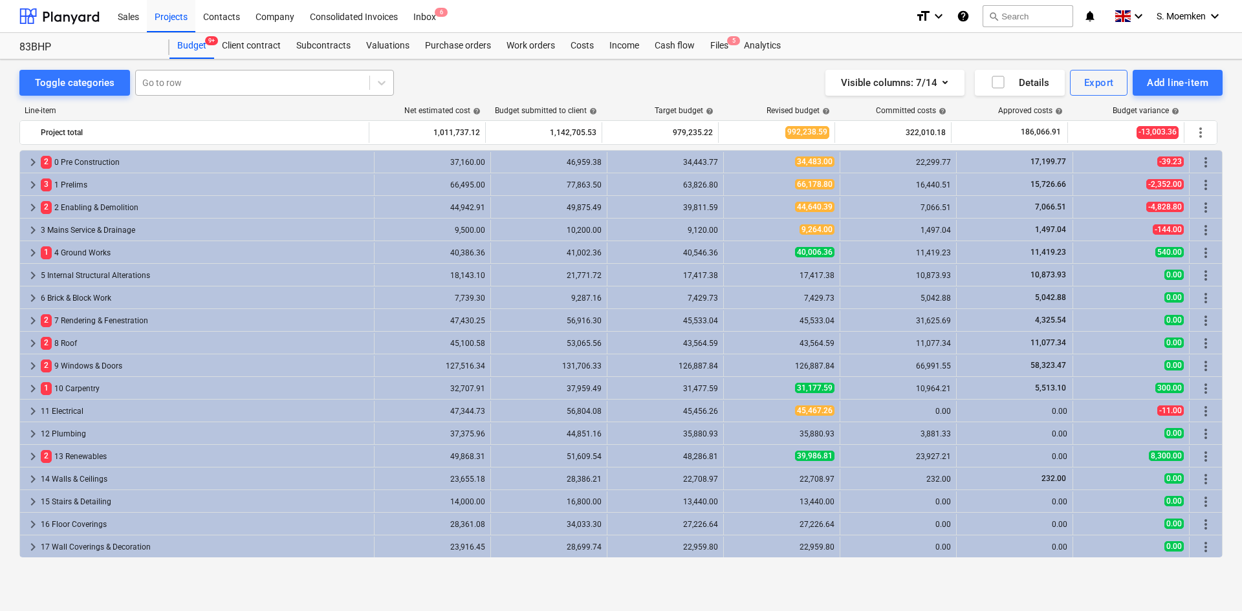
click at [277, 86] on div at bounding box center [252, 82] width 221 height 13
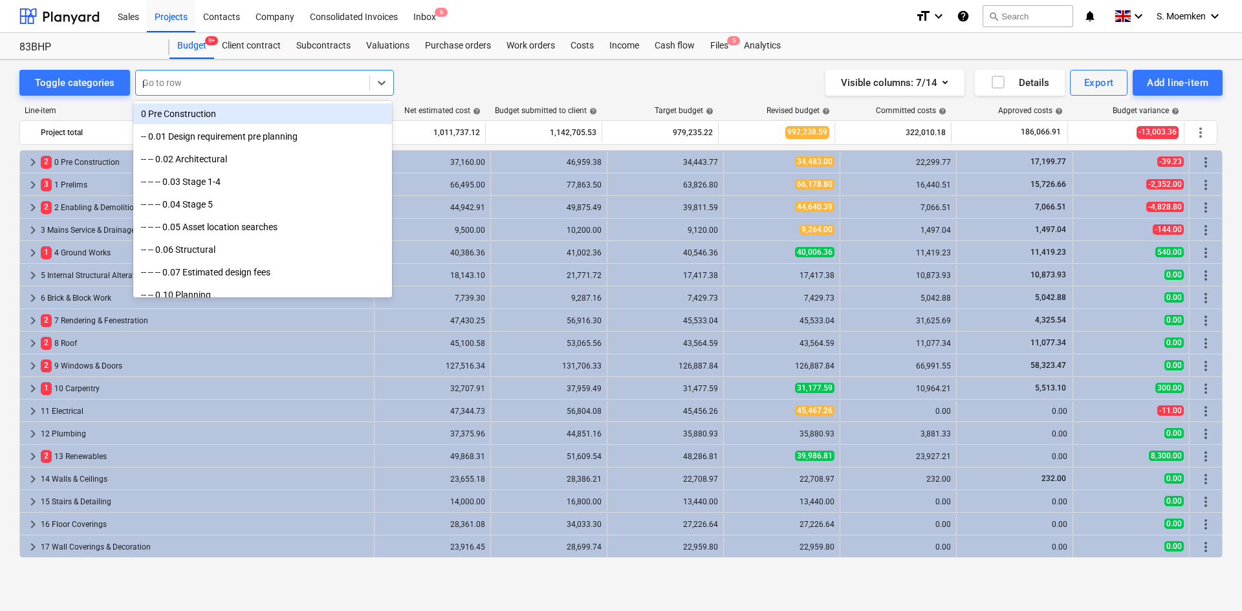
type input "pv"
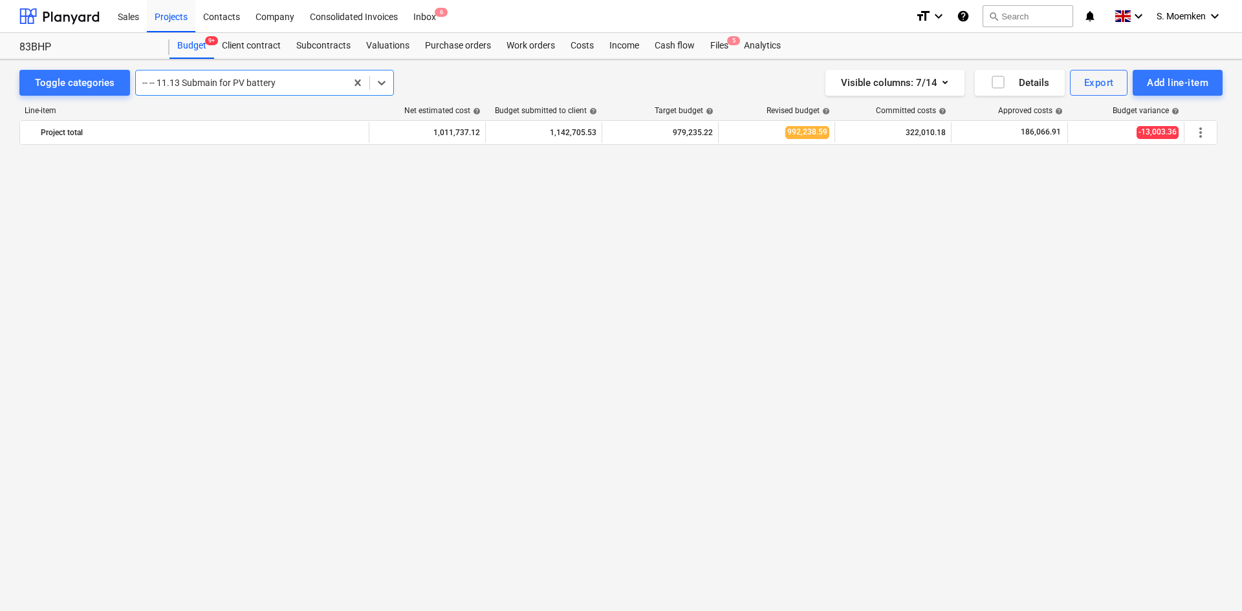
scroll to position [860, 0]
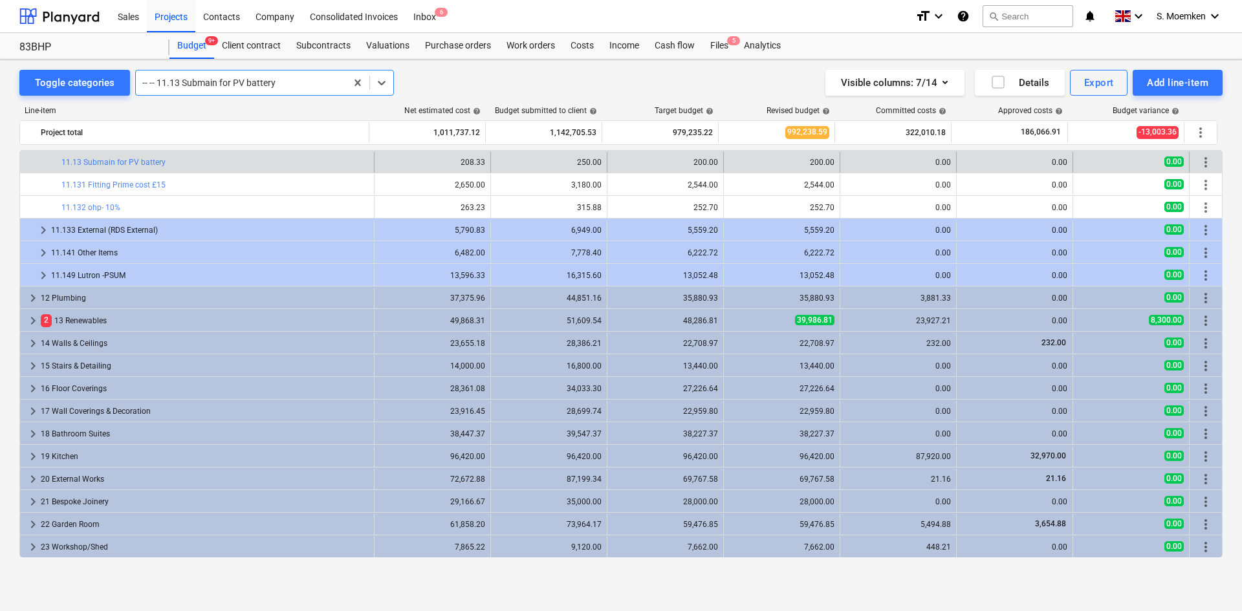
click at [268, 84] on div at bounding box center [240, 82] width 197 height 13
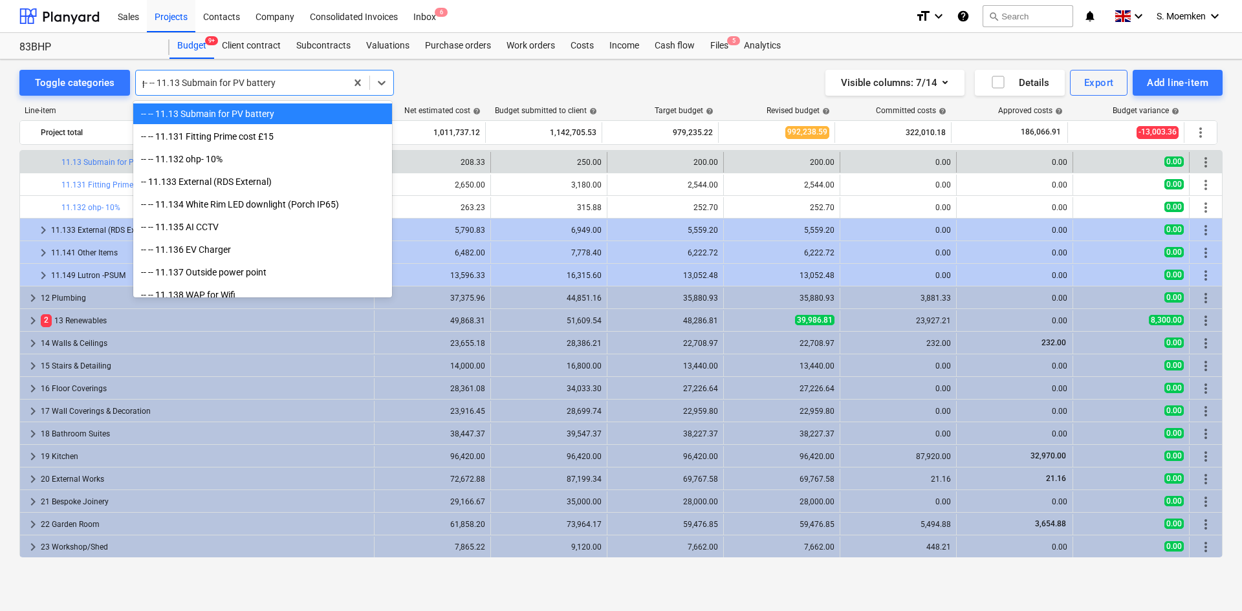
scroll to position [0, 0]
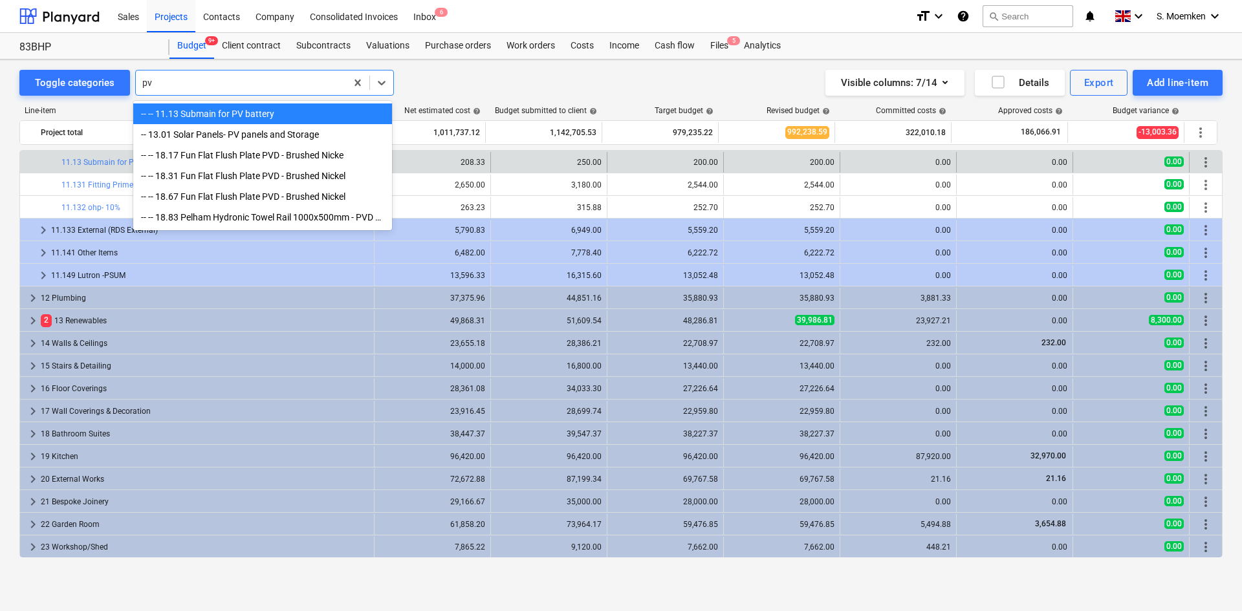
type input "p"
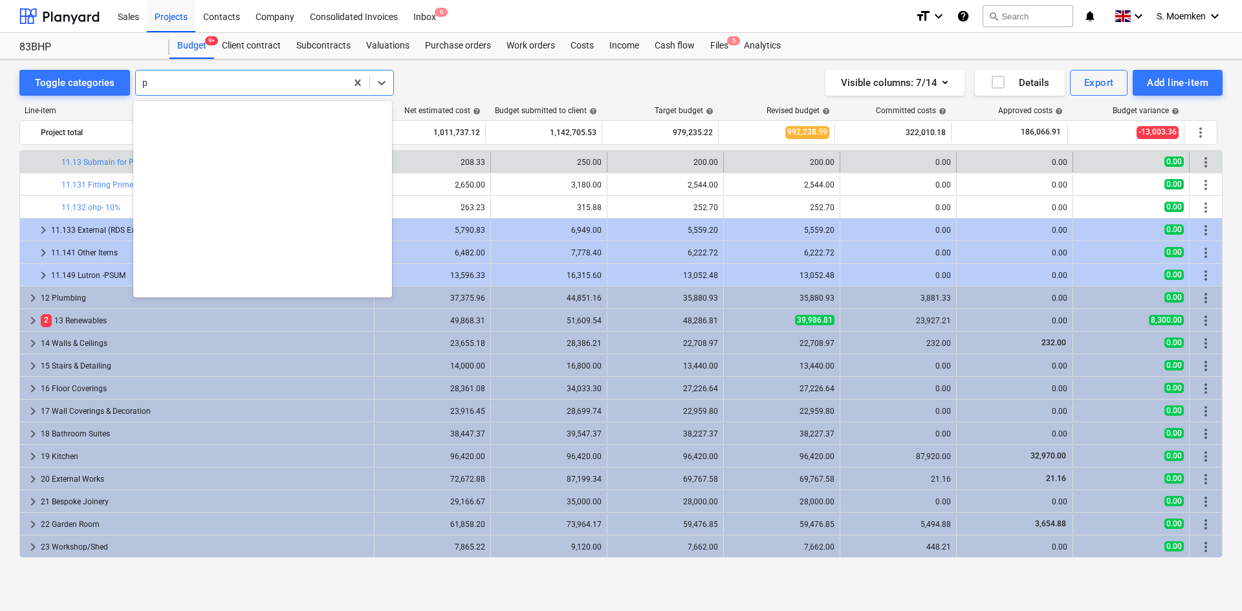
scroll to position [6416, 0]
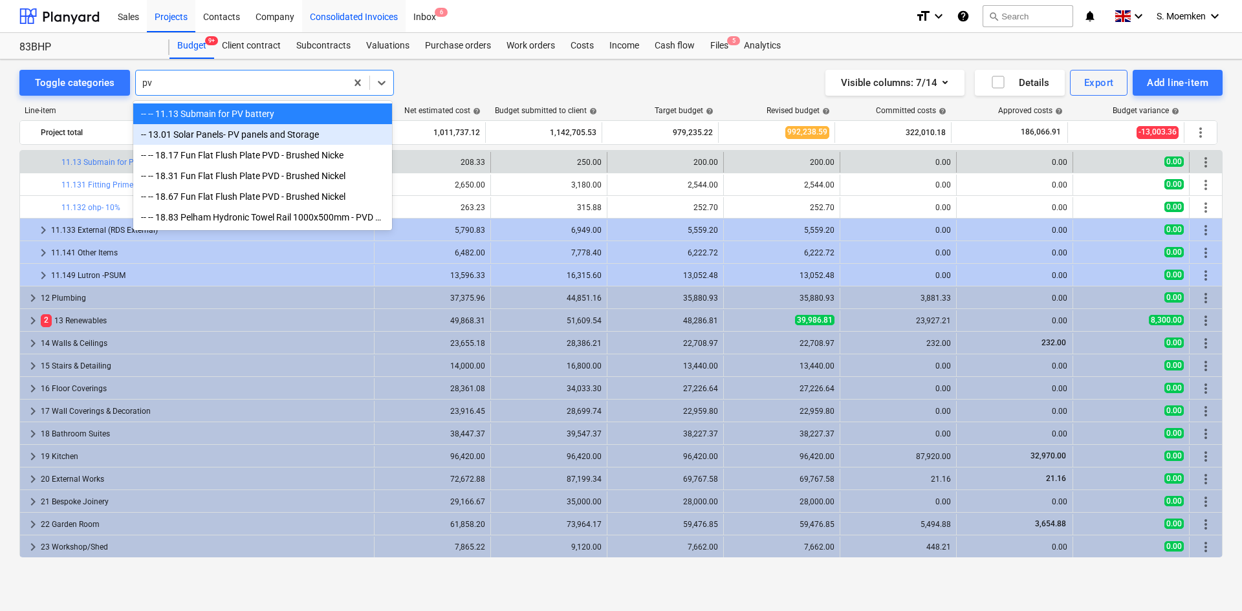
type input "pv"
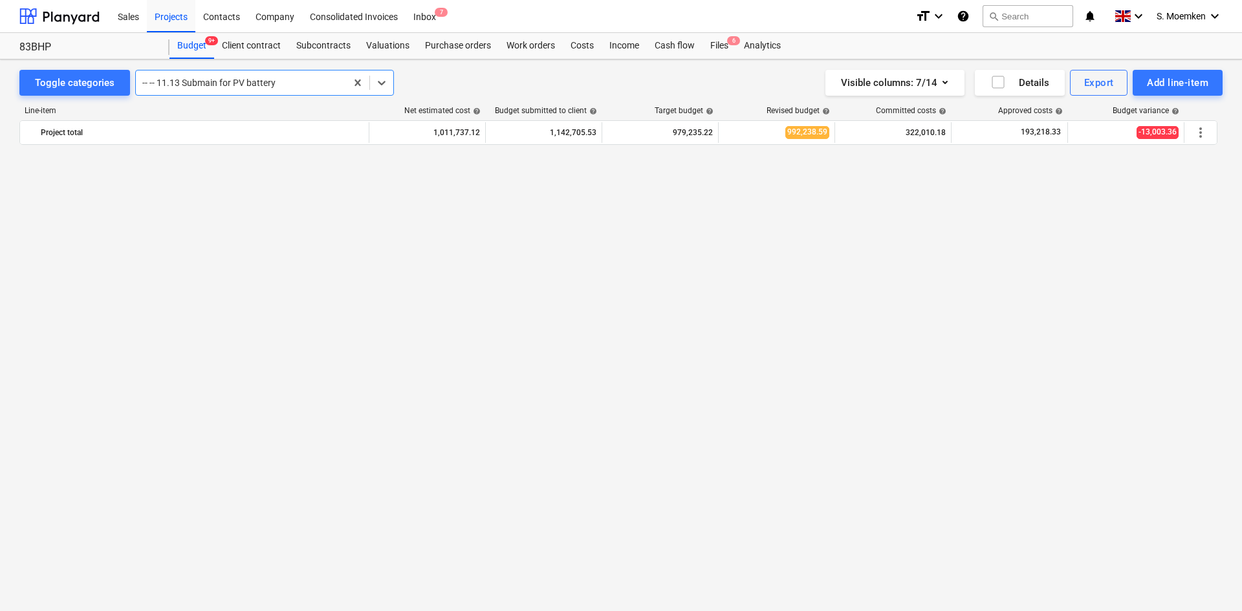
scroll to position [860, 0]
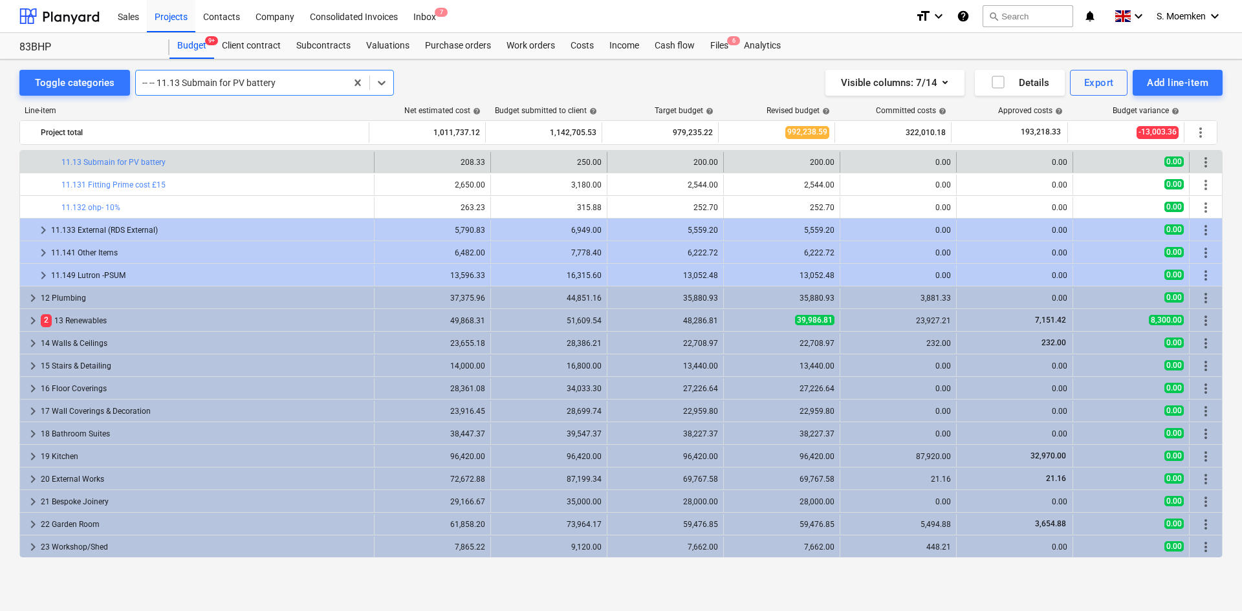
click at [277, 83] on div at bounding box center [240, 82] width 197 height 13
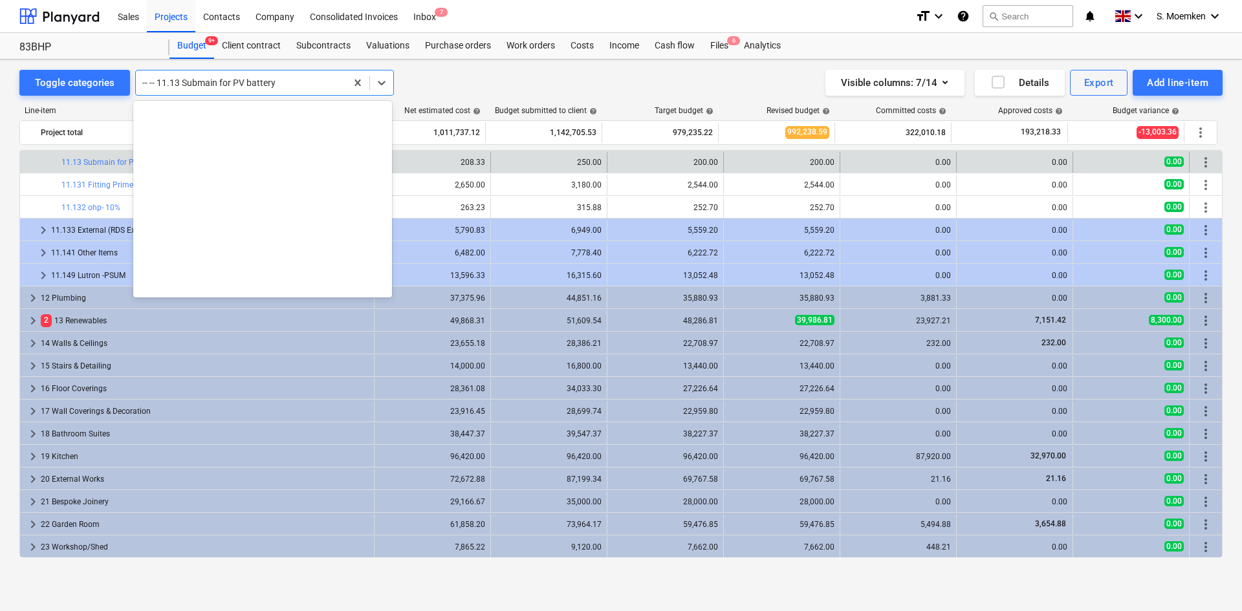
scroll to position [9553, 0]
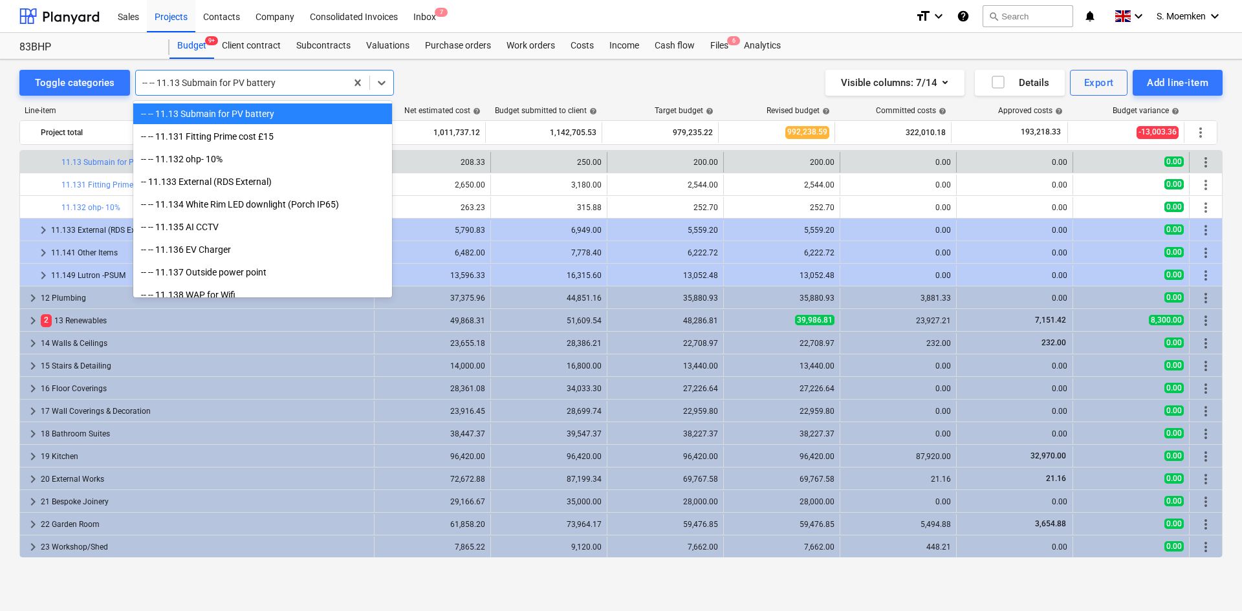
type input "l"
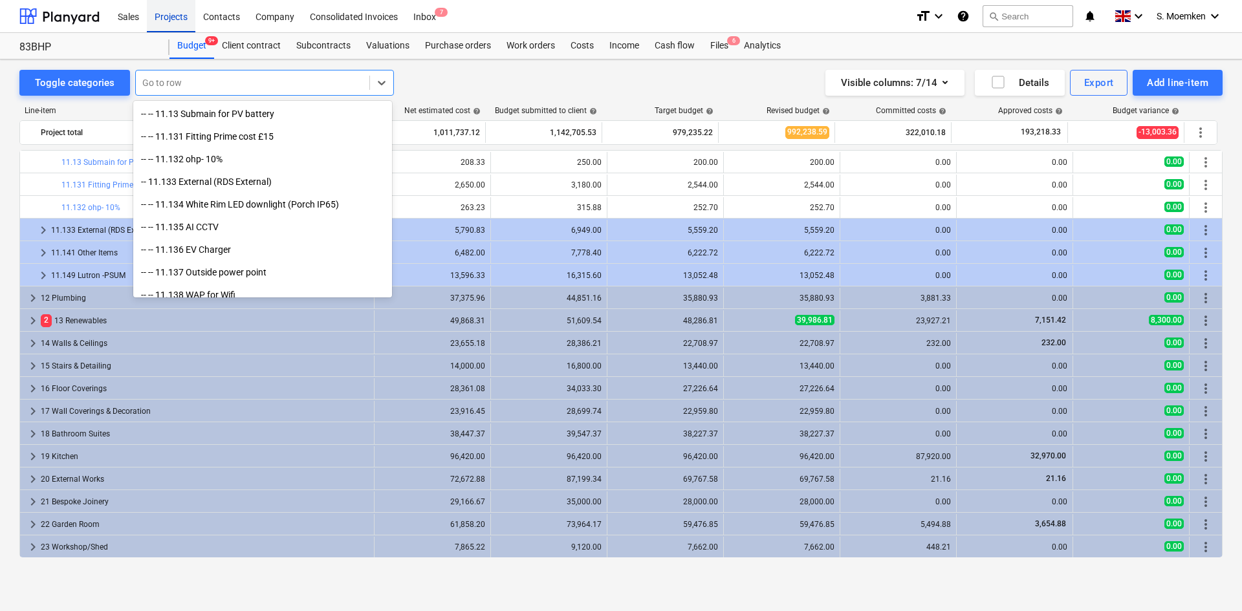
click at [179, 12] on div "Projects" at bounding box center [171, 15] width 49 height 33
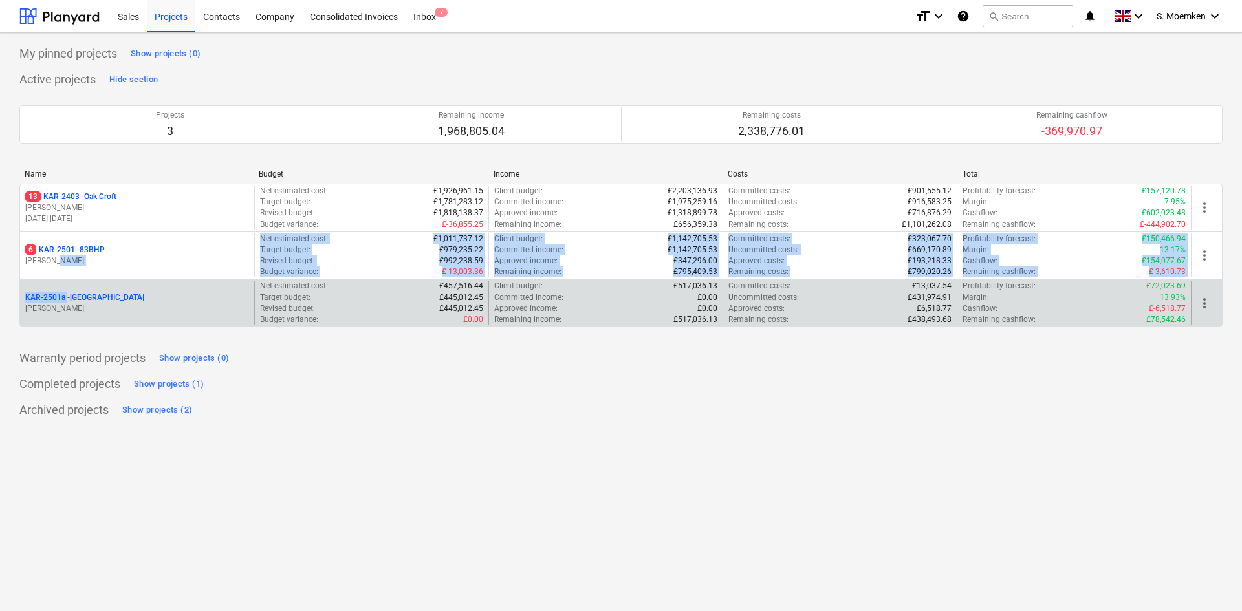
click at [100, 288] on div "13 KAR-2403 - Oak Croft G. Eastwood 05.08.2024 - 26.09.2025 Net estimated cost …" at bounding box center [620, 256] width 1203 height 144
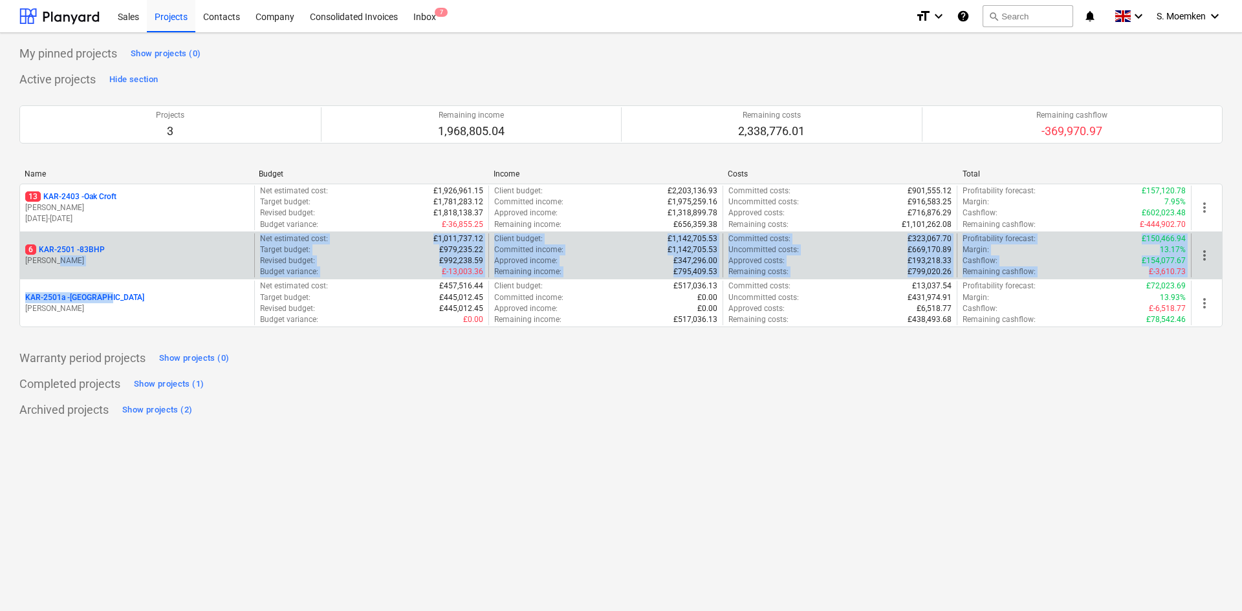
click at [128, 257] on p "[PERSON_NAME]" at bounding box center [137, 260] width 224 height 11
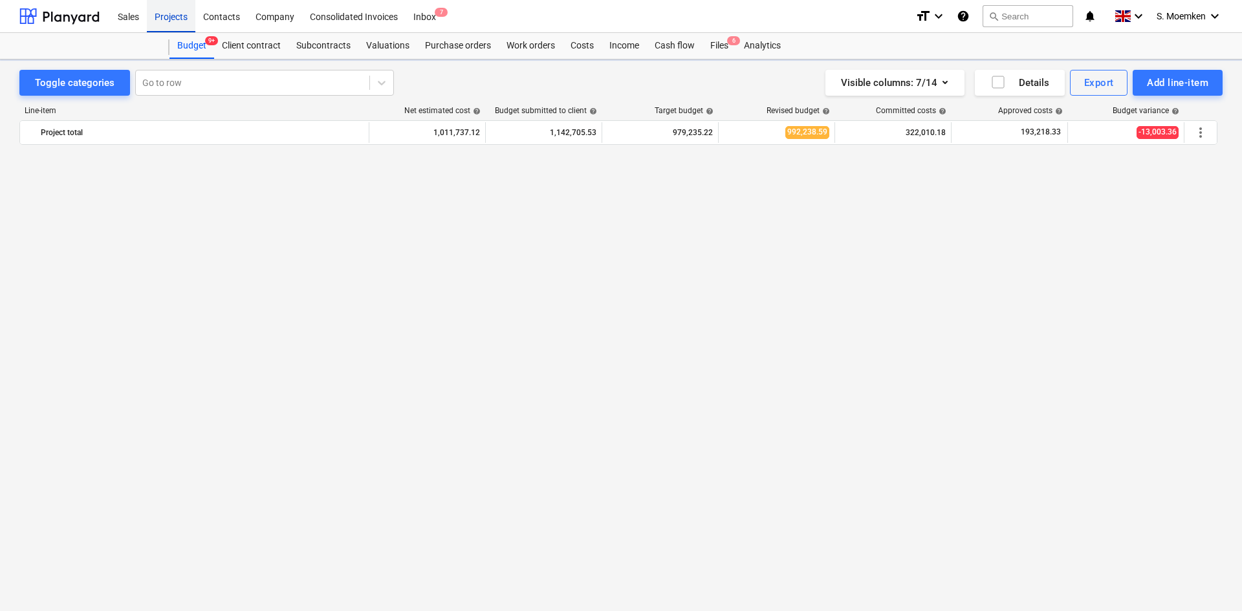
scroll to position [860, 0]
click at [201, 76] on div at bounding box center [252, 82] width 221 height 13
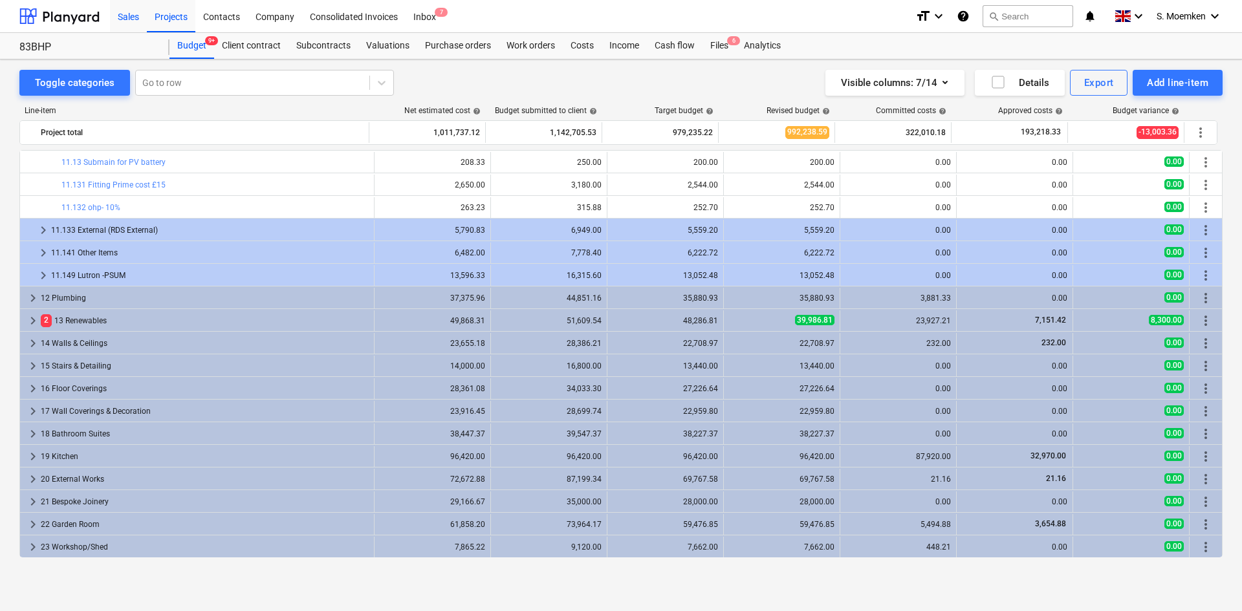
click at [125, 17] on div "Sales" at bounding box center [128, 15] width 37 height 33
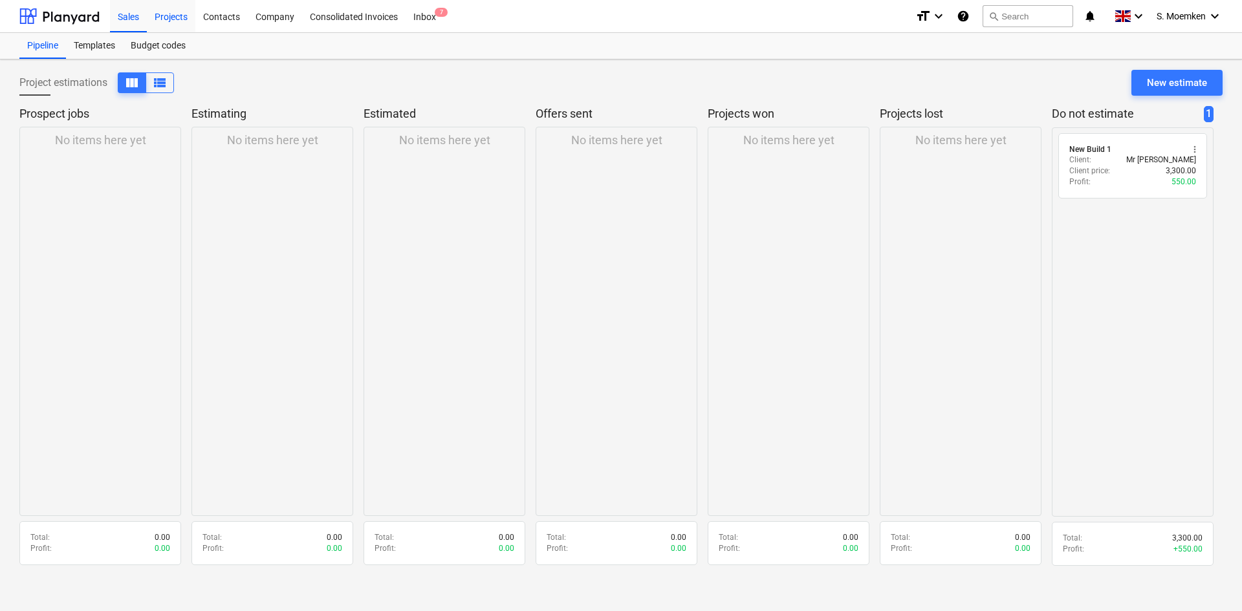
click at [165, 15] on div "Projects" at bounding box center [171, 15] width 49 height 33
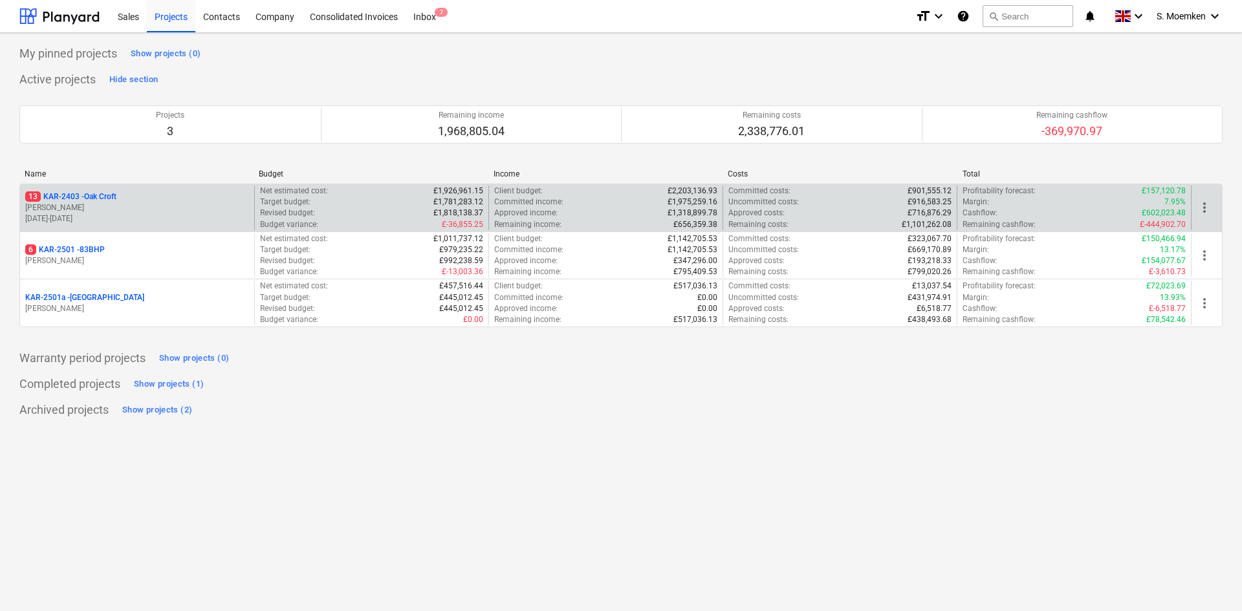
click at [111, 197] on p "13 KAR-2403 - Oak Croft" at bounding box center [70, 196] width 91 height 11
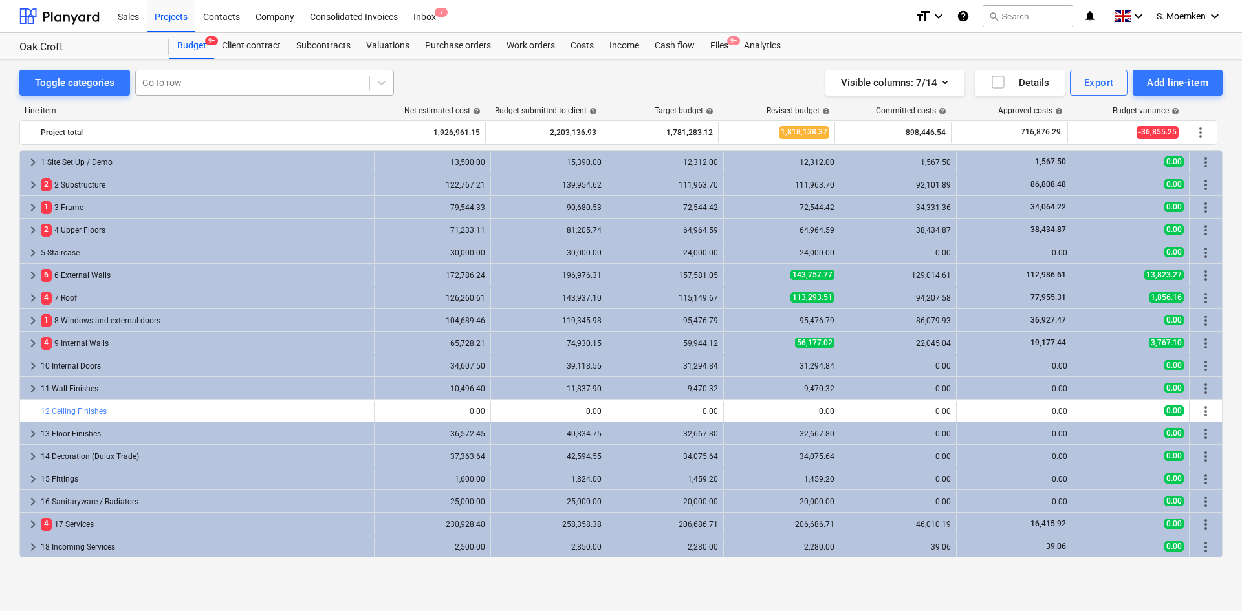
click at [190, 85] on div at bounding box center [252, 82] width 221 height 13
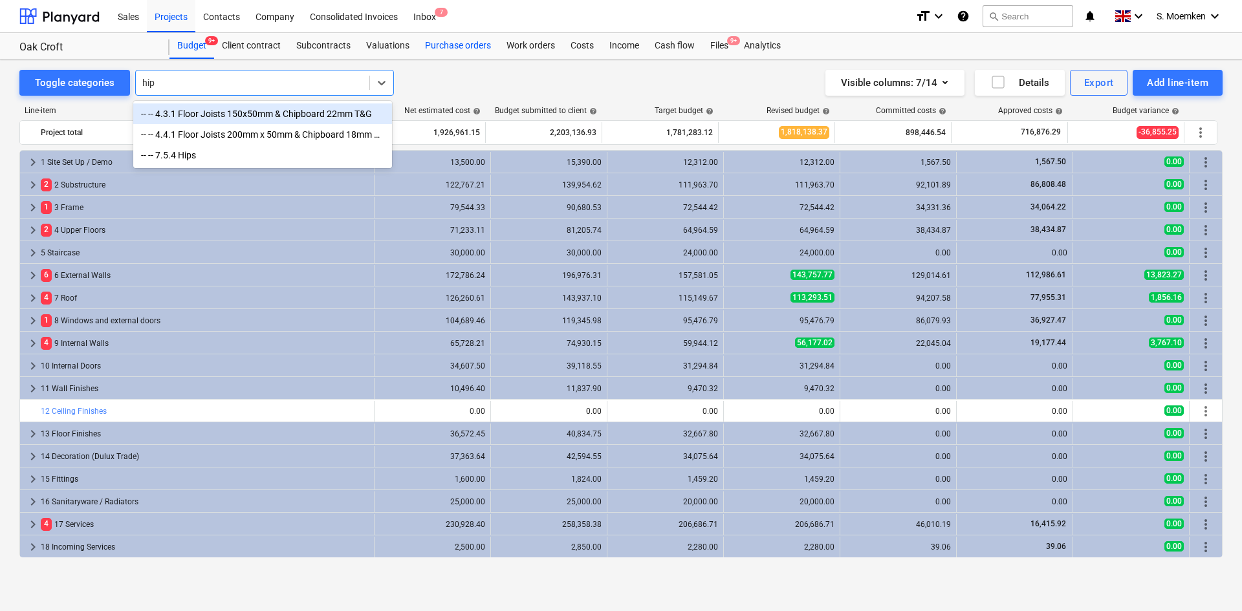
type input "hip"
click at [460, 48] on div "Purchase orders" at bounding box center [457, 46] width 81 height 26
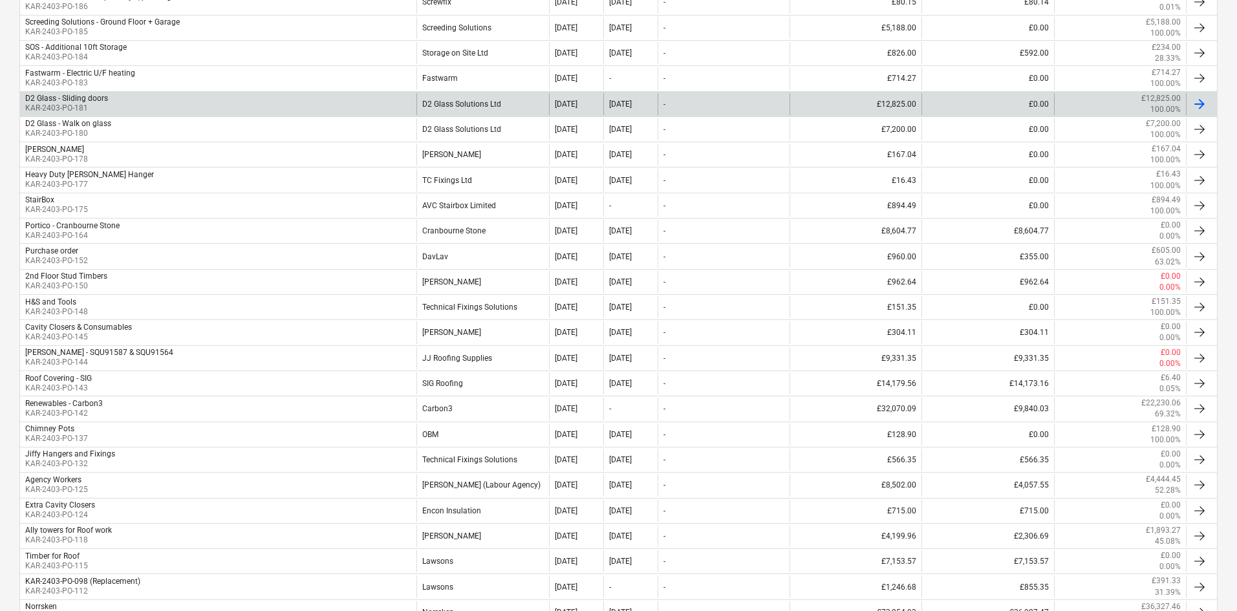
scroll to position [323, 0]
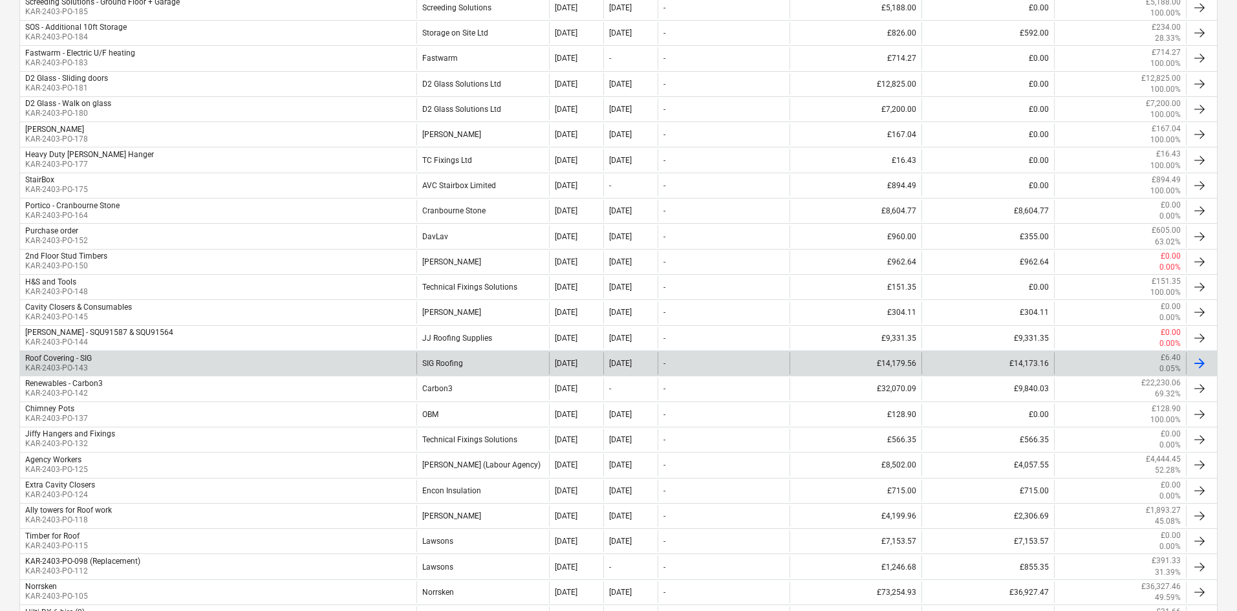
click at [470, 367] on div "SIG Roofing" at bounding box center [483, 363] width 132 height 22
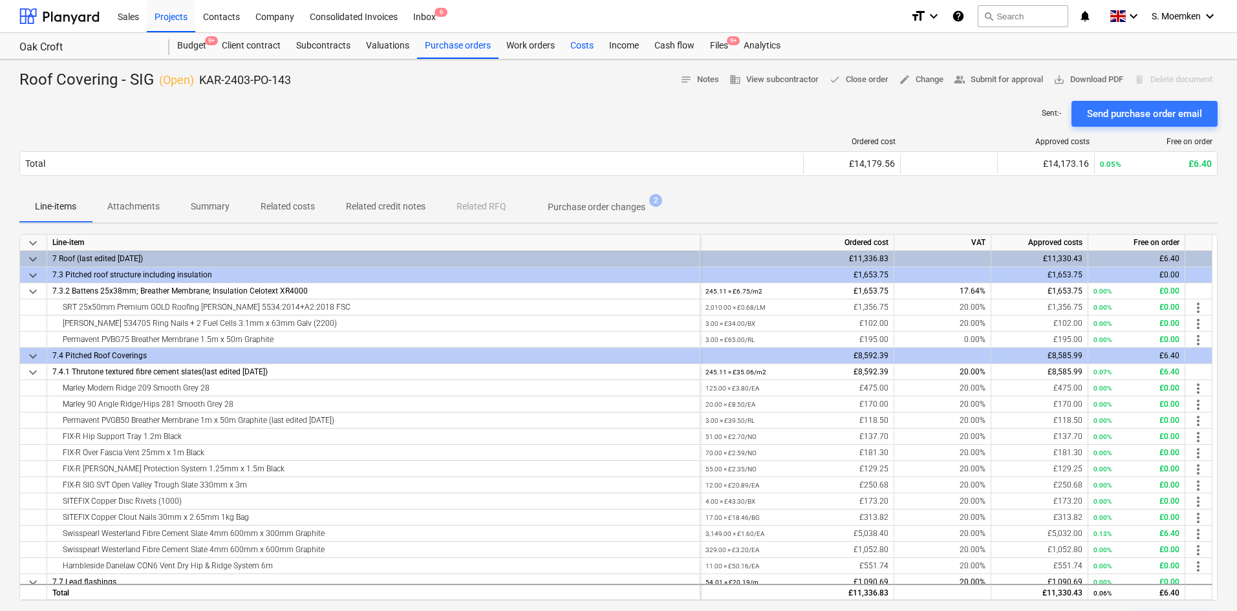
click at [582, 43] on div "Costs" at bounding box center [582, 46] width 39 height 26
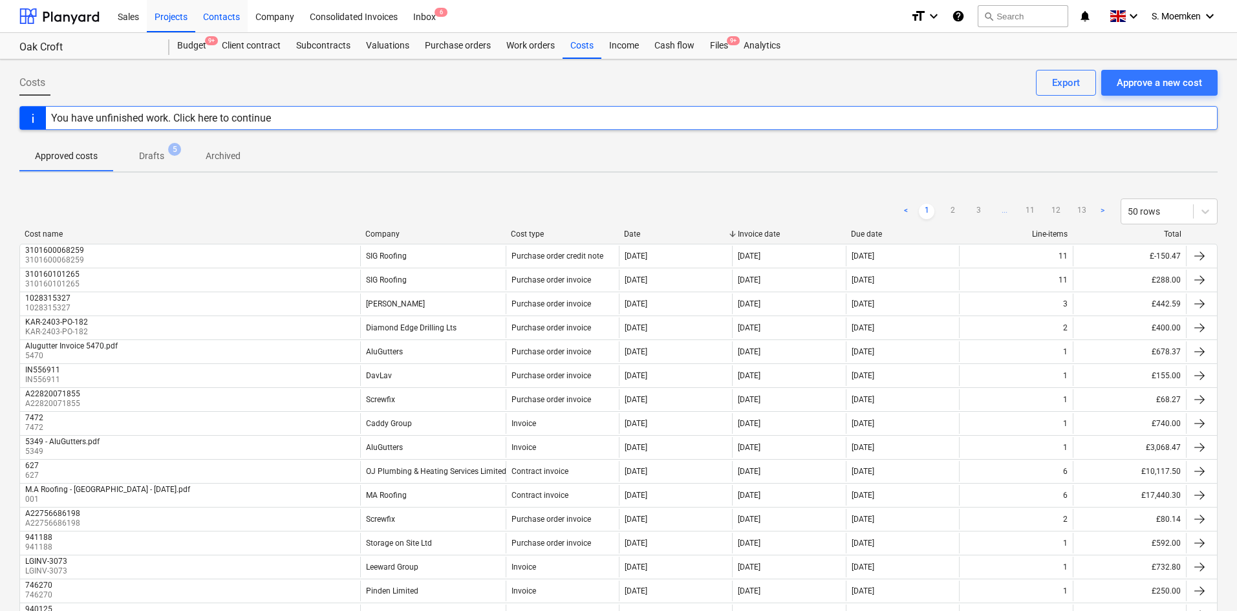
click at [230, 10] on div "Contacts" at bounding box center [221, 15] width 52 height 33
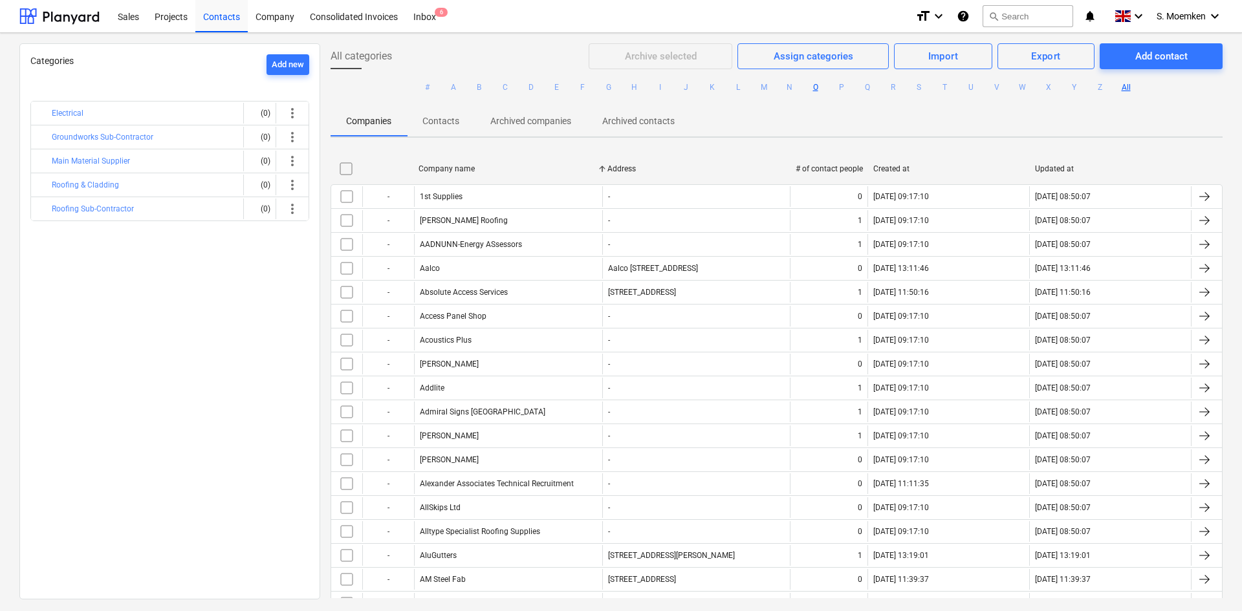
click at [812, 88] on button "O" at bounding box center [816, 88] width 16 height 16
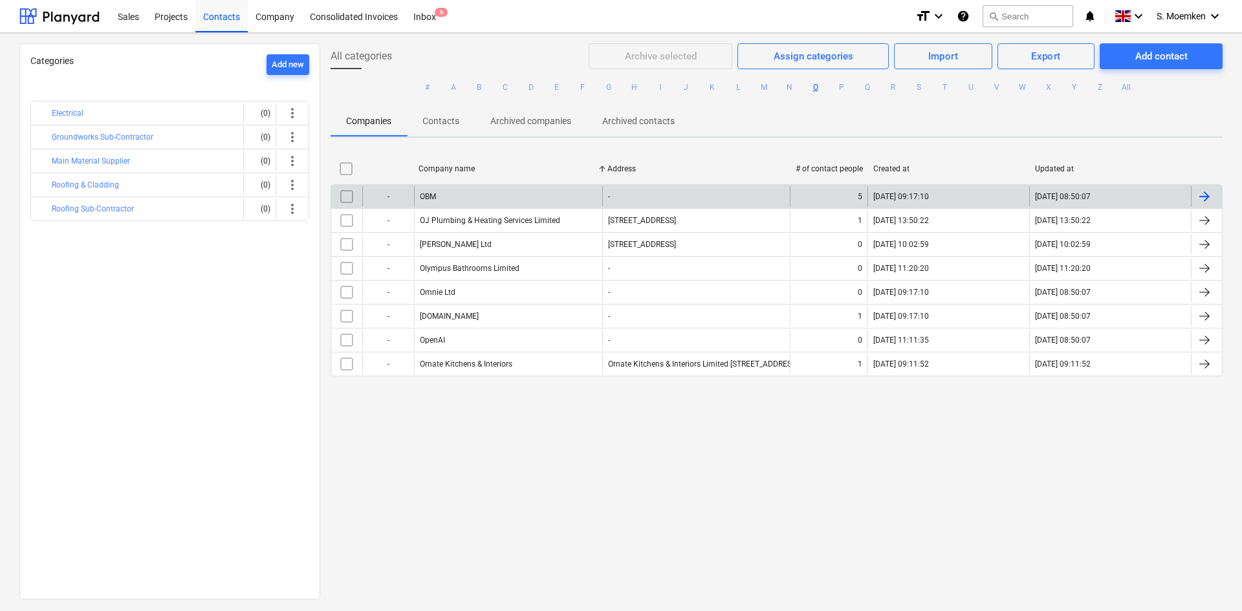
click at [492, 199] on div "OBM" at bounding box center [508, 196] width 188 height 21
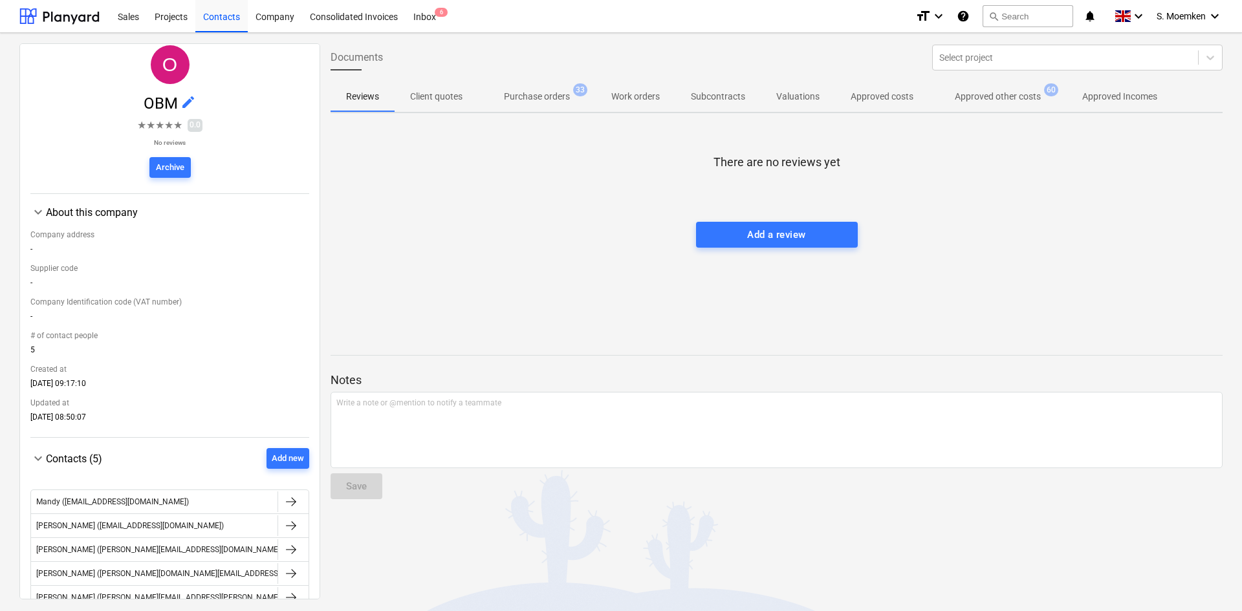
scroll to position [129, 0]
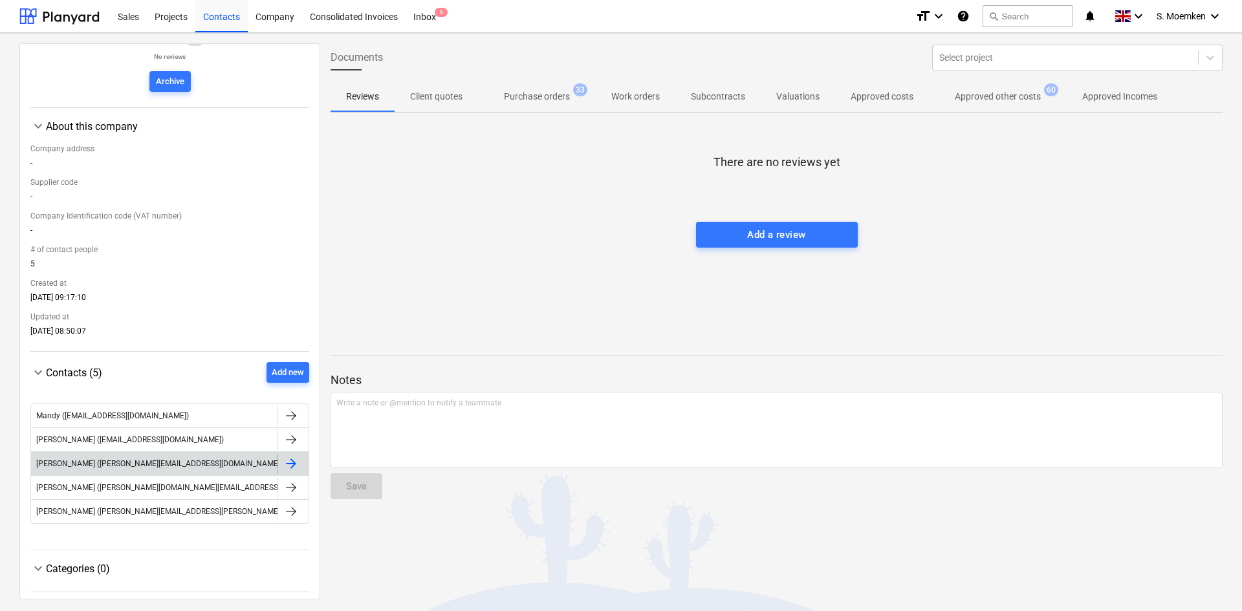
click at [292, 465] on div at bounding box center [291, 464] width 16 height 16
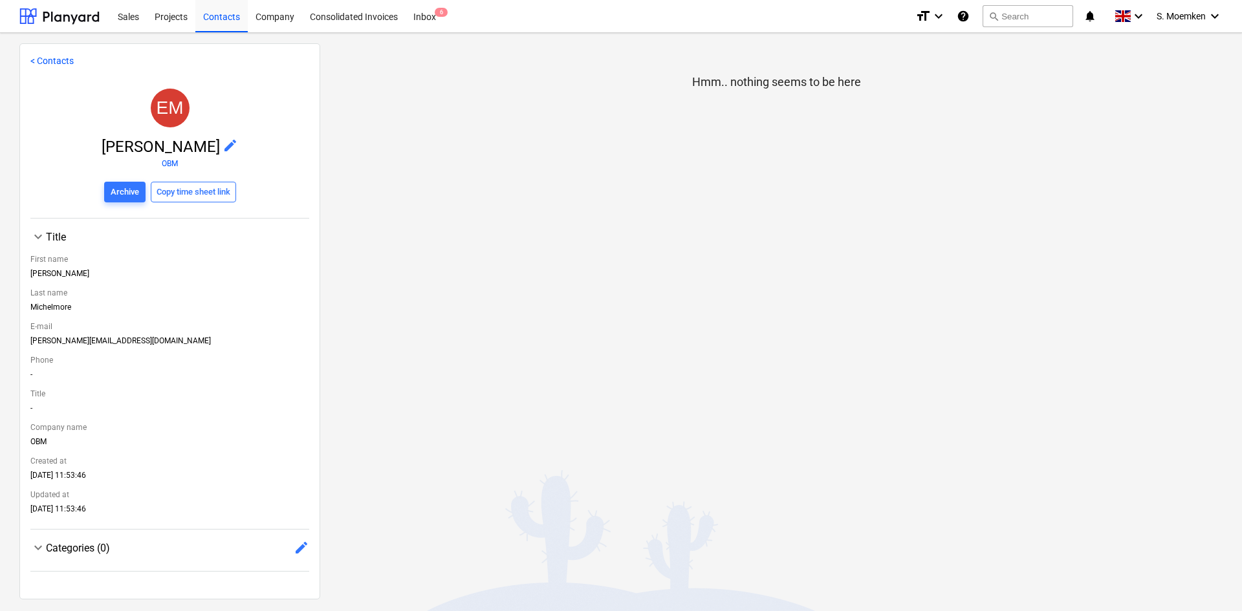
click at [31, 62] on link "< Contacts" at bounding box center [51, 61] width 43 height 10
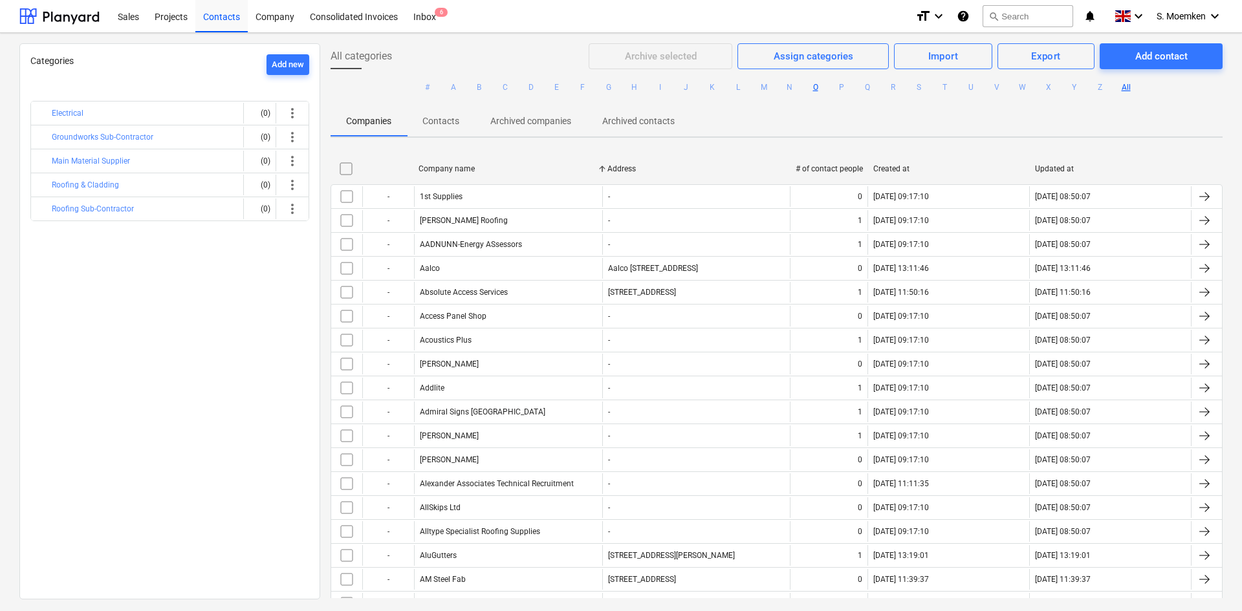
click at [811, 87] on button "O" at bounding box center [816, 88] width 16 height 16
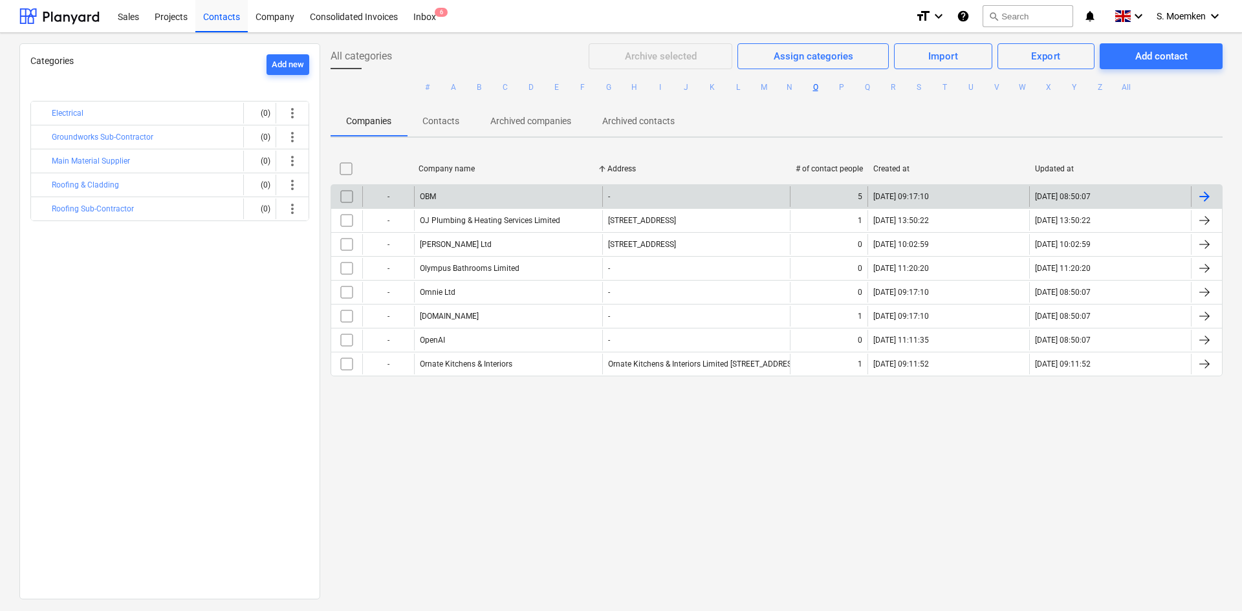
click at [474, 195] on div "OBM" at bounding box center [508, 196] width 188 height 21
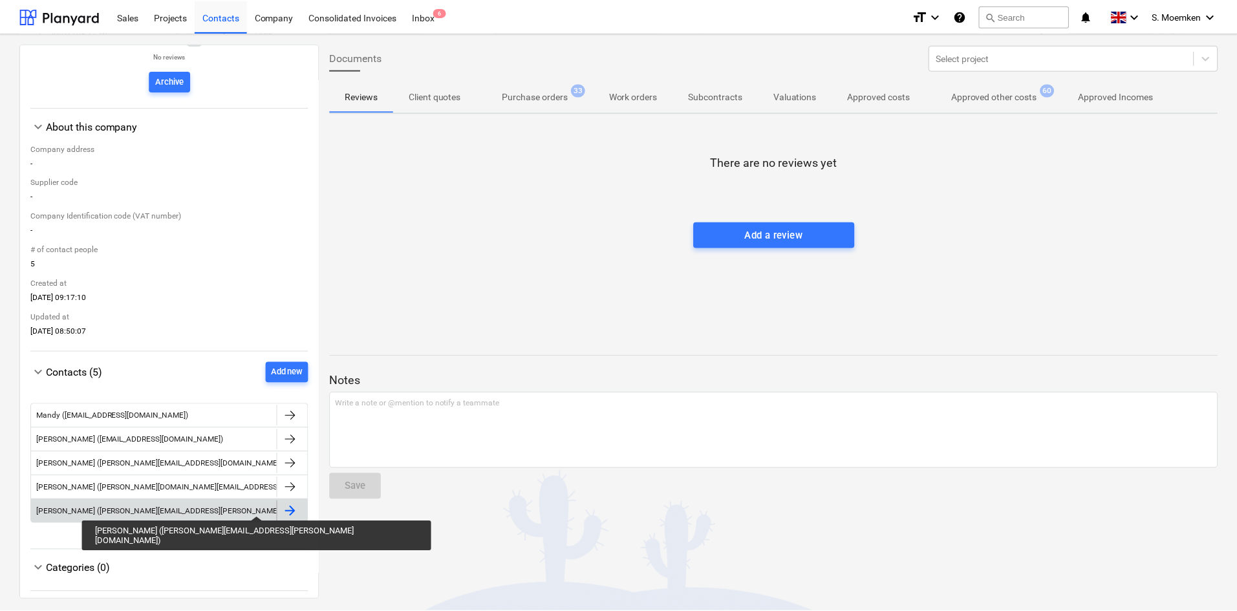
scroll to position [134, 0]
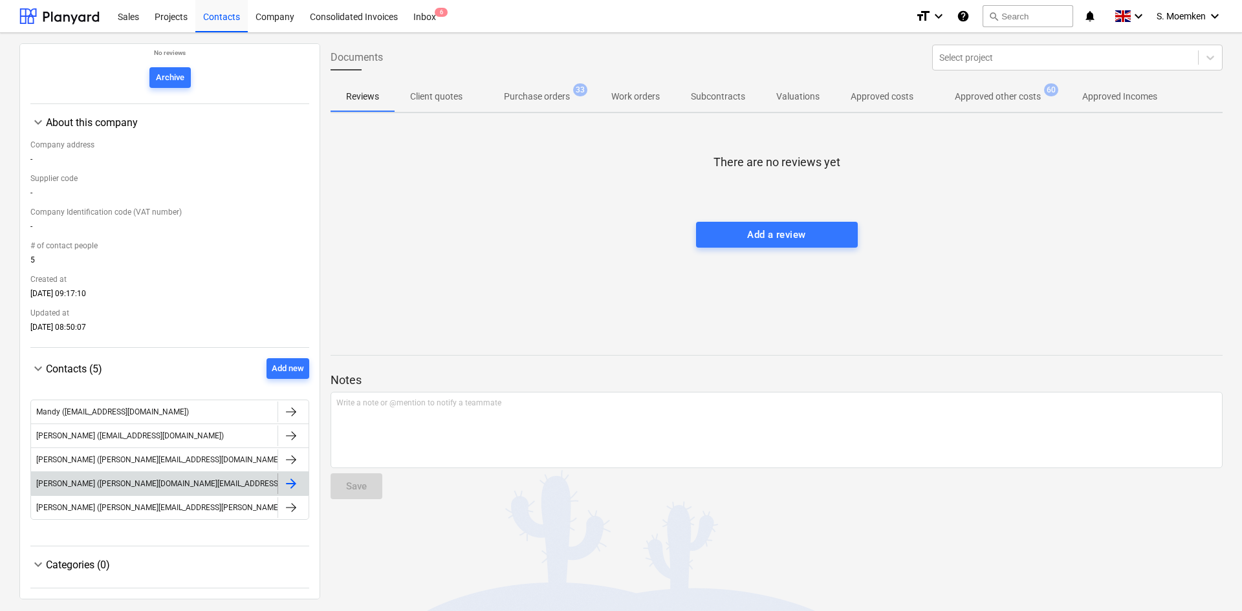
click at [287, 479] on div at bounding box center [291, 484] width 16 height 16
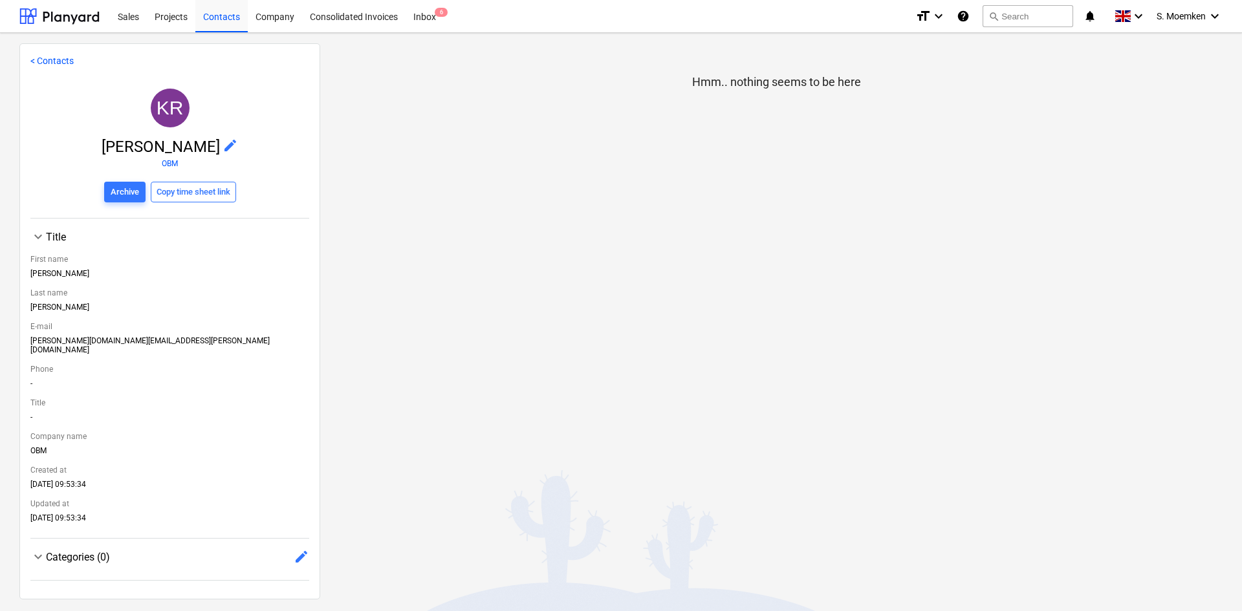
click at [44, 60] on link "< Contacts" at bounding box center [51, 61] width 43 height 10
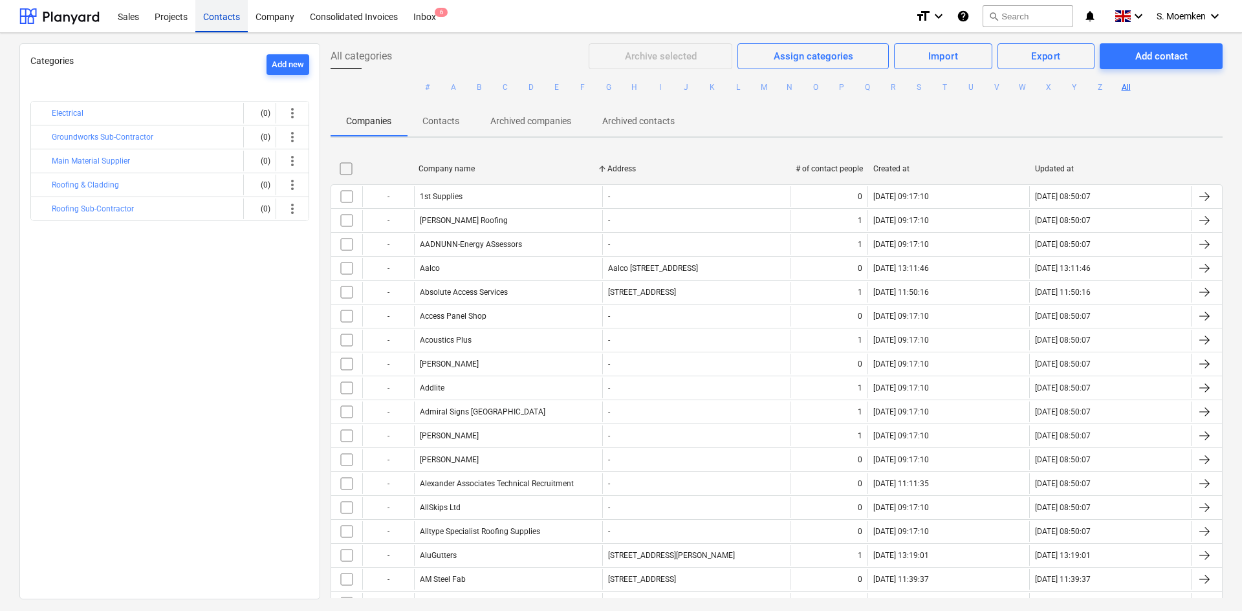
click at [230, 12] on div "Contacts" at bounding box center [221, 15] width 52 height 33
click at [179, 15] on div "Projects" at bounding box center [171, 15] width 49 height 33
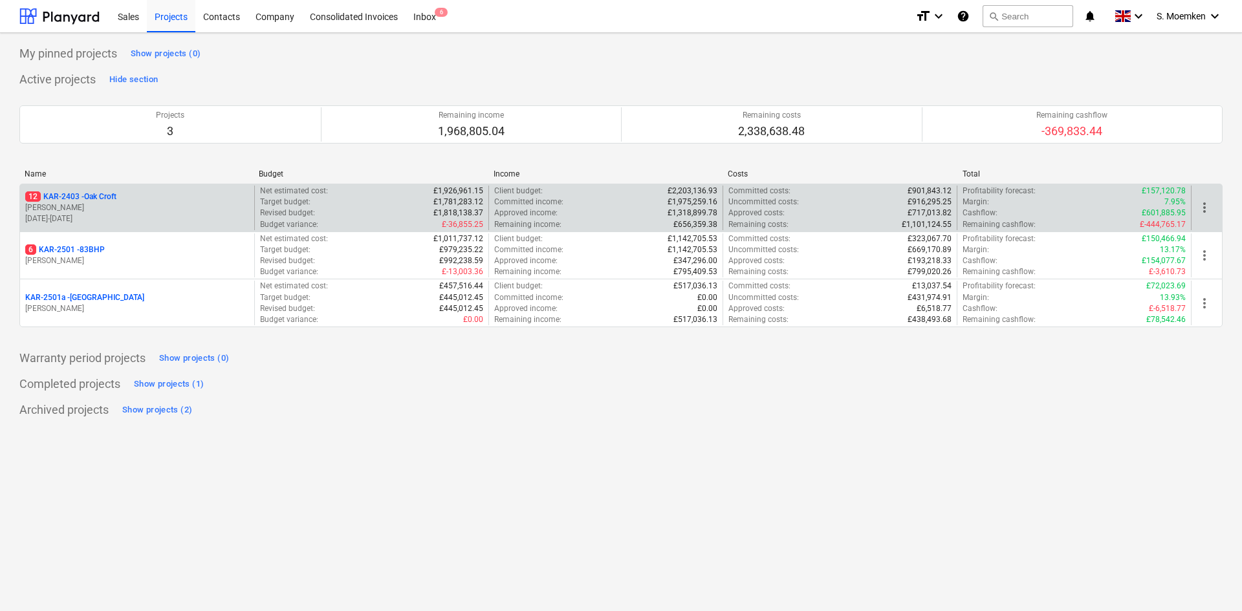
click at [149, 201] on div "12 KAR-2403 - Oak Croft" at bounding box center [137, 196] width 224 height 11
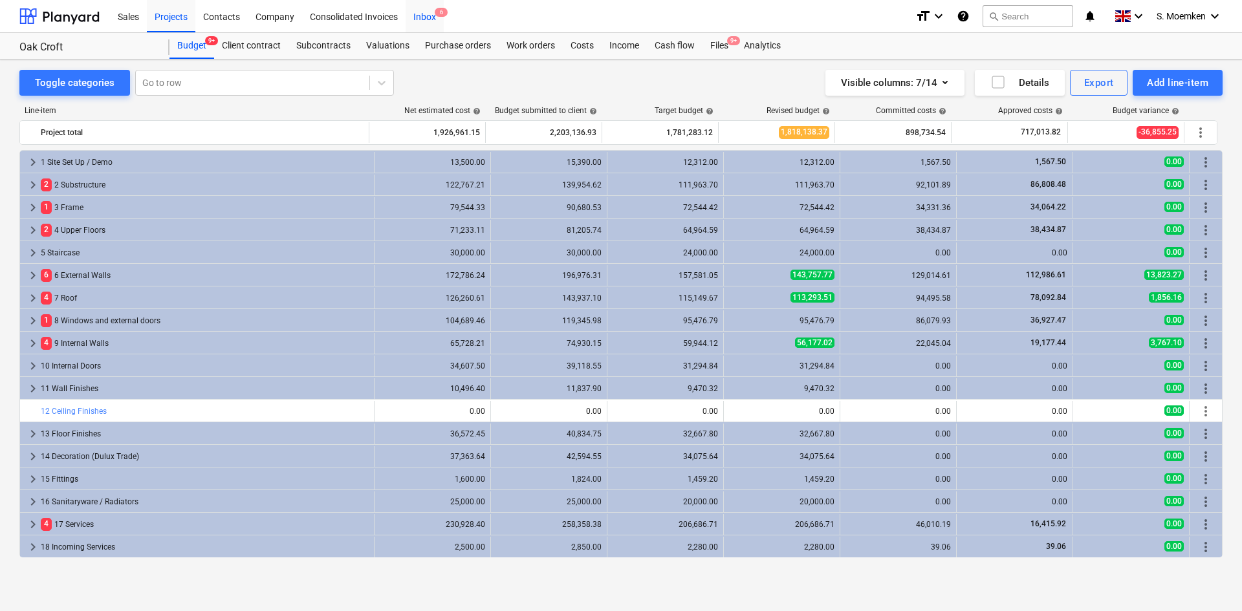
click at [431, 13] on div "Inbox 6" at bounding box center [425, 15] width 38 height 33
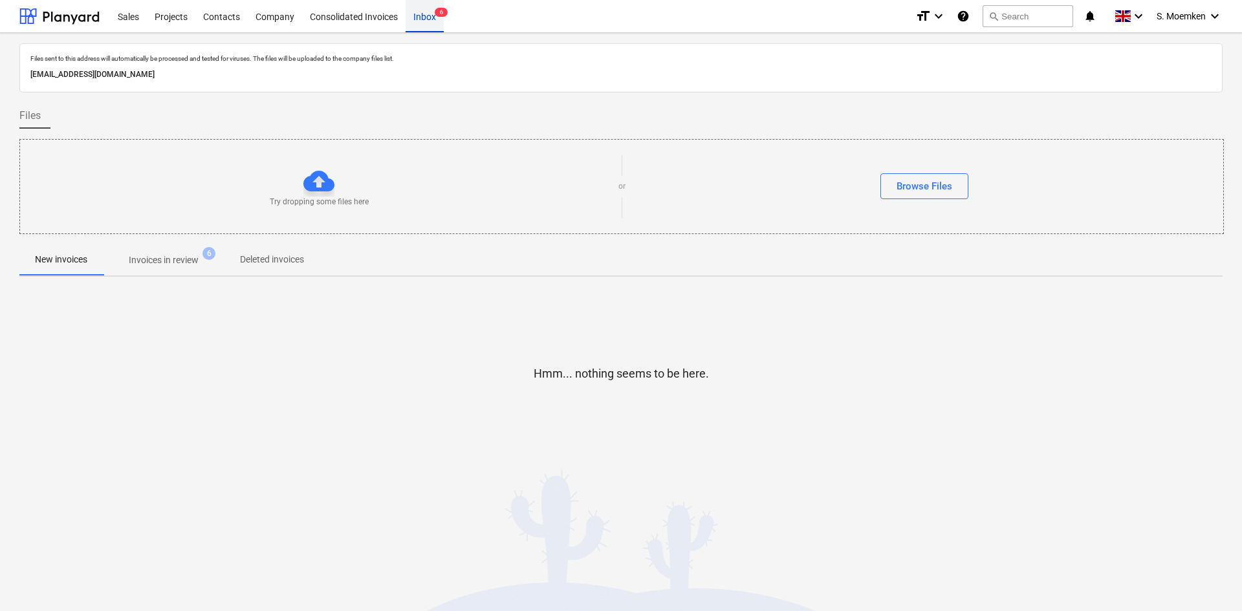
click at [431, 14] on div "Inbox 6" at bounding box center [425, 15] width 38 height 33
click at [146, 264] on p "Invoices in review" at bounding box center [164, 261] width 70 height 14
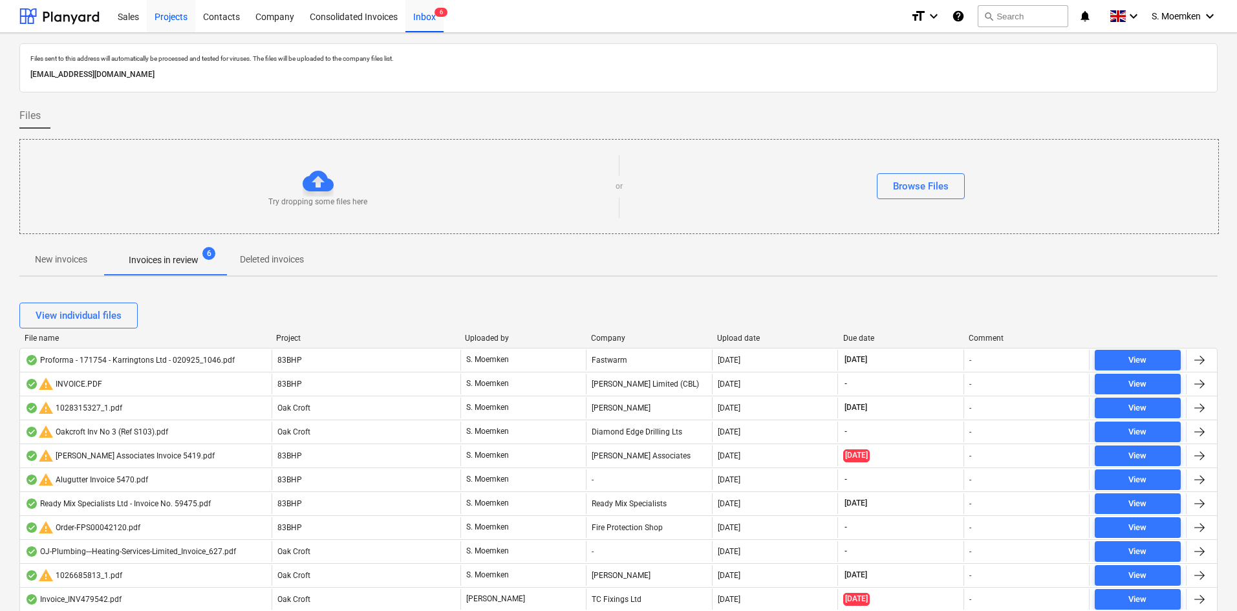
click at [157, 17] on div "Projects" at bounding box center [171, 15] width 49 height 33
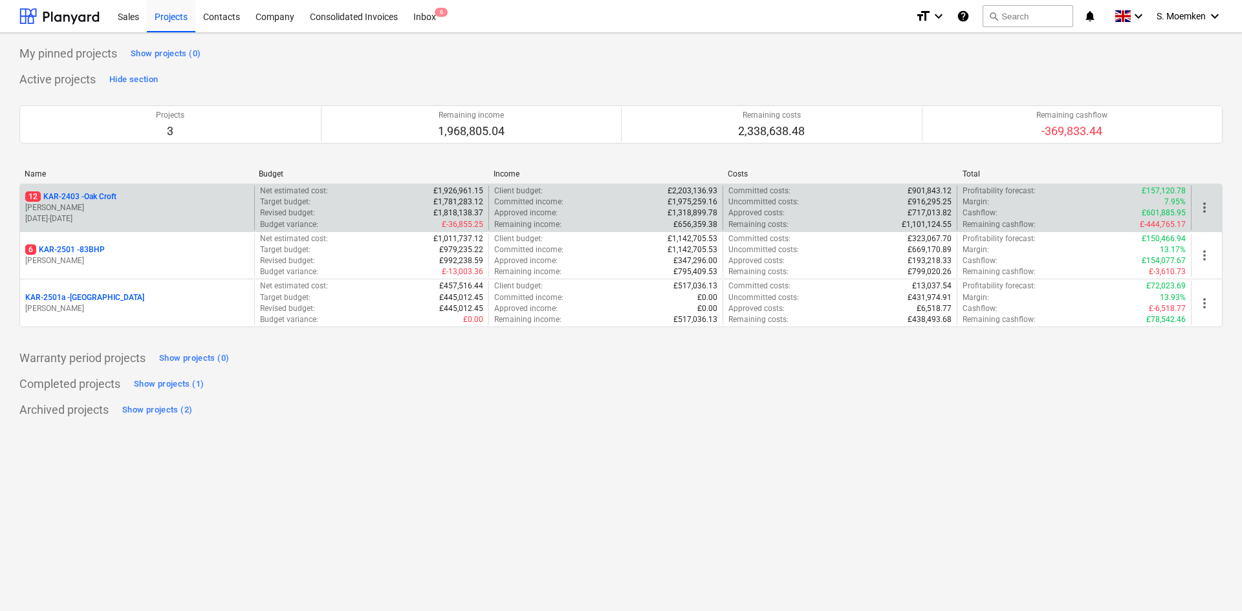
click at [111, 205] on p "[PERSON_NAME]" at bounding box center [137, 207] width 224 height 11
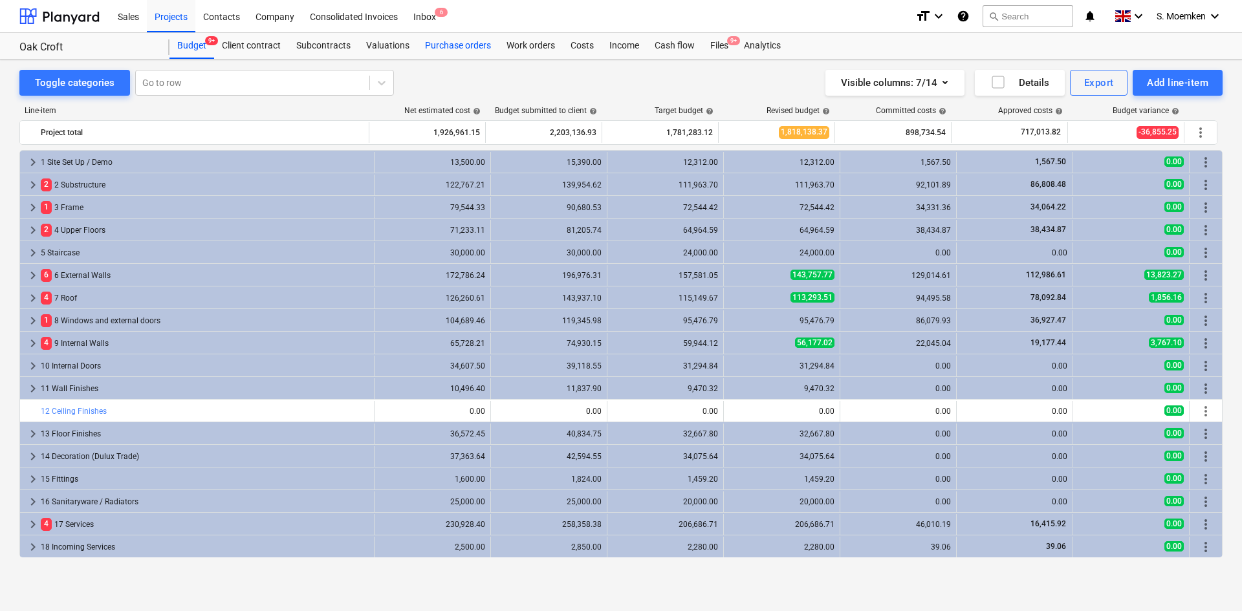
click at [451, 48] on div "Purchase orders" at bounding box center [457, 46] width 81 height 26
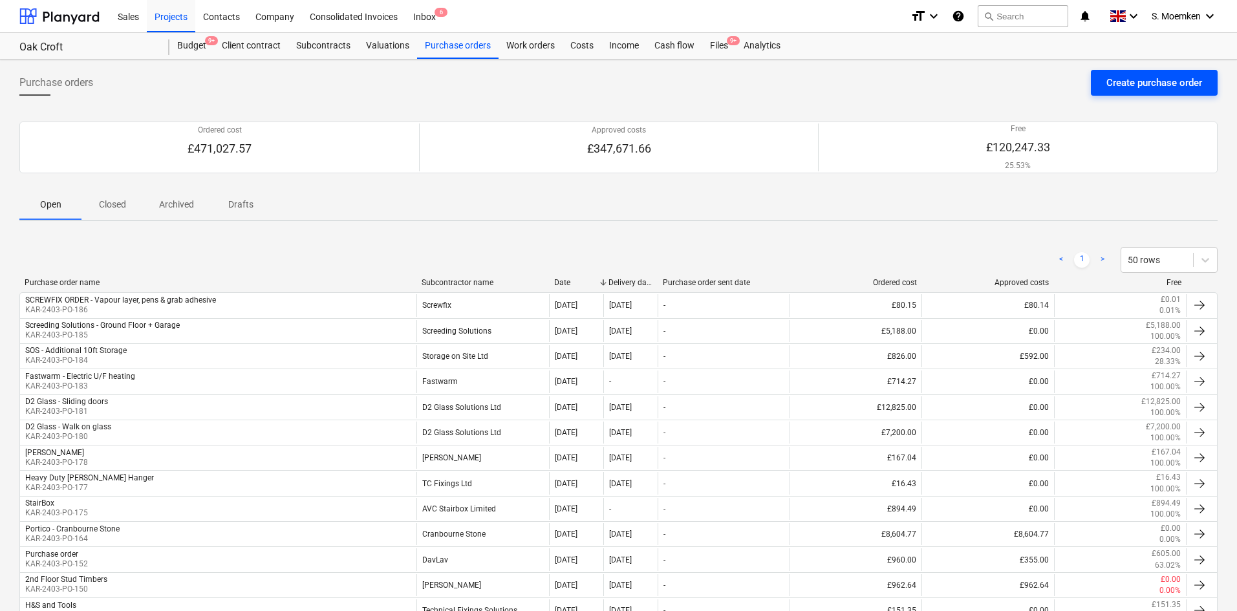
click at [1143, 80] on div "Create purchase order" at bounding box center [1155, 82] width 96 height 17
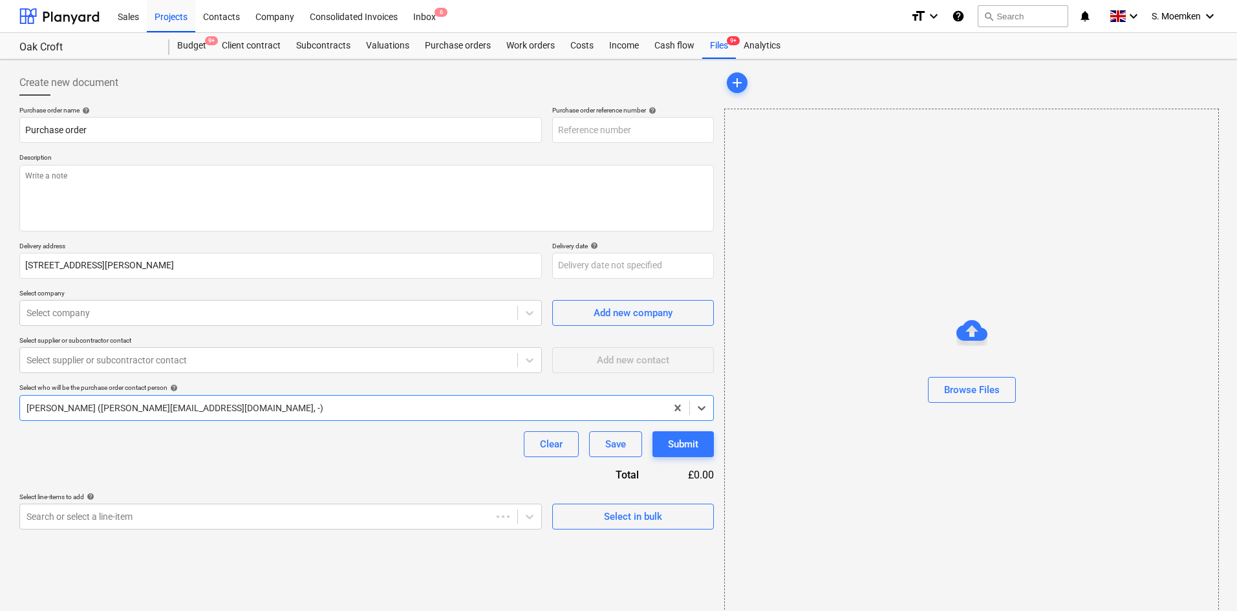
type textarea "x"
type input "KAR-2403-PO-189"
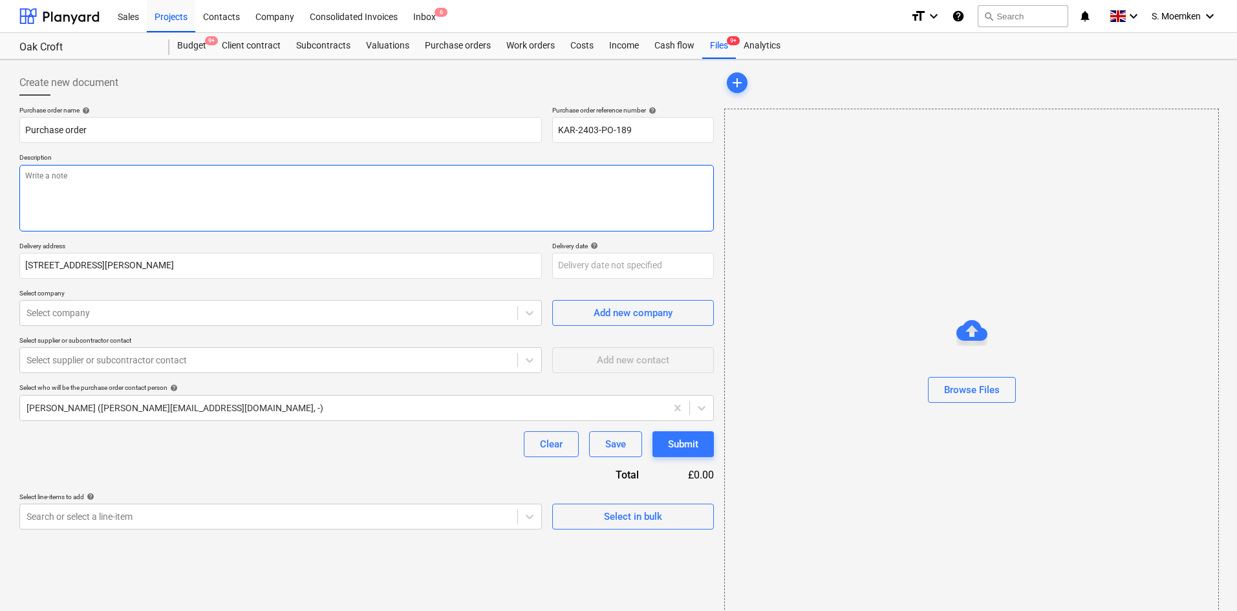
click at [107, 181] on textarea at bounding box center [366, 198] width 695 height 67
type textarea "x"
type textarea "2"
type textarea "x"
type textarea "2"
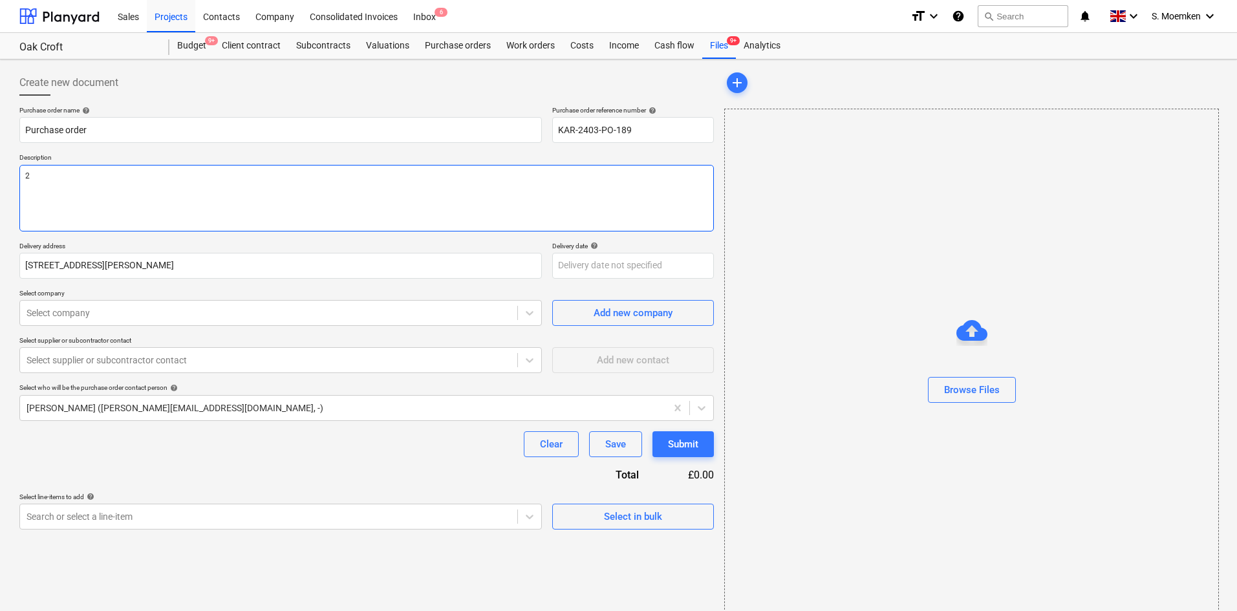
type textarea "x"
type textarea "2 x"
type textarea "x"
type textarea "2 x"
type textarea "x"
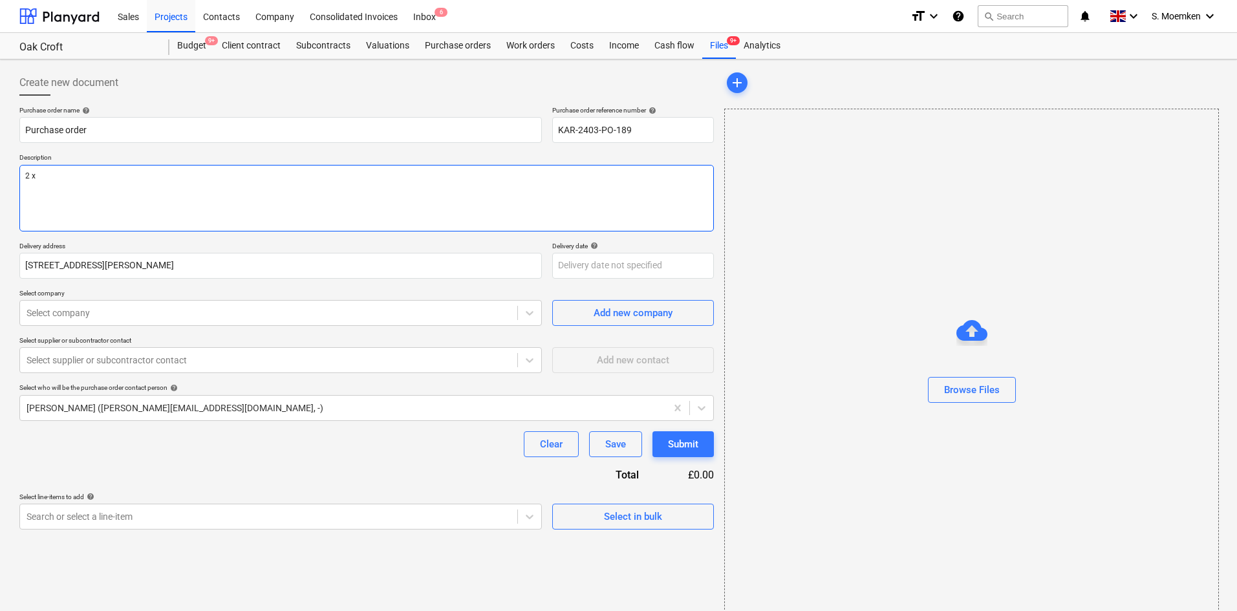
type textarea "2 x T"
type textarea "x"
type textarea "2 x T"
type textarea "x"
type textarea "2 x T -"
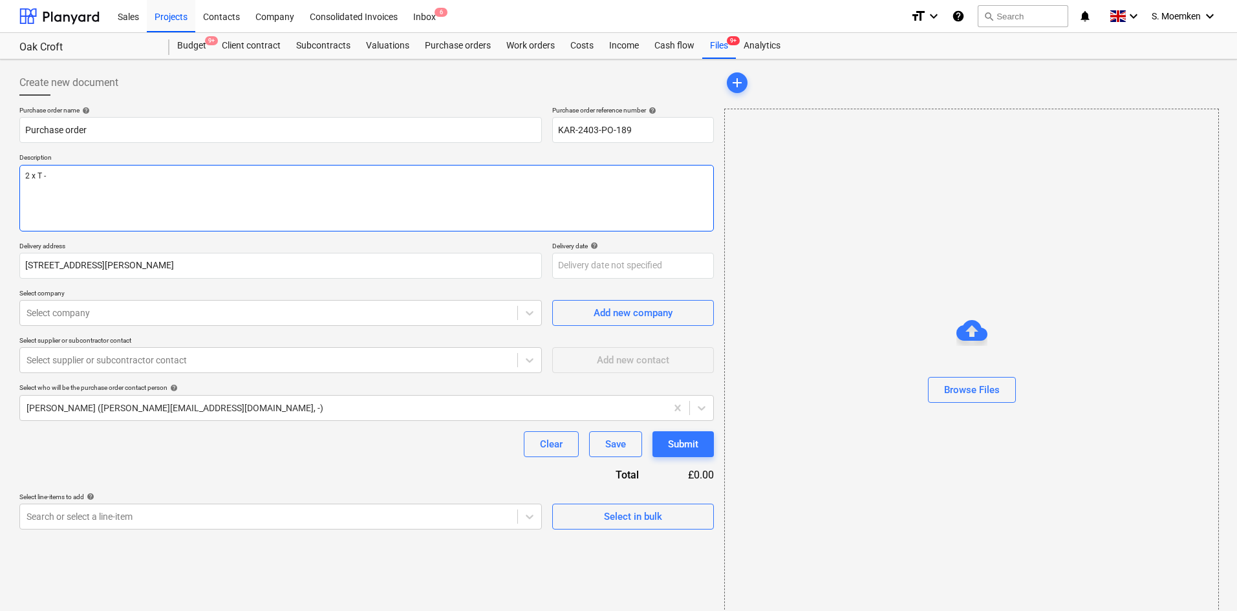
type textarea "x"
type textarea "2 x T -"
type textarea "x"
type textarea "2 x T - c"
type textarea "x"
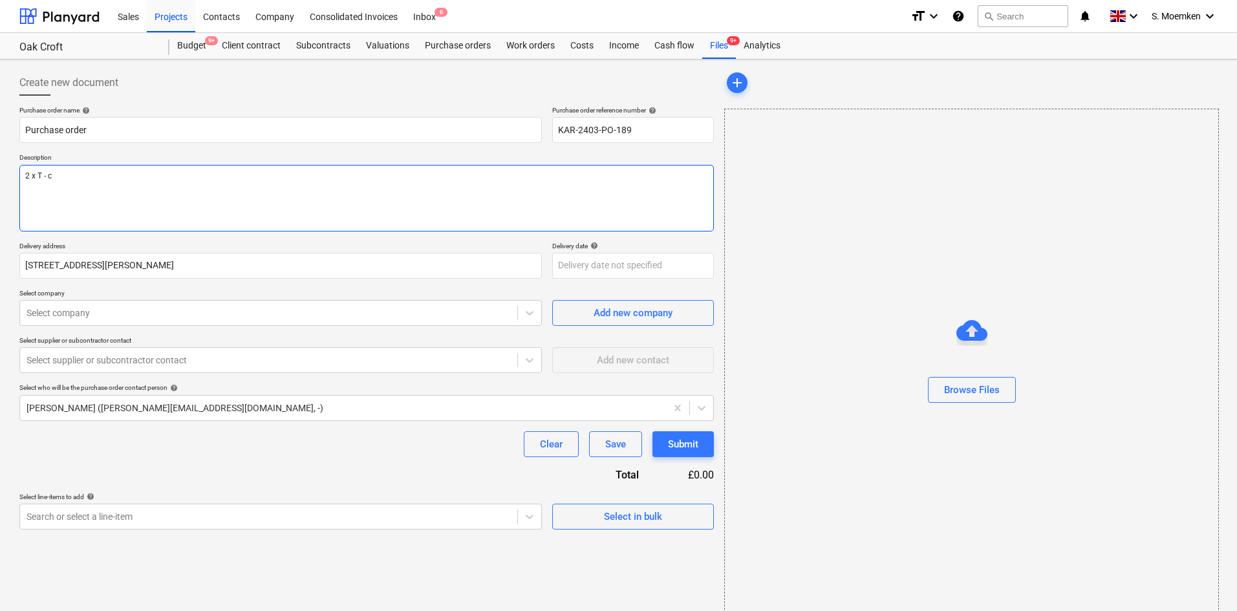
type textarea "2 x T - ch"
type textarea "x"
type textarea "2 x T - cha"
type textarea "x"
type textarea "2 x T - char"
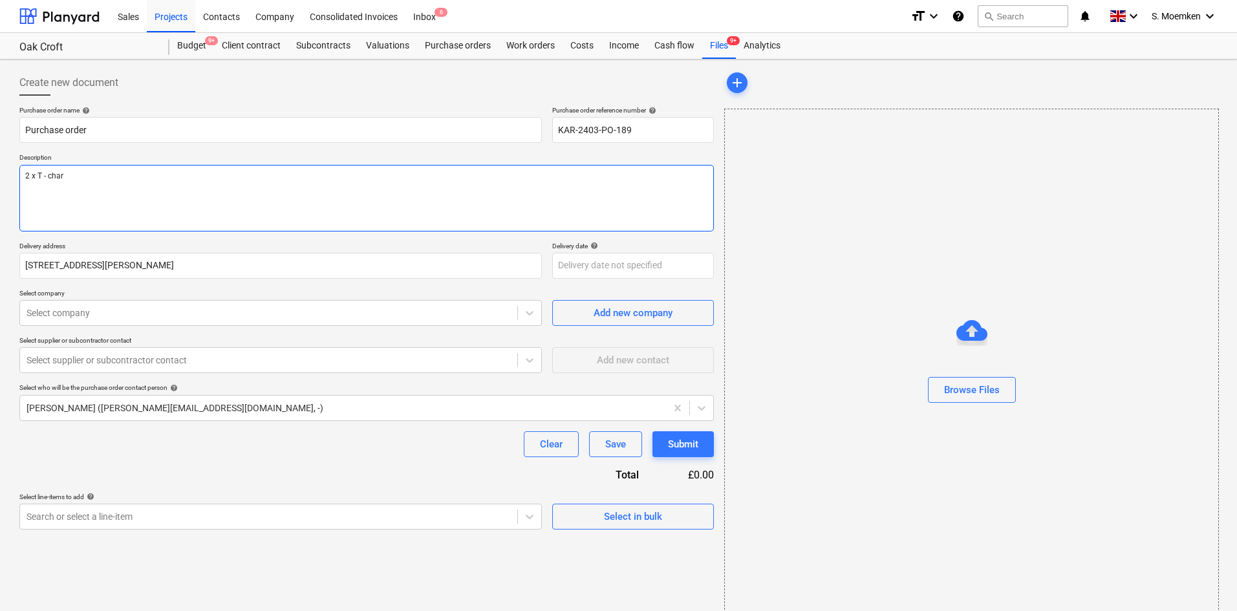
type textarea "x"
type textarea "2 x T - chari"
type textarea "x"
type textarea "2 x T - charin"
type textarea "x"
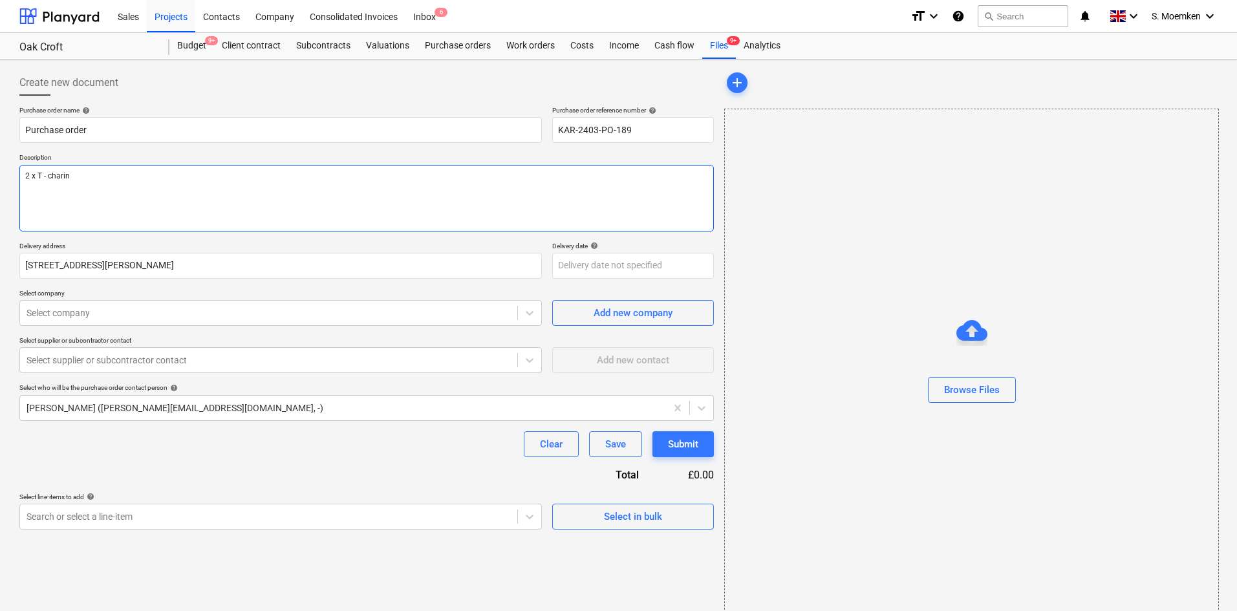
type textarea "2 x T - charing"
type textarea "x"
type textarea "2 x T - charing"
type textarea "x"
type textarea "2 x T - charing"
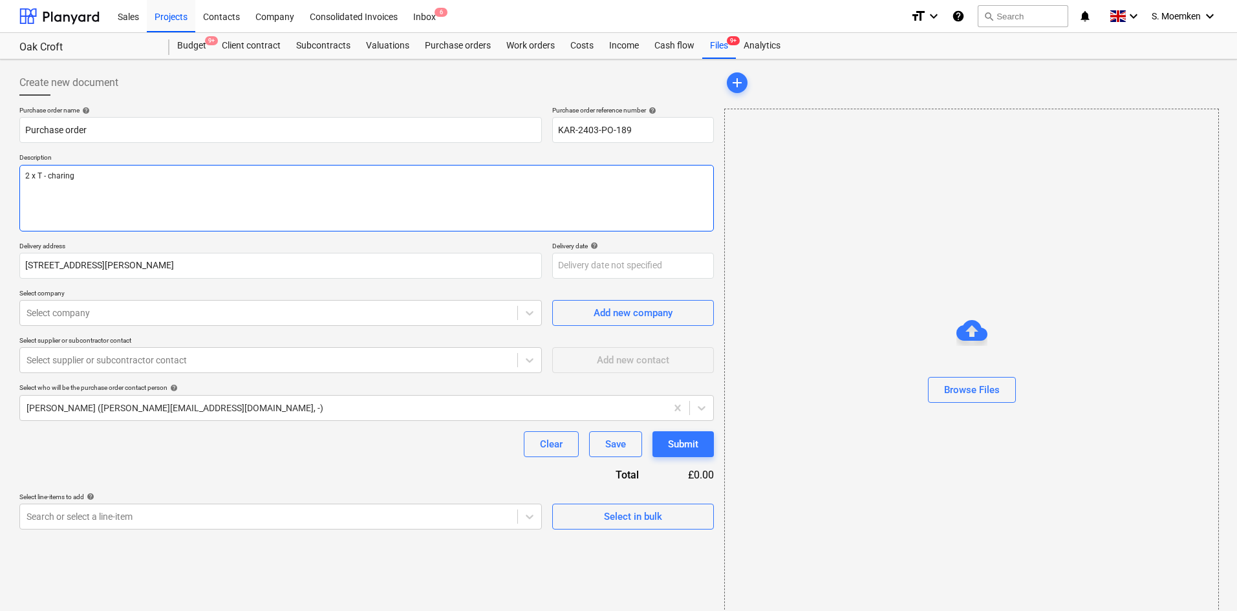
type textarea "x"
type textarea "2 x T - charin"
type textarea "x"
type textarea "2 x T - chari"
type textarea "x"
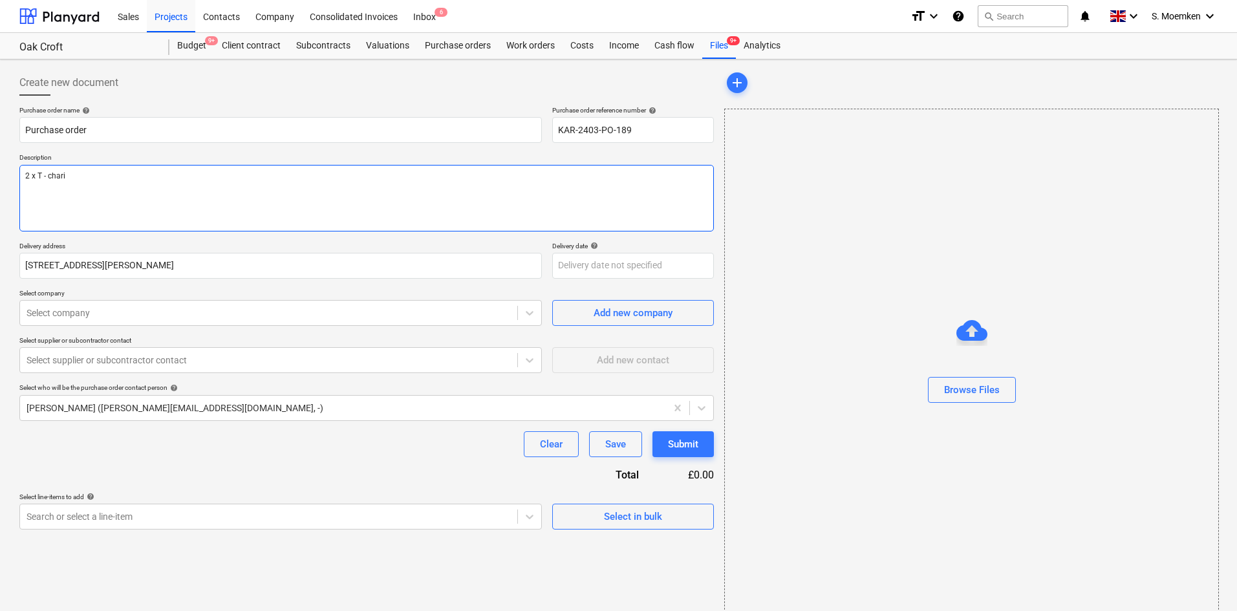
type textarea "2 x T - char"
type textarea "x"
type textarea "2 x T - cha"
type textarea "x"
type textarea "2 x T - ch"
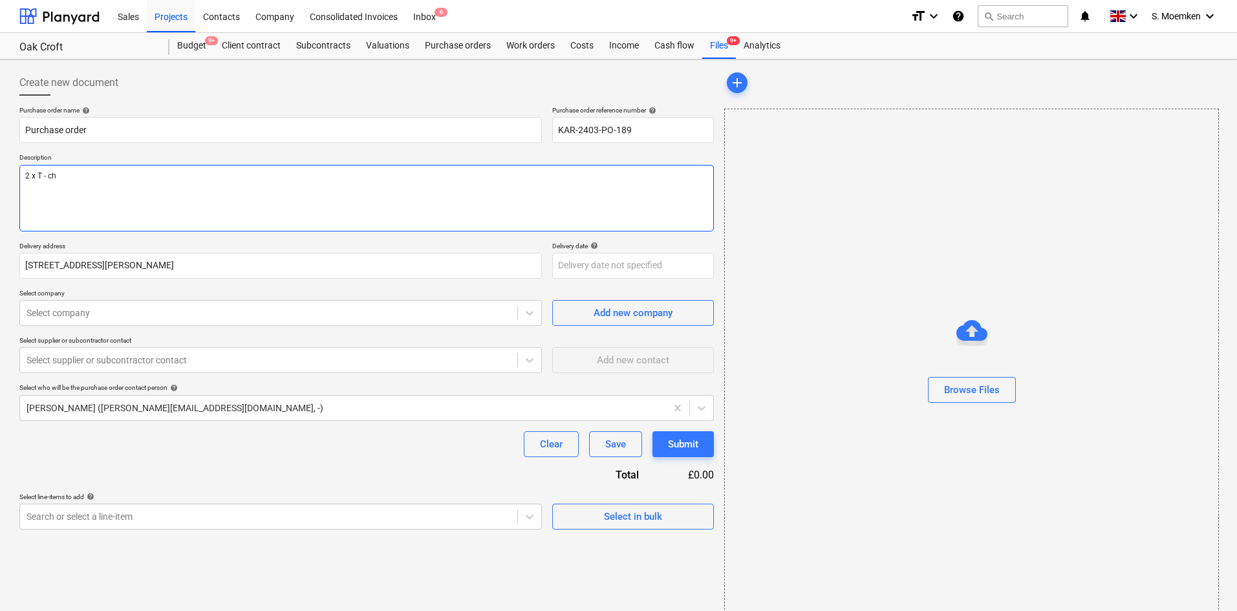
type textarea "x"
type textarea "2 x T - c"
type textarea "x"
type textarea "2 x T -"
type textarea "x"
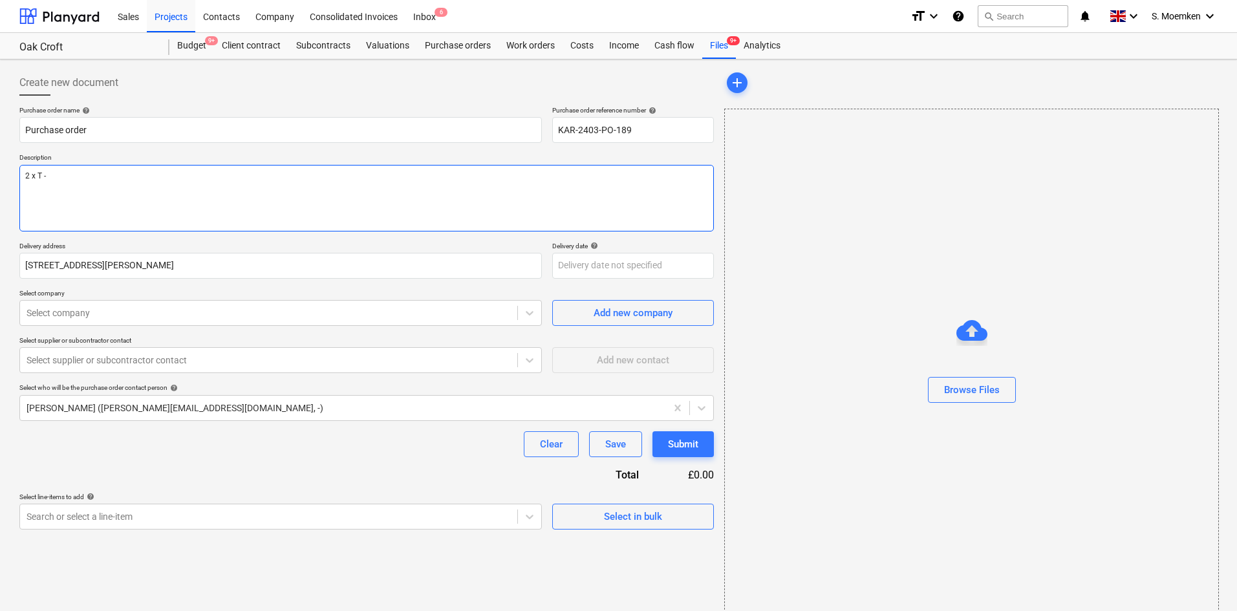
type textarea "2 x T - C"
type textarea "x"
type textarea "2 x T - Ch"
type textarea "x"
type textarea "2 x T - Cha"
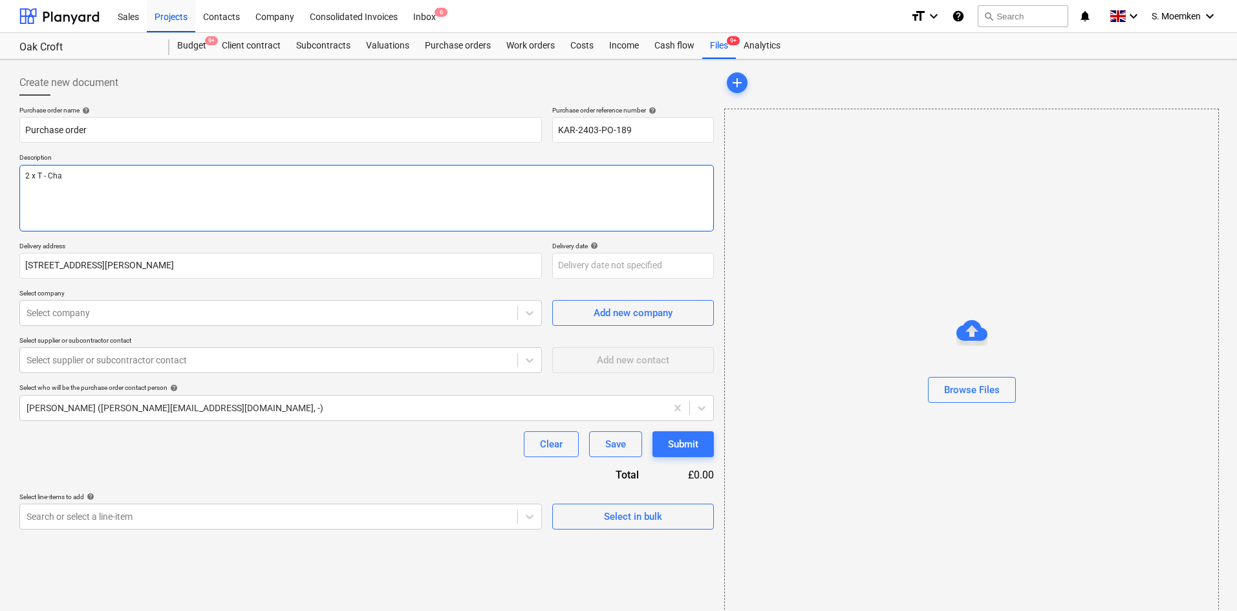
type textarea "x"
type textarea "2 x T - Char"
type textarea "x"
type textarea "2 x T - Chari"
type textarea "x"
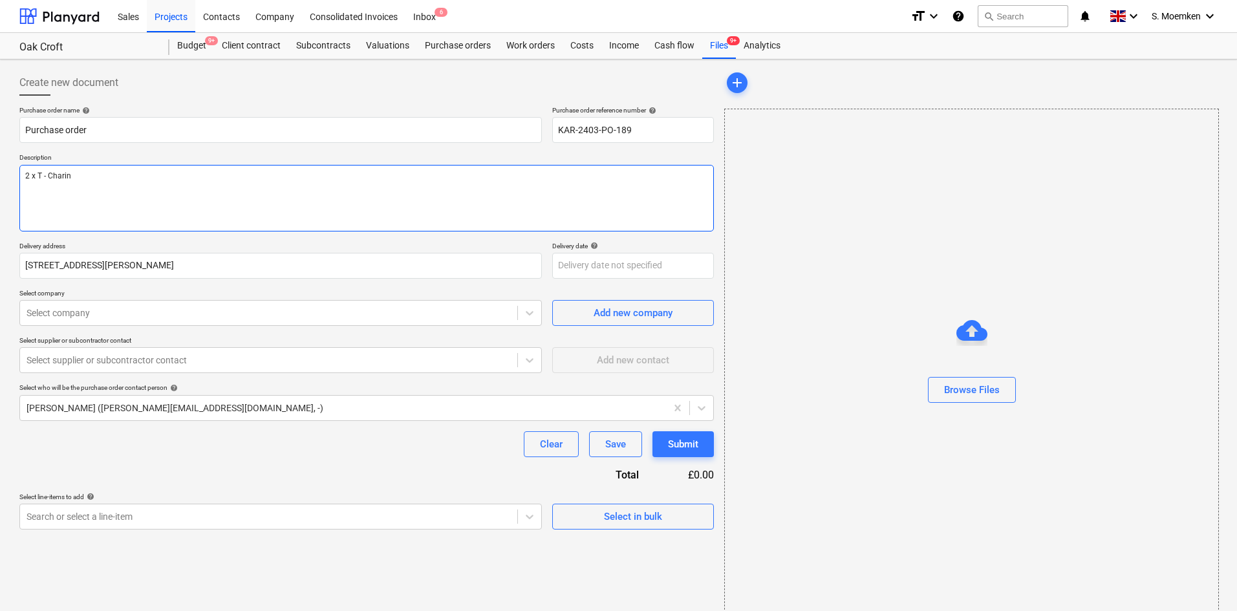
type textarea "2 x T - Charing"
type textarea "x"
type textarea "2 x T - Charing"
type textarea "x"
type textarea "2 x T - Charing S"
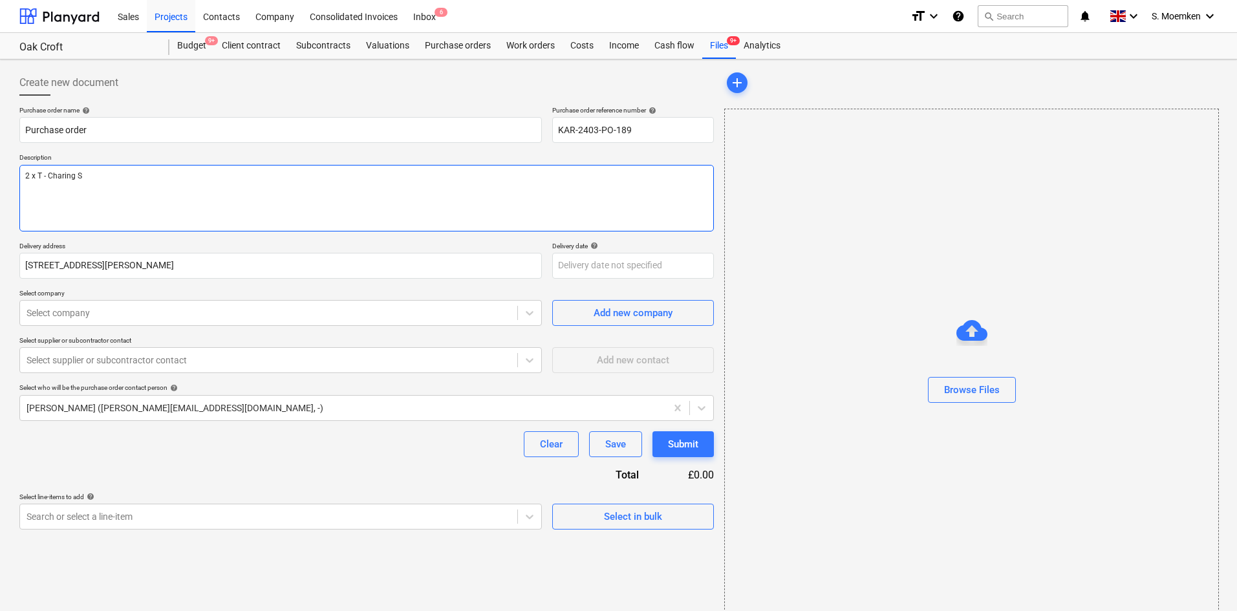
type textarea "x"
type textarea "2 x T - Charing Sa"
type textarea "x"
type textarea "2 x T - Charing San"
type textarea "x"
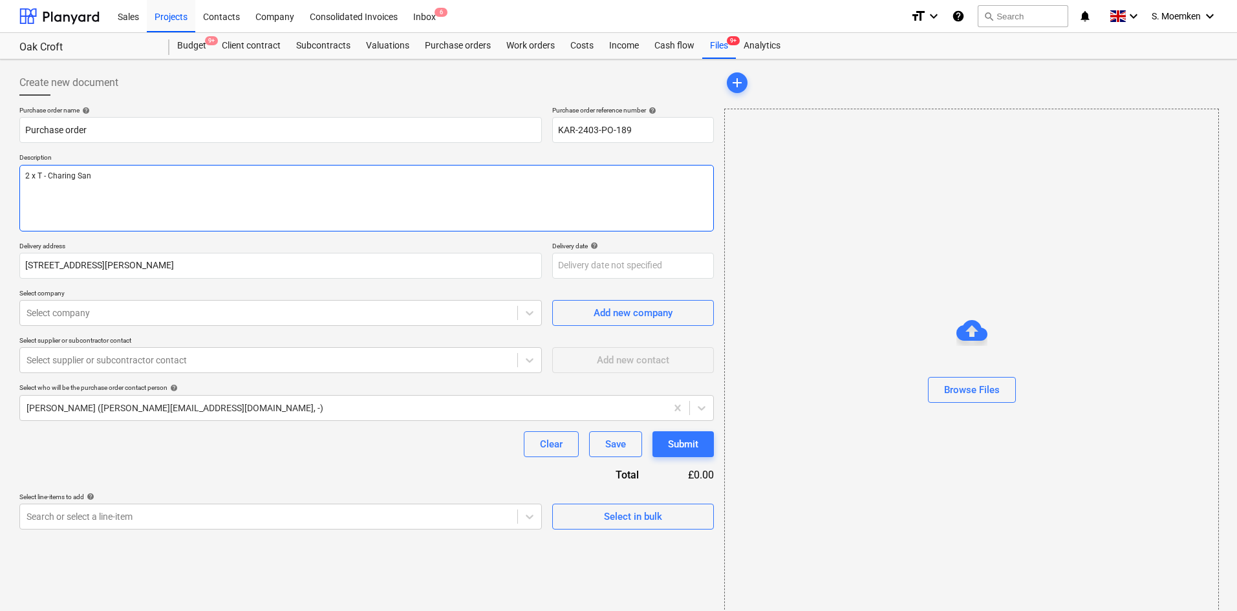
type textarea "2 x T - Charing Sand"
click at [40, 176] on textarea "2 x T - Charing Sand" at bounding box center [366, 198] width 695 height 67
type textarea "x"
type textarea "2 x To - Charing Sand"
type textarea "x"
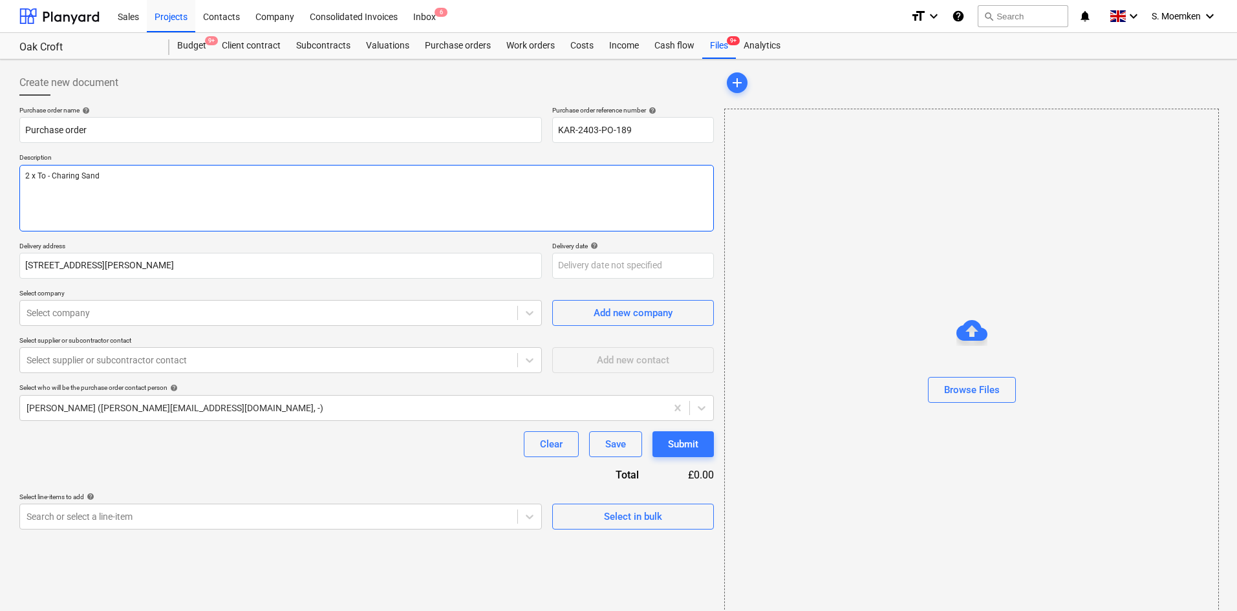
type textarea "2 x Ton - Charing Sand"
type textarea "x"
type textarea "2 x Tonn - Charing Sand"
type textarea "x"
type textarea "2 x Tonne - Charing Sand"
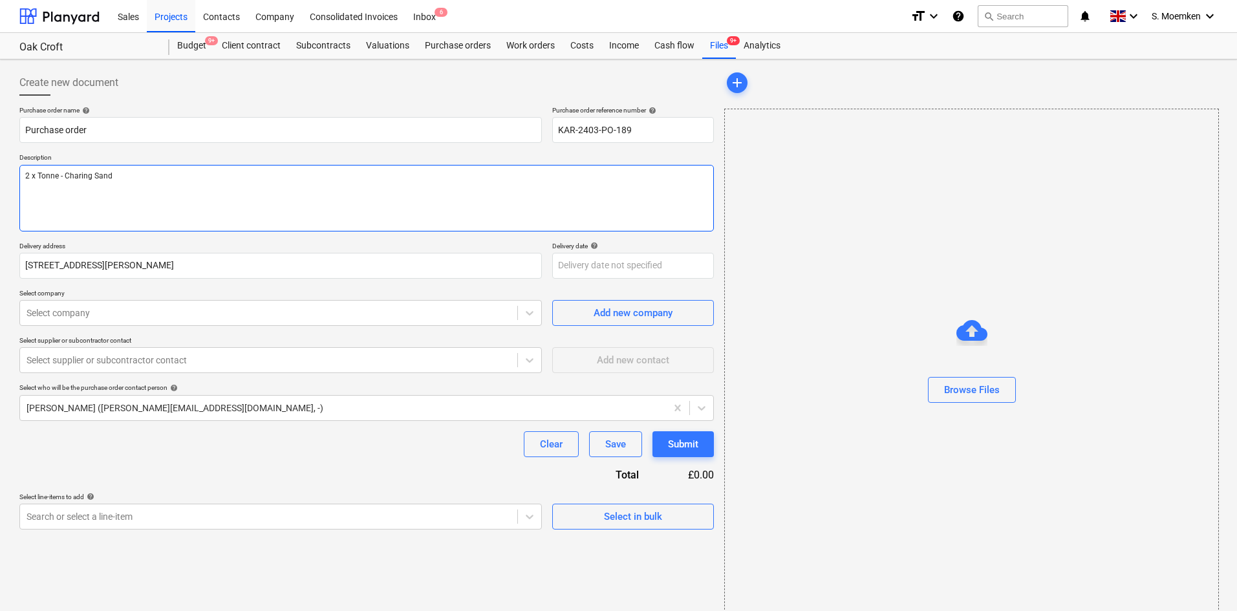
click at [139, 173] on textarea "2 x Tonne - Charing Sand" at bounding box center [366, 198] width 695 height 67
type textarea "x"
type textarea "2 x Tonne - Charing Sand"
type textarea "x"
type textarea "2 x Tonne - Charing Sand D"
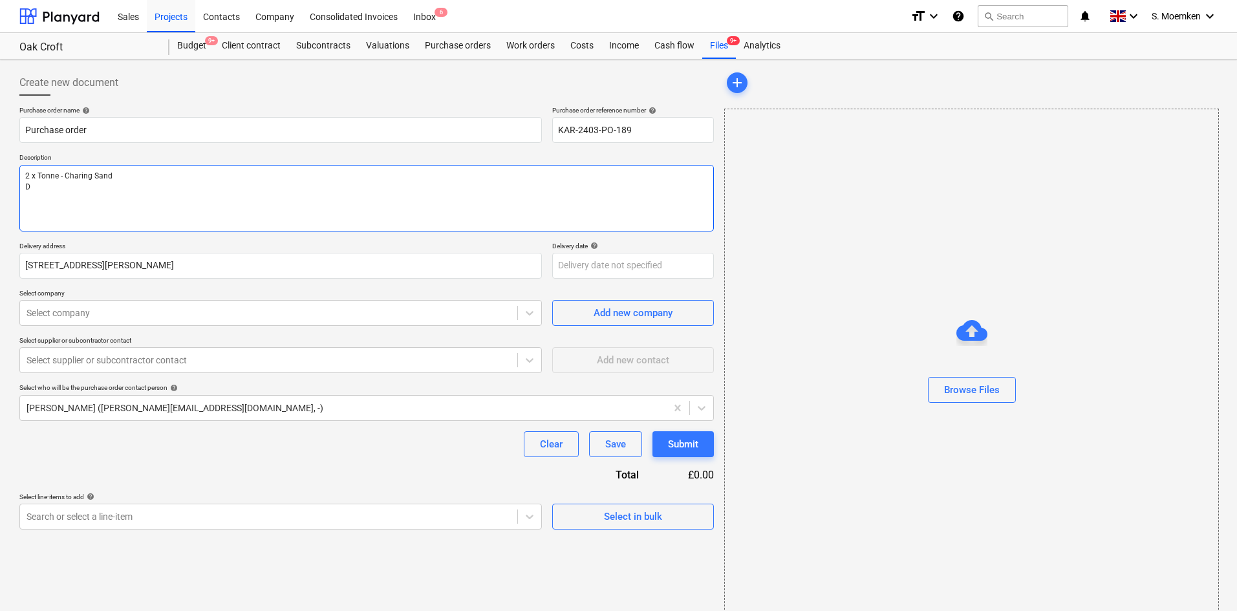
type textarea "x"
type textarea "2 x Tonne - Charing Sand De"
type textarea "x"
type textarea "2 x Tonne - Charing Sand Del"
type textarea "x"
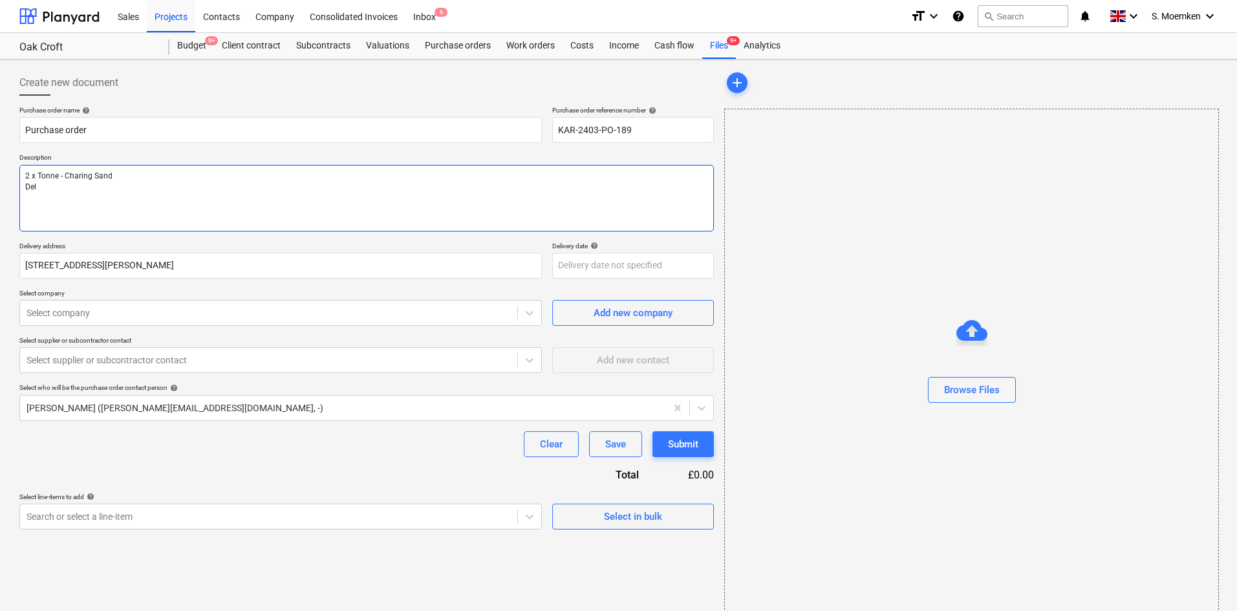
type textarea "2 x Tonne - Charing Sand Deli"
type textarea "x"
type textarea "2 x Tonne - Charing Sand Deliv"
type textarea "x"
type textarea "2 x Tonne - Charing Sand Delive"
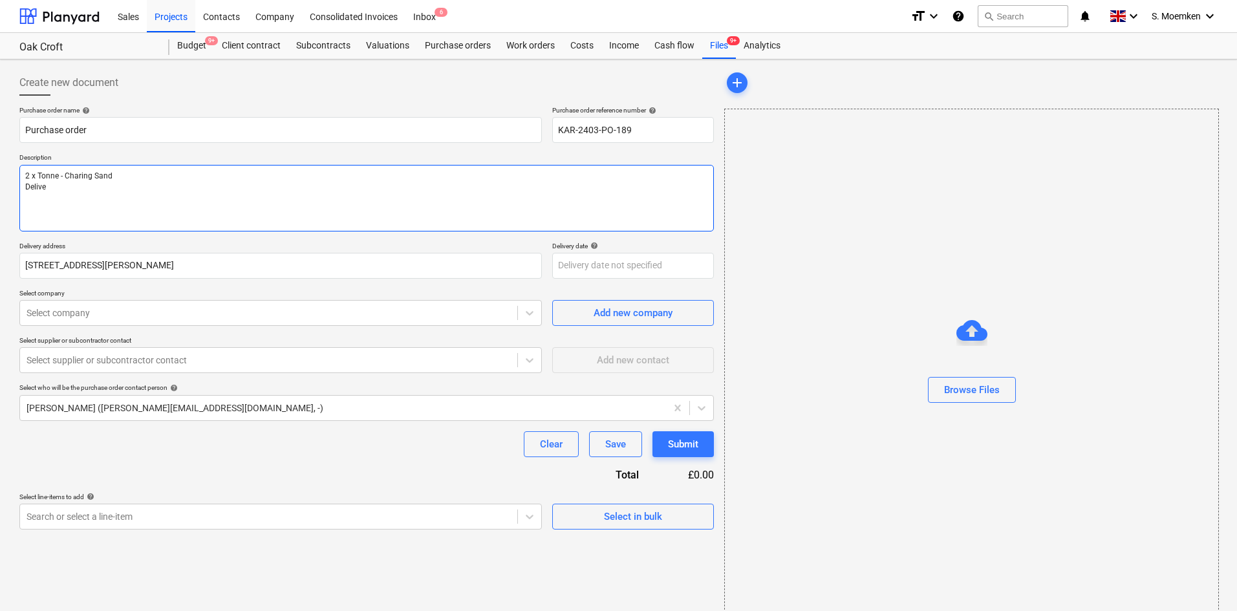
type textarea "x"
type textarea "2 x Tonne - Charing Sand Deliver"
type textarea "x"
type textarea "2 x Tonne - Charing Sand Delivery"
type textarea "x"
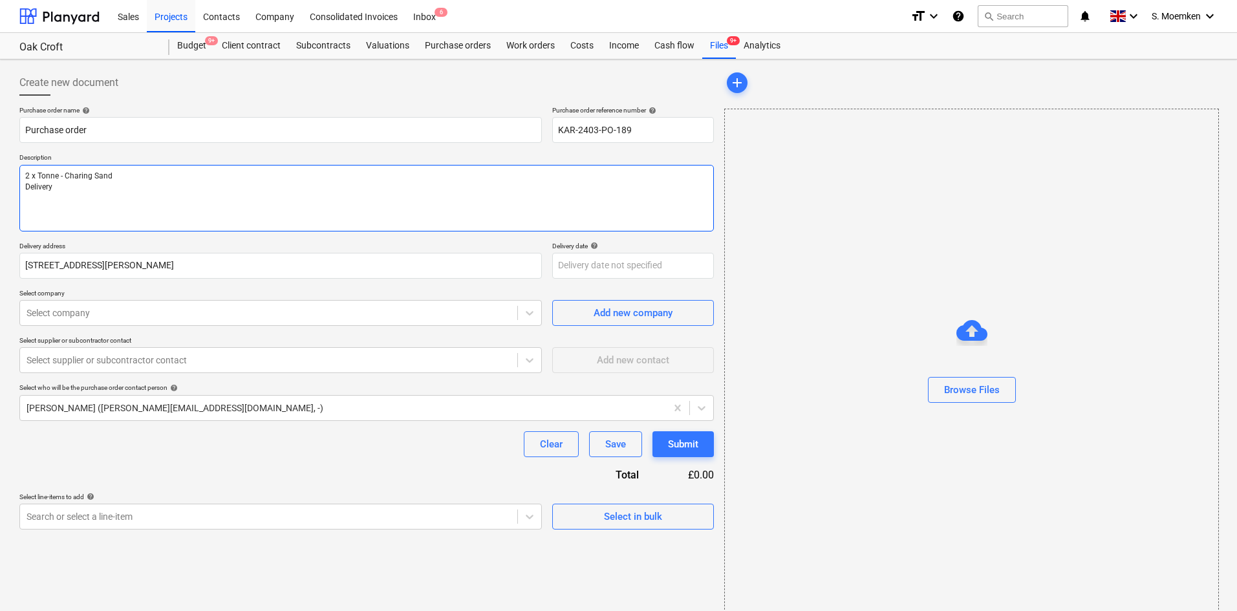
type textarea "2 x Tonne - Charing Sand Delivery"
type textarea "x"
type textarea "2 x Tonne - Charing Sand Delivery F"
type textarea "x"
type textarea "2 x Tonne - Charing Sand Delivery"
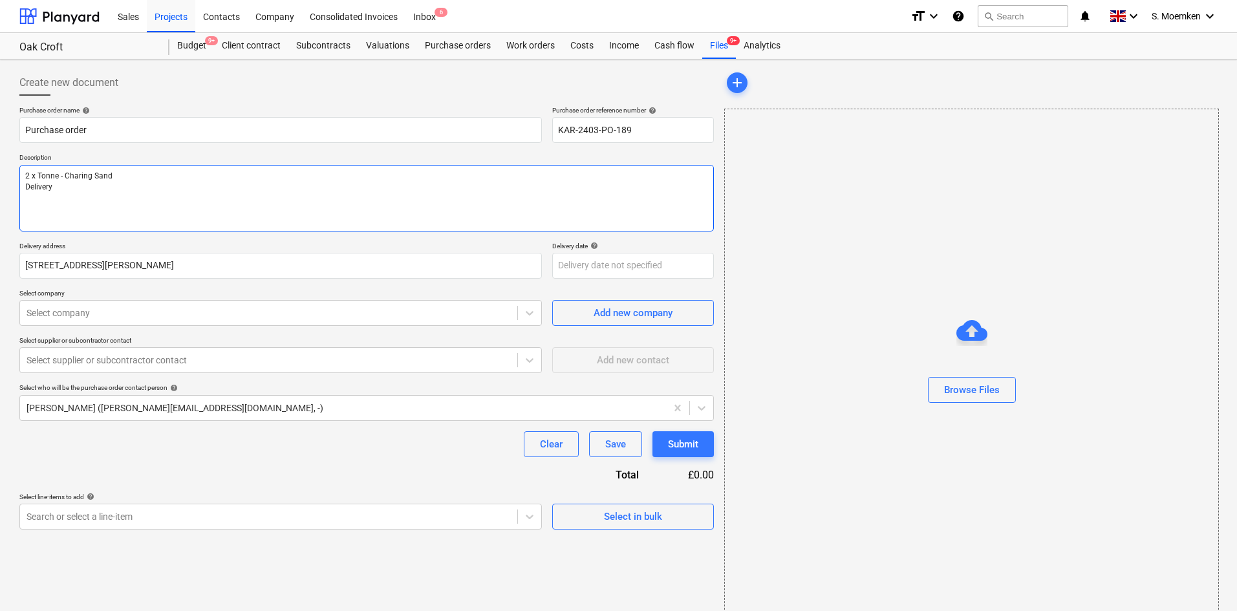
type textarea "x"
type textarea "2 x Tonne - Charing Sand Delivery b"
type textarea "x"
type textarea "2 x Tonne - Charing Sand Delivery by"
type textarea "x"
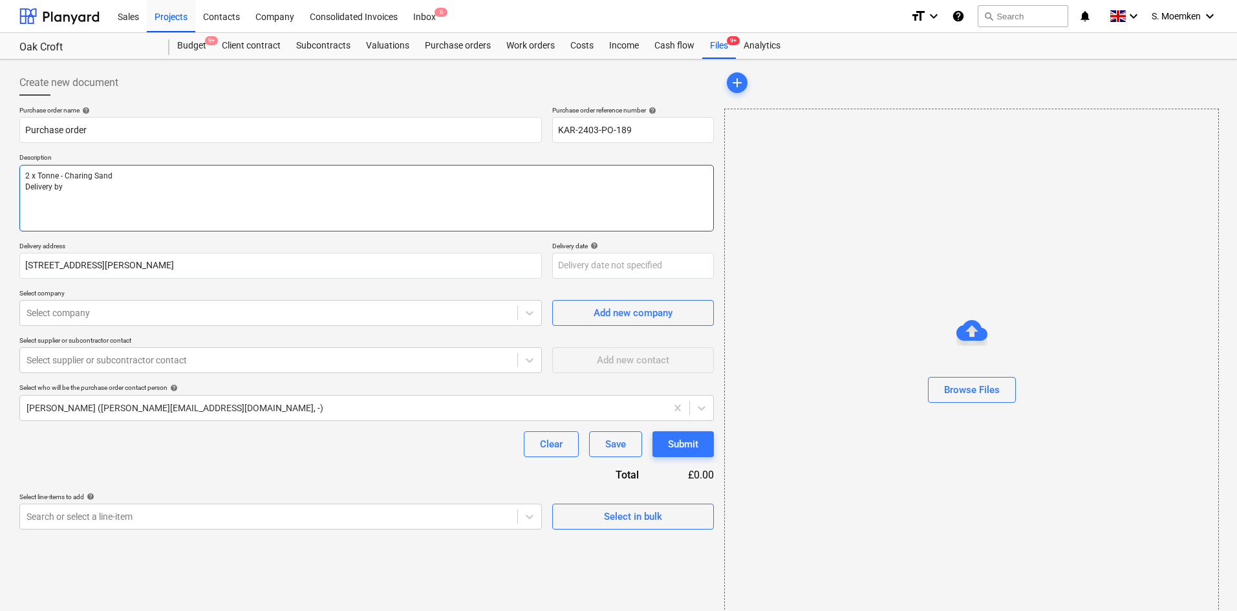
type textarea "2 x Tonne - Charing Sand Delivery by"
type textarea "x"
type textarea "2 x Tonne - Charing Sand Delivery by F"
type textarea "x"
type textarea "2 x Tonne - Charing Sand Delivery by Fr"
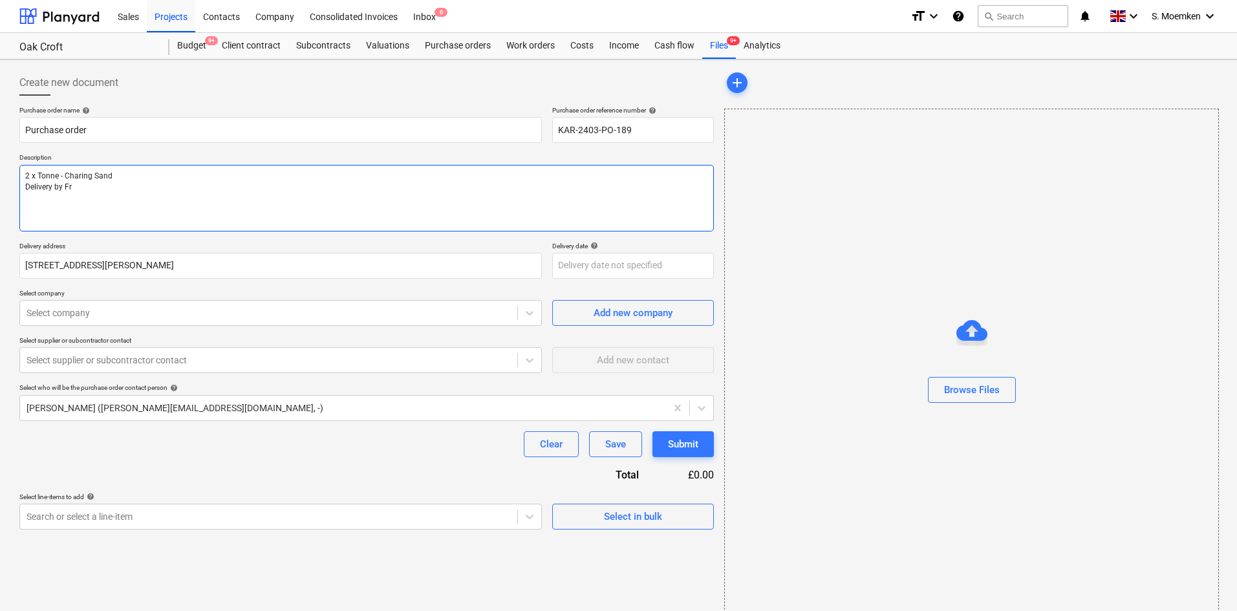
type textarea "x"
type textarea "2 x Tonne - Charing Sand Delivery by Fri"
type textarea "x"
type textarea "2 x Tonne - Charing Sand Delivery by Frid"
type textarea "x"
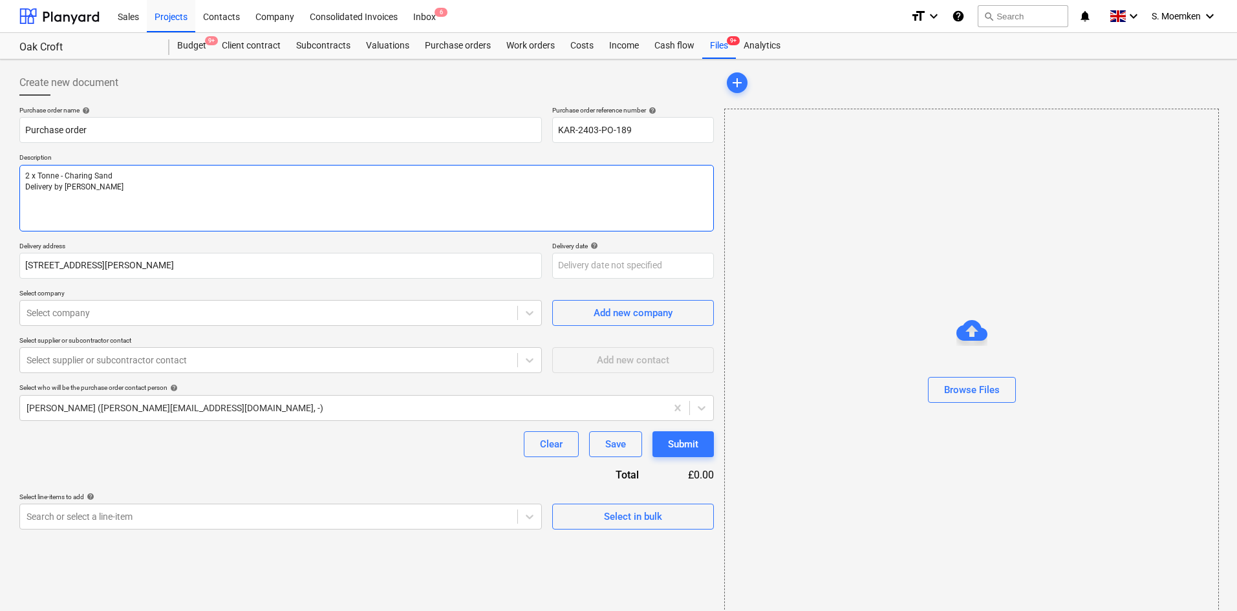
type textarea "2 x Tonne - Charing Sand Delivery by Frida"
type textarea "x"
type textarea "2 x Tonne - Charing Sand Delivery by Friday"
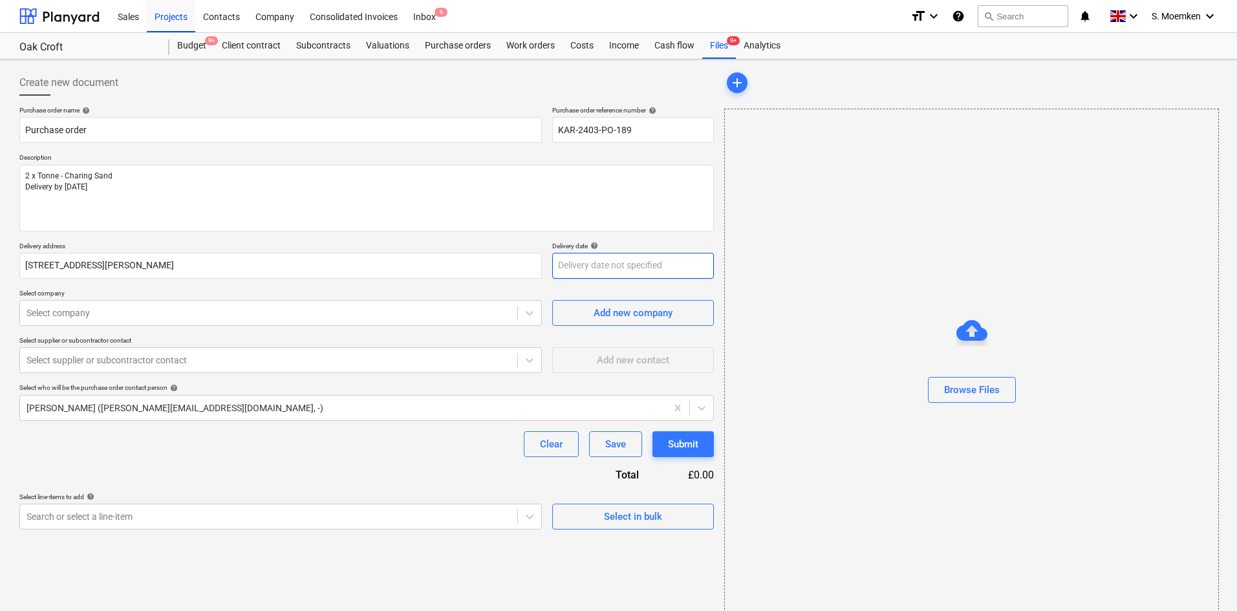
click at [602, 266] on body "Sales Projects Contacts Company Consolidated Invoices Inbox 6 format_size keybo…" at bounding box center [618, 305] width 1237 height 611
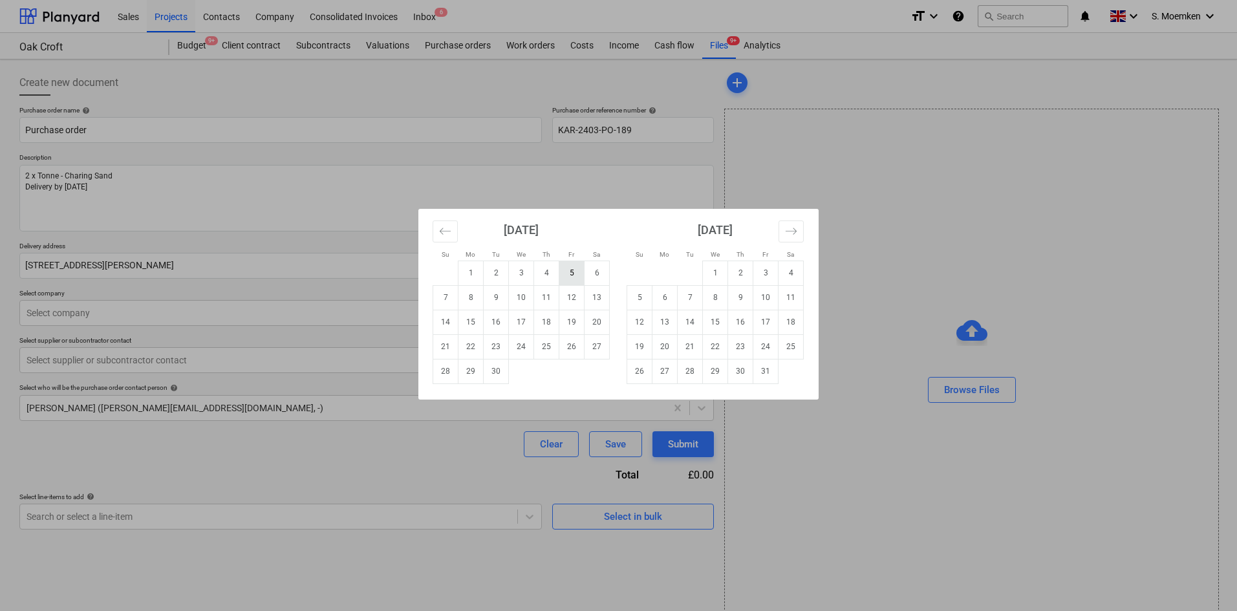
click at [569, 265] on td "5" at bounding box center [571, 273] width 25 height 25
type textarea "x"
type input "05 Sep 2025"
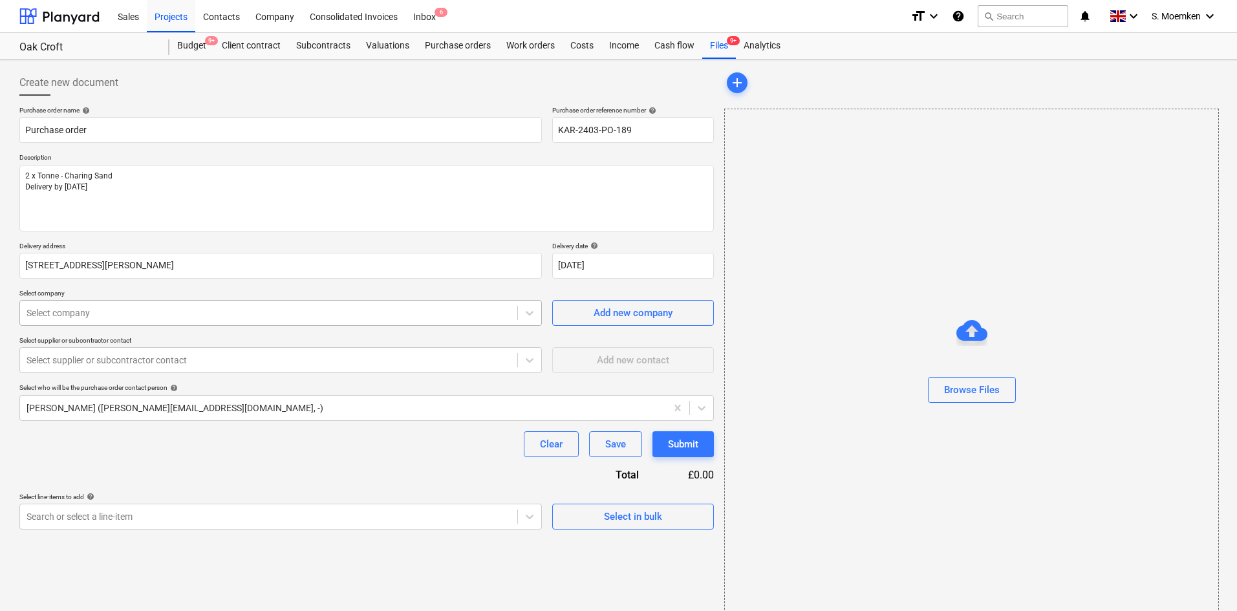
click at [442, 312] on div at bounding box center [269, 313] width 484 height 13
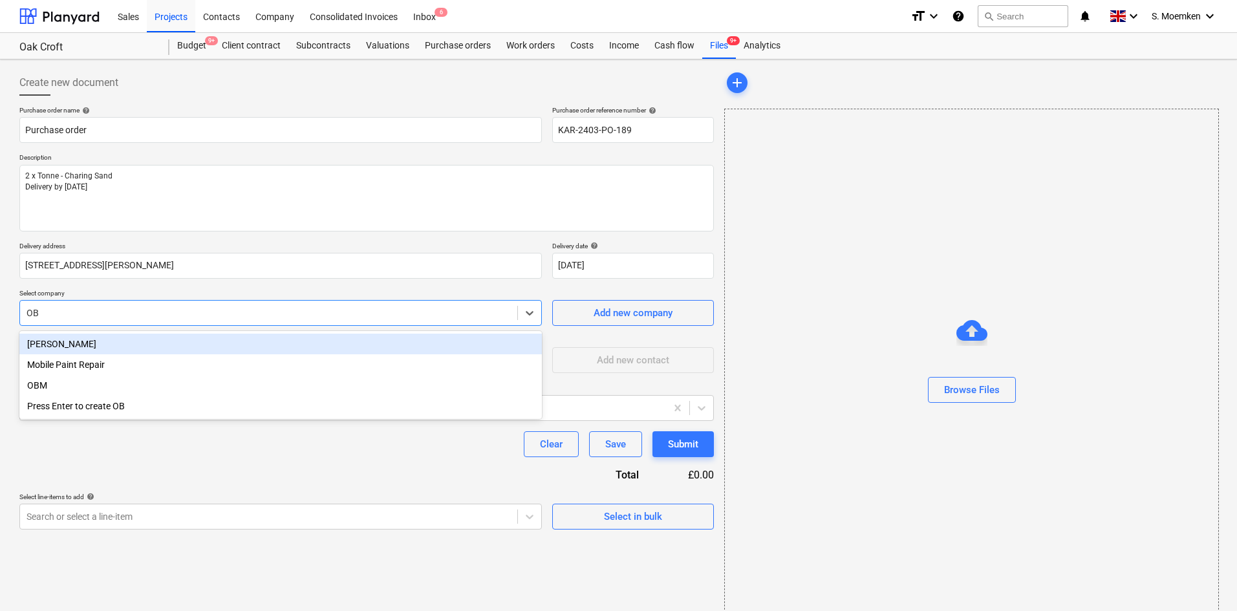
type input "OBM"
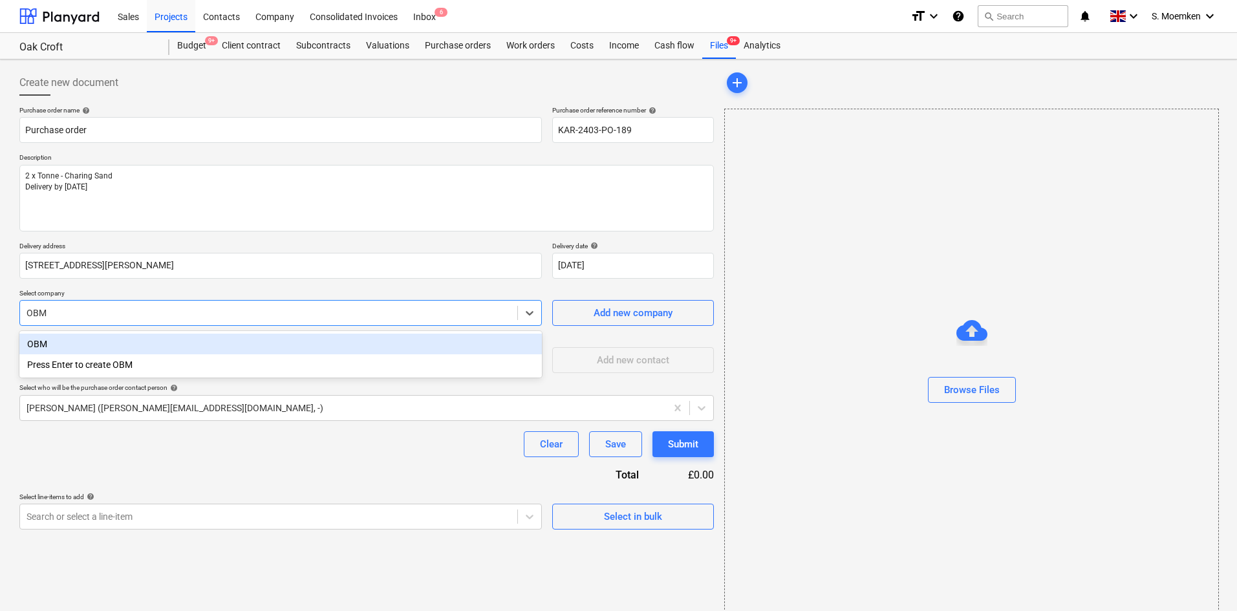
type textarea "x"
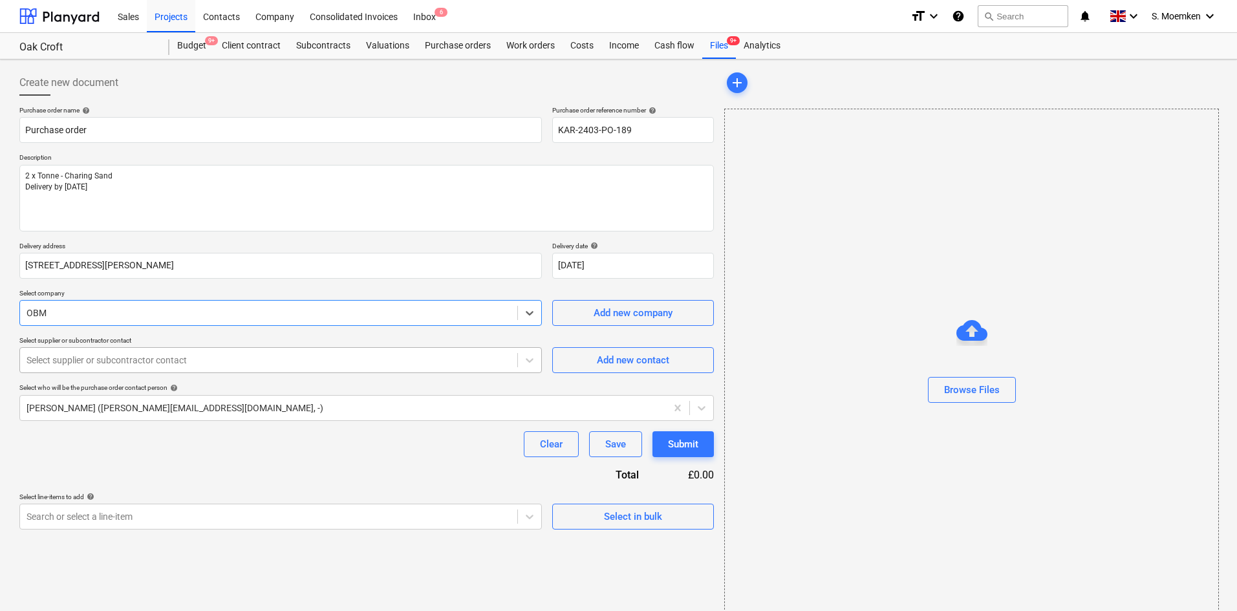
click at [341, 365] on div at bounding box center [269, 360] width 484 height 13
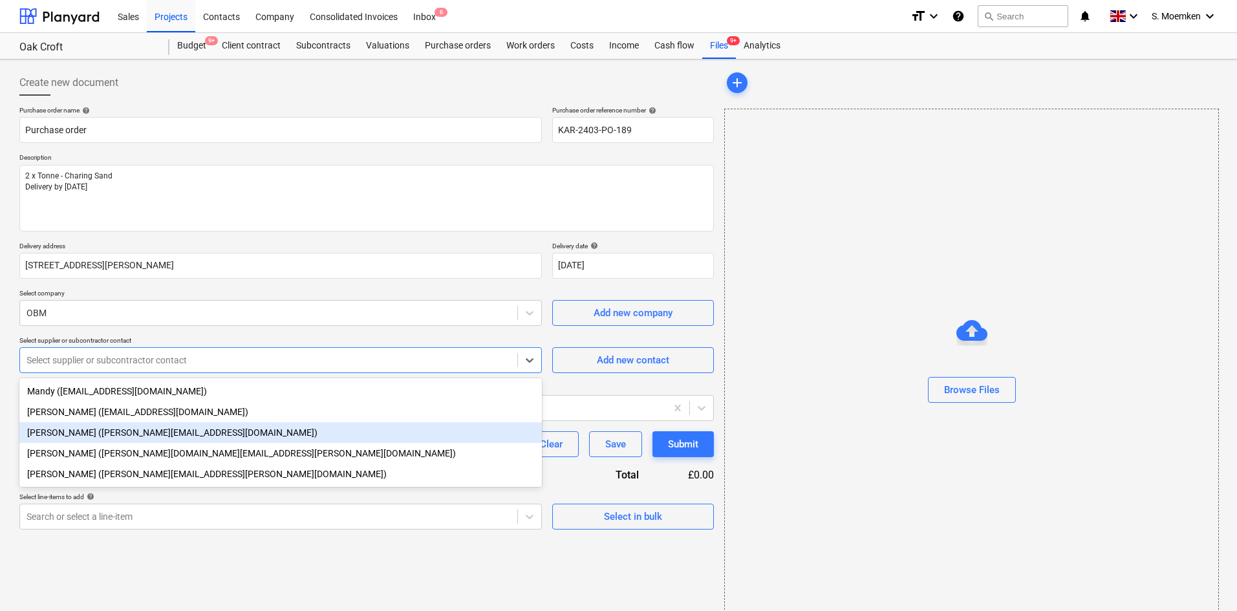
click at [186, 434] on div "Emma Michelmore (emma.michelmore@obmltd.co.uk)" at bounding box center [280, 432] width 523 height 21
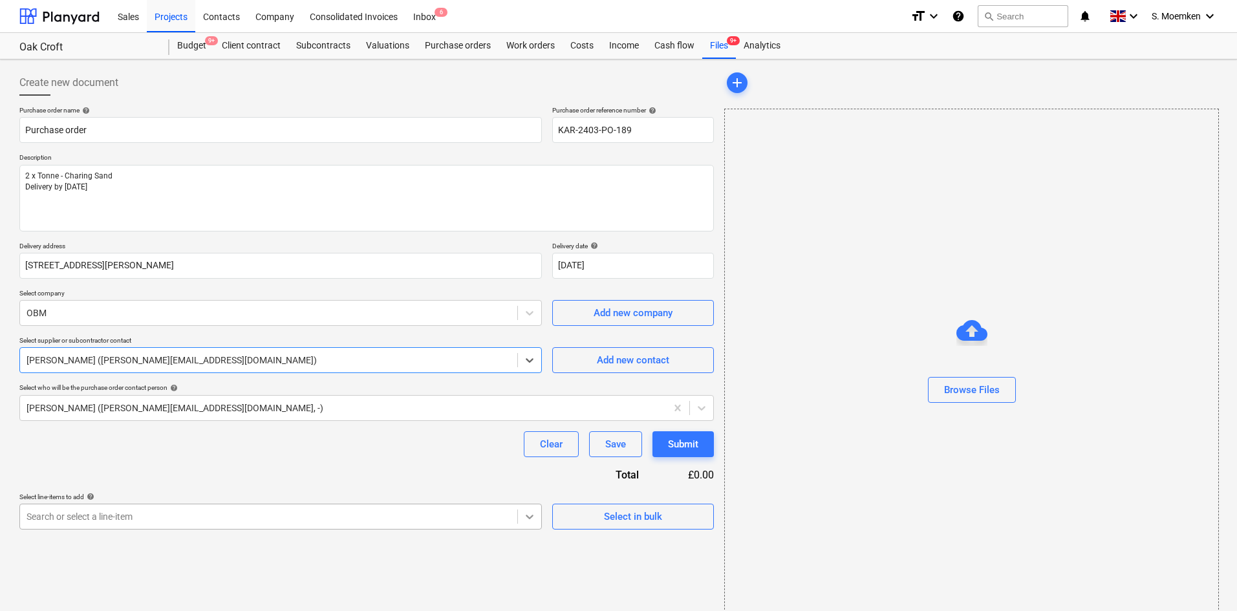
scroll to position [120, 0]
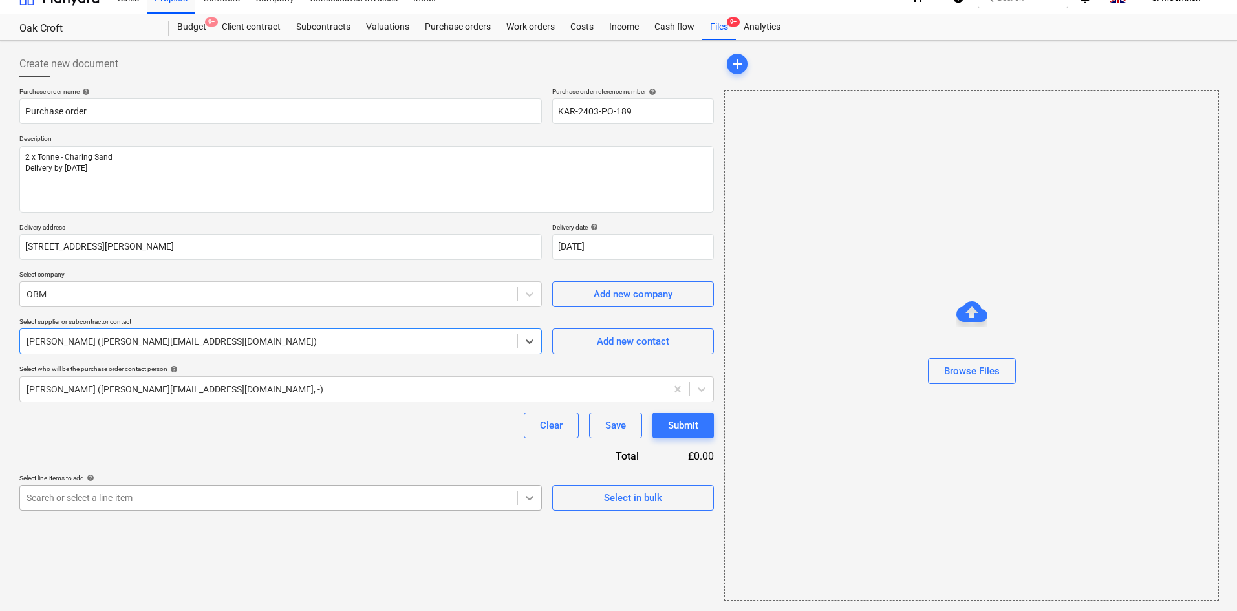
click at [528, 515] on body "Sales Projects Contacts Company Consolidated Invoices Inbox 6 format_size keybo…" at bounding box center [618, 286] width 1237 height 611
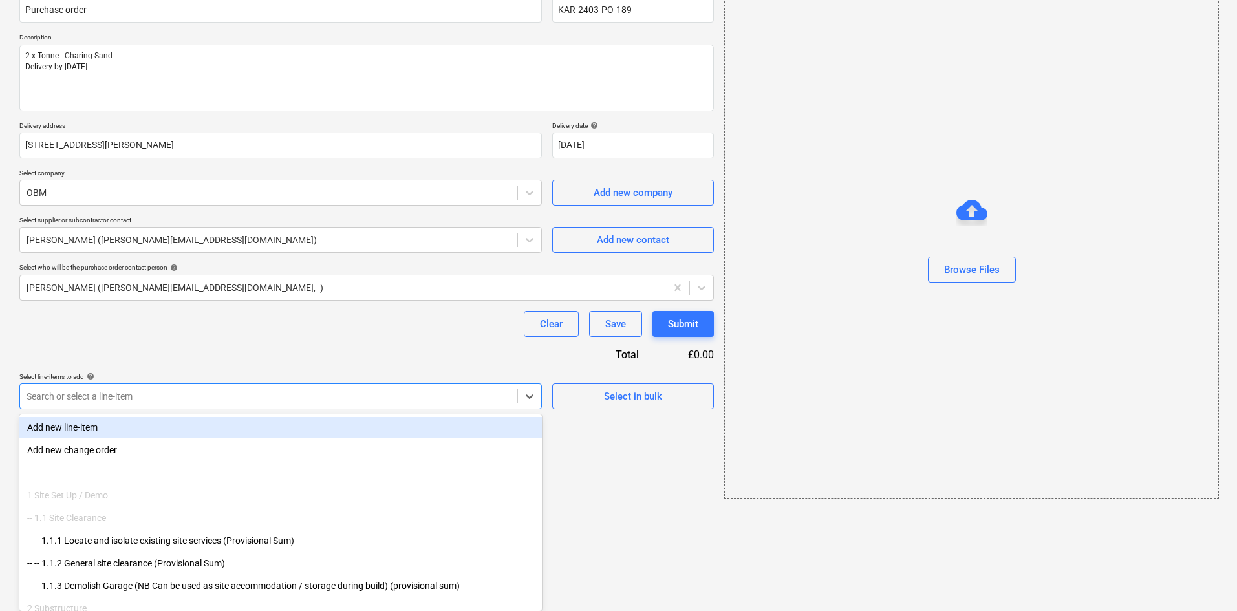
click at [440, 343] on div "Purchase order name help Purchase order Purchase order reference number help KA…" at bounding box center [366, 198] width 695 height 424
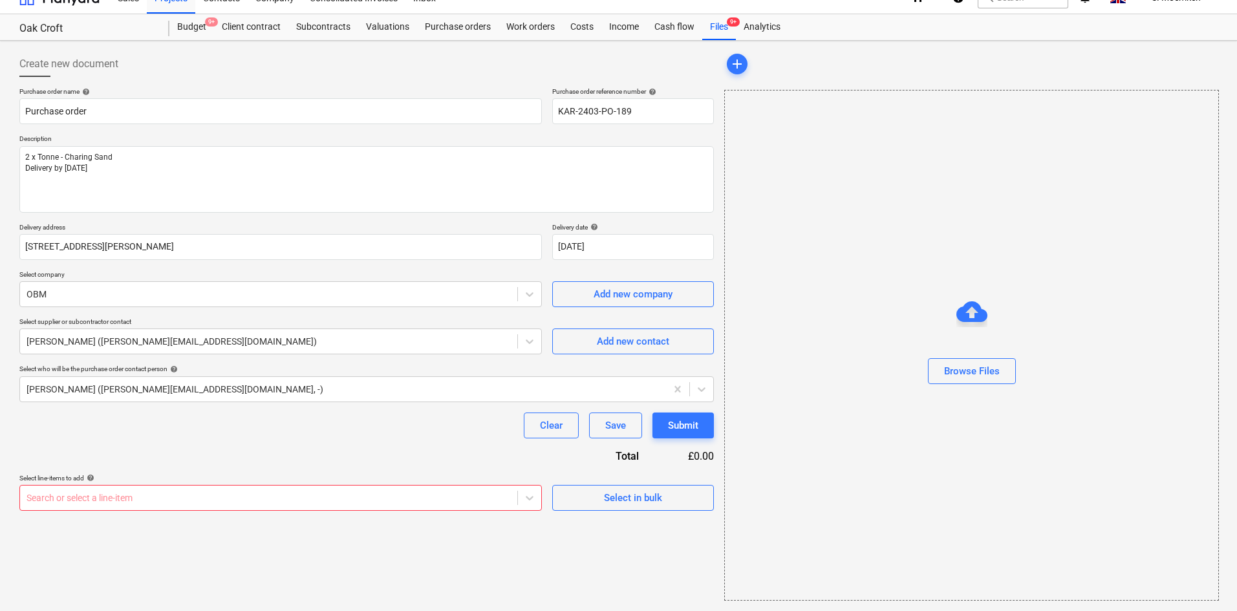
scroll to position [19, 0]
type textarea "x"
click at [142, 495] on body "Sales Projects Contacts Company Consolidated Invoices Inbox 6 format_size keybo…" at bounding box center [618, 286] width 1237 height 611
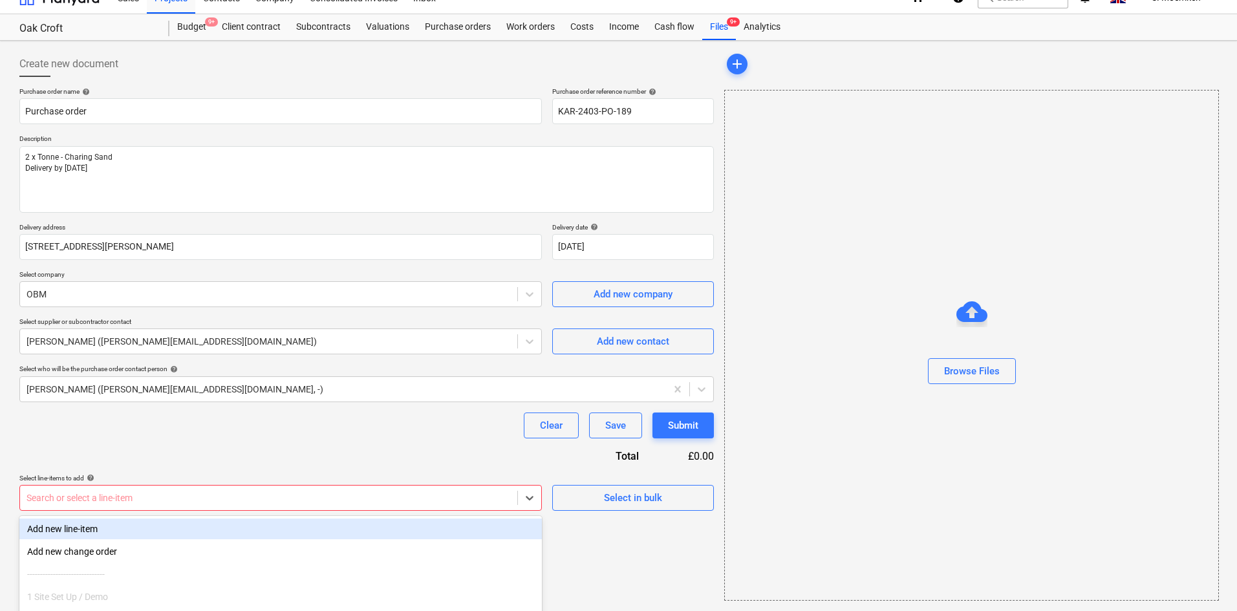
scroll to position [120, 0]
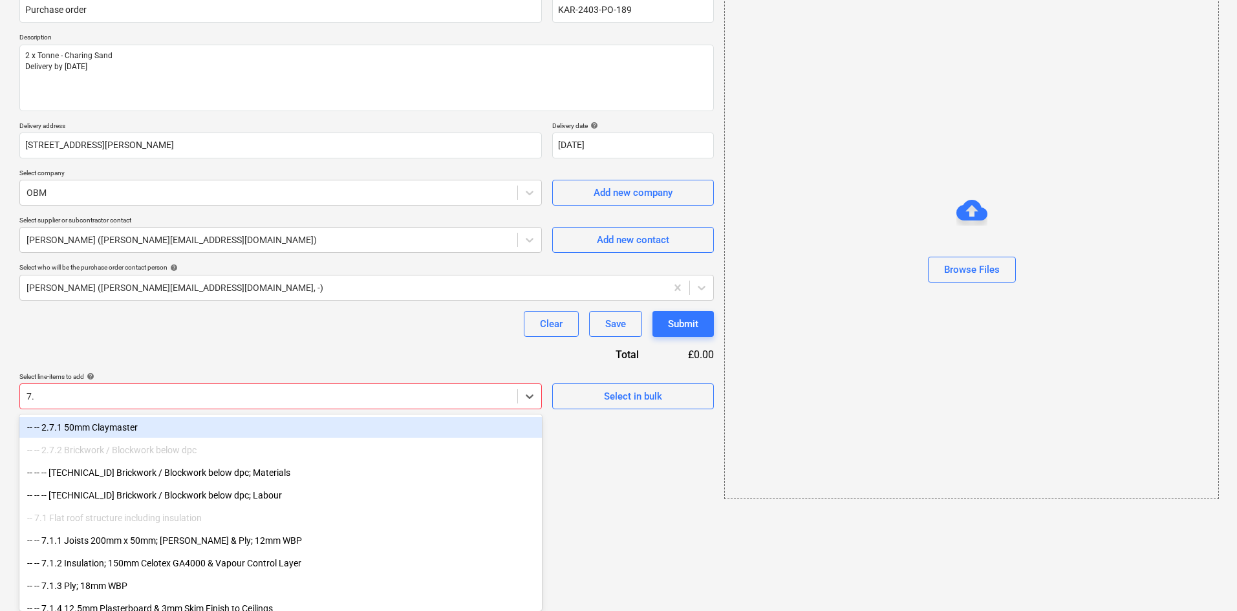
type input "7.6"
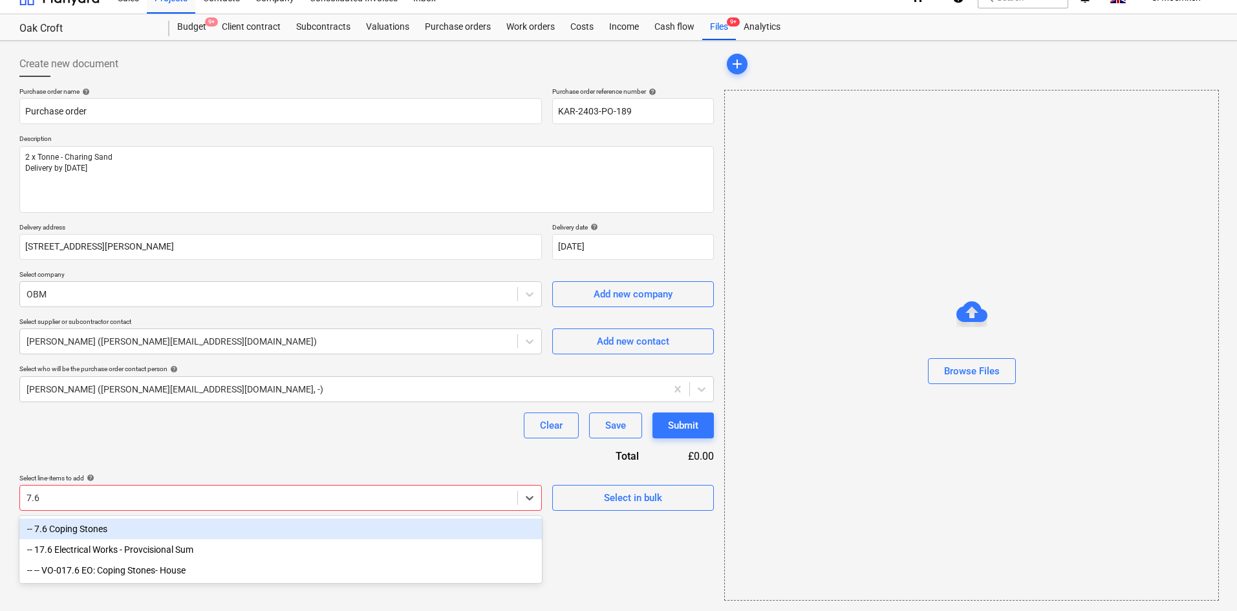
scroll to position [19, 0]
type textarea "x"
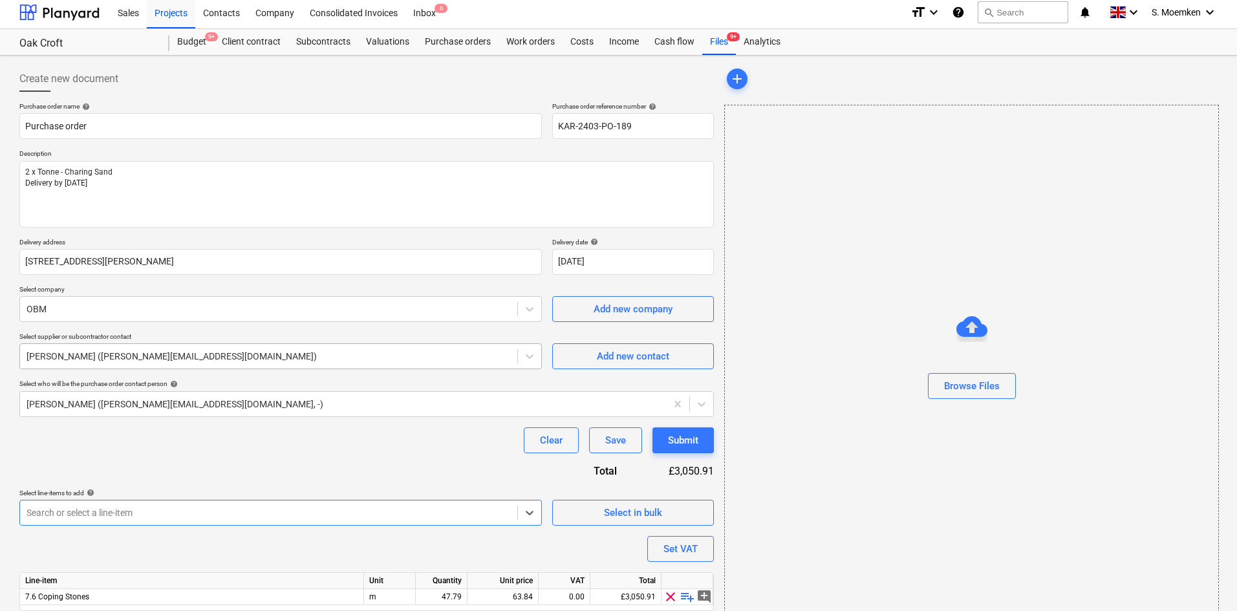
scroll to position [0, 0]
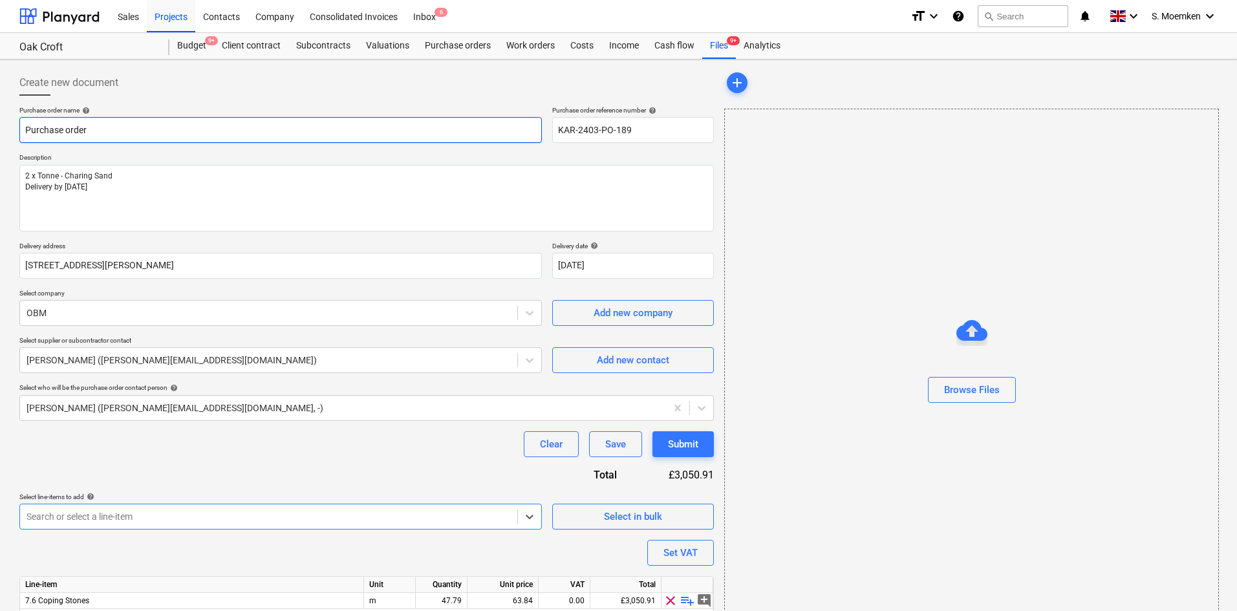
click at [131, 134] on input "Purchase order" at bounding box center [280, 130] width 523 height 26
drag, startPoint x: 103, startPoint y: 130, endPoint x: 4, endPoint y: 131, distance: 99.0
click at [5, 129] on div "Create new document Purchase order name help Purchase order Purchase order refe…" at bounding box center [618, 361] width 1237 height 602
type textarea "x"
type input "O"
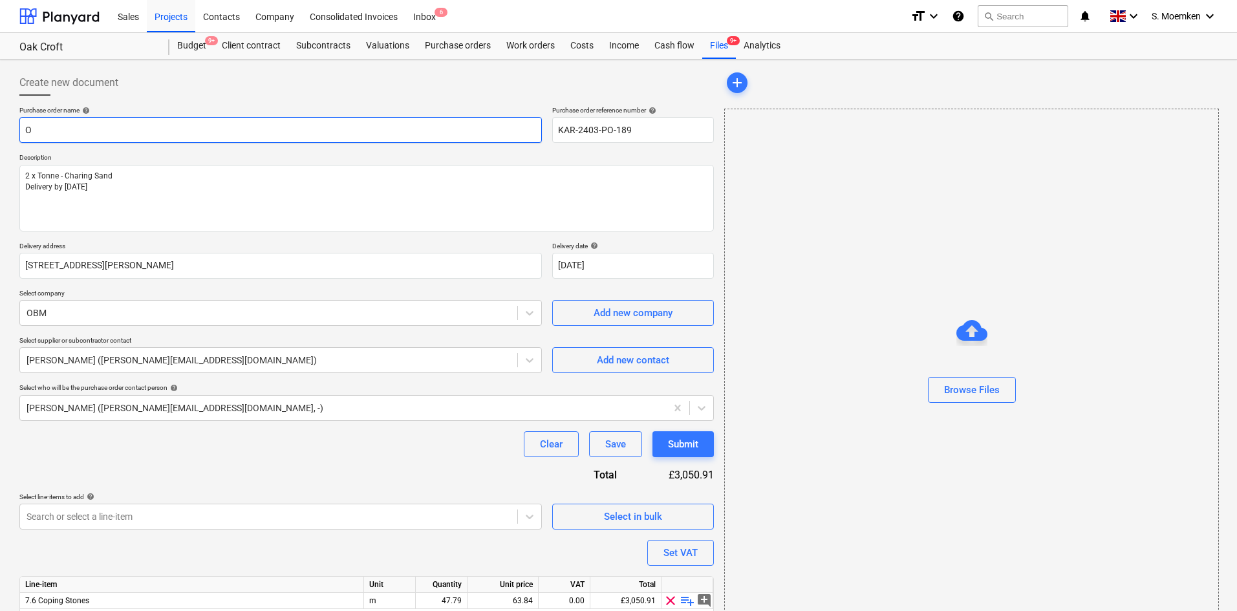
type textarea "x"
type input "OB"
type textarea "x"
type input "OBM"
type textarea "x"
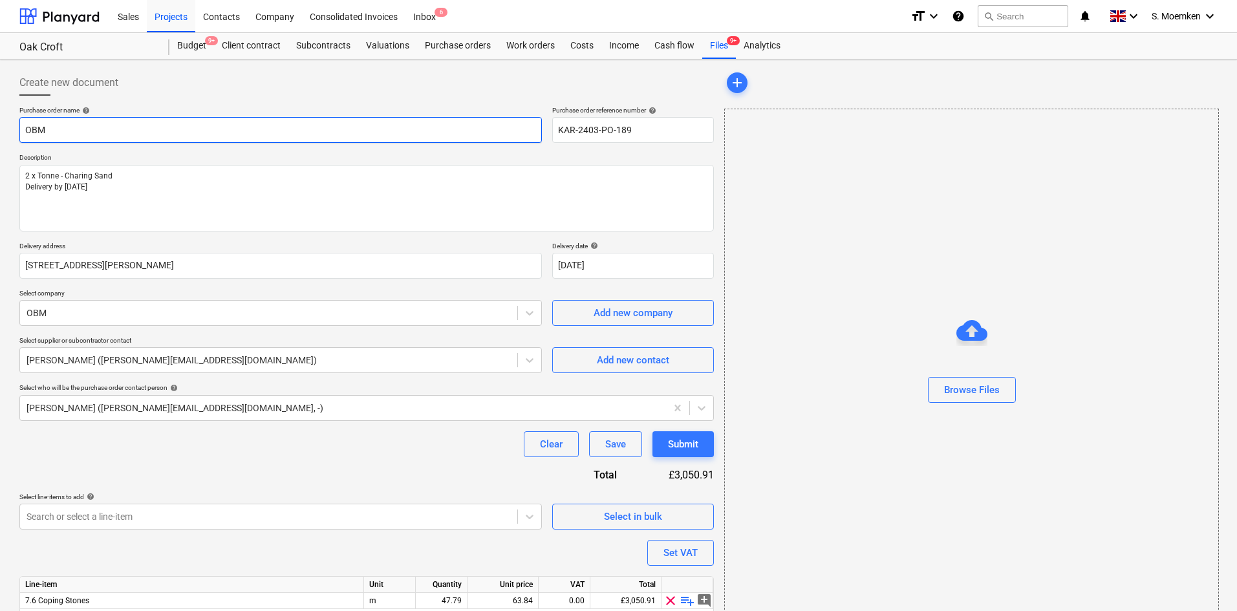
type input "OBM"
type textarea "x"
type input "OBM C"
type textarea "x"
type input "OBM Ch"
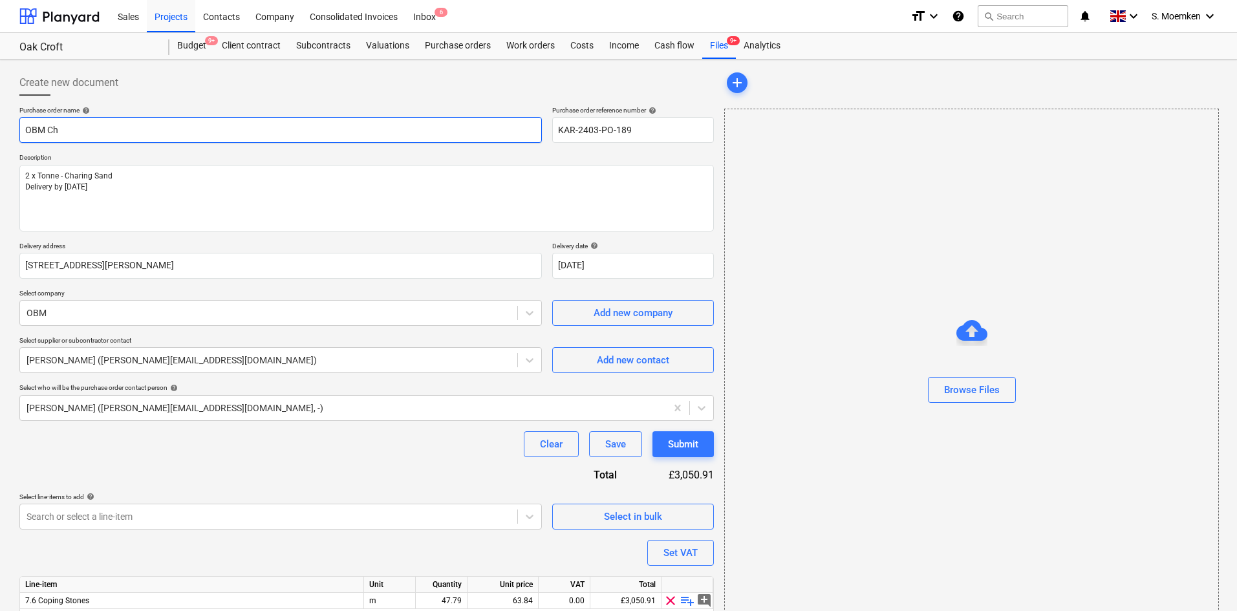
type textarea "x"
type input "OBM Chr"
type textarea "x"
type input "OBM Chri"
type textarea "x"
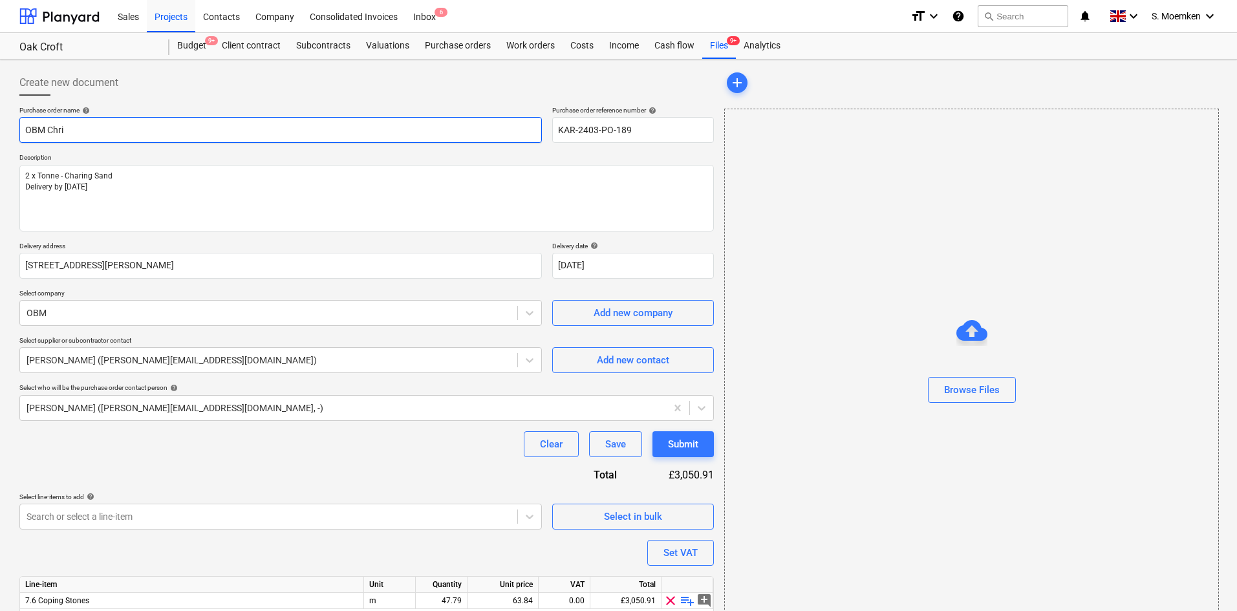
type input "OBM Chrin"
type textarea "x"
type input "OBM Chring"
type textarea "x"
type input "OBM Chring"
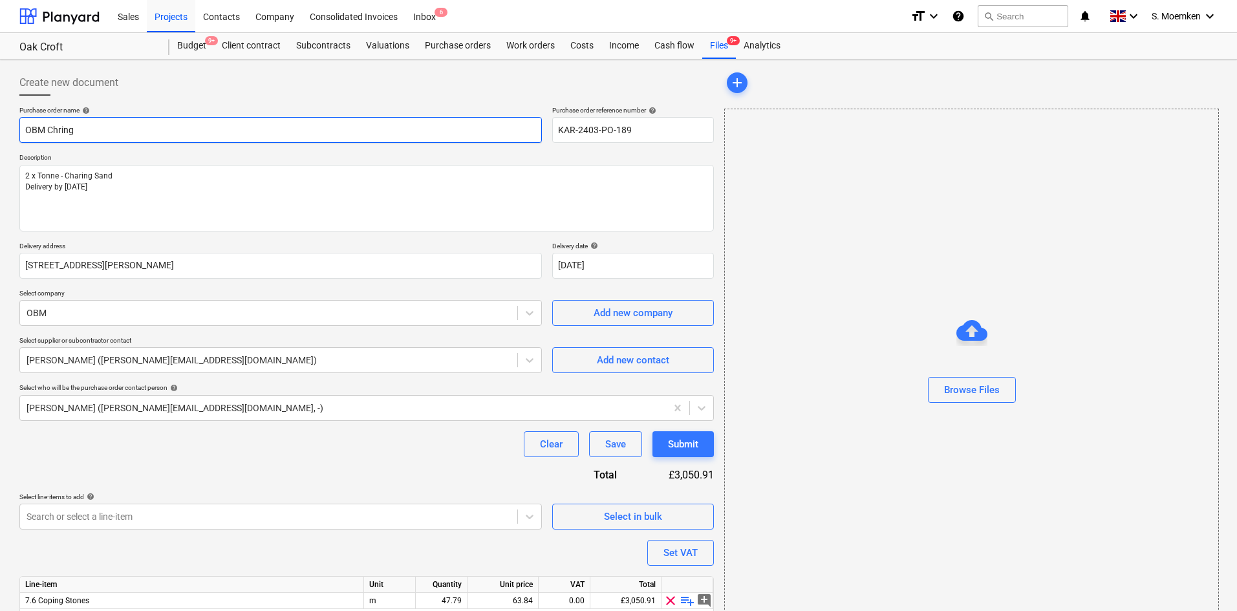
type textarea "x"
type input "OBM Chring"
type textarea "x"
type input "OBM Chrin"
type textarea "x"
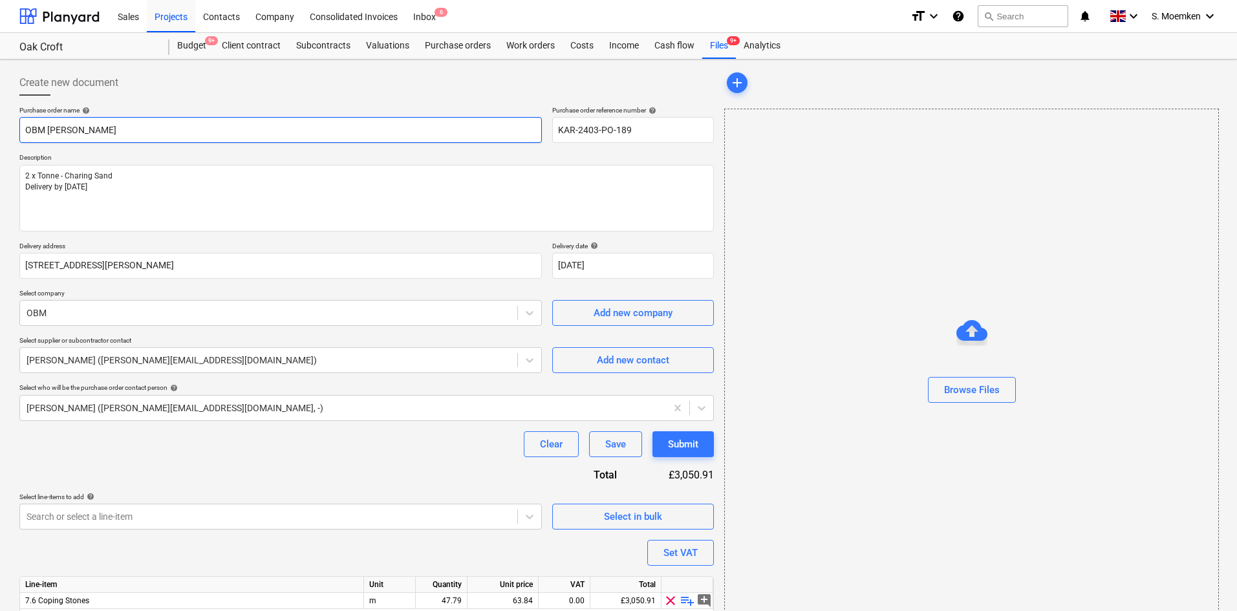
type input "OBM Chri"
type textarea "x"
type input "OBM Chr"
type textarea "x"
type input "OBM Chra"
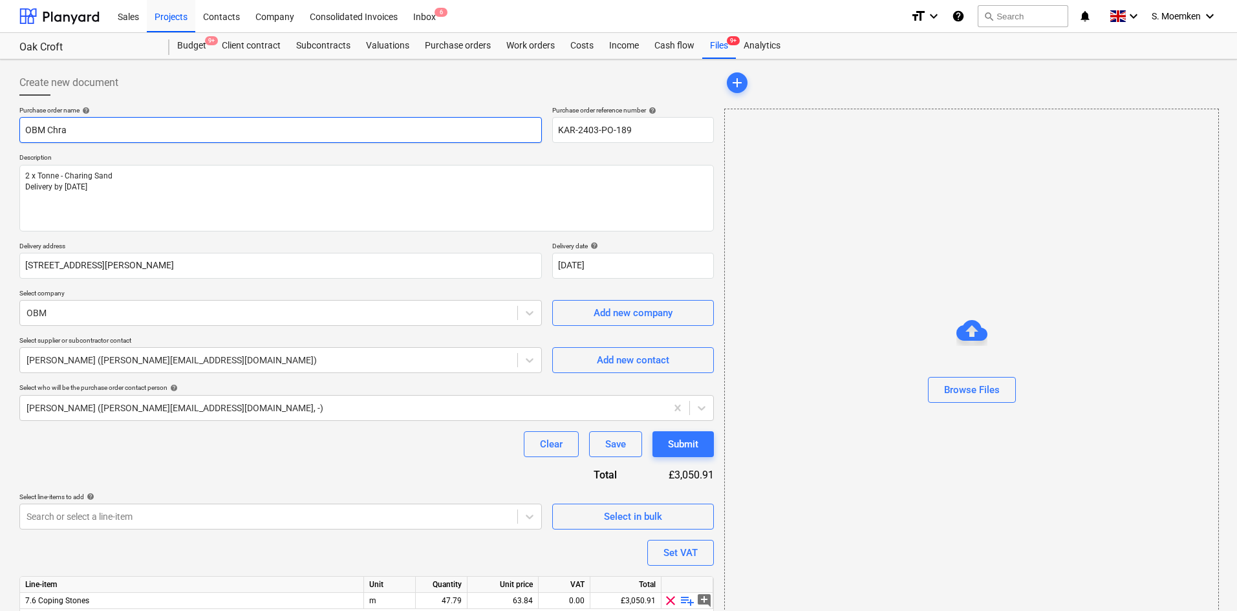
type textarea "x"
type input "OBM Chrar"
type textarea "x"
type input "OBM Chrari"
type textarea "x"
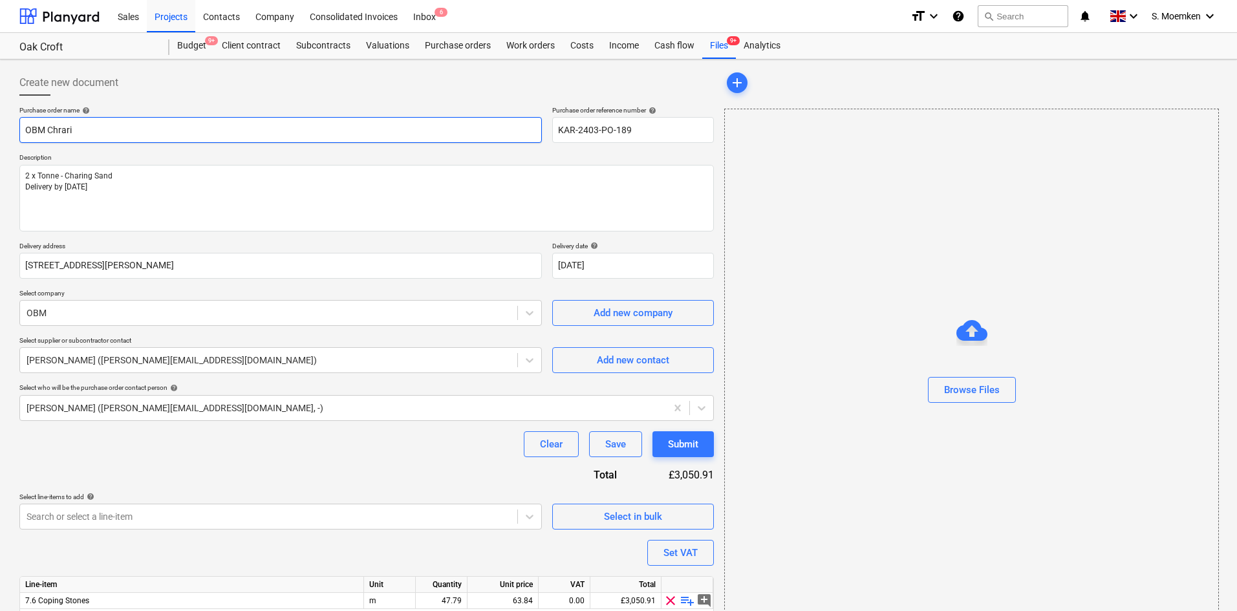
type input "OBM Chrarin"
type textarea "x"
type input "OBM Chraring"
type textarea "x"
type input "OBM Chraring"
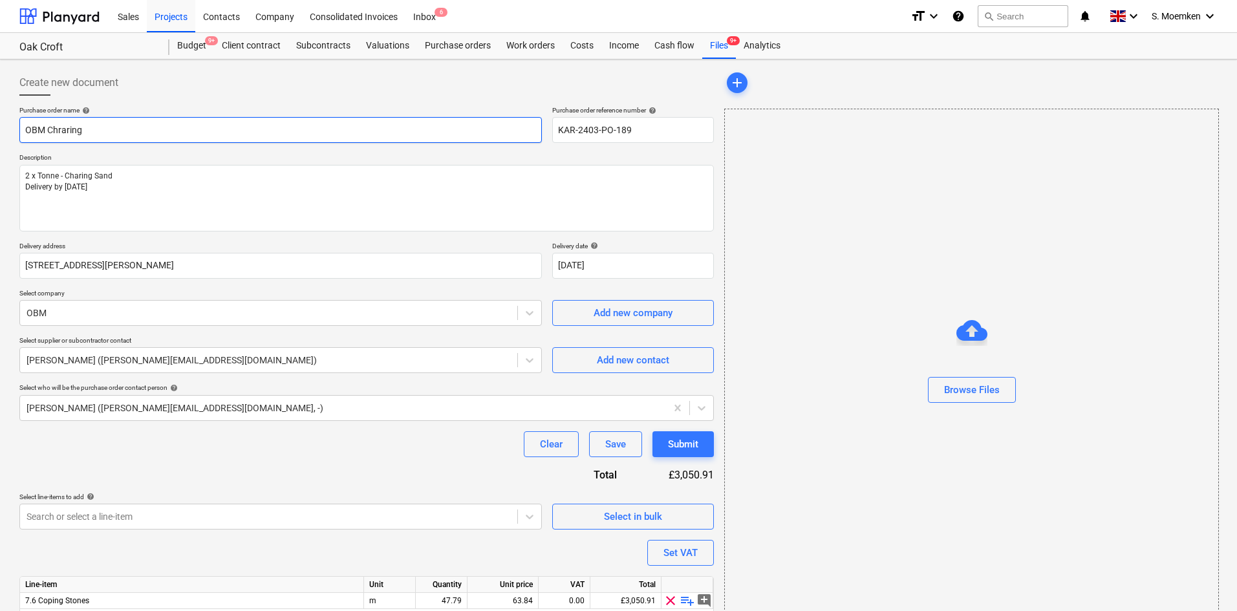
type textarea "x"
type input "OBM Chraring S"
type textarea "x"
type input "OBM Chraring Sa"
type textarea "x"
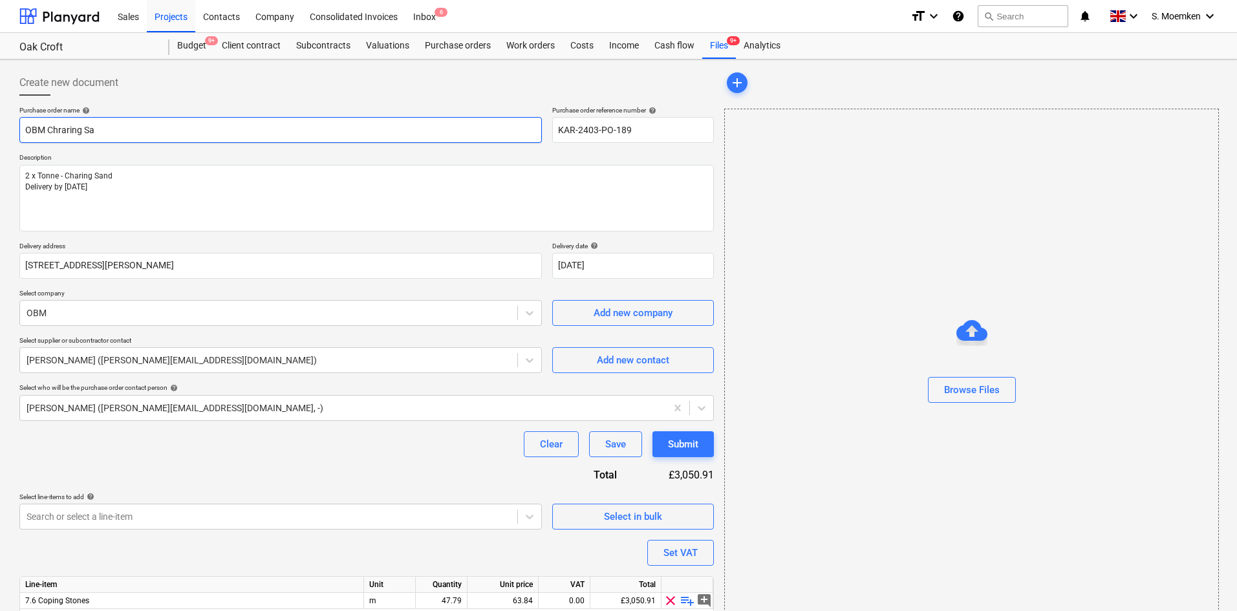
type input "OBM Chraring San"
type textarea "x"
type input "OBM Chraring Sand"
click at [68, 134] on input "OBM Chraring Sand" at bounding box center [280, 130] width 523 height 26
type textarea "x"
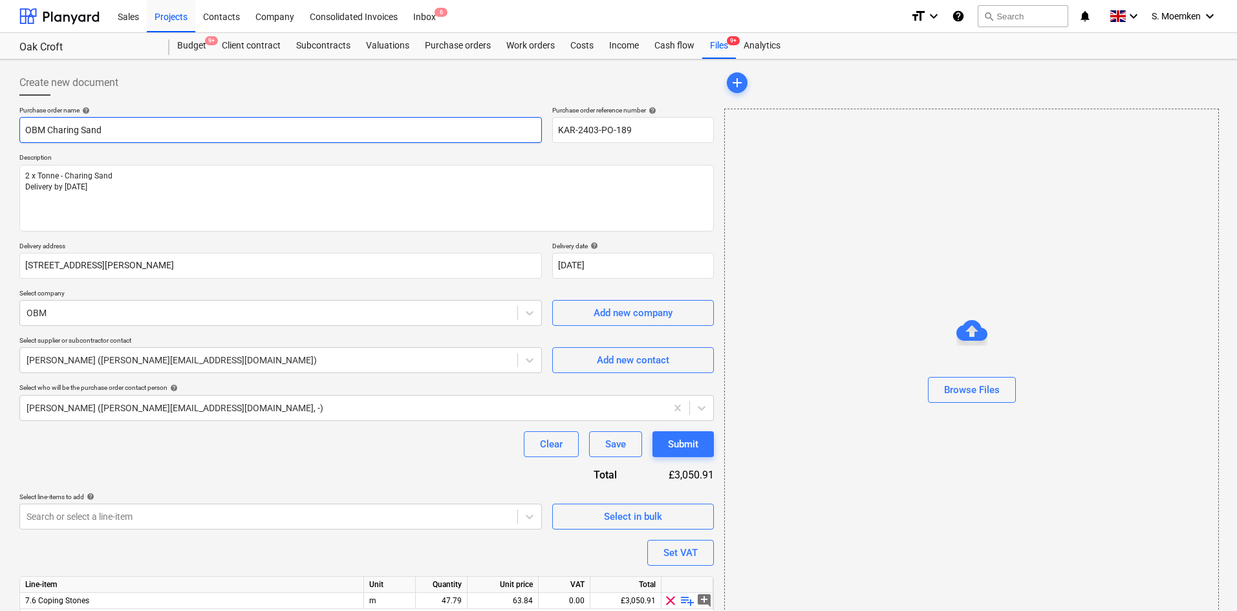
type input "OBM Charing Sand"
click at [276, 116] on p "Purchase order name help" at bounding box center [280, 111] width 523 height 11
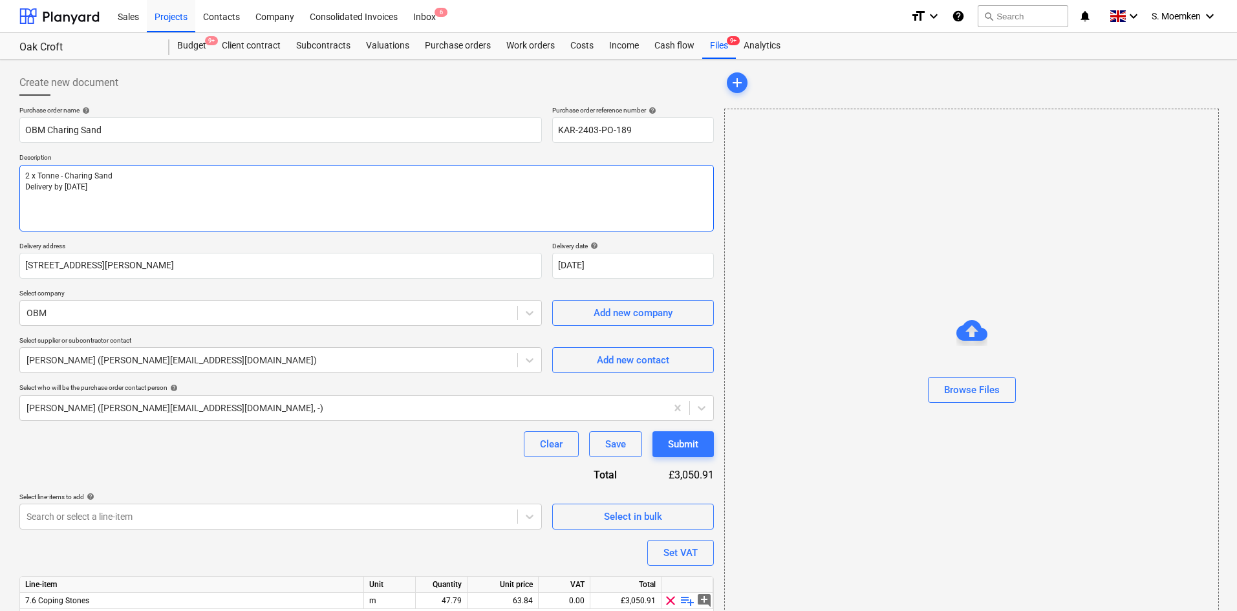
click at [128, 179] on textarea "2 x Tonne - Charing Sand Delivery by Friday" at bounding box center [366, 198] width 695 height 67
type textarea "x"
type textarea "2 x Tonne - Charing Sand Delivery by Friday"
type textarea "x"
type textarea "2 x Tonne - Charing Sand Delivery by Friday a"
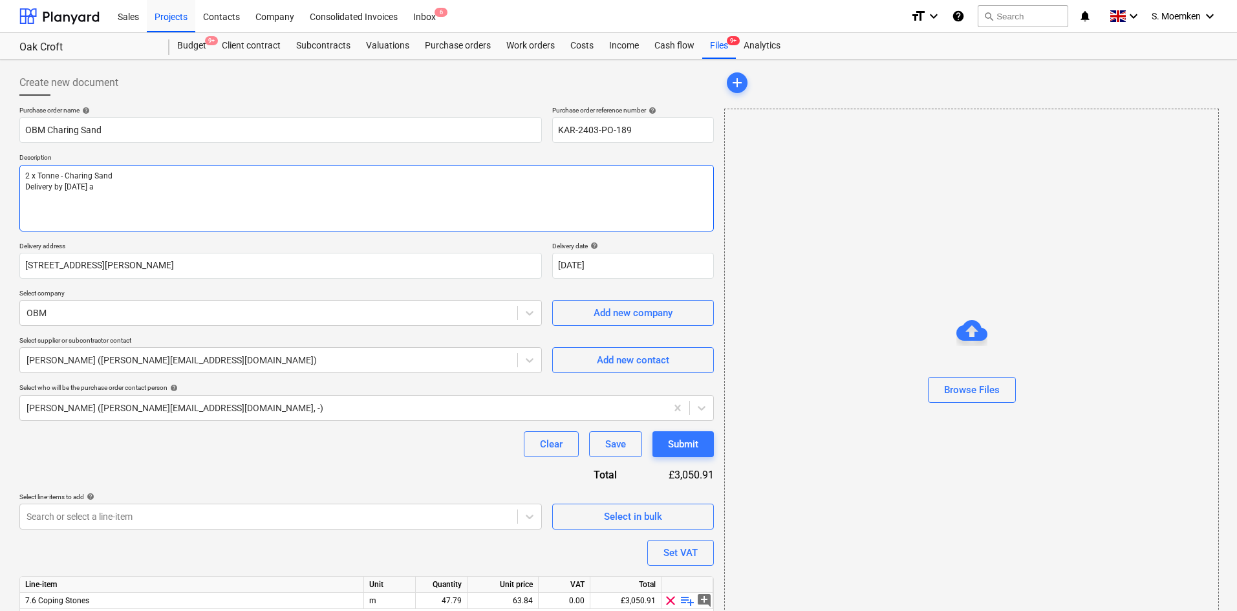
type textarea "x"
type textarea "2 x Tonne - Charing Sand Delivery by Friday as"
type textarea "x"
type textarea "2 x Tonne - Charing Sand Delivery by Friday as"
type textarea "x"
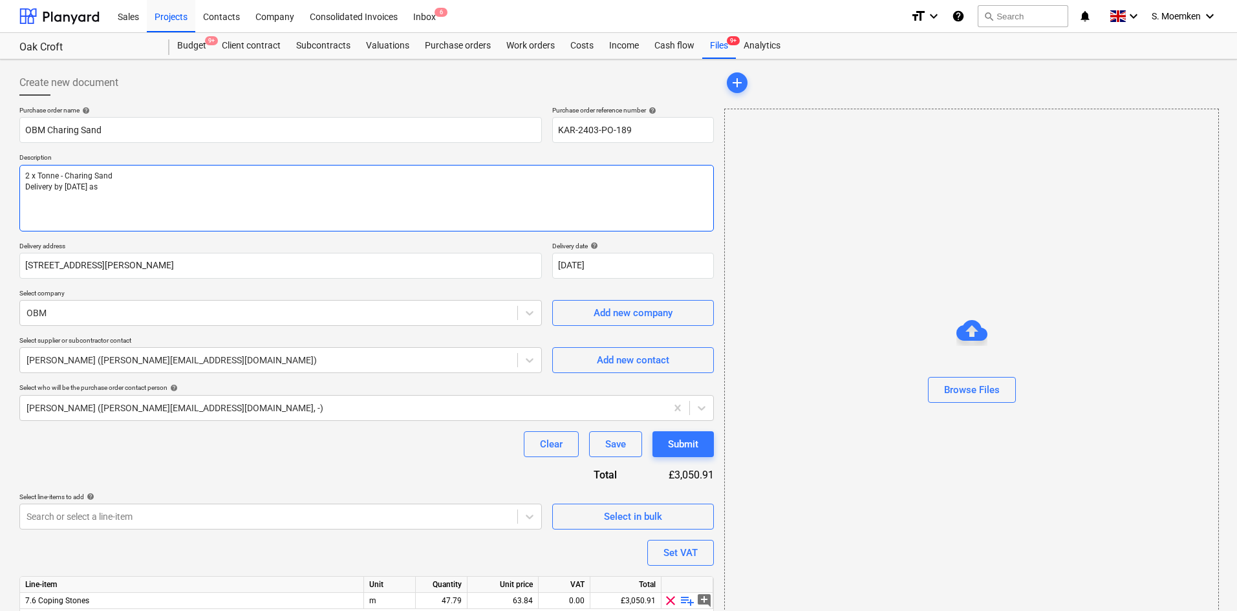
type textarea "2 x Tonne - Charing Sand Delivery by Friday as r"
type textarea "x"
type textarea "2 x Tonne - Charing Sand Delivery by Friday as re"
type textarea "x"
drag, startPoint x: 25, startPoint y: 208, endPoint x: 41, endPoint y: 205, distance: 15.9
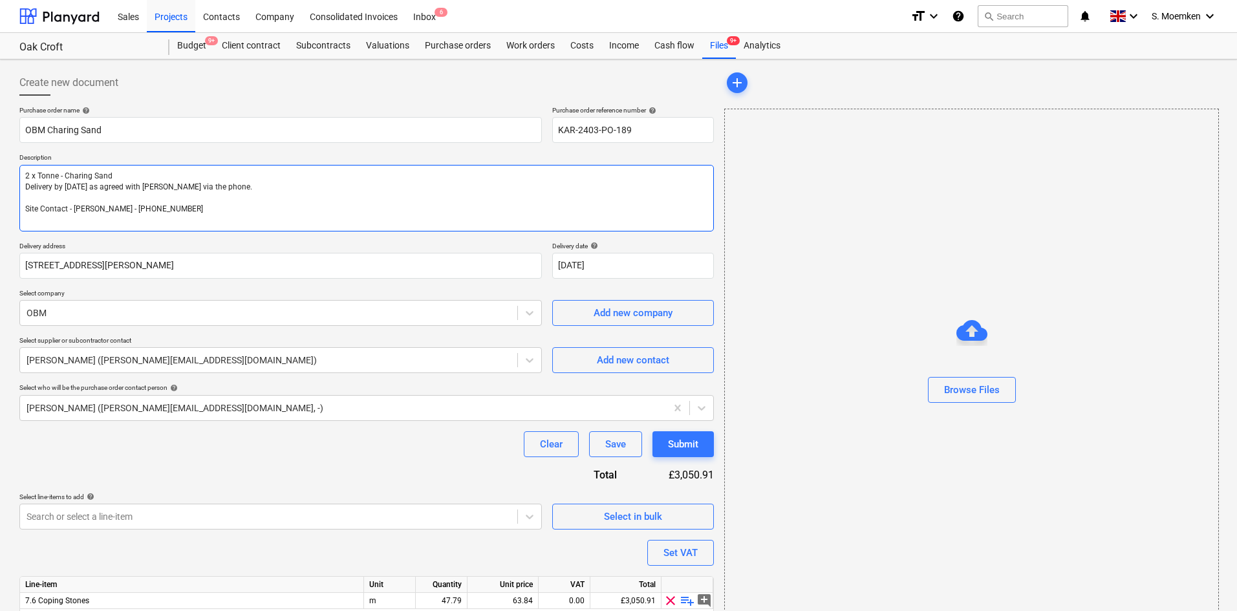
click at [27, 208] on textarea "2 x Tonne - Charing Sand Delivery by Friday as agreed with Emma via the phone. …" at bounding box center [366, 198] width 695 height 67
click at [108, 172] on textarea "2 x Tonne - Charing Sand Delivery by Friday as agreed with Emma via the phone. …" at bounding box center [366, 198] width 695 height 67
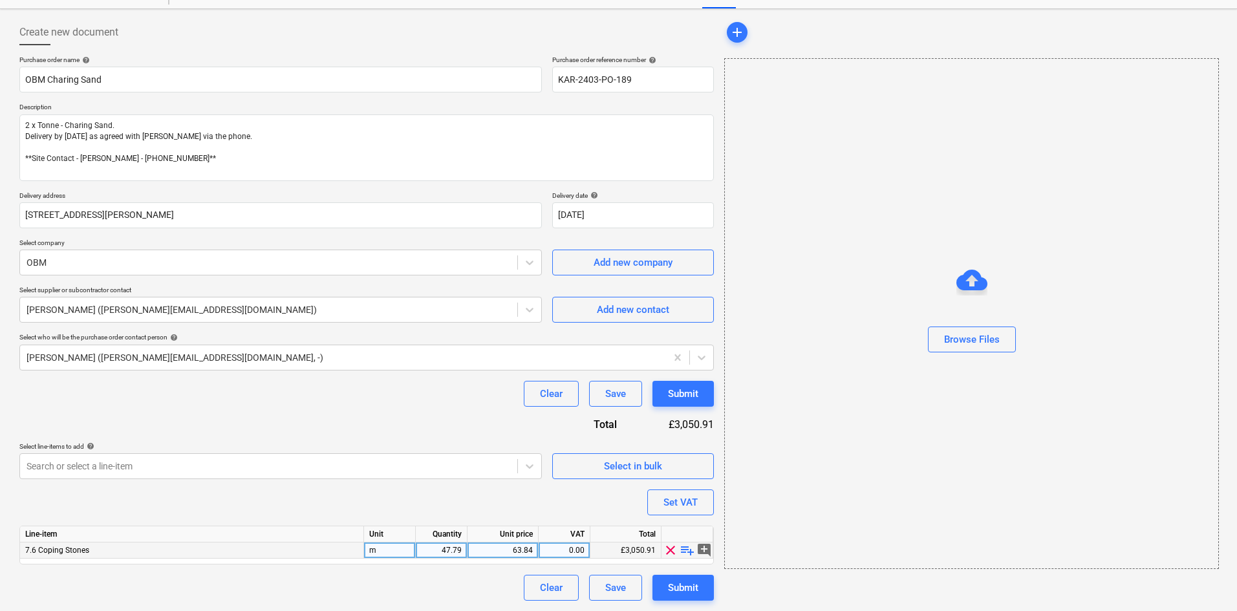
click at [439, 547] on div "47.79" at bounding box center [441, 551] width 41 height 16
click at [688, 552] on span "playlist_add" at bounding box center [688, 551] width 16 height 16
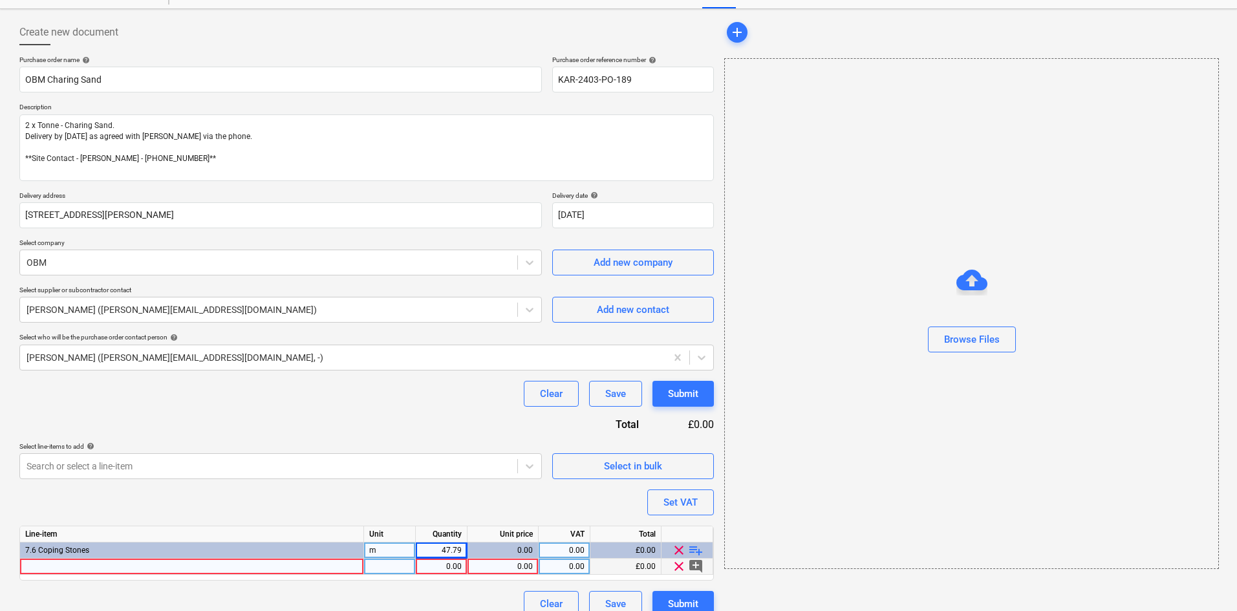
click at [152, 567] on div at bounding box center [192, 567] width 344 height 16
click at [384, 569] on div "pcs" at bounding box center [390, 567] width 52 height 16
click at [384, 568] on div "Ton" at bounding box center [390, 567] width 52 height 16
click at [384, 568] on input "Ton" at bounding box center [389, 567] width 51 height 16
click at [391, 565] on div "t" at bounding box center [390, 567] width 52 height 16
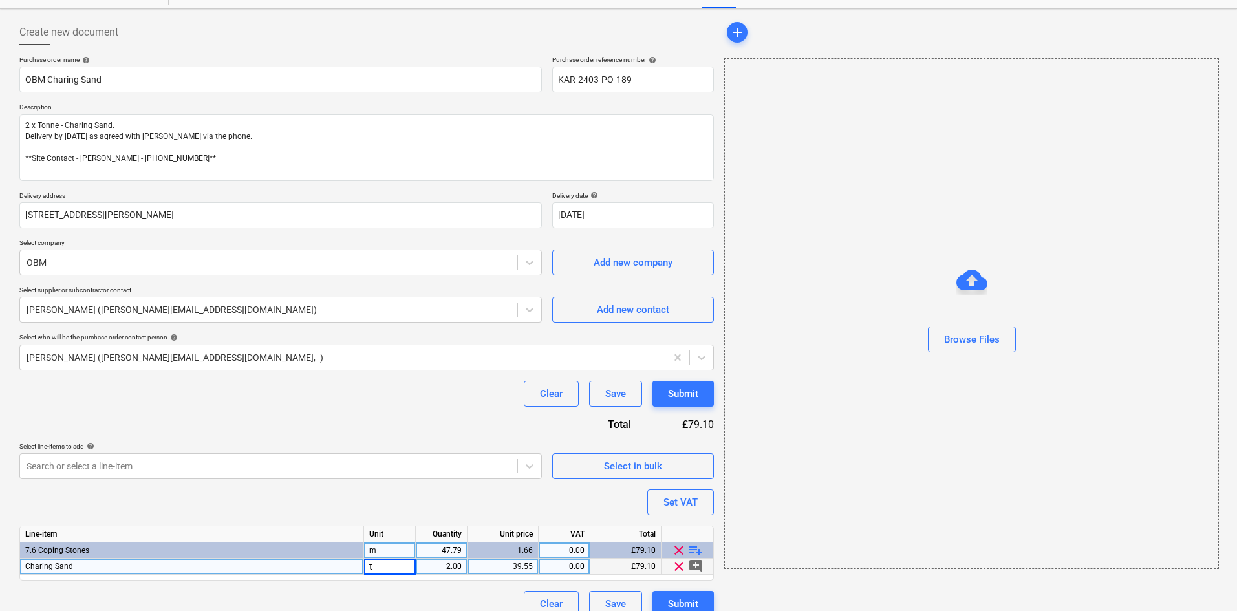
click at [391, 565] on input "t" at bounding box center [389, 567] width 51 height 16
drag, startPoint x: 391, startPoint y: 565, endPoint x: 376, endPoint y: 566, distance: 14.2
click at [376, 566] on input "Each" at bounding box center [389, 567] width 51 height 16
click at [113, 569] on div "Charing Sand" at bounding box center [192, 567] width 344 height 16
click at [100, 565] on input "Charing Sand" at bounding box center [191, 567] width 343 height 16
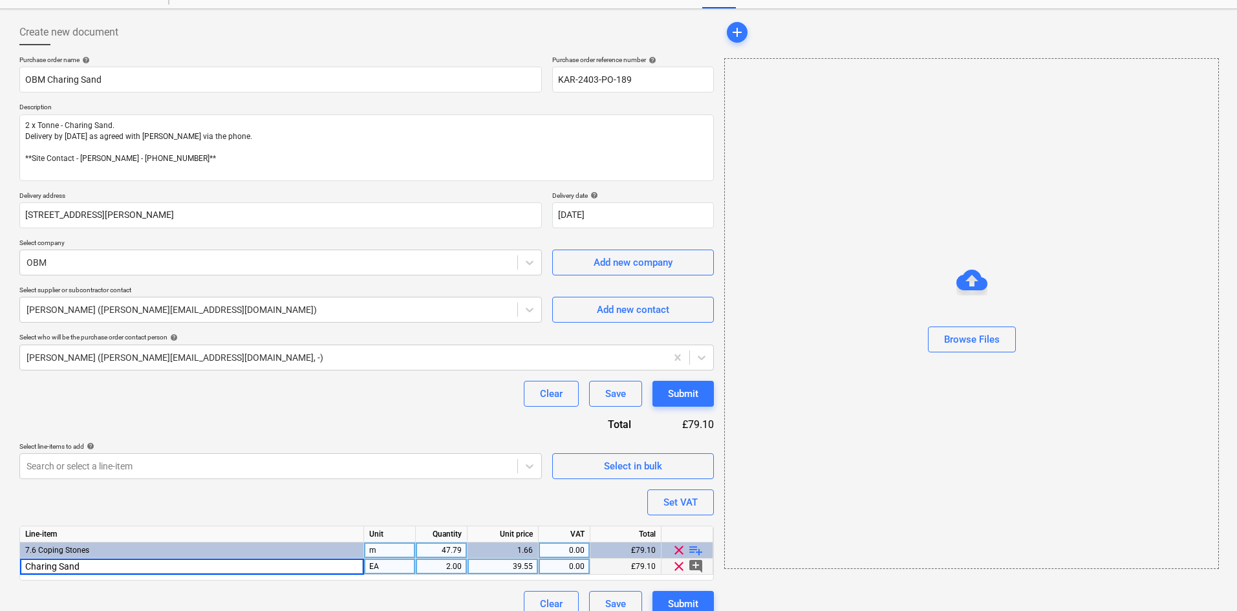
click at [26, 567] on input "Charing Sand" at bounding box center [191, 567] width 343 height 16
click at [578, 568] on div "0.00" at bounding box center [564, 567] width 41 height 16
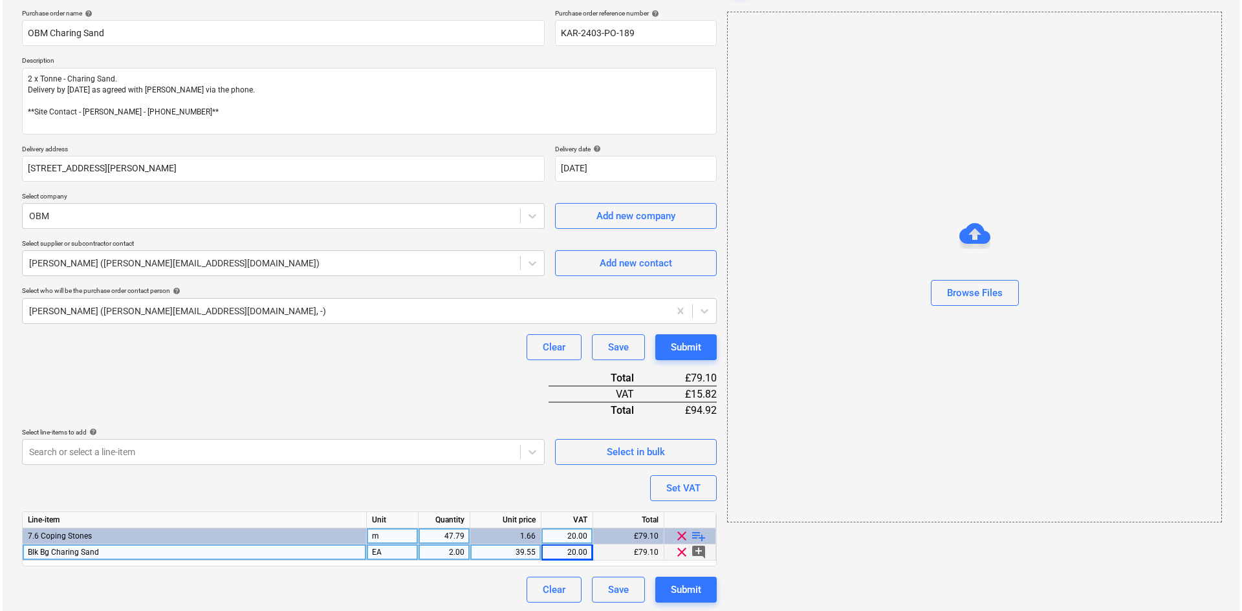
scroll to position [99, 0]
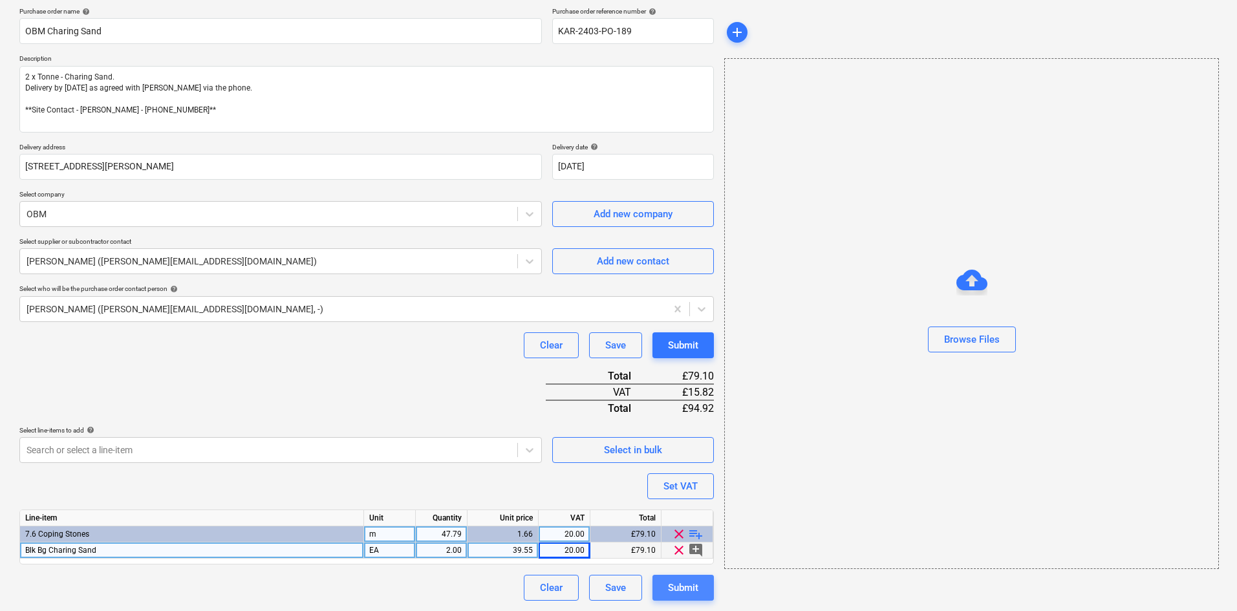
click at [693, 584] on div "Submit" at bounding box center [683, 588] width 30 height 17
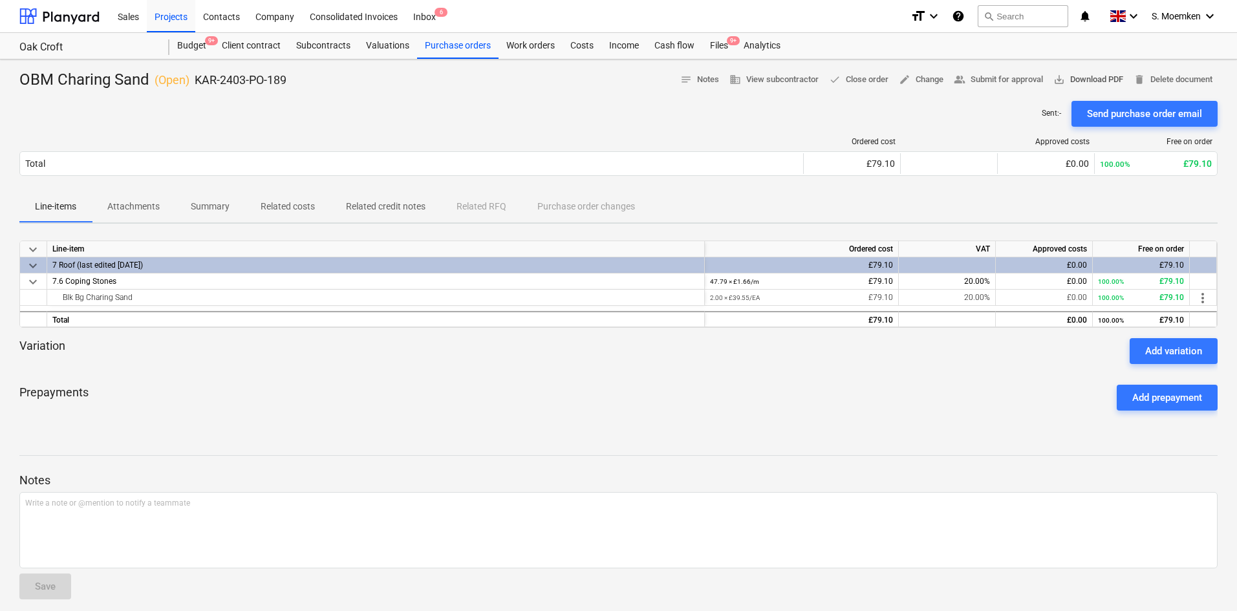
click at [1062, 82] on span "save_alt Download PDF" at bounding box center [1089, 79] width 70 height 15
click at [471, 46] on div "Purchase orders" at bounding box center [457, 46] width 81 height 26
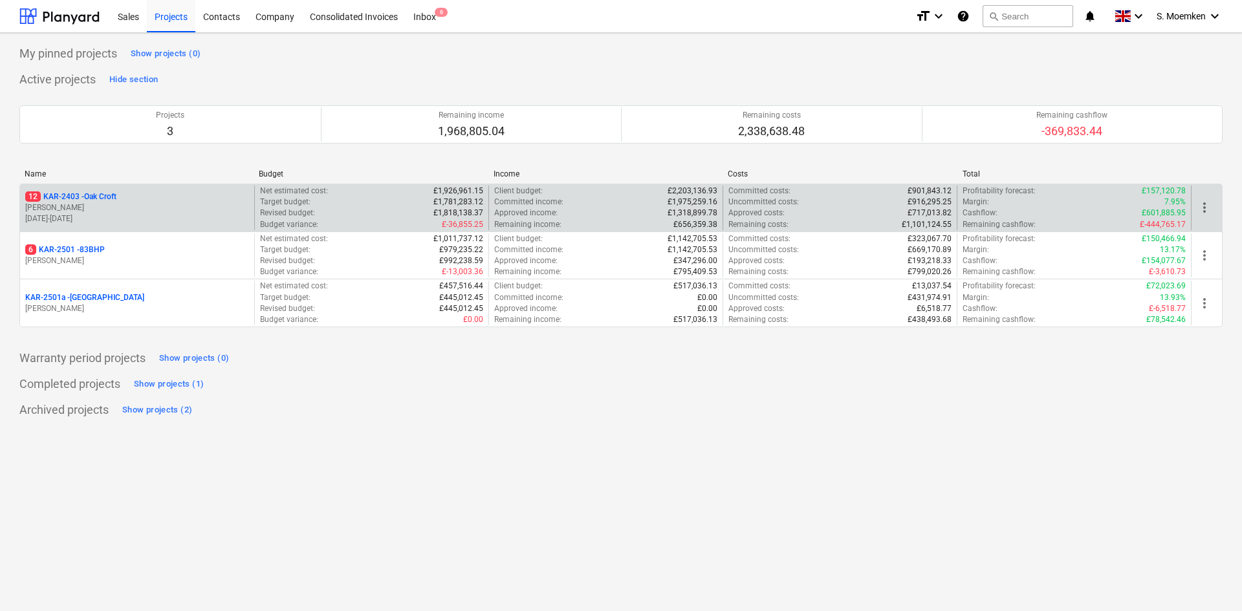
click at [103, 202] on p "12 KAR-2403 - Oak Croft" at bounding box center [70, 196] width 91 height 11
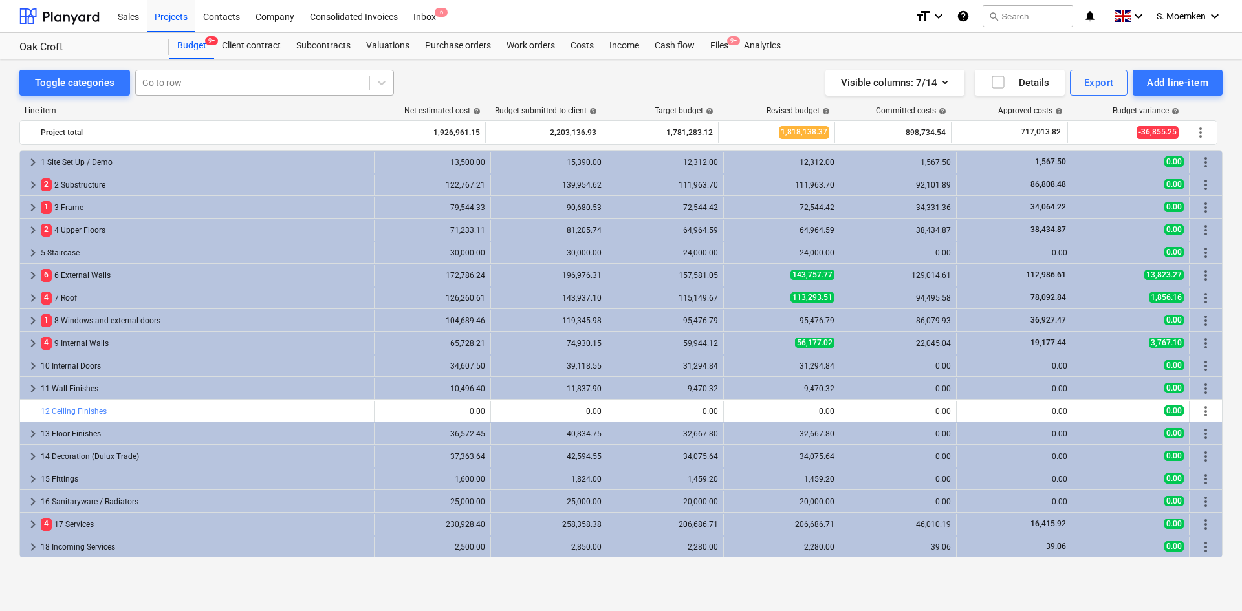
click at [239, 81] on div at bounding box center [252, 82] width 221 height 13
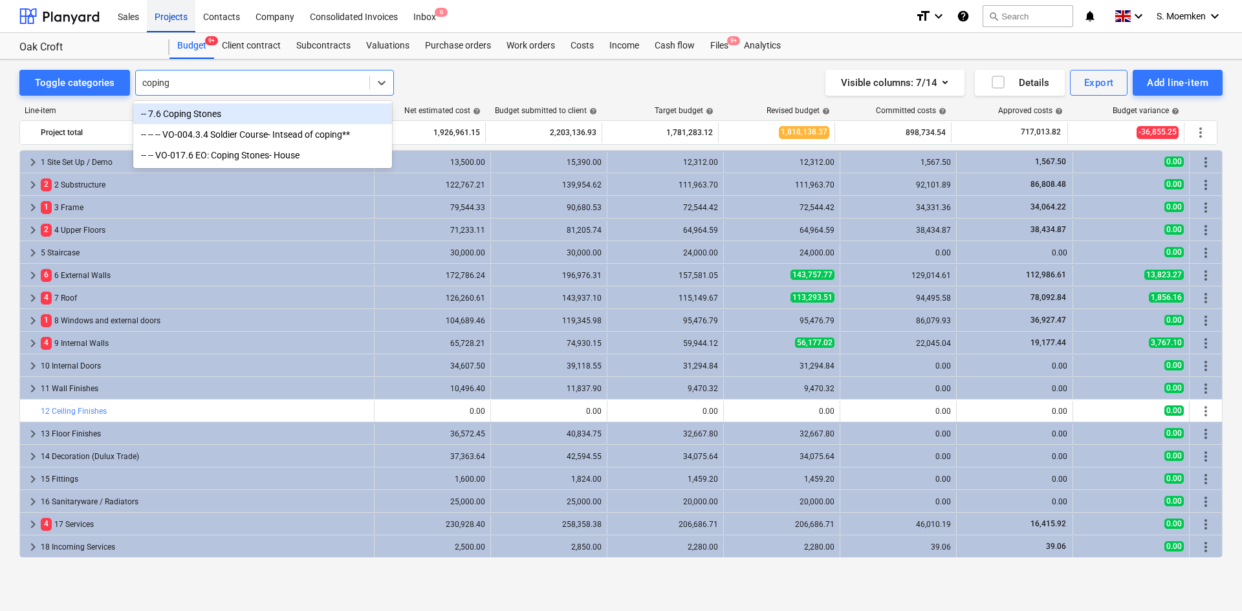
type input "coping"
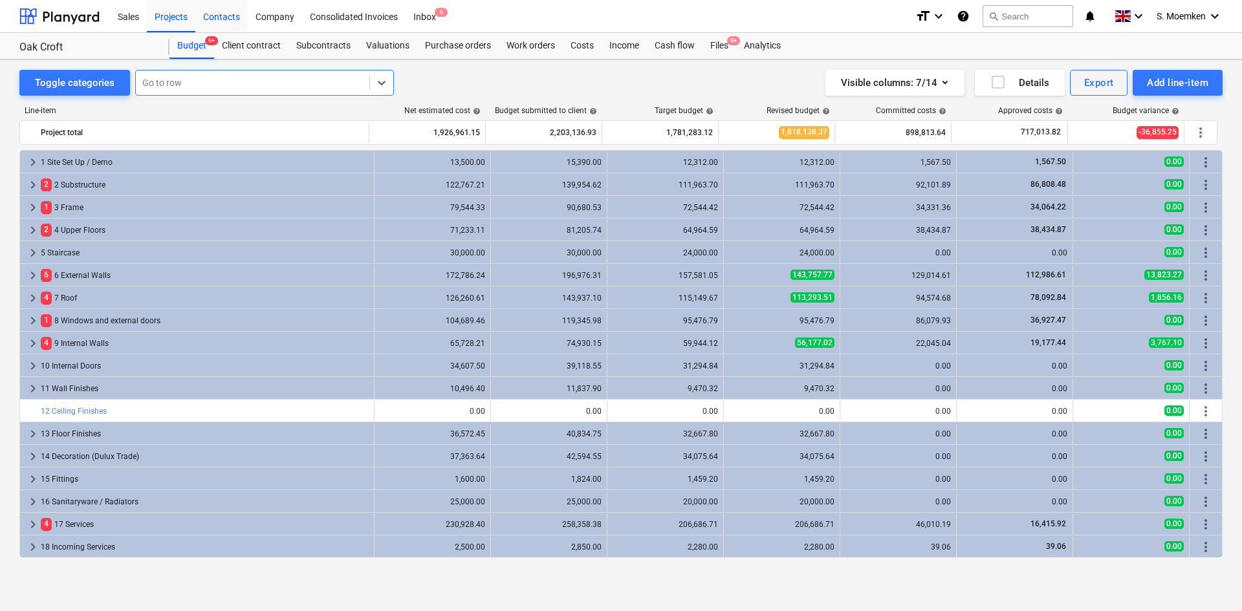
click at [221, 14] on div "Contacts" at bounding box center [221, 15] width 52 height 33
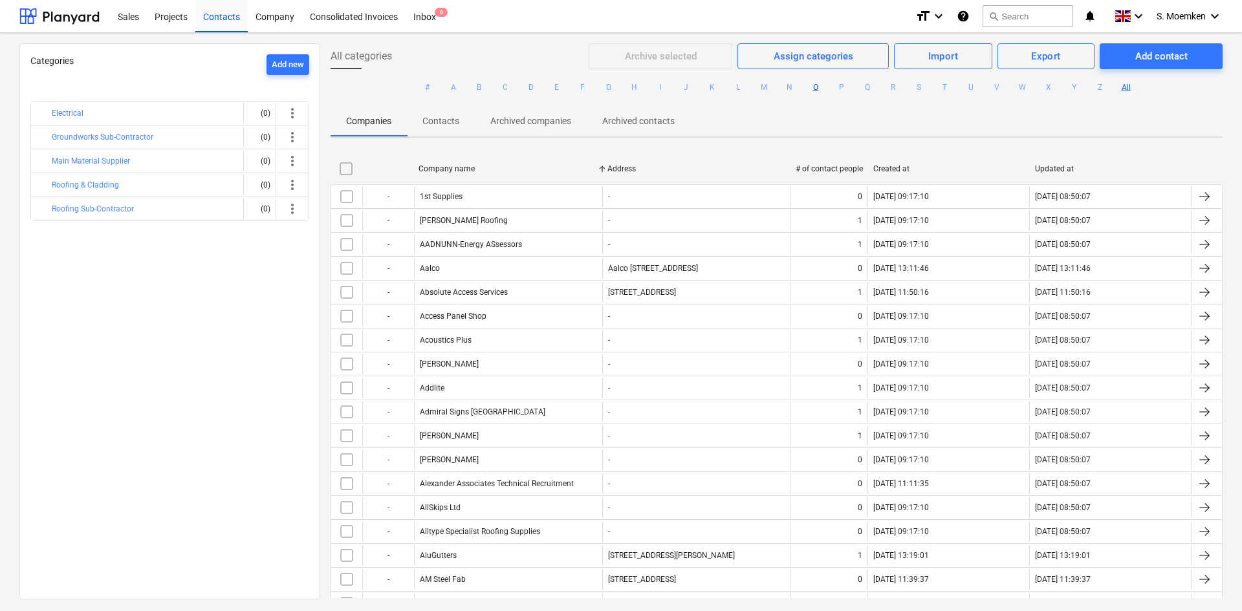
click at [808, 85] on button "O" at bounding box center [816, 88] width 16 height 16
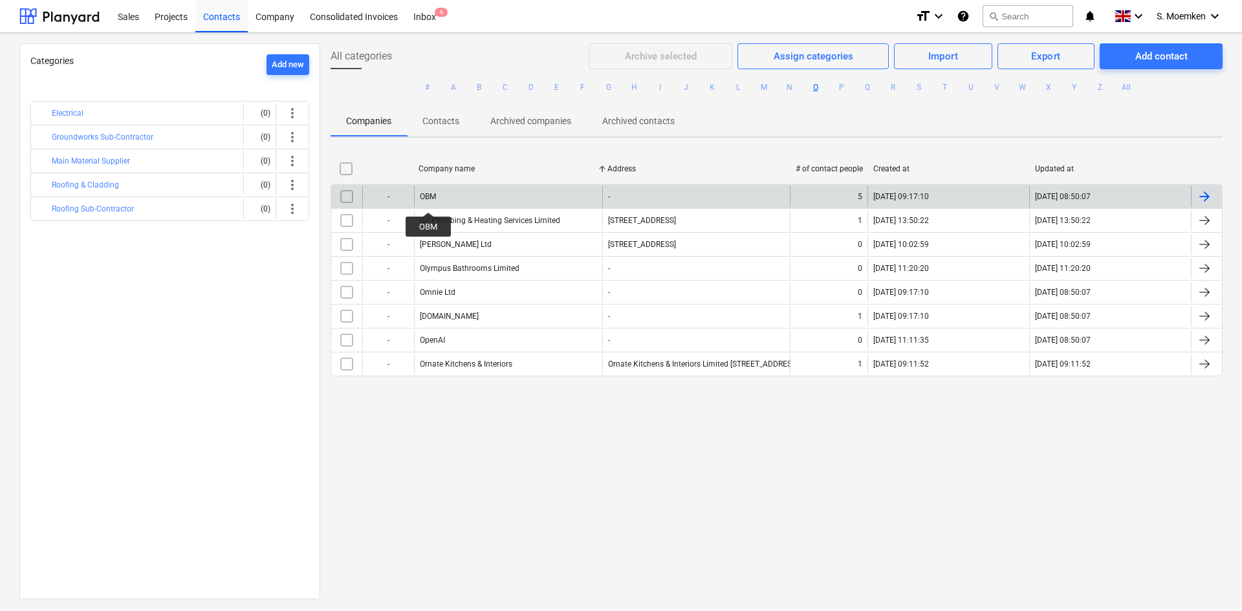
click at [427, 197] on div "OBM" at bounding box center [428, 196] width 16 height 9
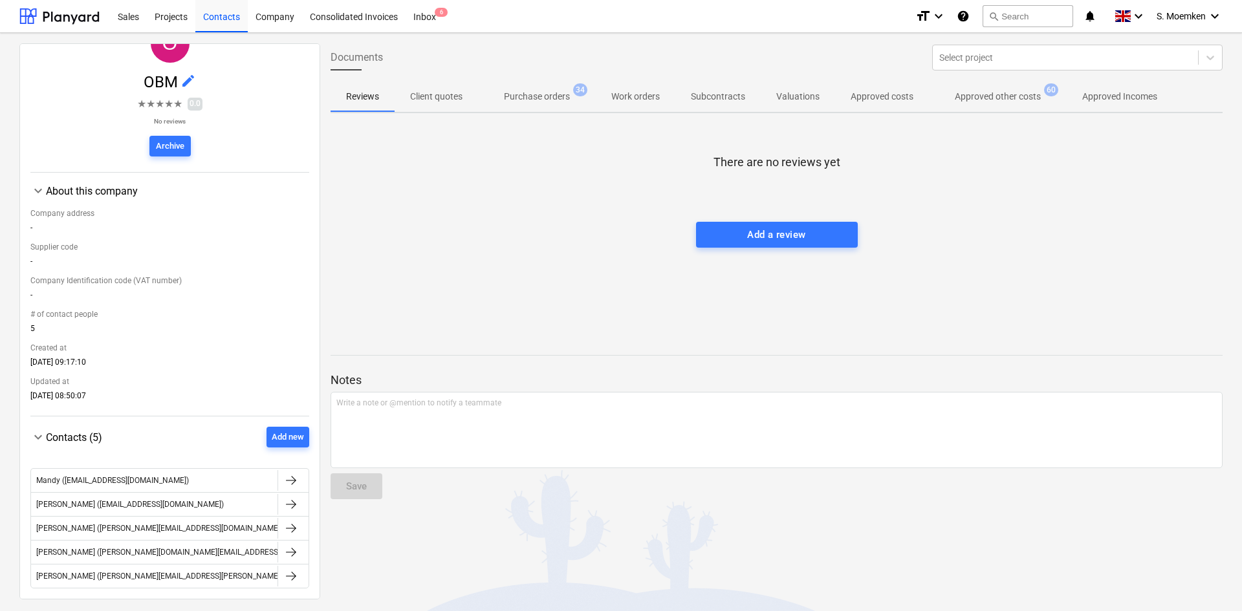
scroll to position [134, 0]
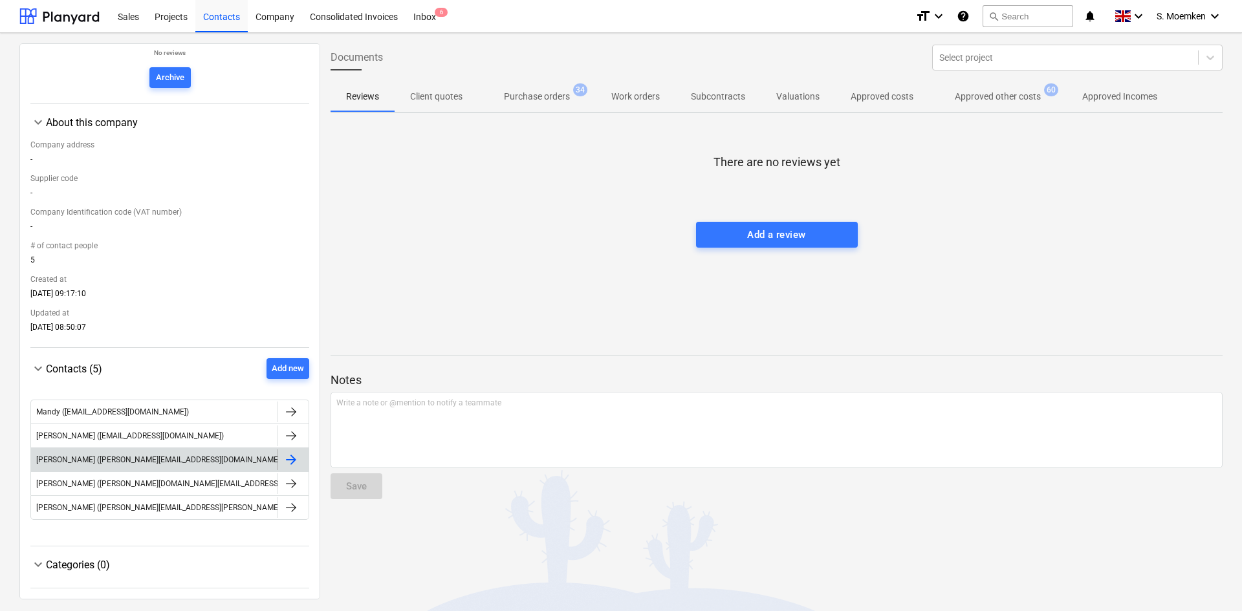
drag, startPoint x: 175, startPoint y: 459, endPoint x: 285, endPoint y: 464, distance: 109.4
click at [285, 464] on div at bounding box center [291, 460] width 16 height 16
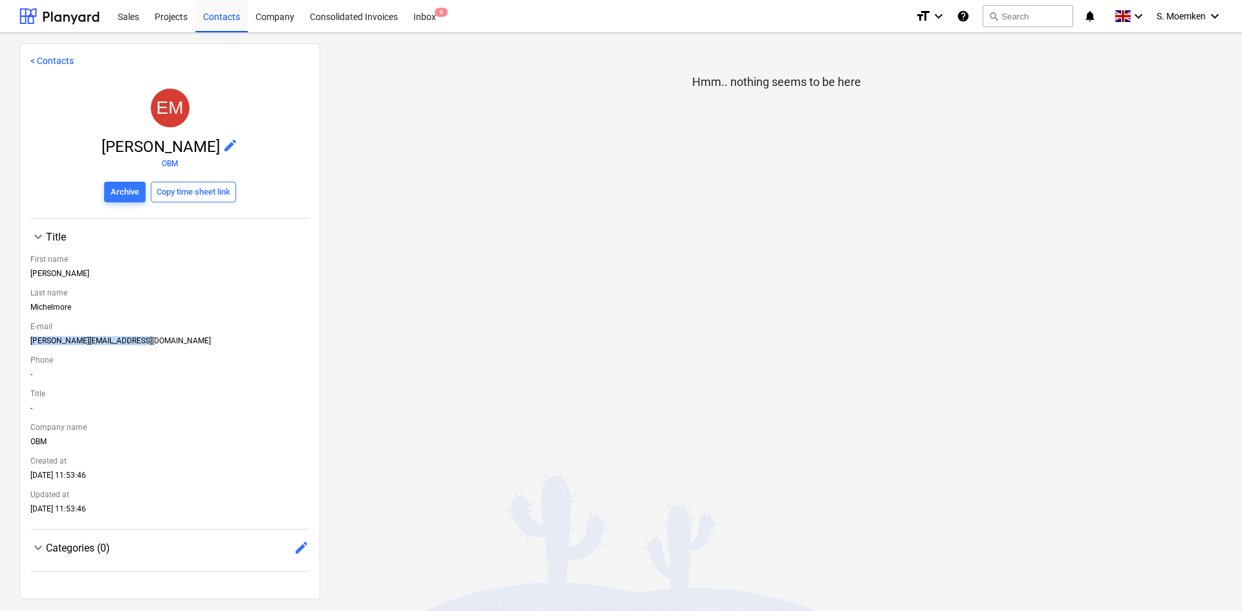
drag, startPoint x: 146, startPoint y: 340, endPoint x: 32, endPoint y: 341, distance: 113.8
click at [32, 341] on div "emma.michelmore@obmltd.co.uk" at bounding box center [169, 343] width 279 height 14
copy div "emma.michelmore@obmltd.co.uk"
click at [1085, 144] on div "Hmm.. nothing seems to be here" at bounding box center [776, 320] width 913 height 555
